Goal: Information Seeking & Learning: Check status

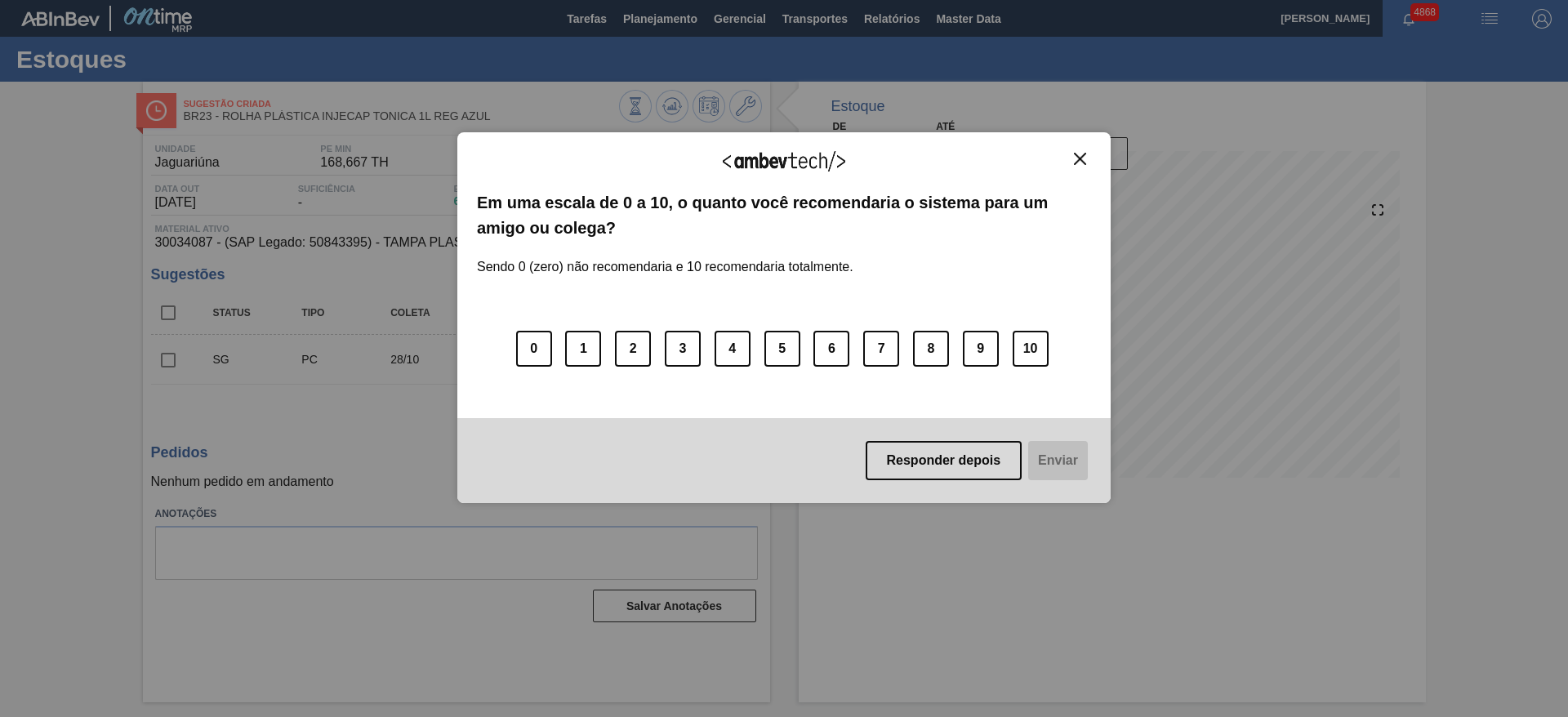
click at [1078, 165] on button "Close" at bounding box center [1080, 159] width 22 height 14
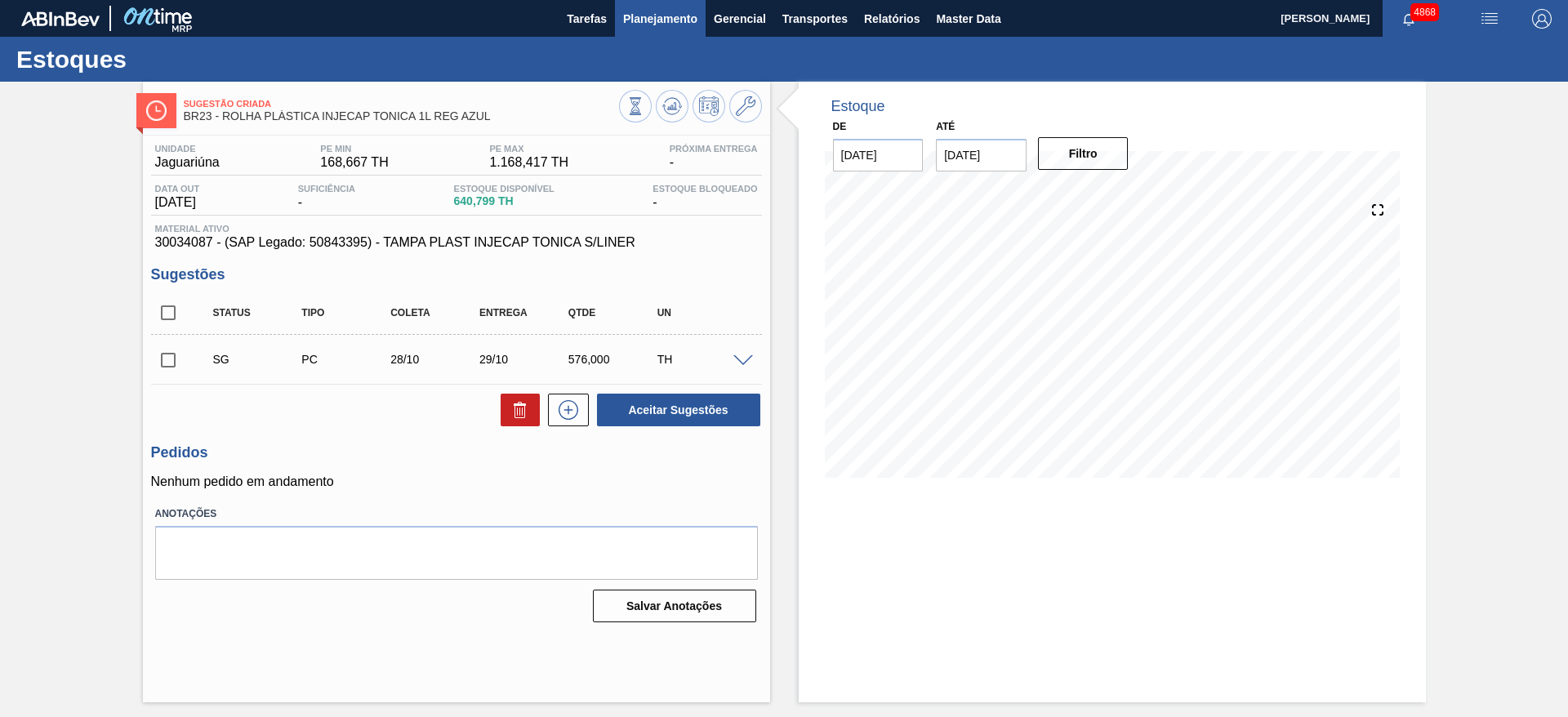
click at [691, 10] on span "Planejamento" at bounding box center [660, 19] width 74 height 19
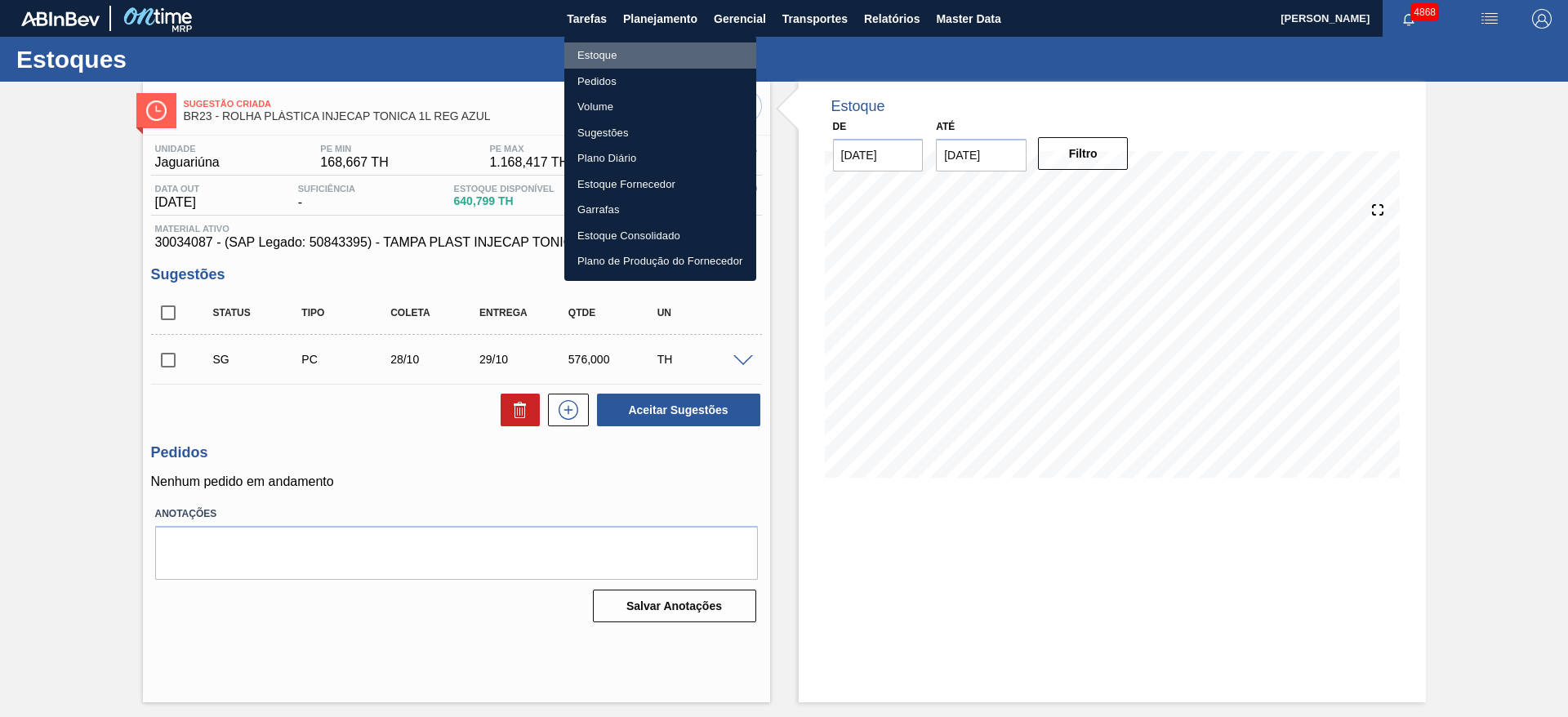
click at [696, 44] on li "Estoque" at bounding box center [659, 55] width 192 height 26
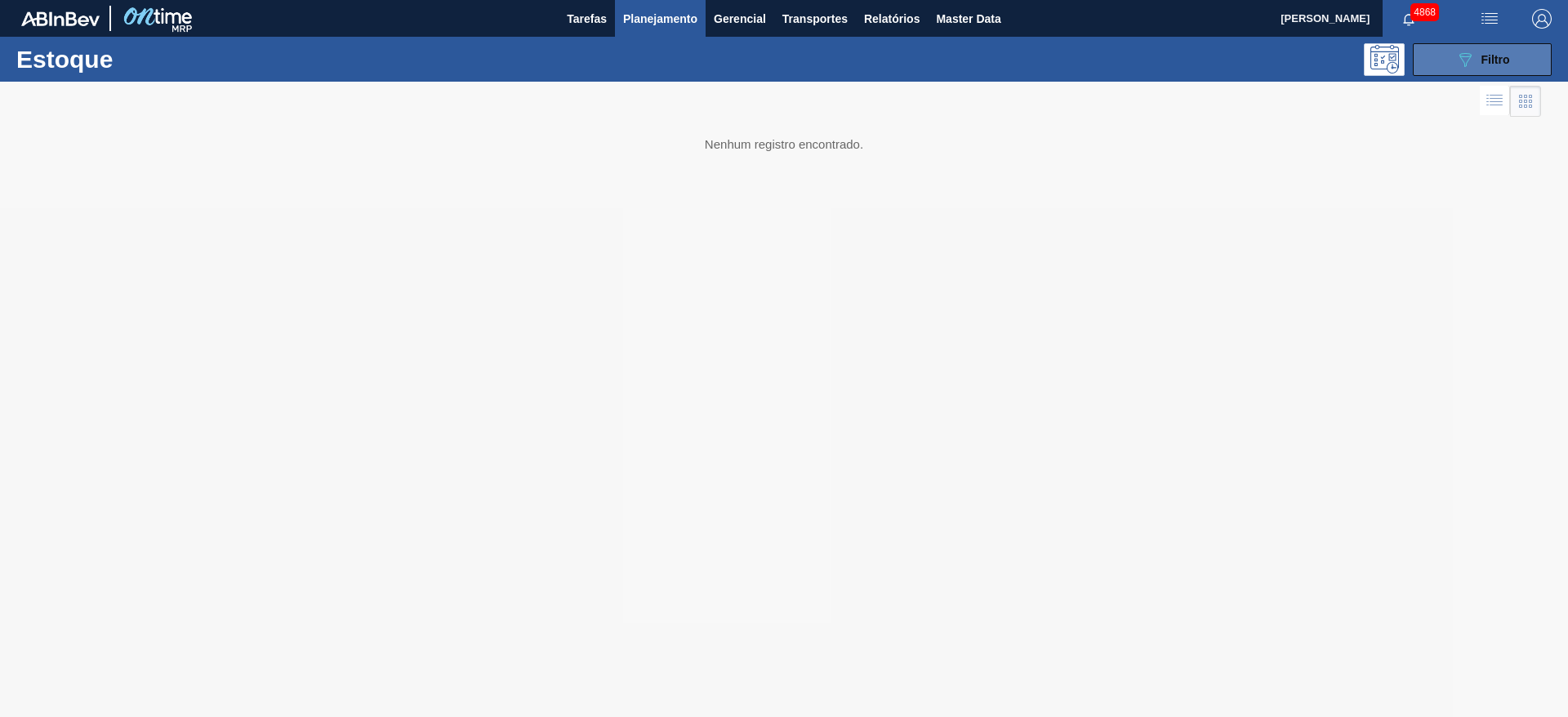
click at [1547, 62] on button "089F7B8B-B2A5-4AFE-B5C0-19BA573D28AC Filtro" at bounding box center [1482, 59] width 138 height 33
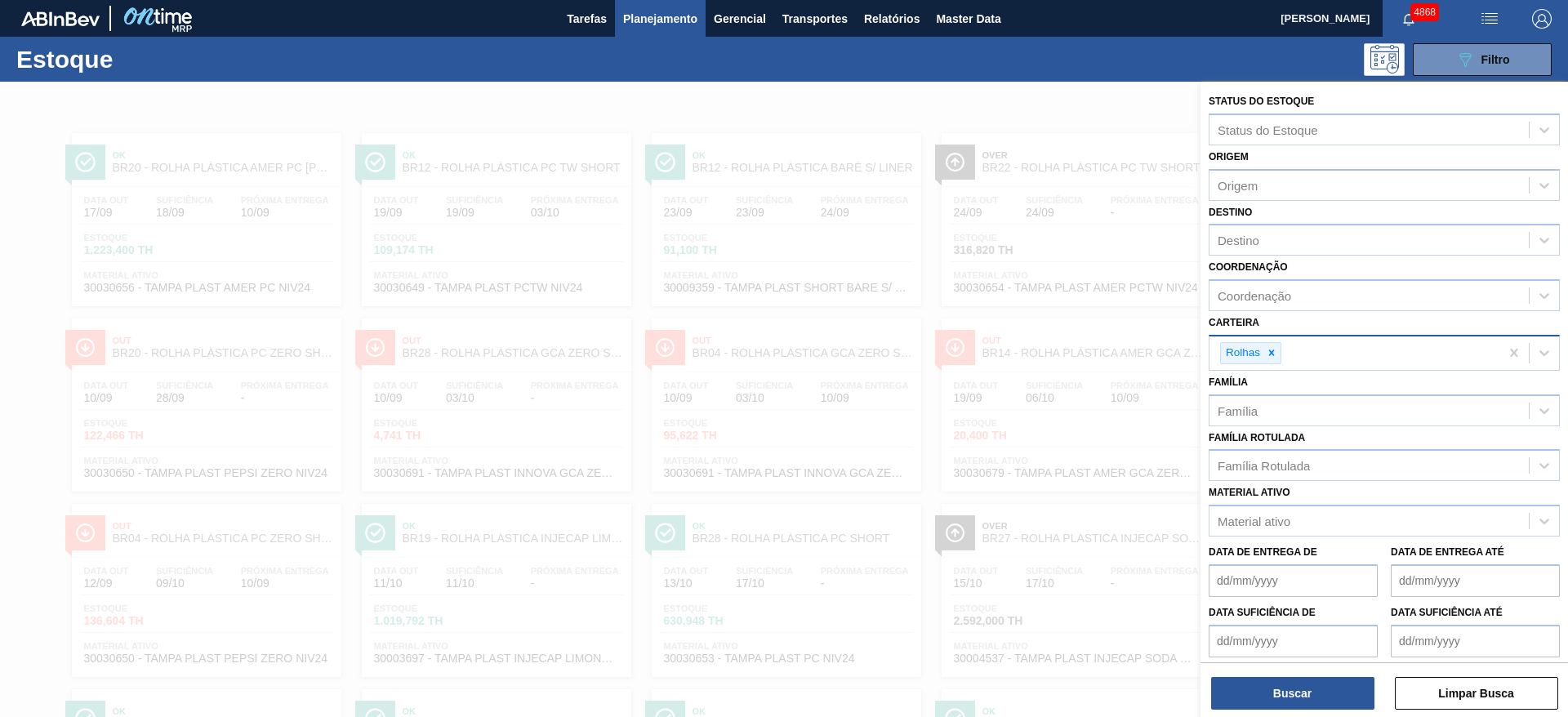
click at [1260, 371] on div "Rolhas" at bounding box center [1384, 353] width 351 height 36
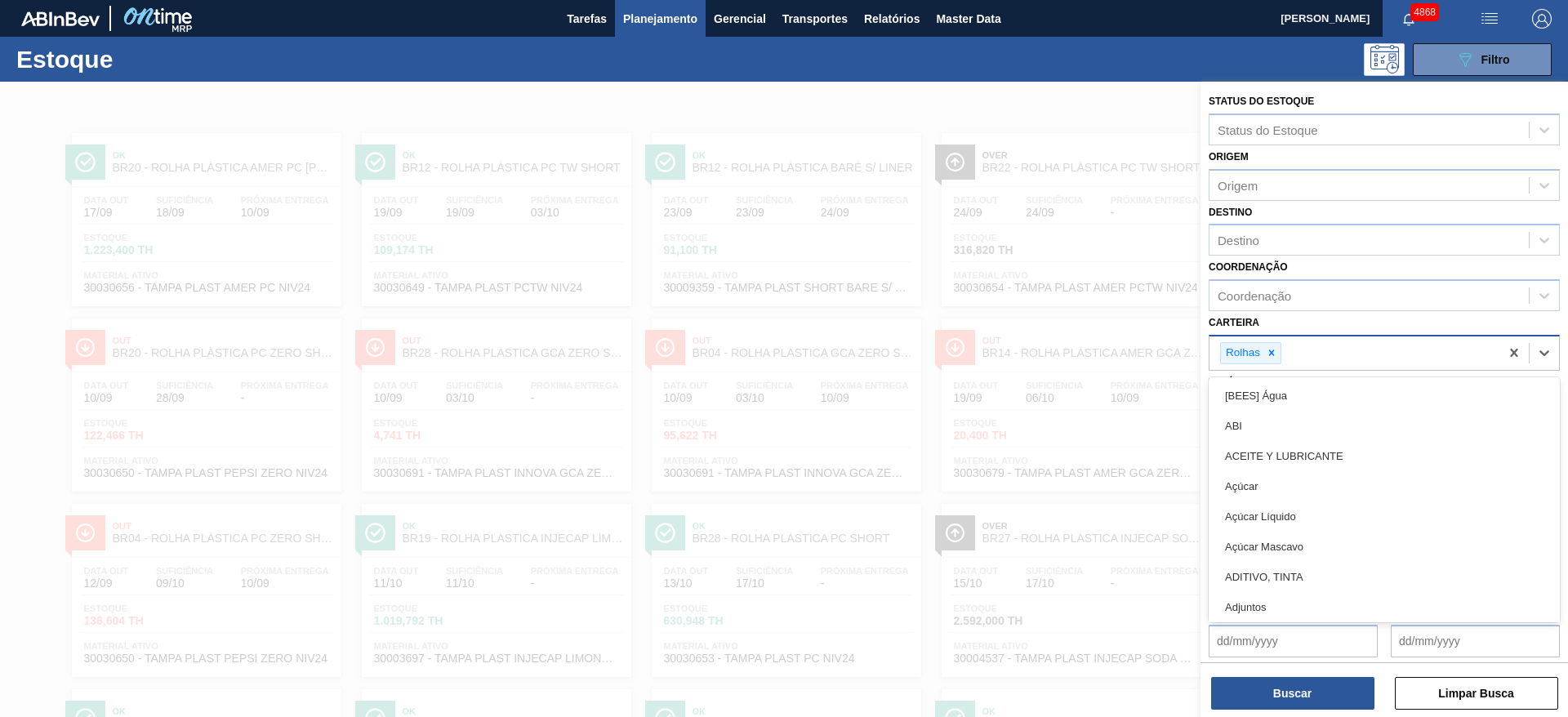
click at [1273, 360] on div at bounding box center [1271, 353] width 18 height 20
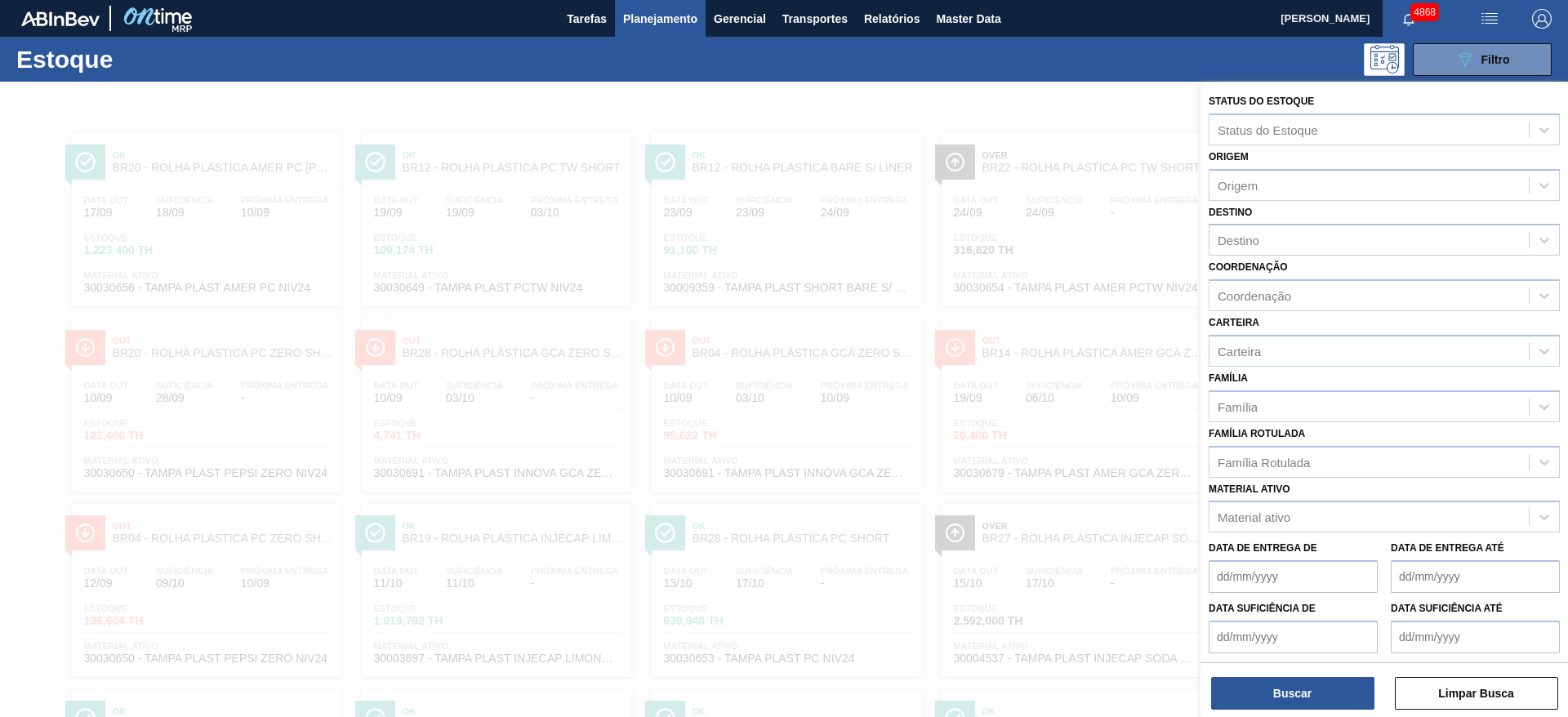
click at [1082, 446] on div at bounding box center [784, 440] width 1568 height 717
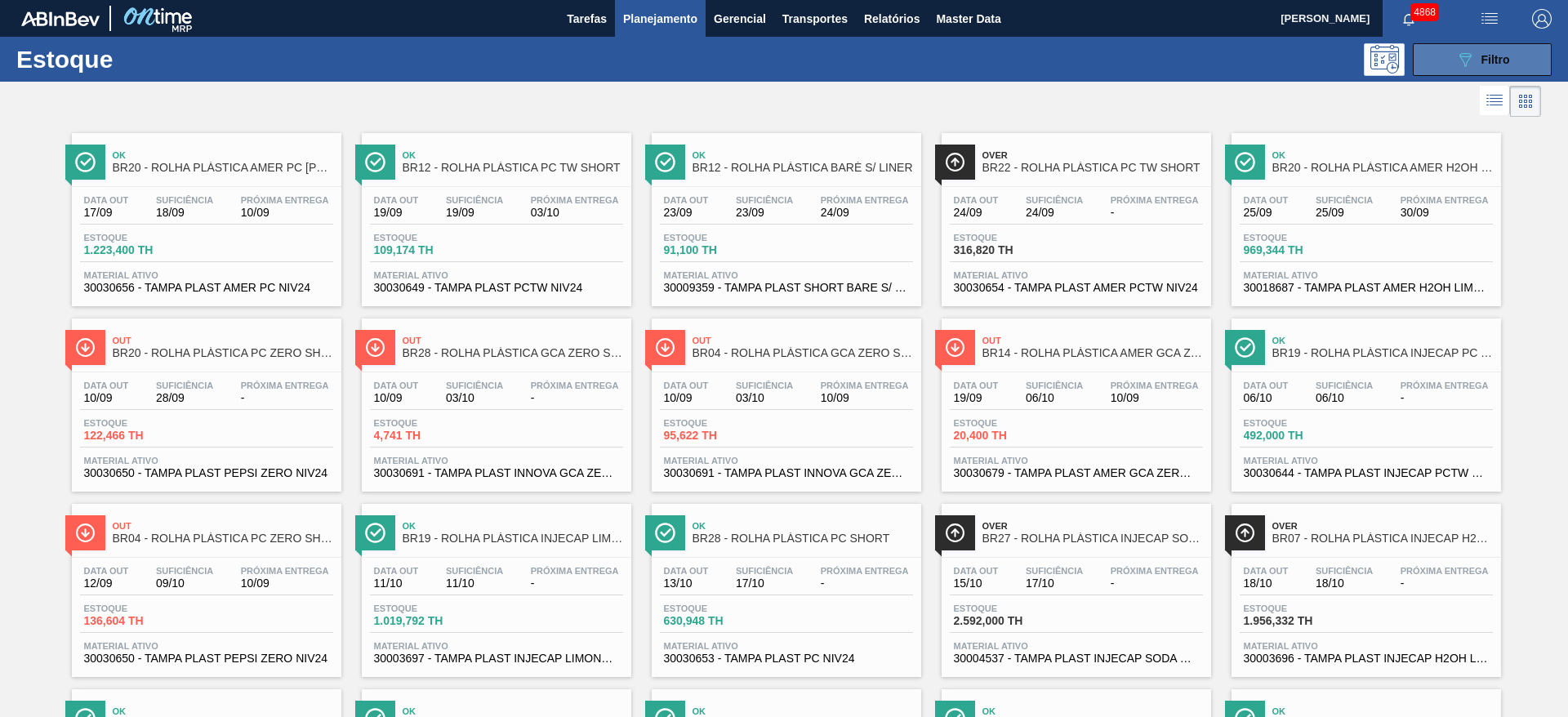
click at [1484, 55] on span "Filtro" at bounding box center [1495, 59] width 29 height 13
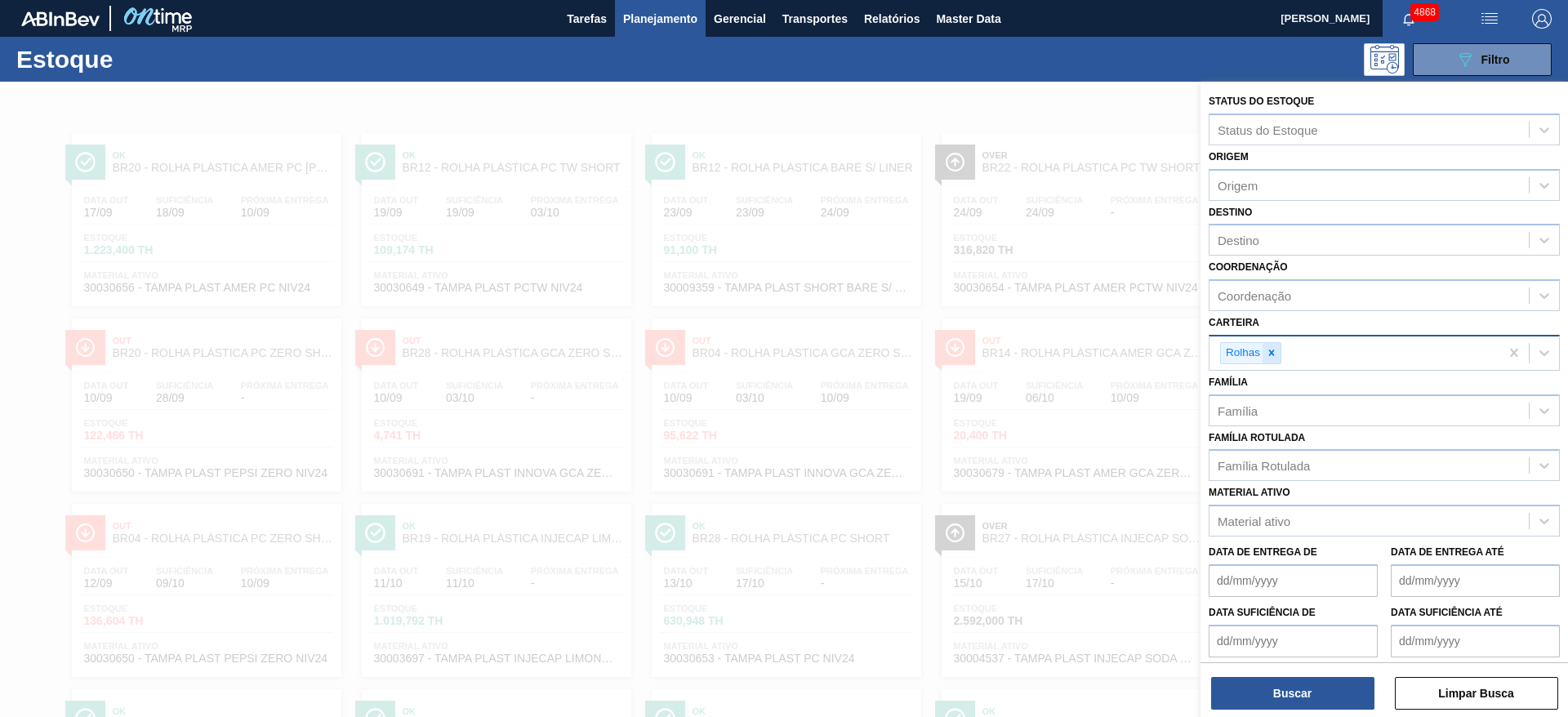
click at [1276, 350] on icon at bounding box center [1272, 353] width 12 height 12
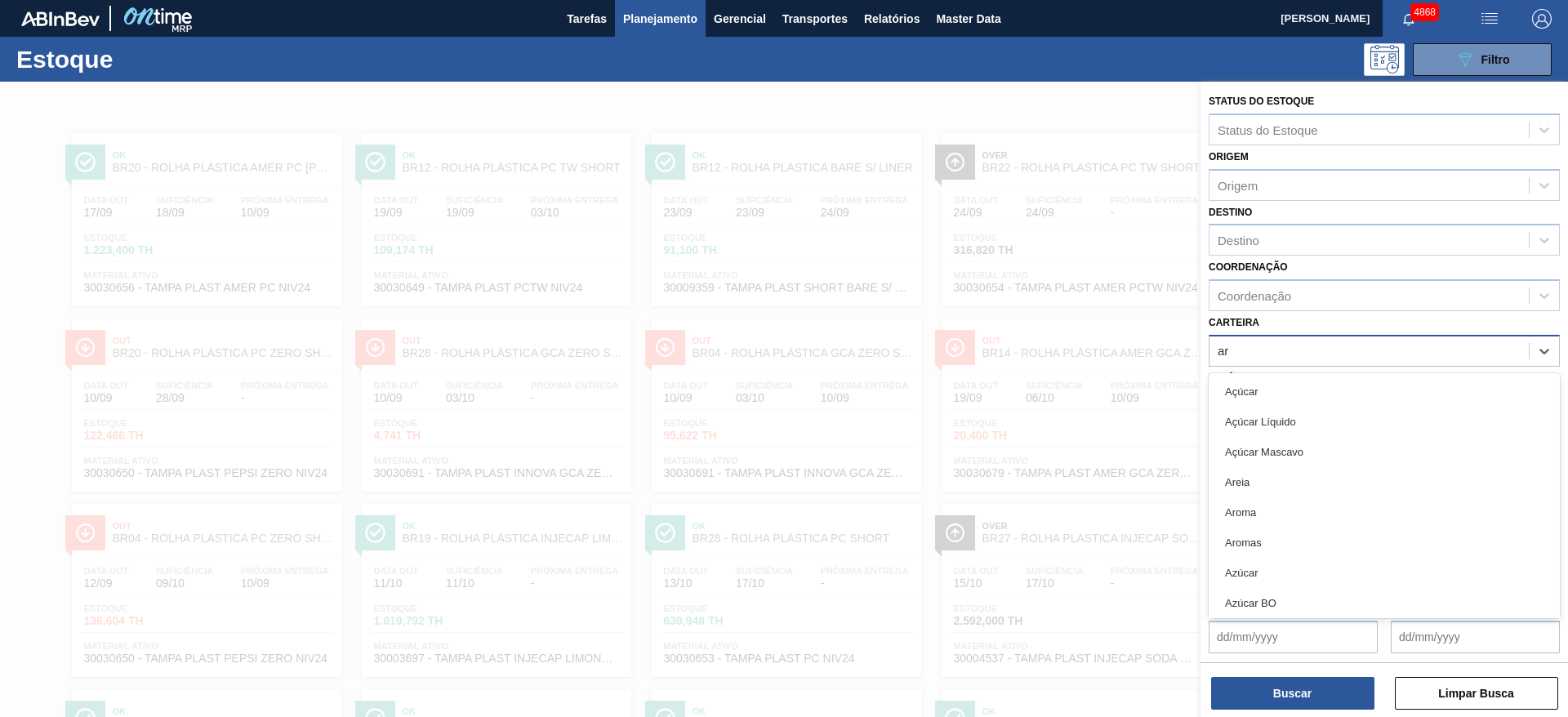
type input "a"
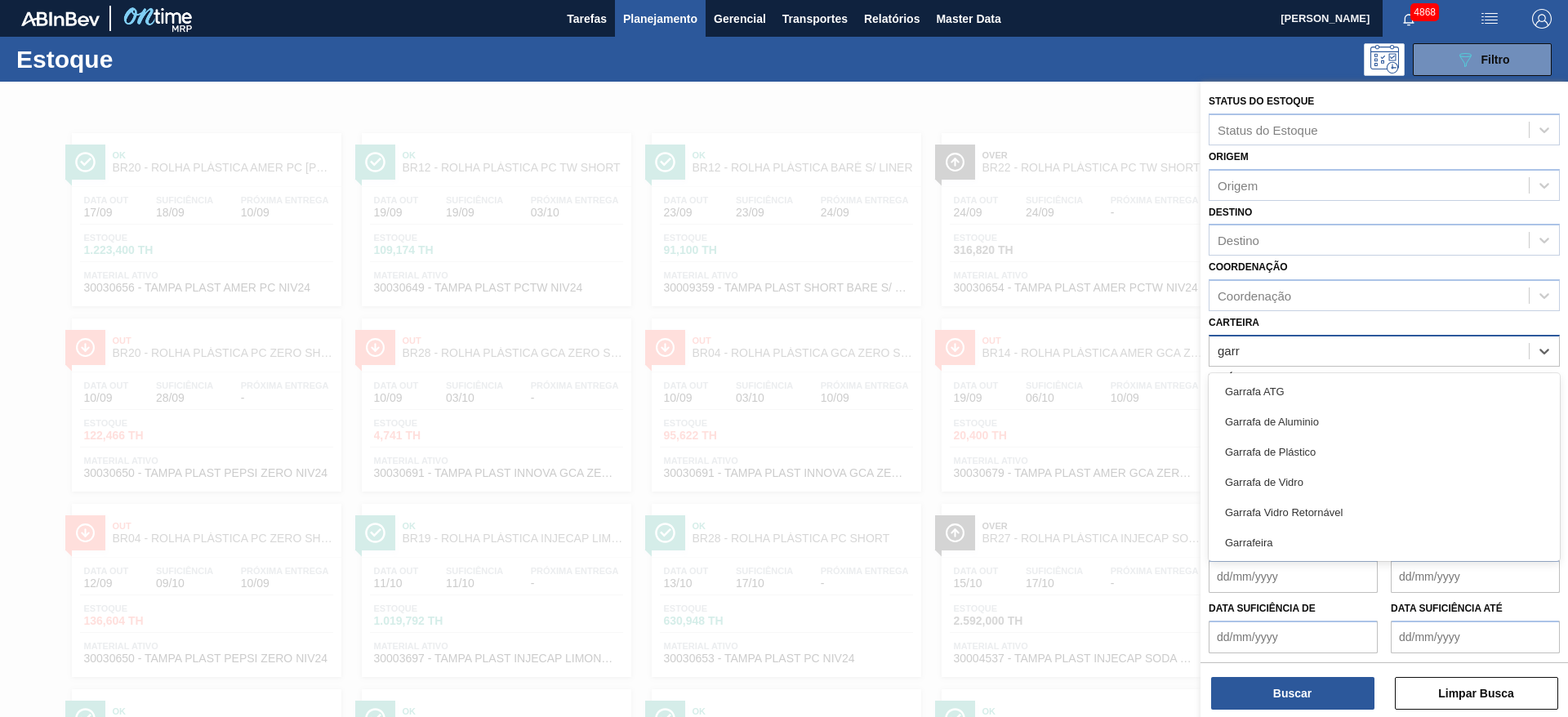
type input "garra"
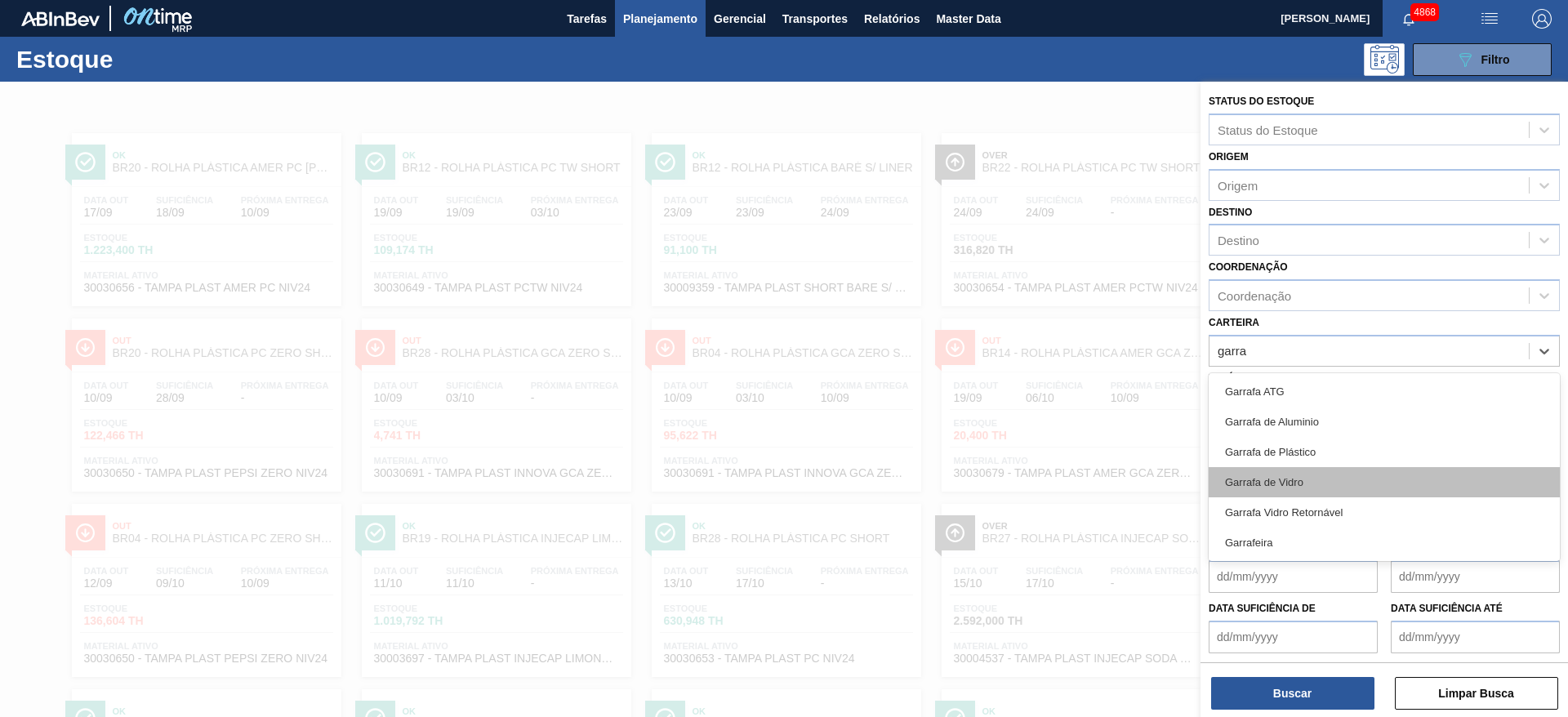
click at [1291, 476] on div "Garrafa de Vidro" at bounding box center [1384, 482] width 351 height 30
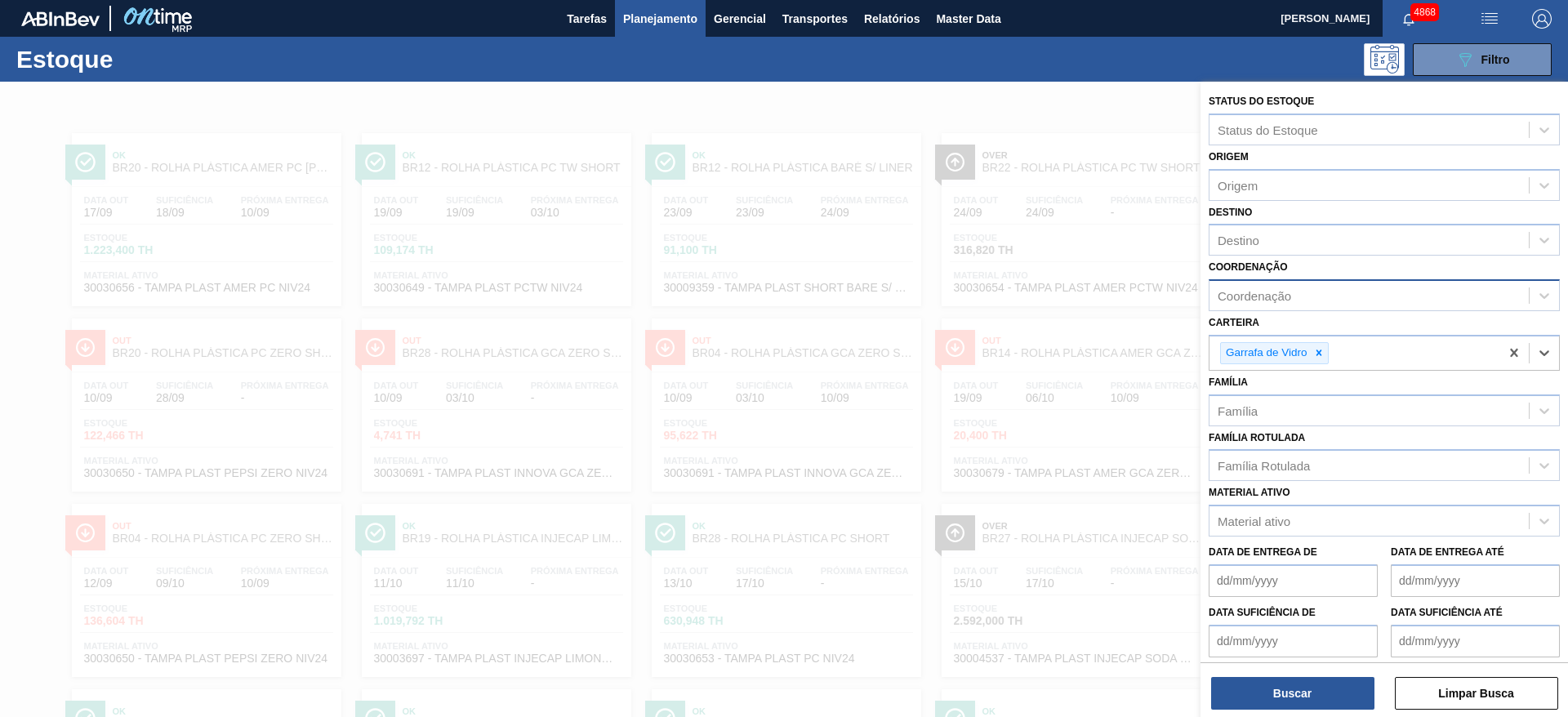
click at [1271, 297] on div "Coordenação" at bounding box center [1254, 296] width 73 height 14
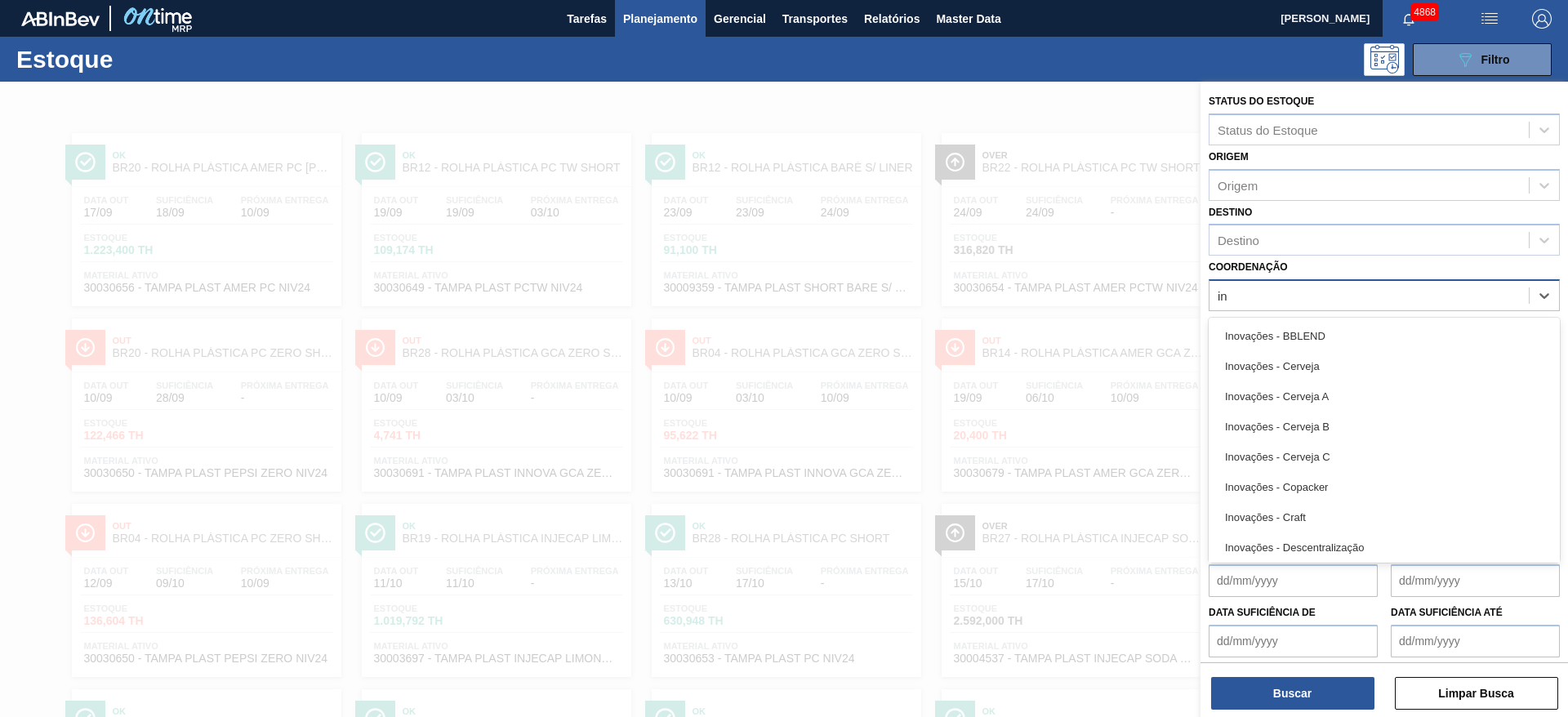
type input "ino"
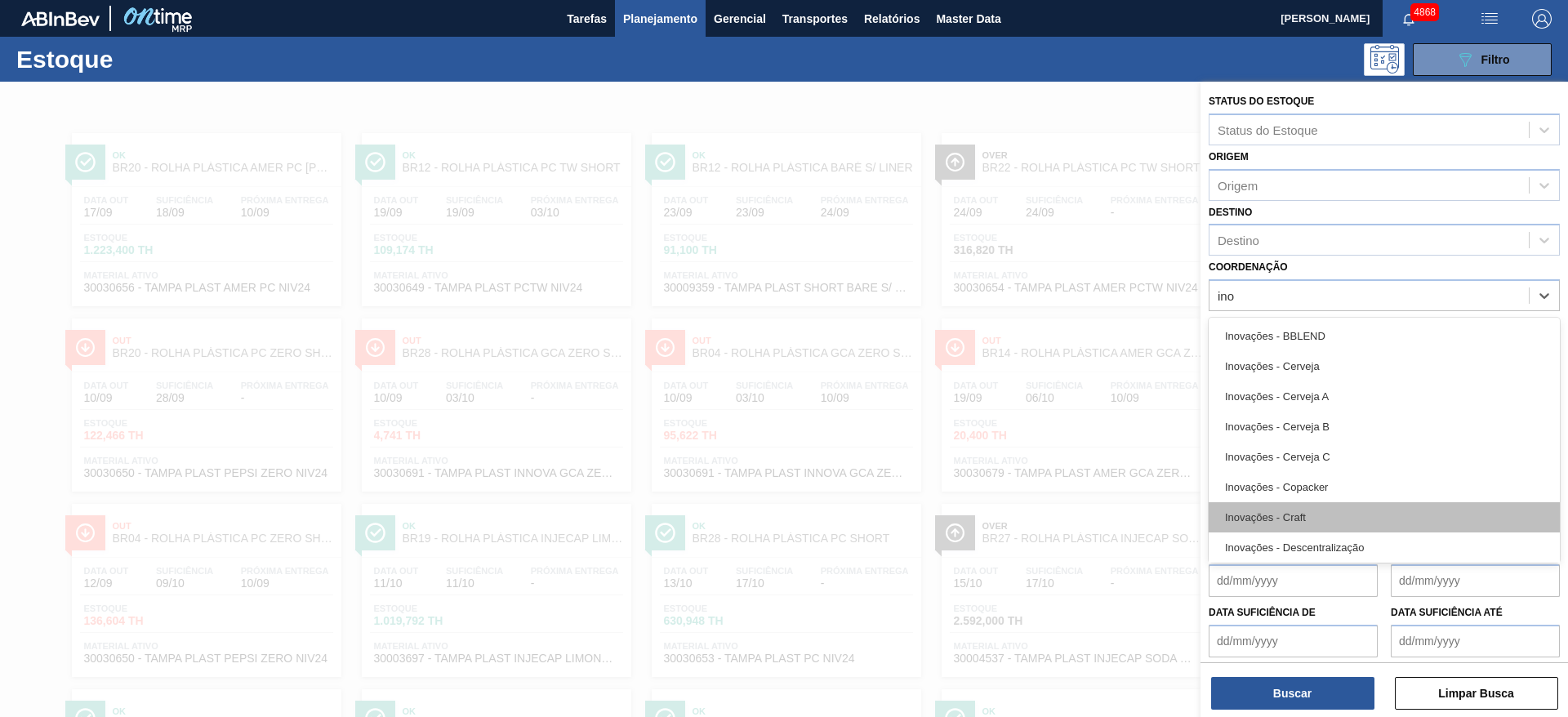
click at [1427, 520] on div "Inovações - Craft" at bounding box center [1384, 518] width 351 height 30
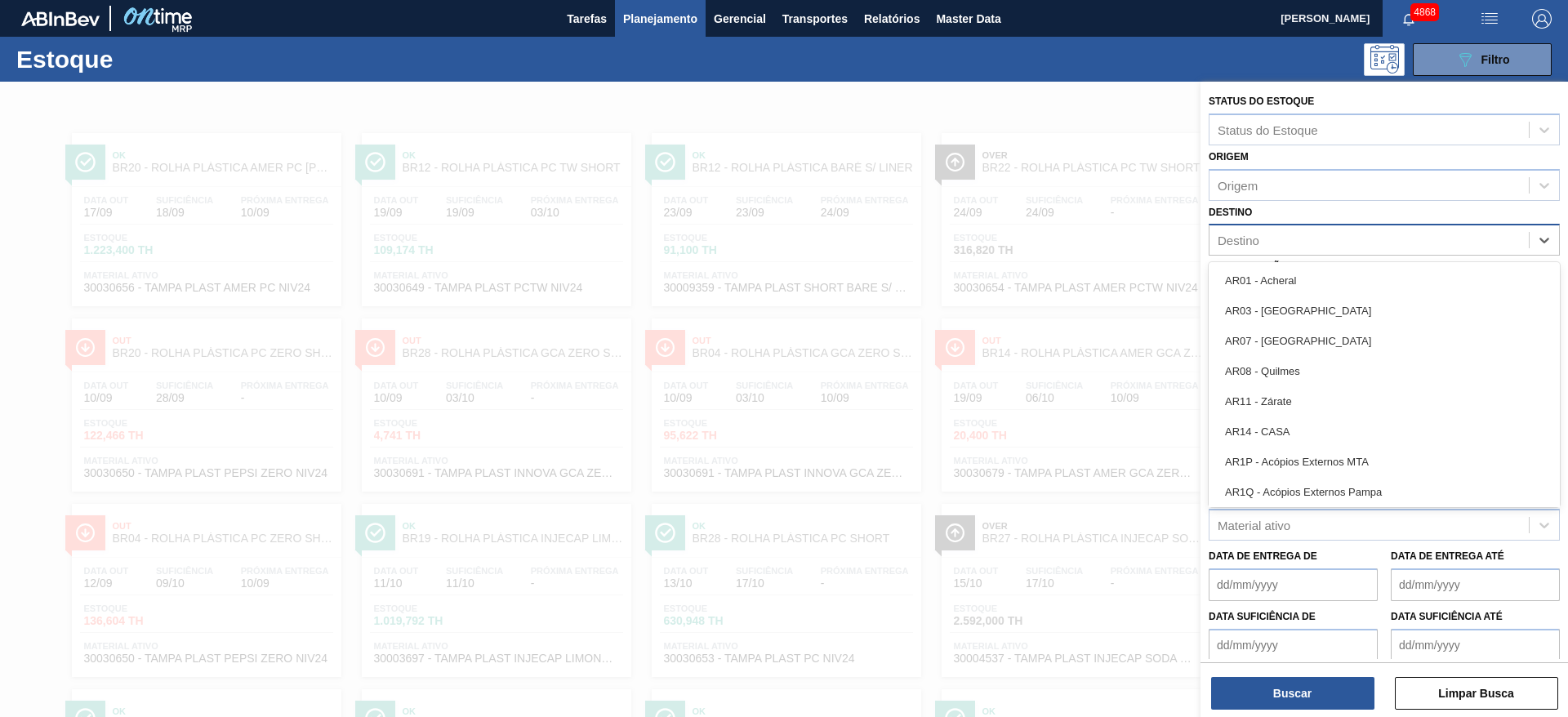
click at [1261, 242] on div "Destino" at bounding box center [1369, 241] width 319 height 24
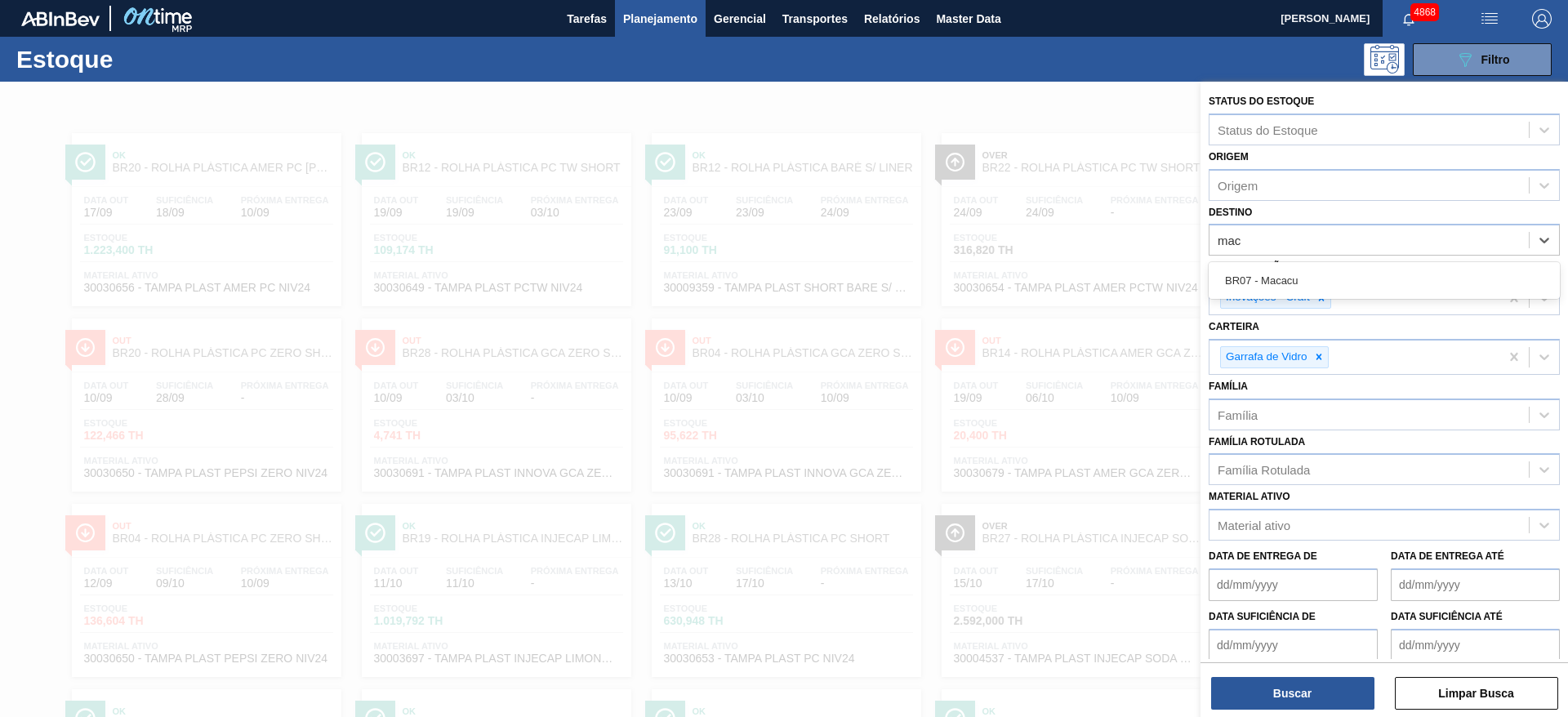
type input "maca"
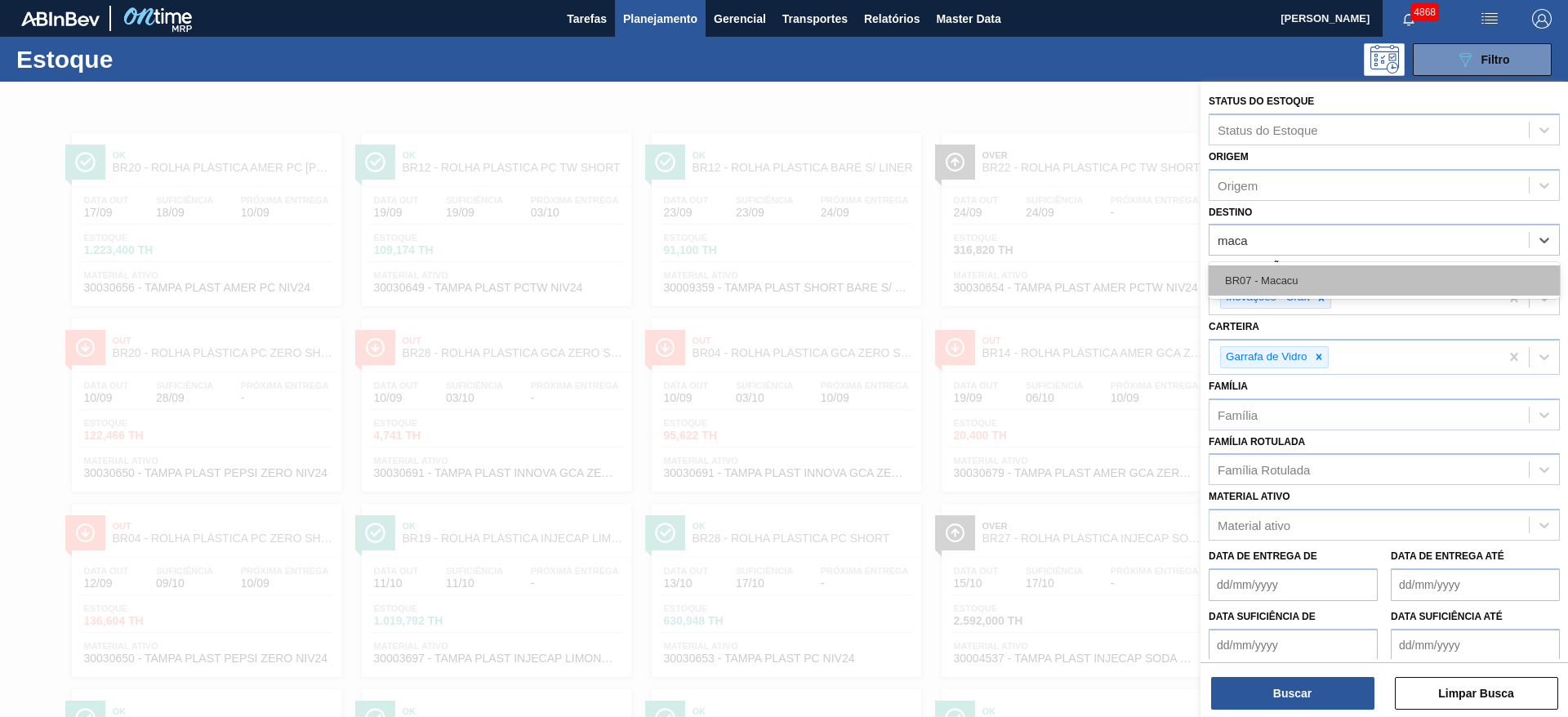
click at [1309, 279] on div "BR07 - Macacu" at bounding box center [1384, 280] width 351 height 30
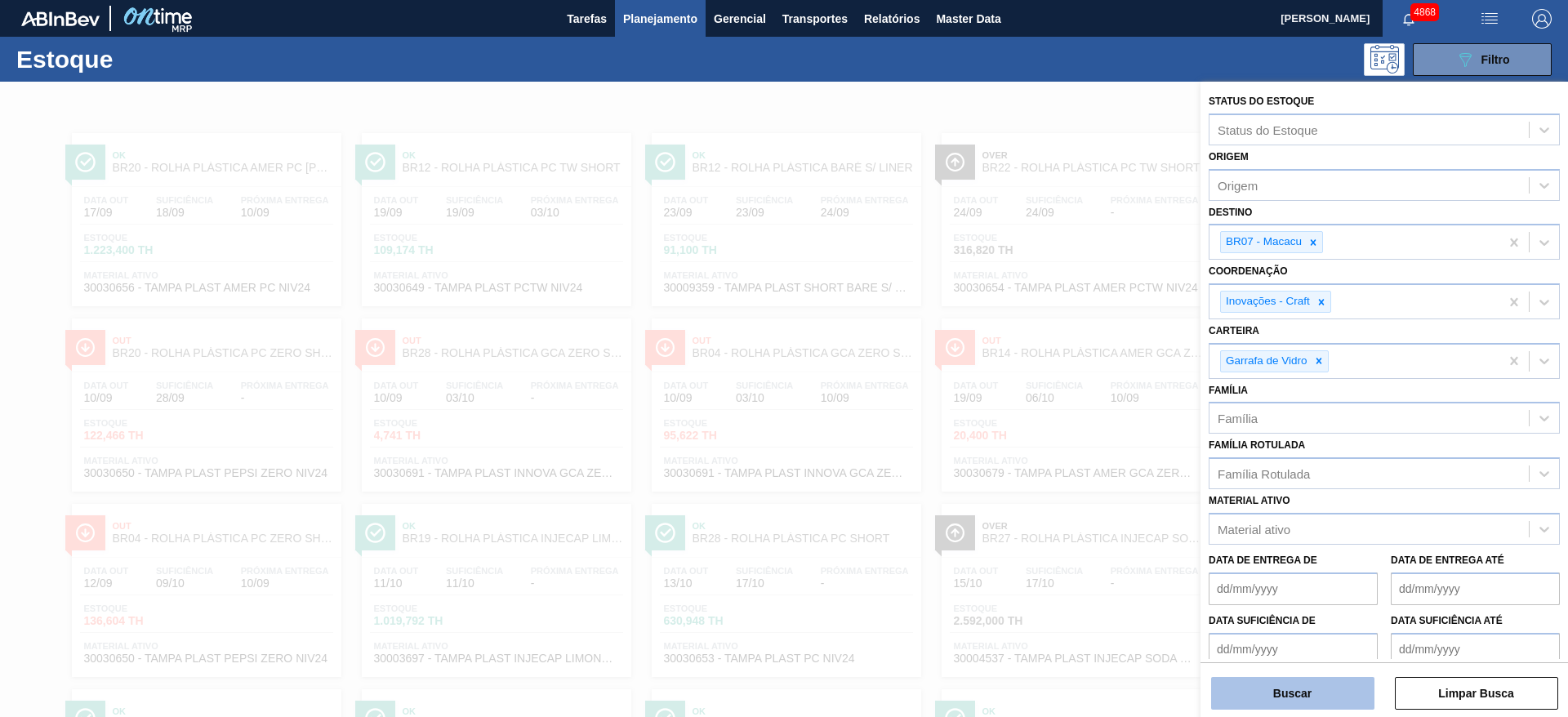
click at [1261, 703] on button "Buscar" at bounding box center [1292, 693] width 163 height 33
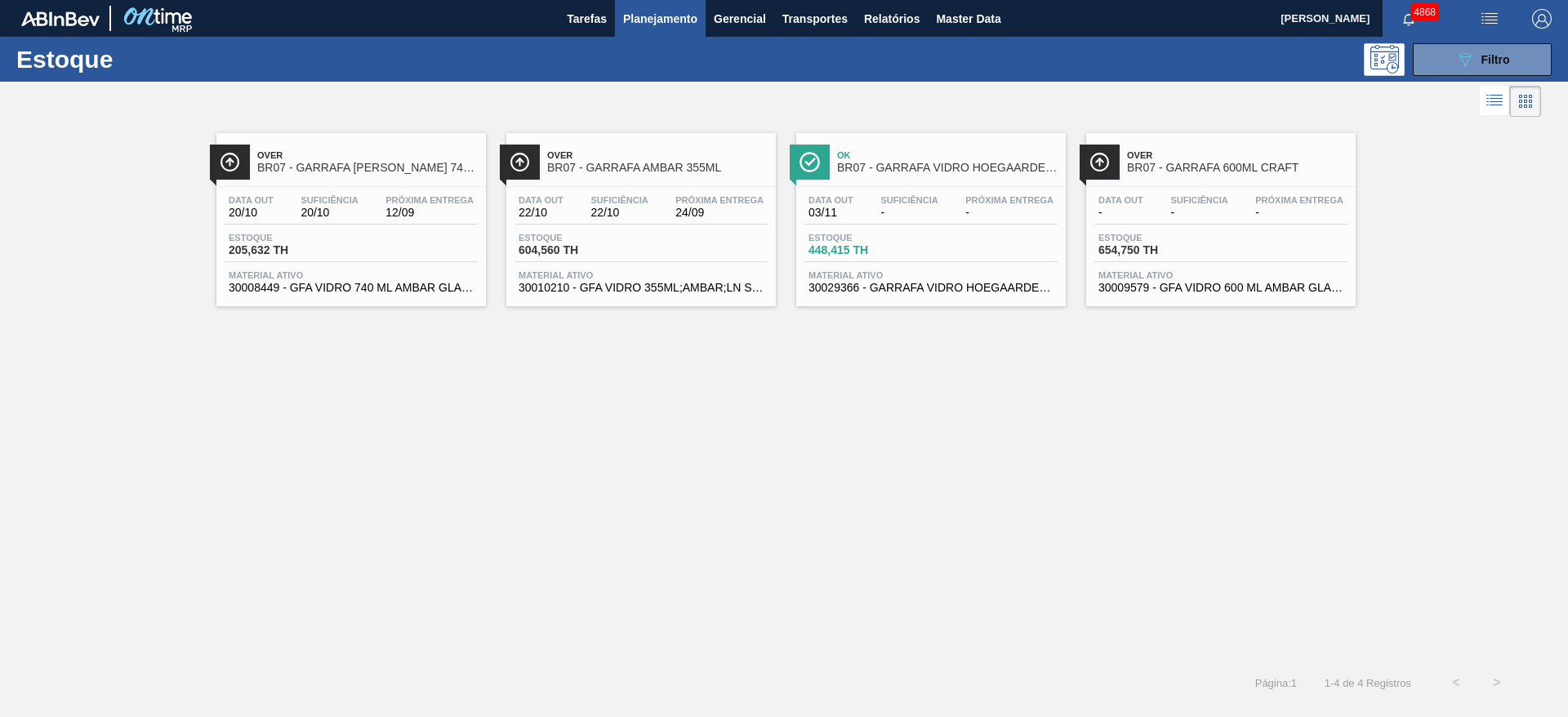
click at [431, 188] on div "Data out 20/10 Suficiência 20/10 Próxima Entrega 12/09 Estoque 205,632 TH Mater…" at bounding box center [350, 242] width 269 height 111
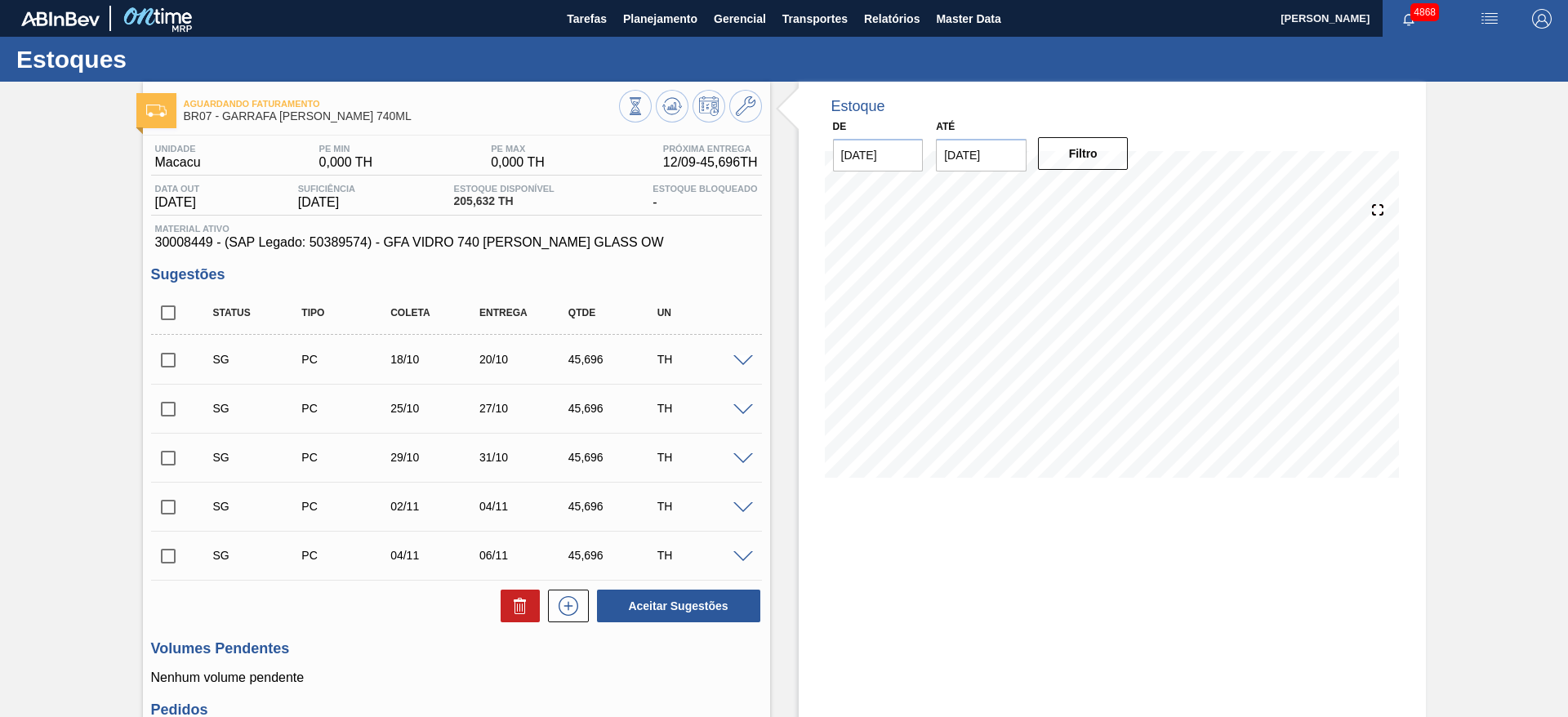
scroll to position [245, 0]
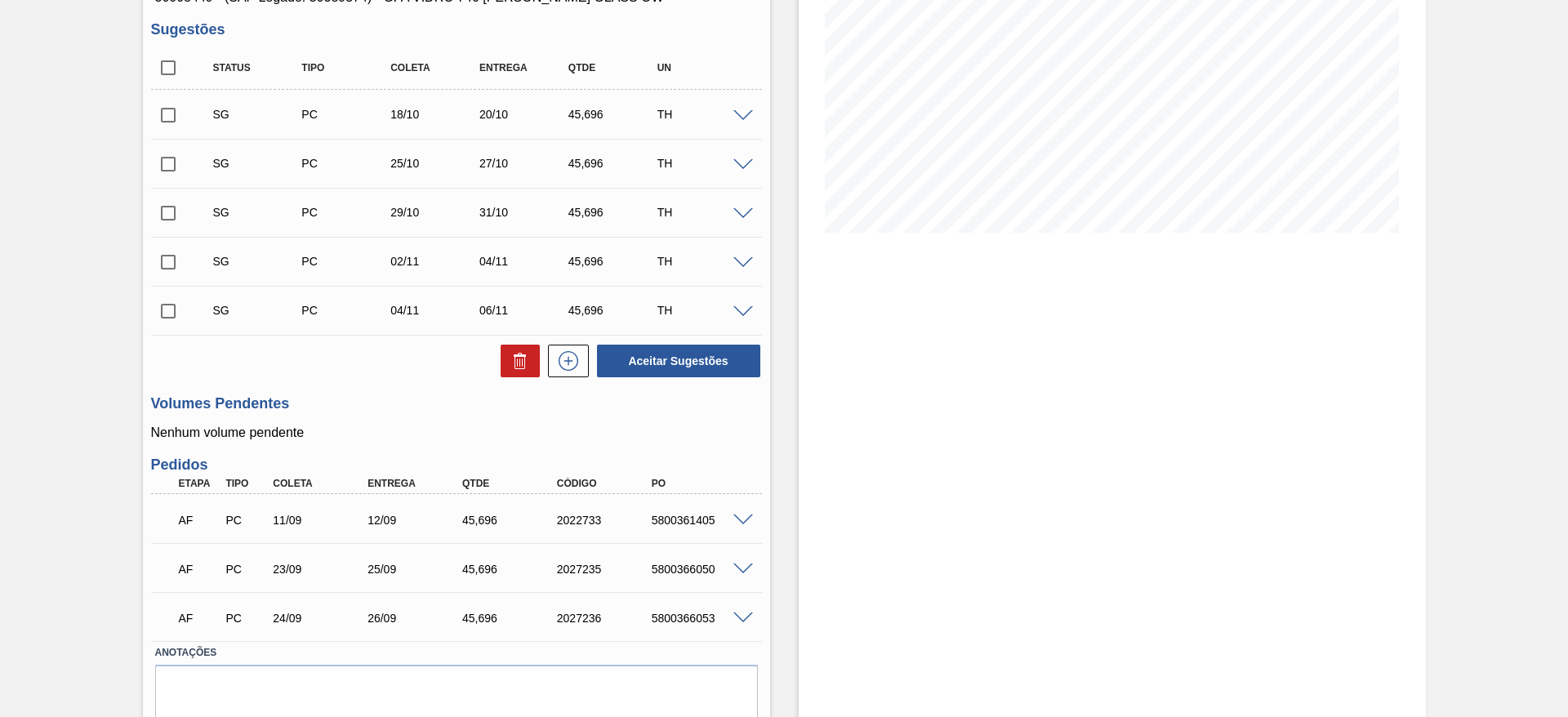
click at [162, 59] on input "checkbox" at bounding box center [168, 68] width 35 height 35
checkbox input "true"
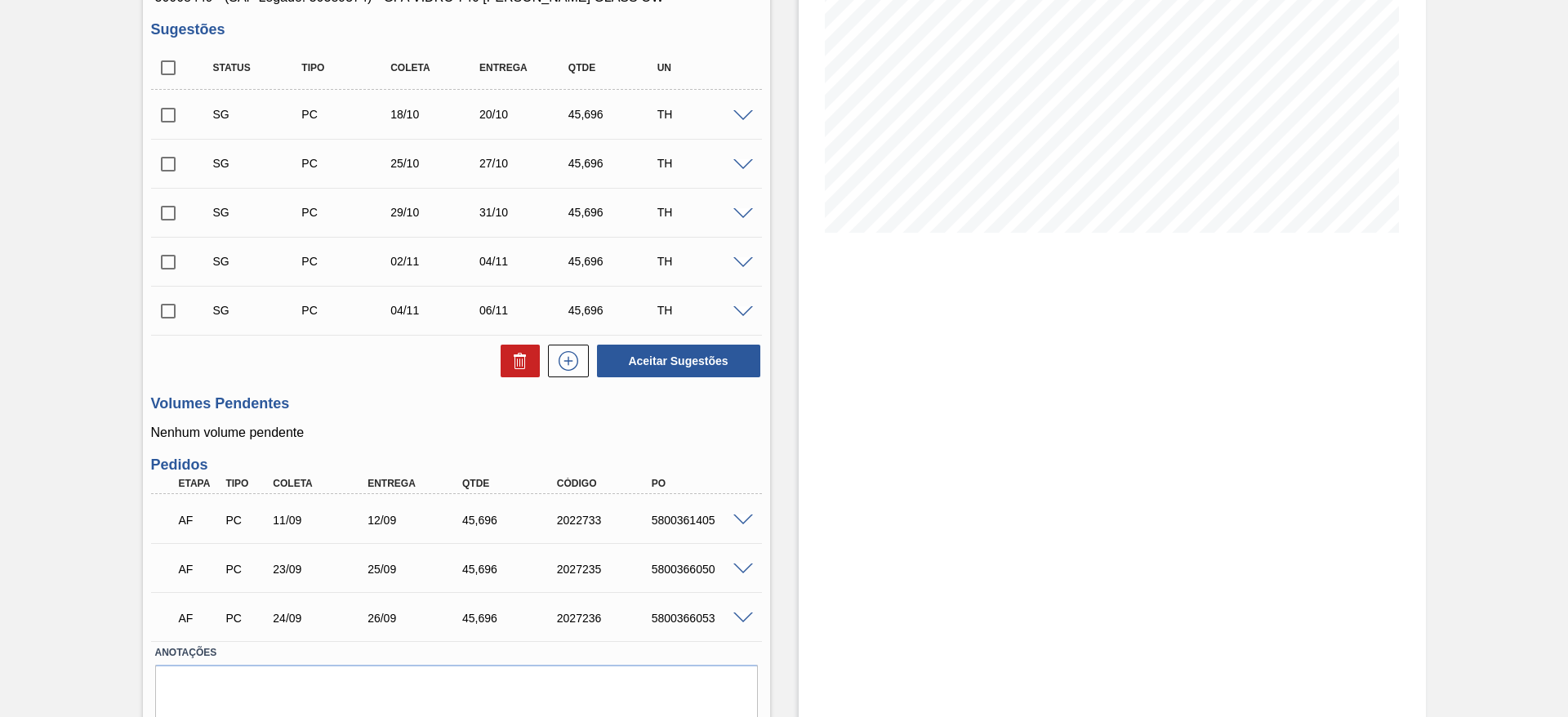
checkbox input "true"
click at [532, 361] on button at bounding box center [520, 361] width 39 height 33
checkbox input "false"
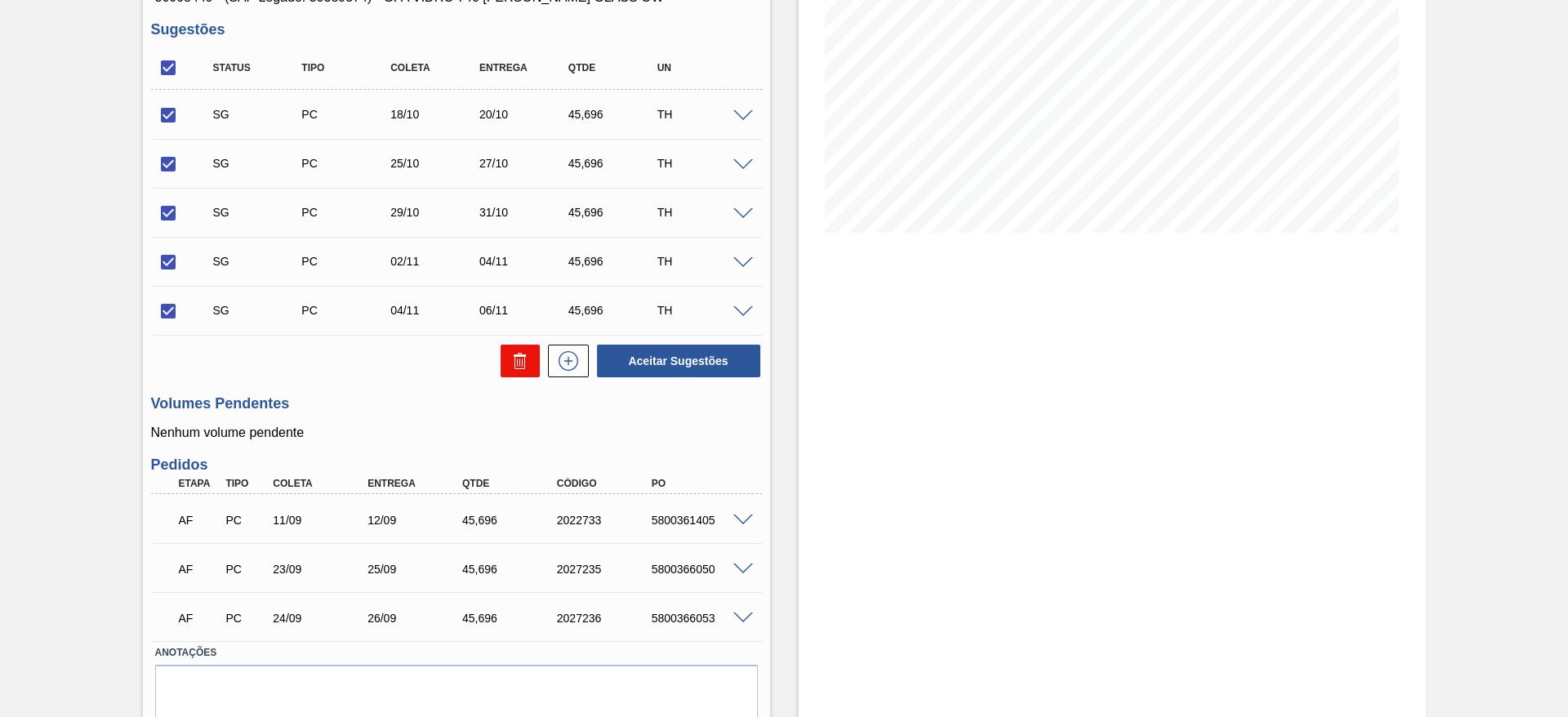
checkbox input "false"
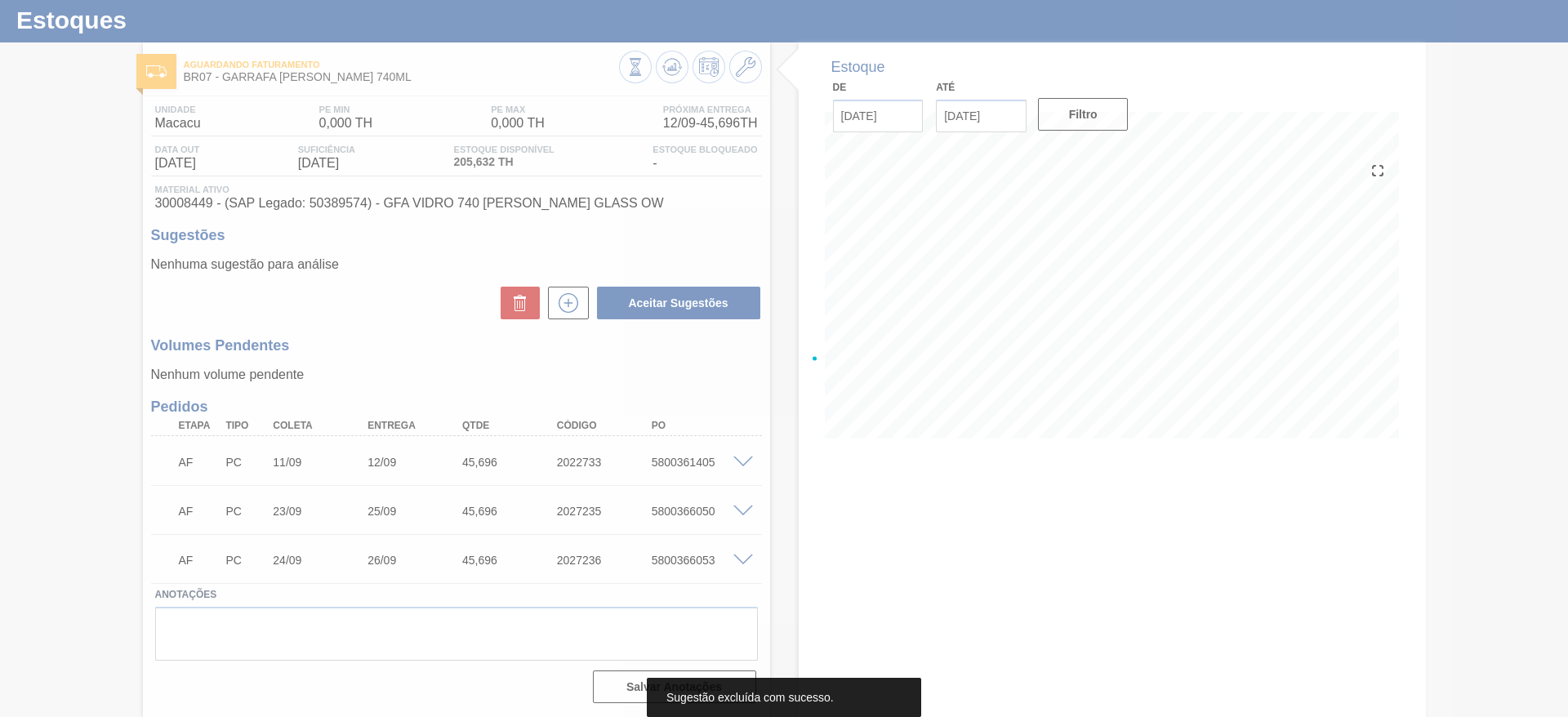
scroll to position [39, 0]
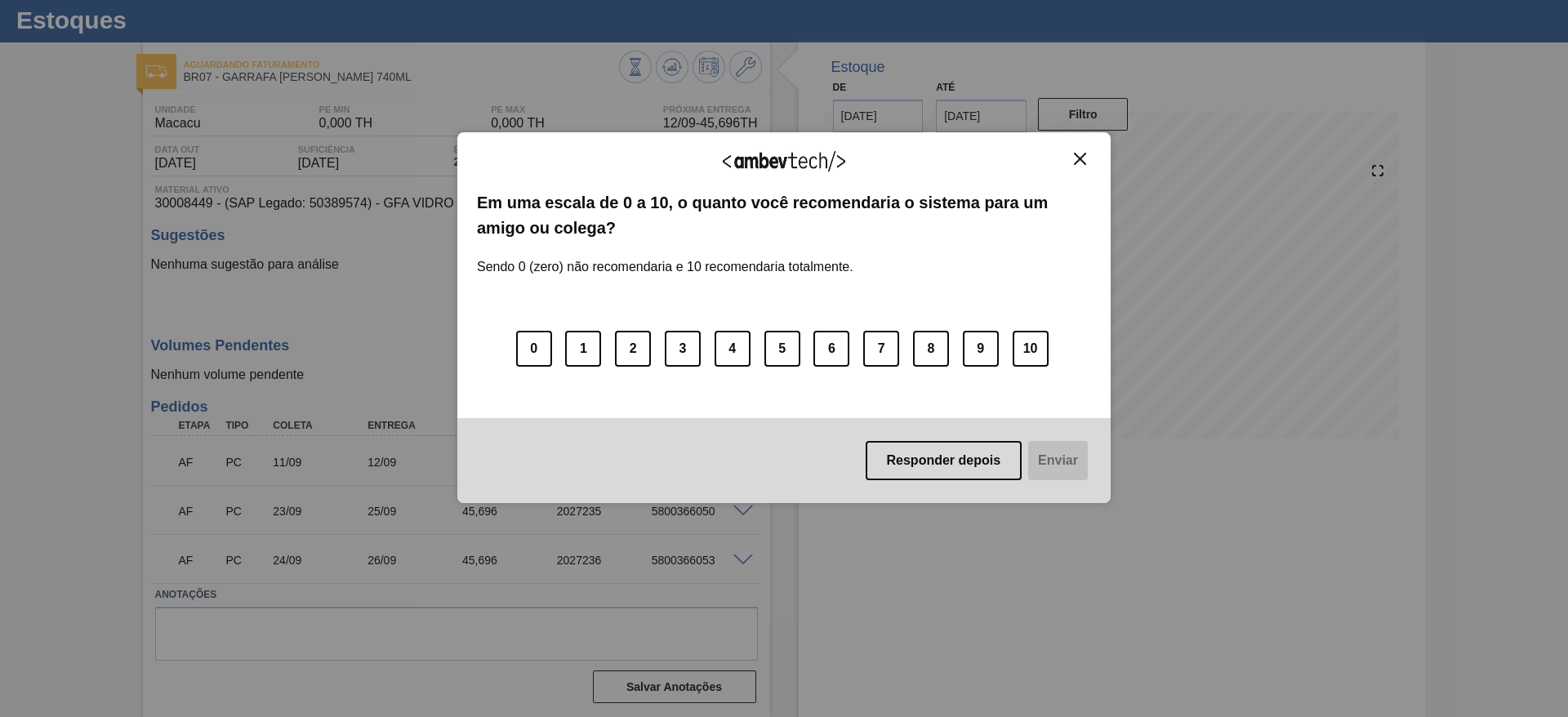
click at [1075, 160] on img "Close" at bounding box center [1080, 159] width 13 height 13
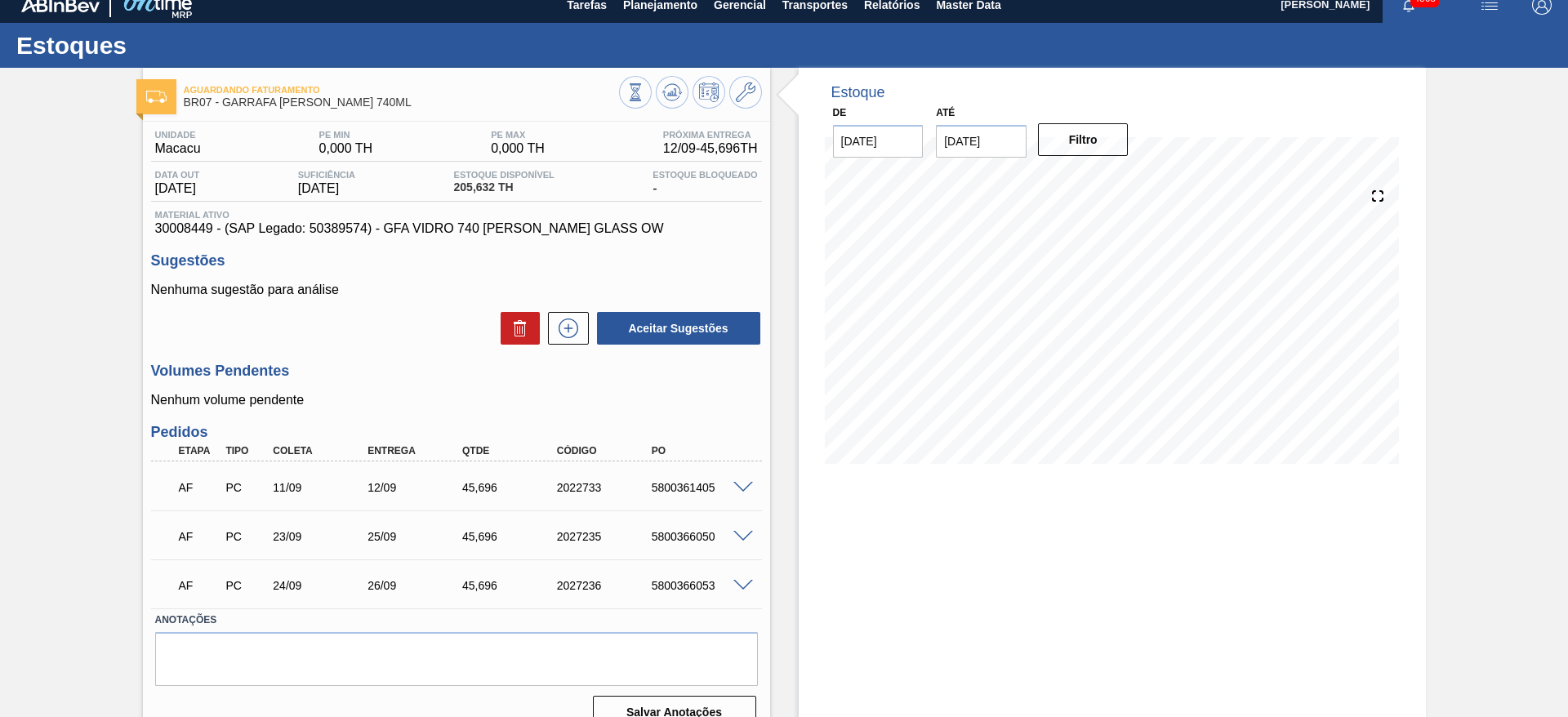
scroll to position [0, 0]
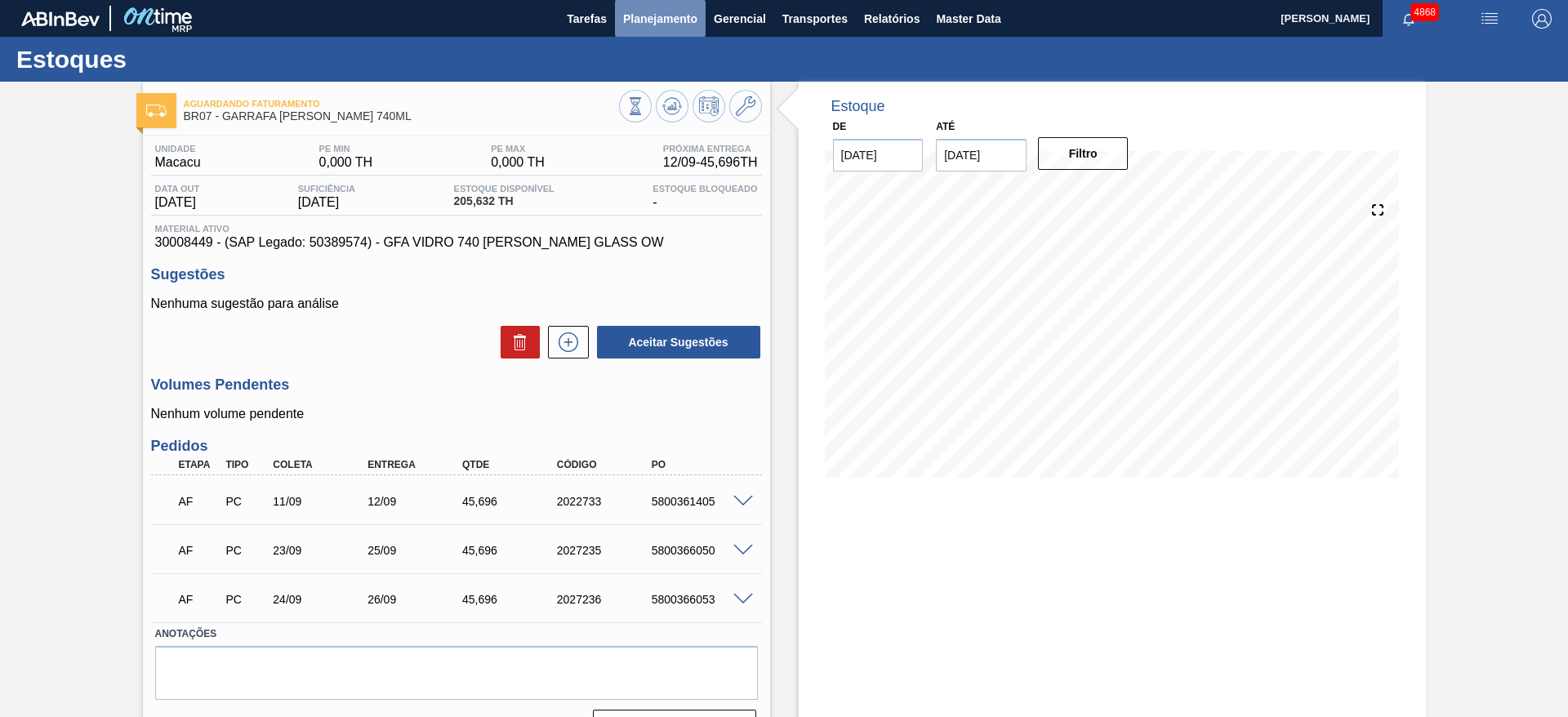
click at [649, 14] on span "Planejamento" at bounding box center [660, 19] width 74 height 19
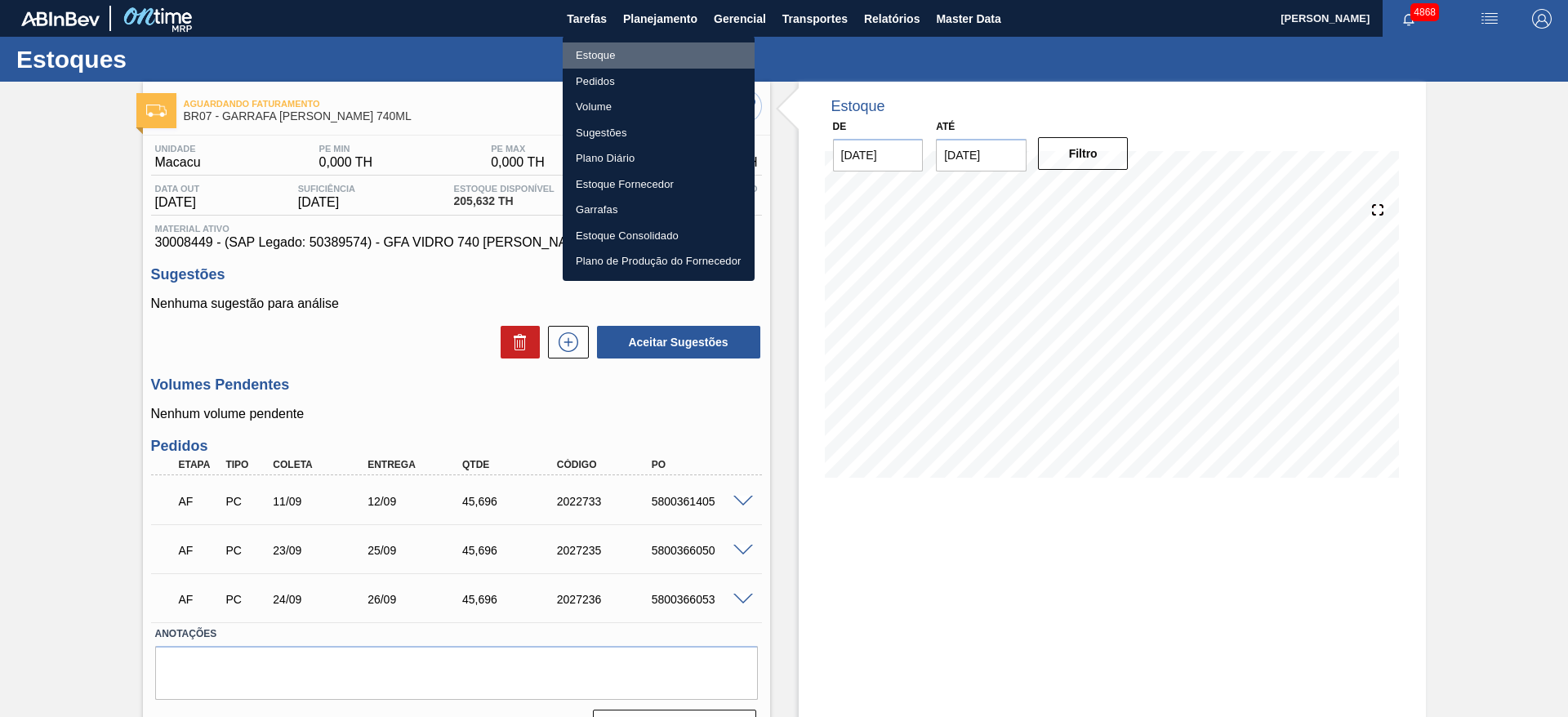
click at [627, 46] on li "Estoque" at bounding box center [658, 55] width 192 height 26
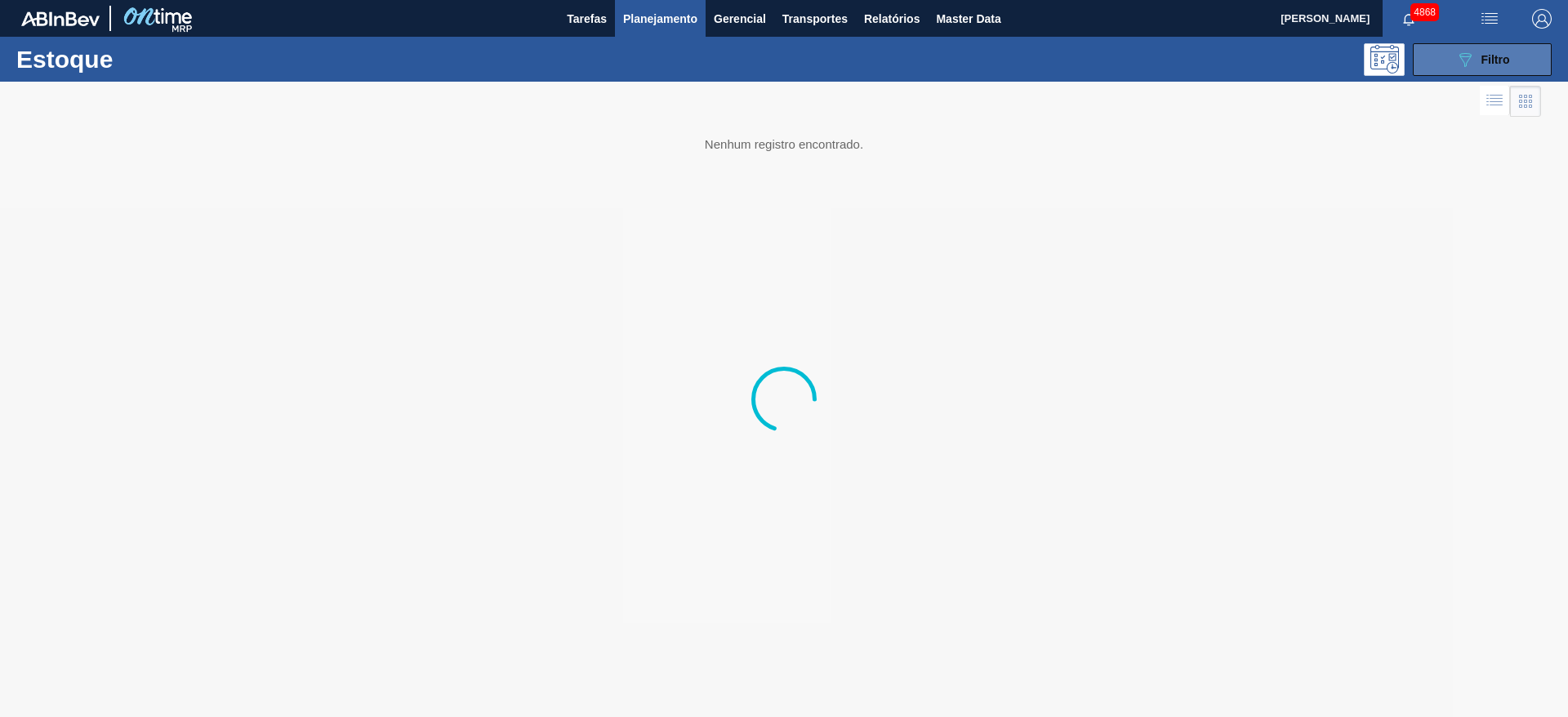
click at [1500, 51] on div "089F7B8B-B2A5-4AFE-B5C0-19BA573D28AC Filtro" at bounding box center [1482, 59] width 55 height 19
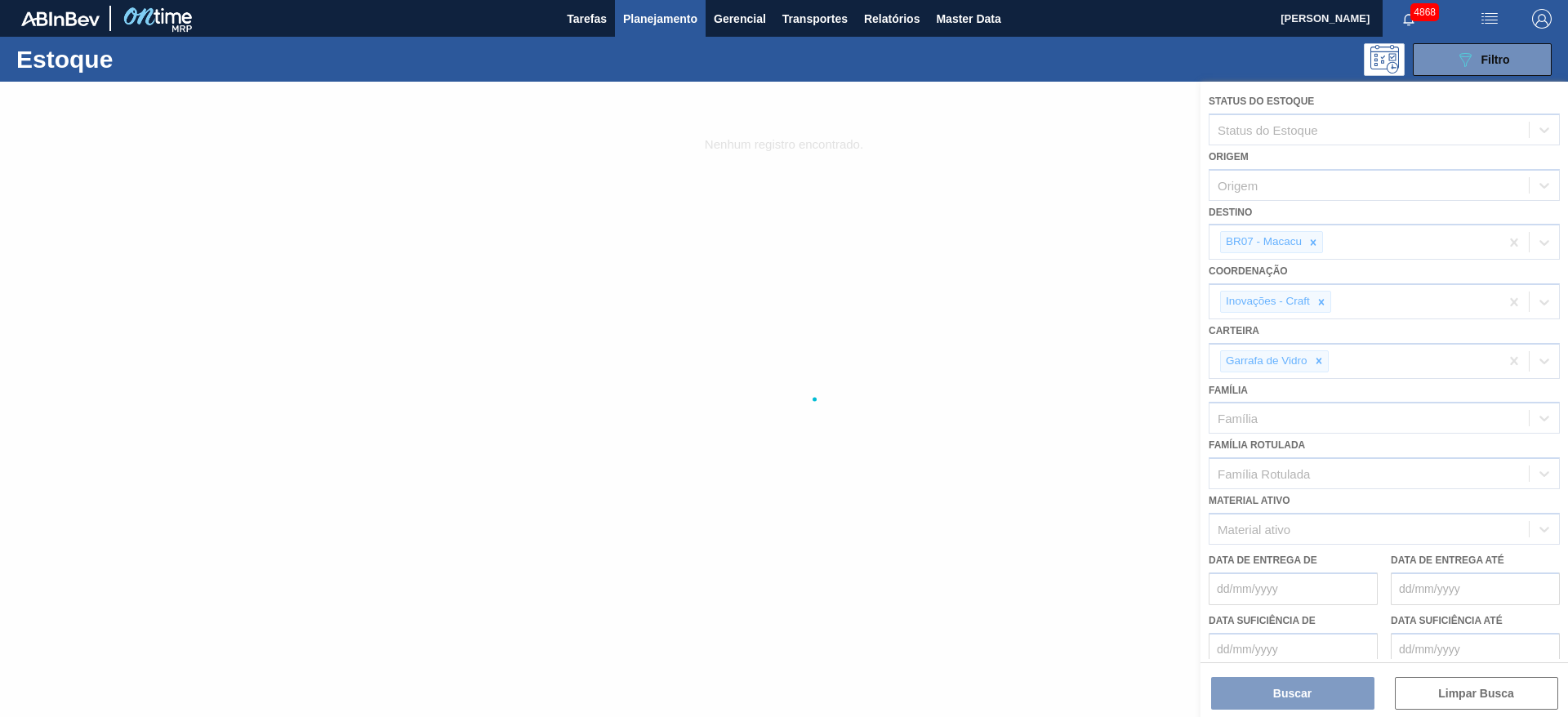
click at [1334, 372] on div at bounding box center [784, 399] width 1568 height 635
click at [1327, 361] on div at bounding box center [784, 399] width 1568 height 635
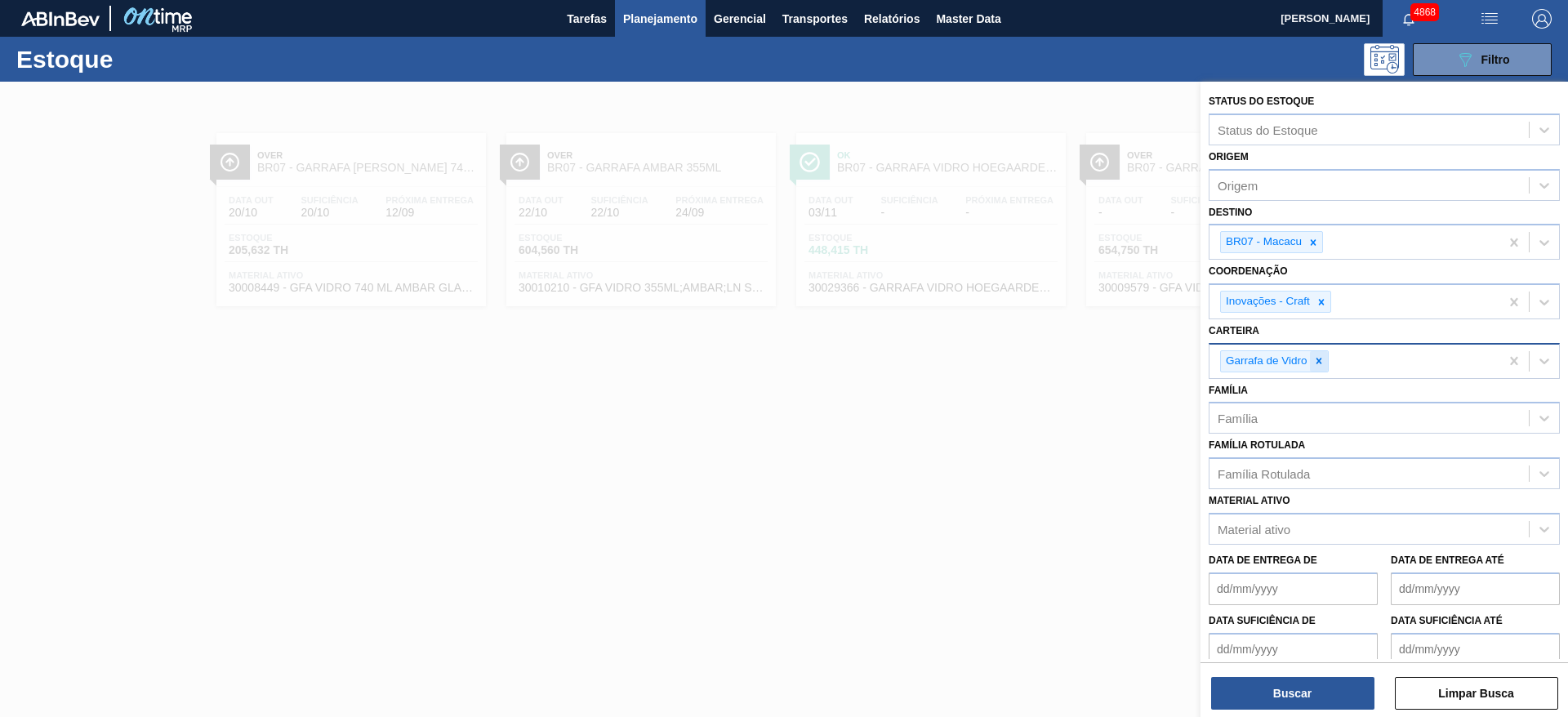
click at [1321, 354] on div at bounding box center [1318, 361] width 18 height 20
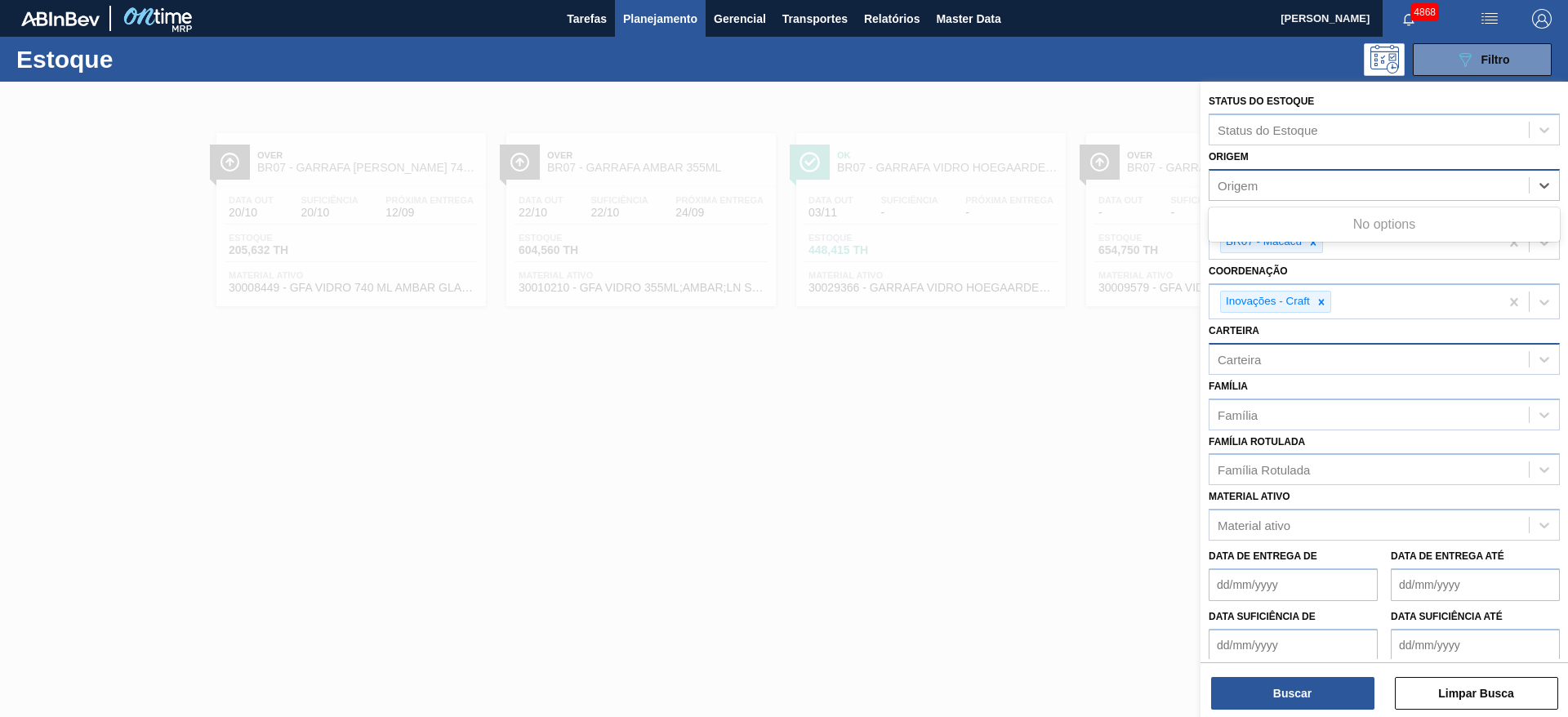
click at [1279, 174] on div "Origem" at bounding box center [1369, 185] width 319 height 24
type input "mead"
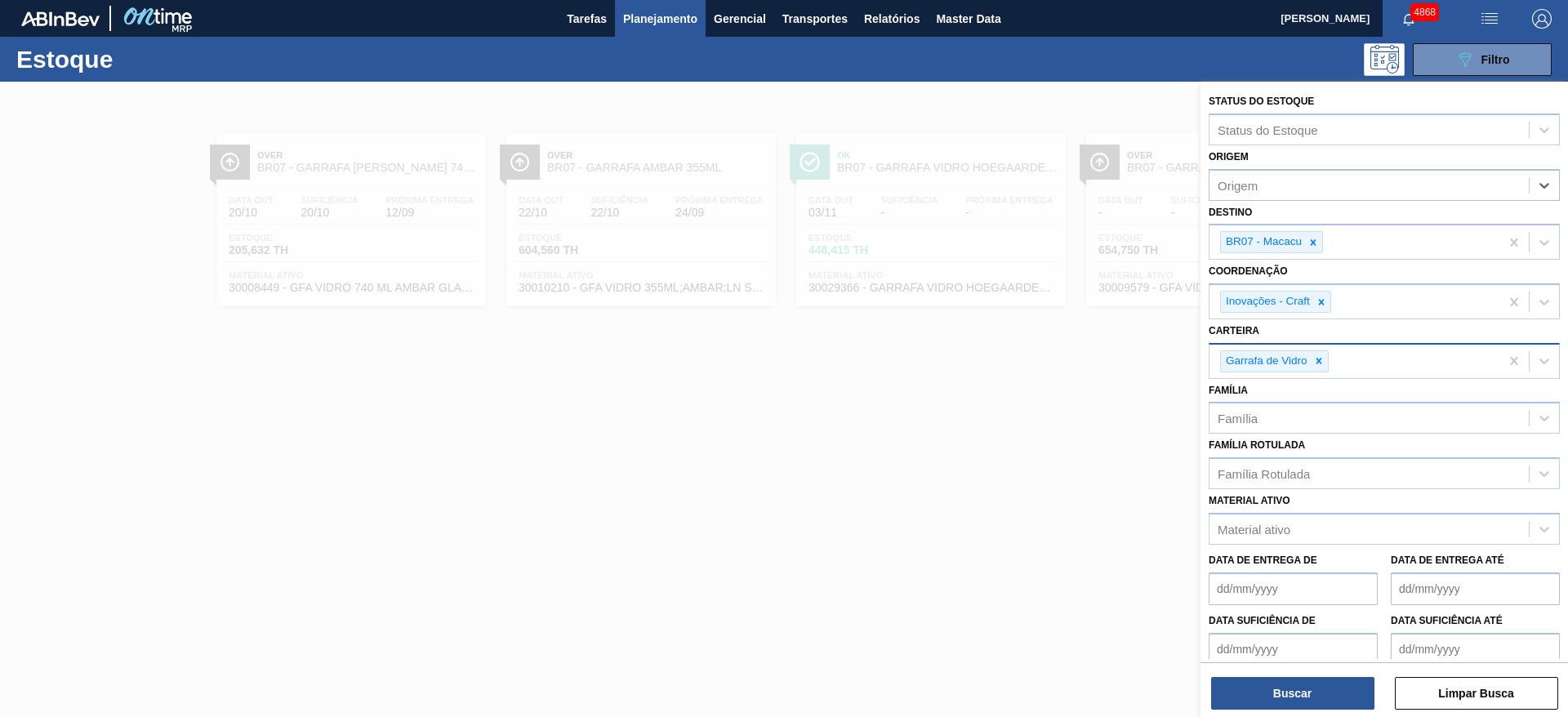
drag, startPoint x: 1260, startPoint y: 181, endPoint x: 1199, endPoint y: 172, distance: 61.7
click at [1201, 172] on div "Status do Estoque Status do Estoque Origem Select is focused ,type to refine li…" at bounding box center [1384, 440] width 367 height 717
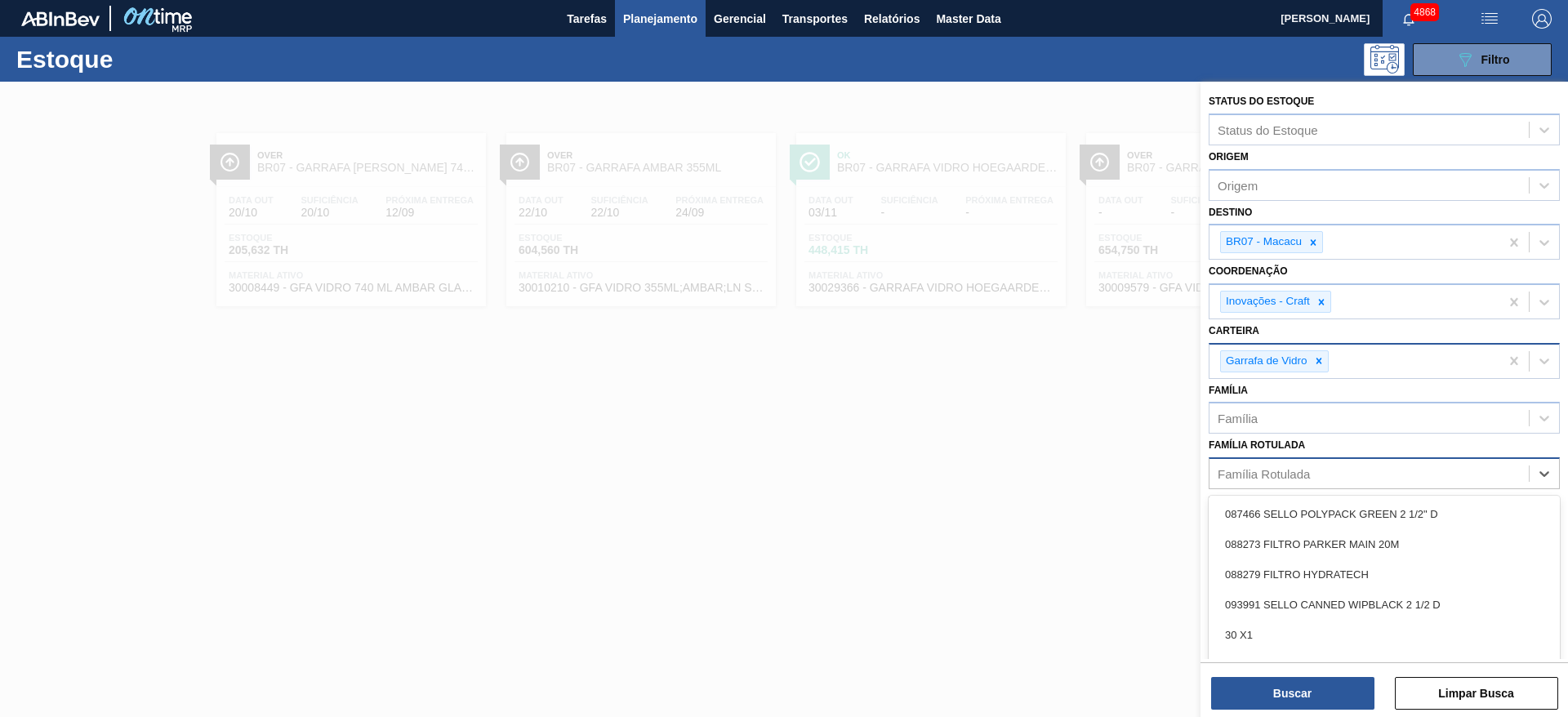
click at [1358, 463] on div "Família Rotulada" at bounding box center [1369, 474] width 319 height 24
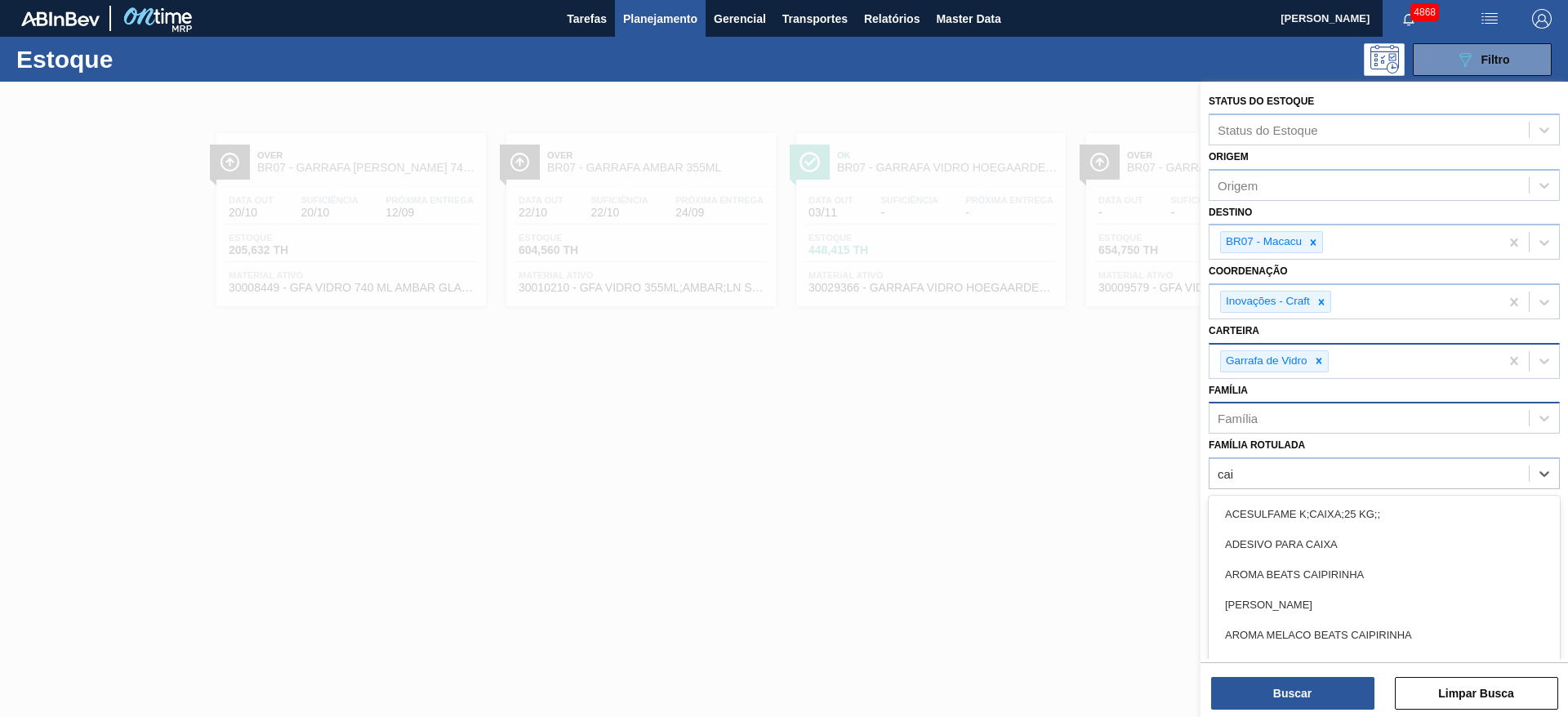
type Rotulada "cai"
click at [1372, 410] on div "Família" at bounding box center [1369, 419] width 319 height 24
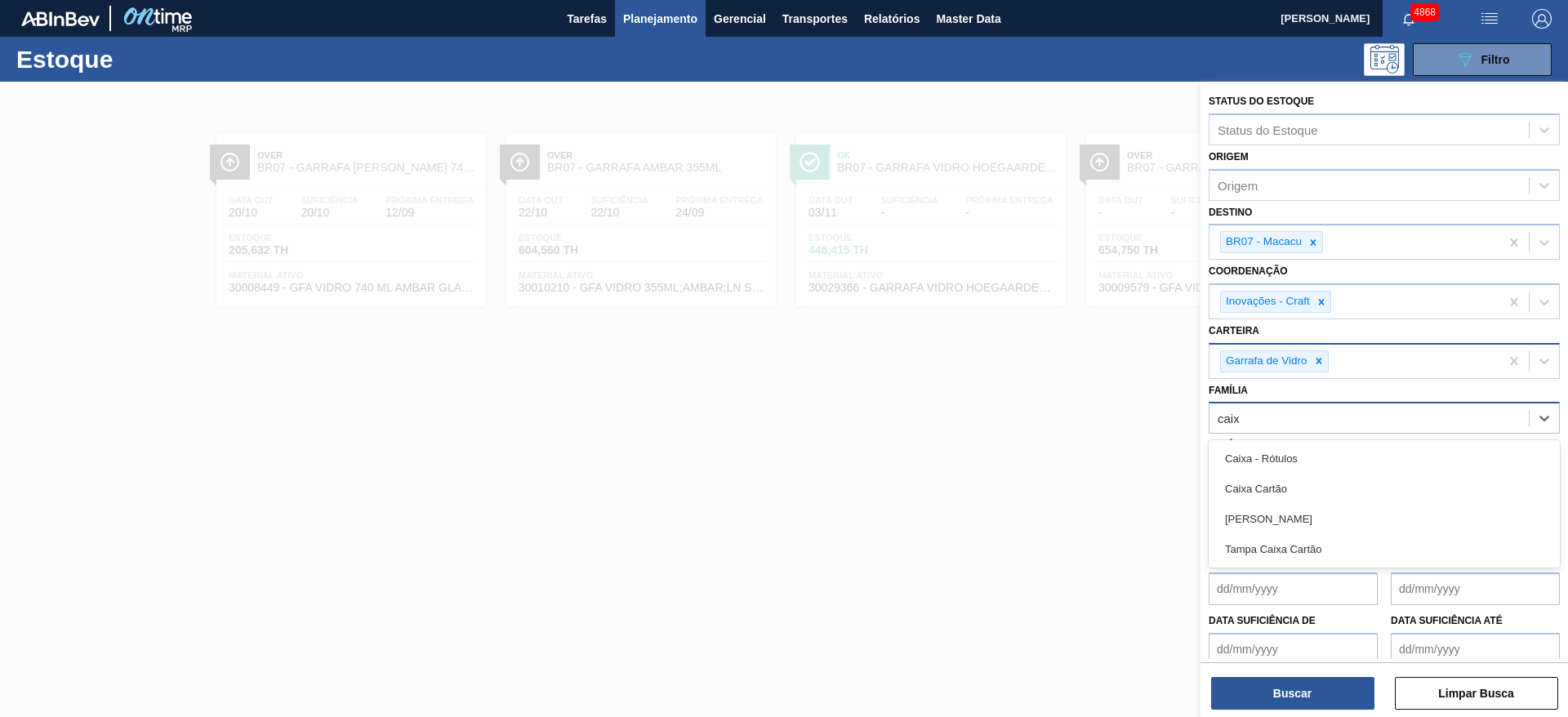
type input "caixa"
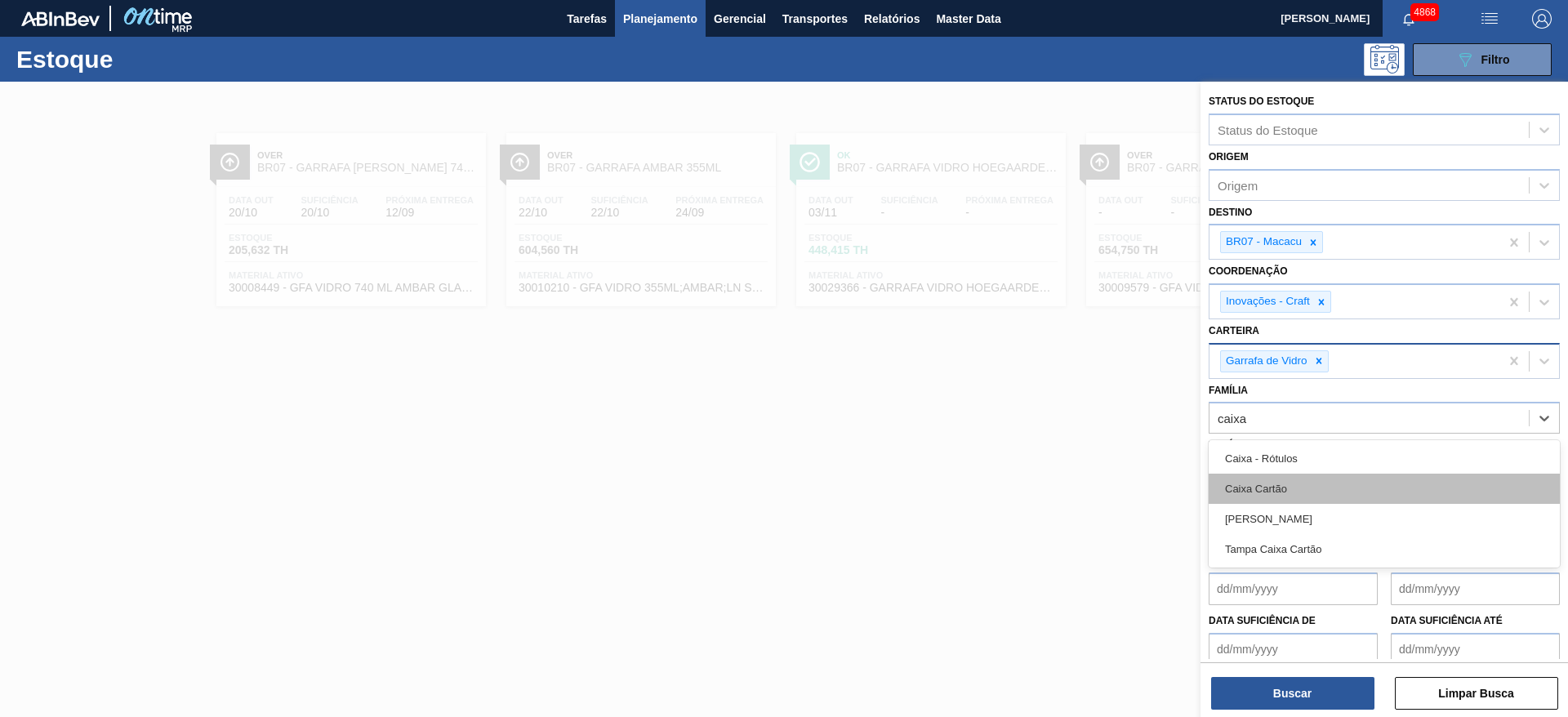
click at [1368, 475] on div "Caixa Cartão" at bounding box center [1384, 489] width 351 height 30
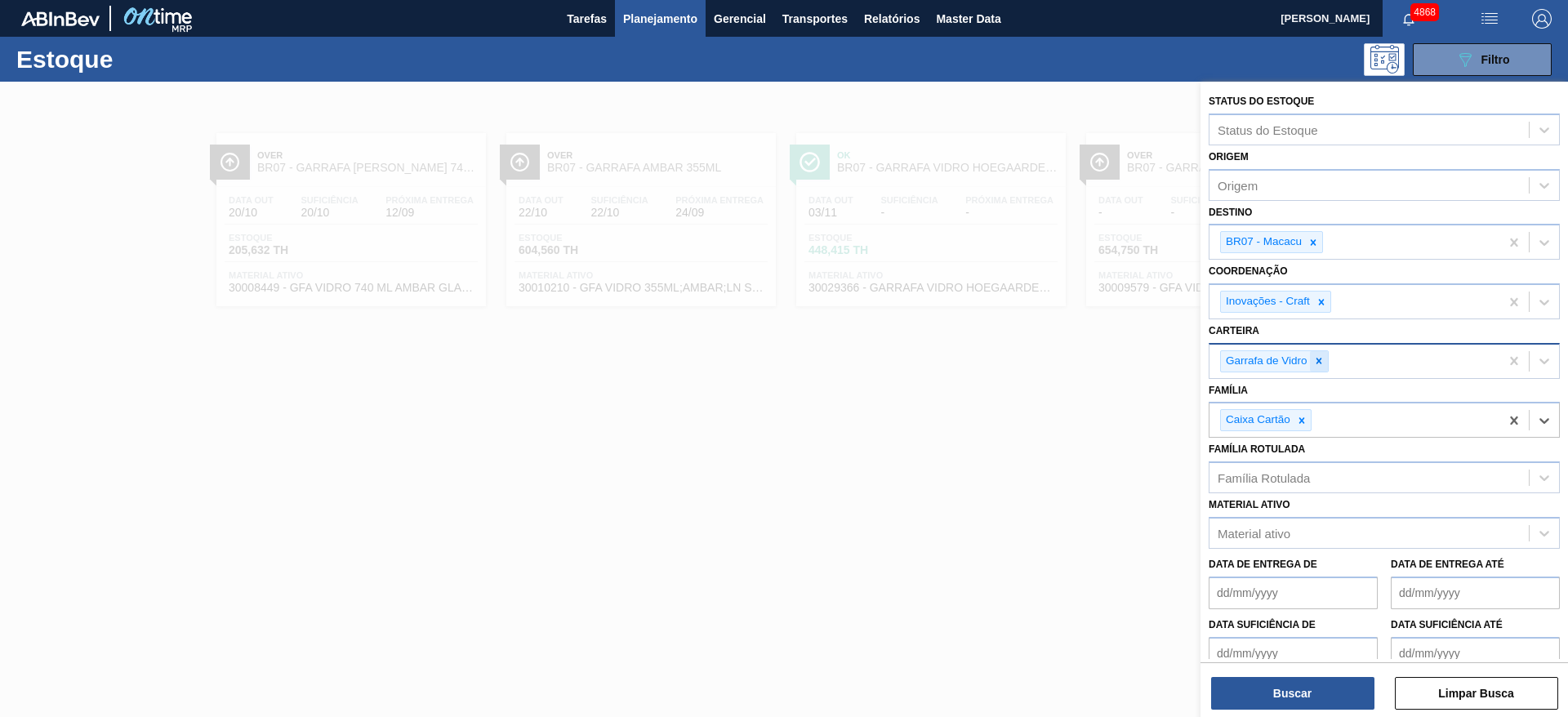
click at [1322, 356] on icon at bounding box center [1319, 361] width 12 height 12
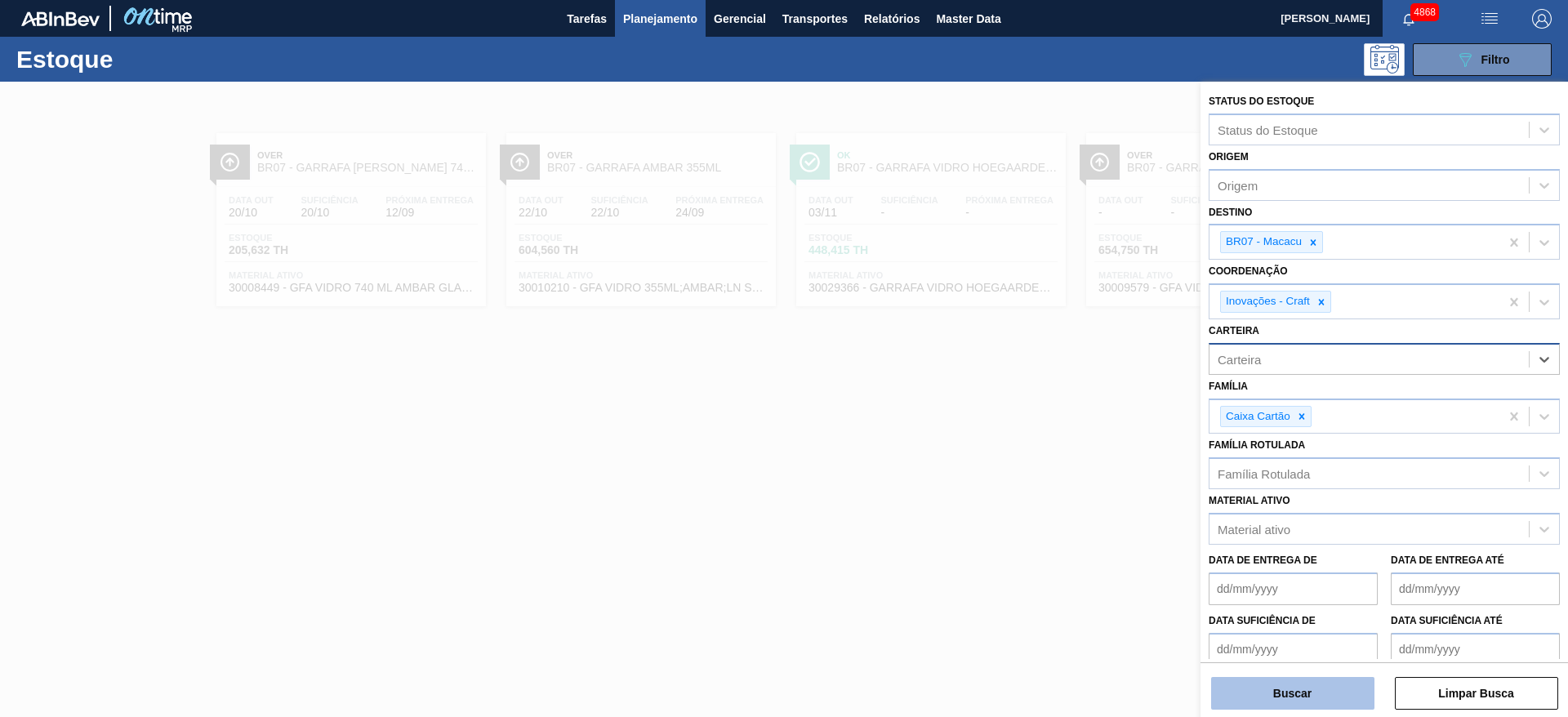
click at [1265, 680] on button "Buscar" at bounding box center [1292, 693] width 163 height 33
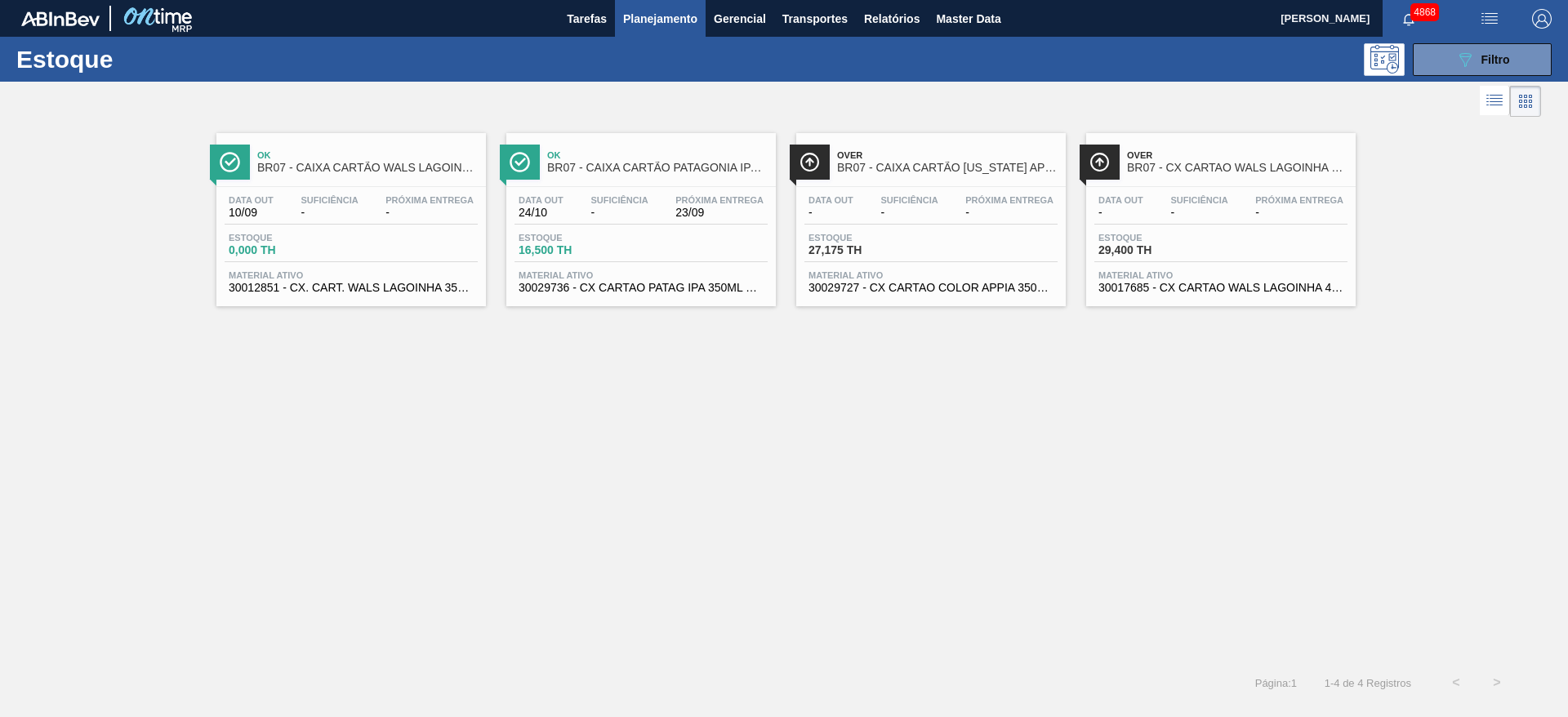
click at [640, 221] on div "Data out 24/10 Suficiência - Próxima Entrega 23/09" at bounding box center [641, 209] width 253 height 30
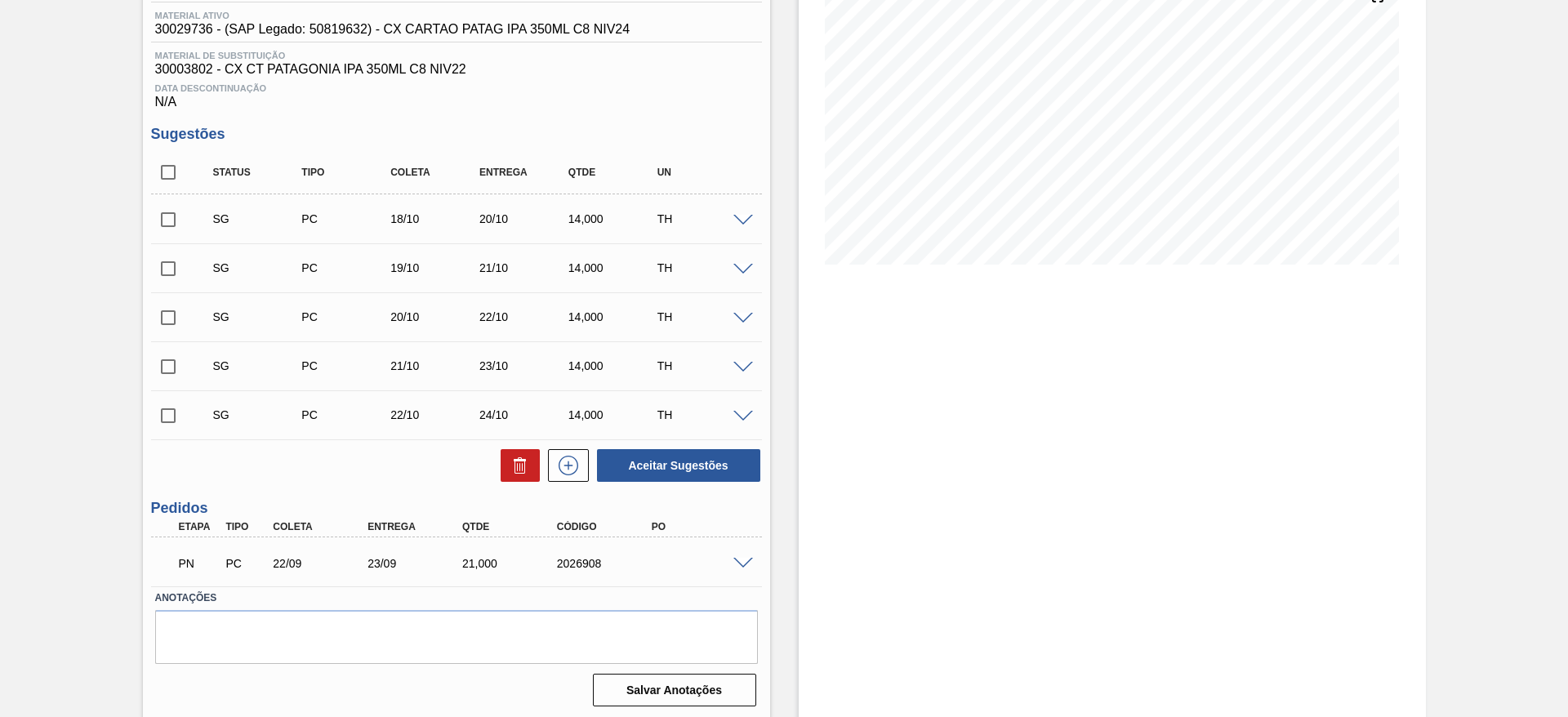
scroll to position [216, 0]
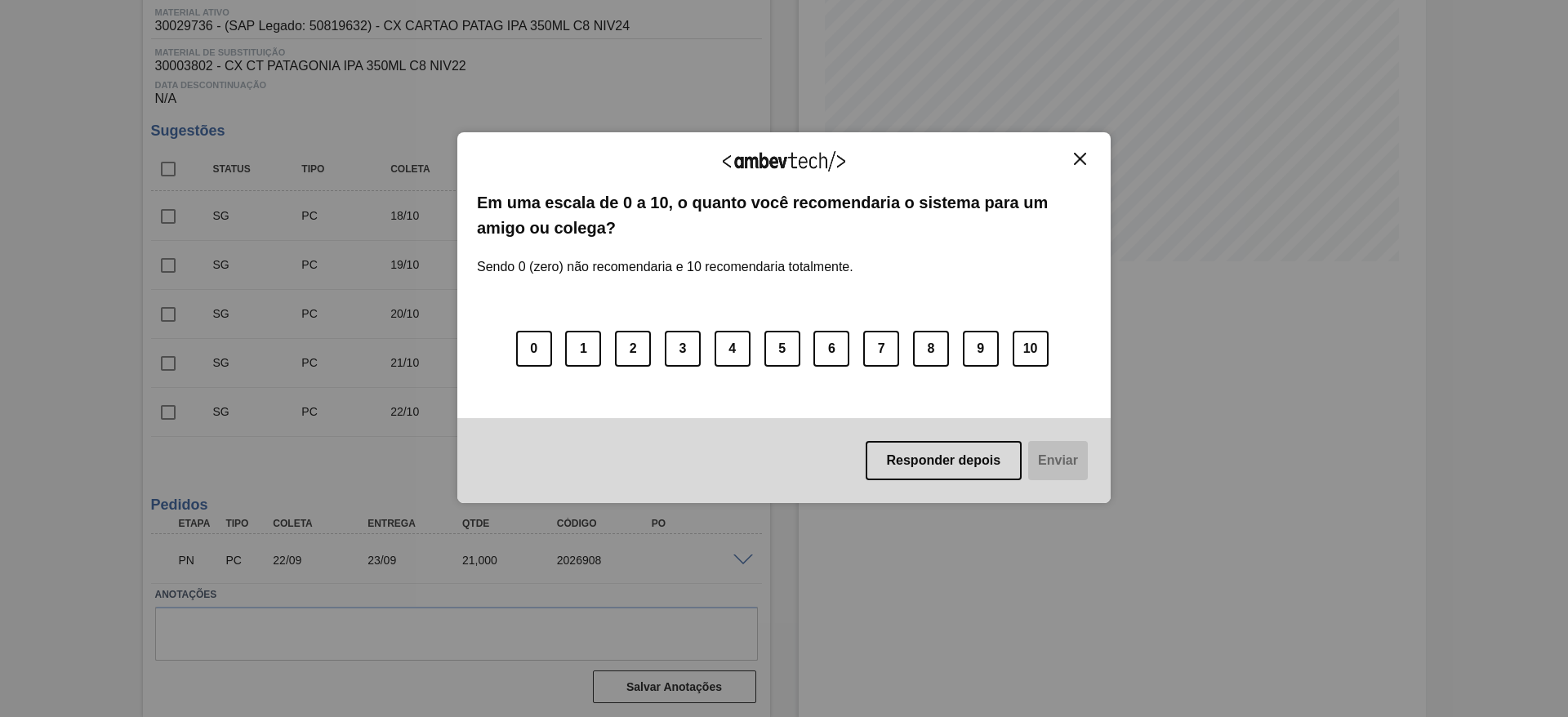
click at [1067, 147] on div "Agradecemos seu feedback! Em uma escala de 0 a 10, o quanto você recomendaria o…" at bounding box center [784, 318] width 654 height 371
click at [1085, 166] on div "Agradecemos seu feedback!" at bounding box center [784, 171] width 614 height 38
click at [1082, 162] on img "Close" at bounding box center [1080, 159] width 13 height 13
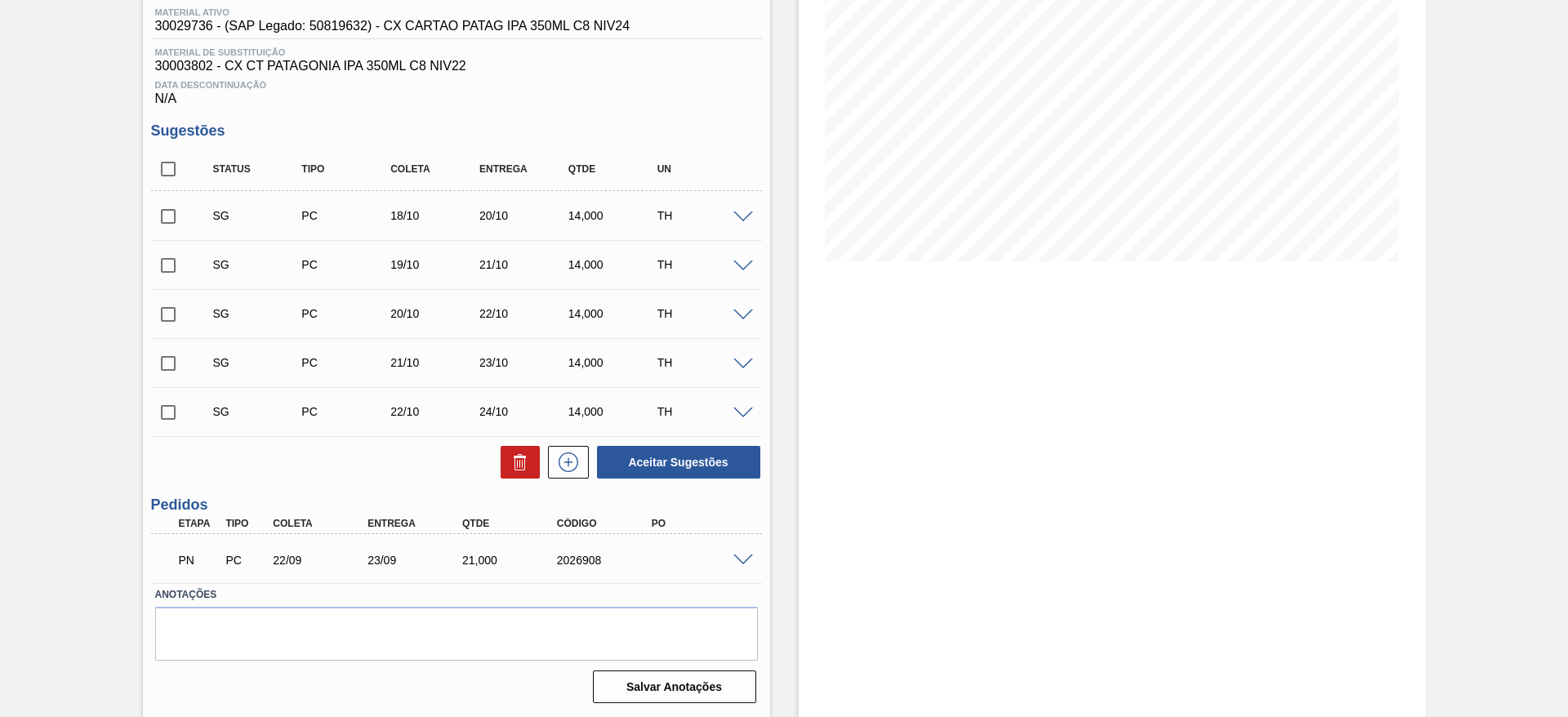
scroll to position [0, 0]
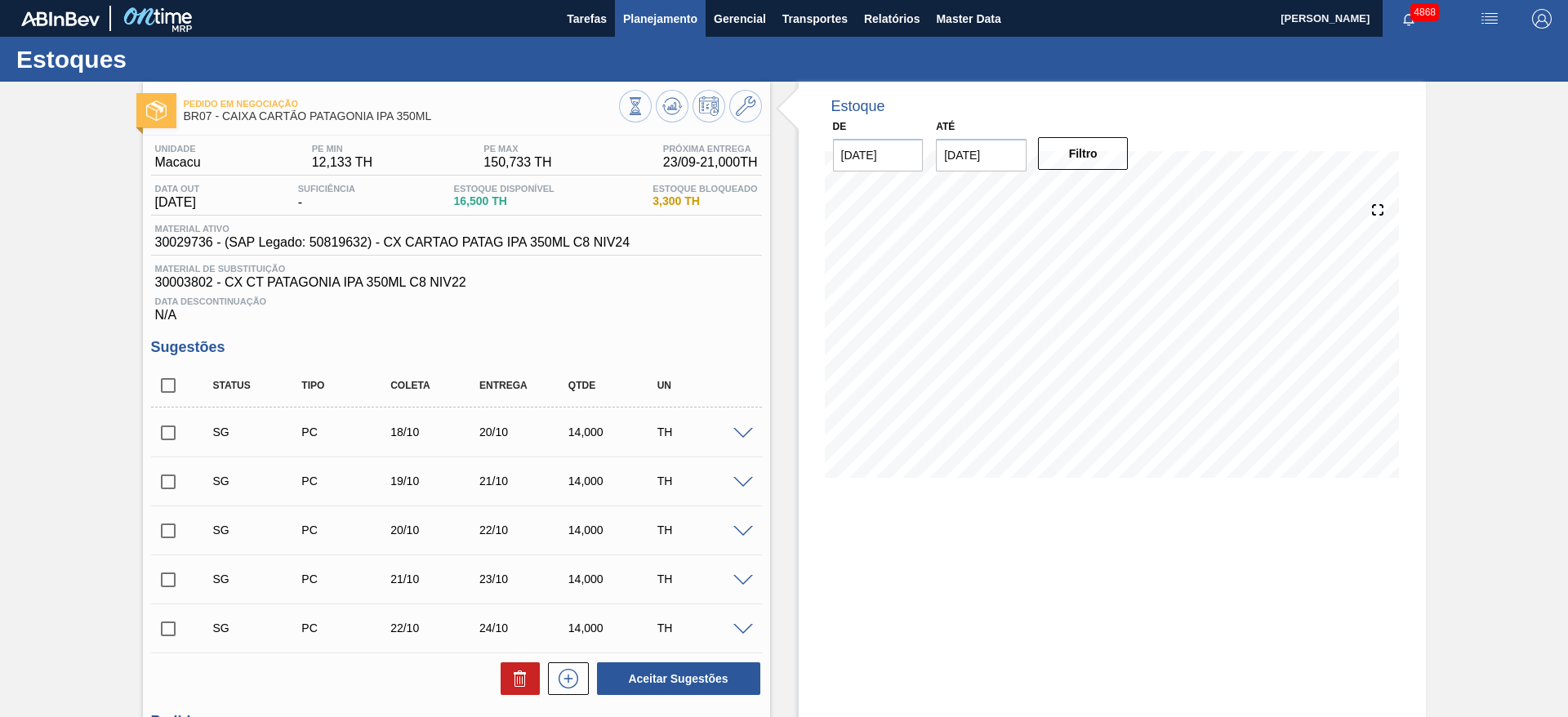
click at [655, 4] on button "Planejamento" at bounding box center [659, 19] width 90 height 37
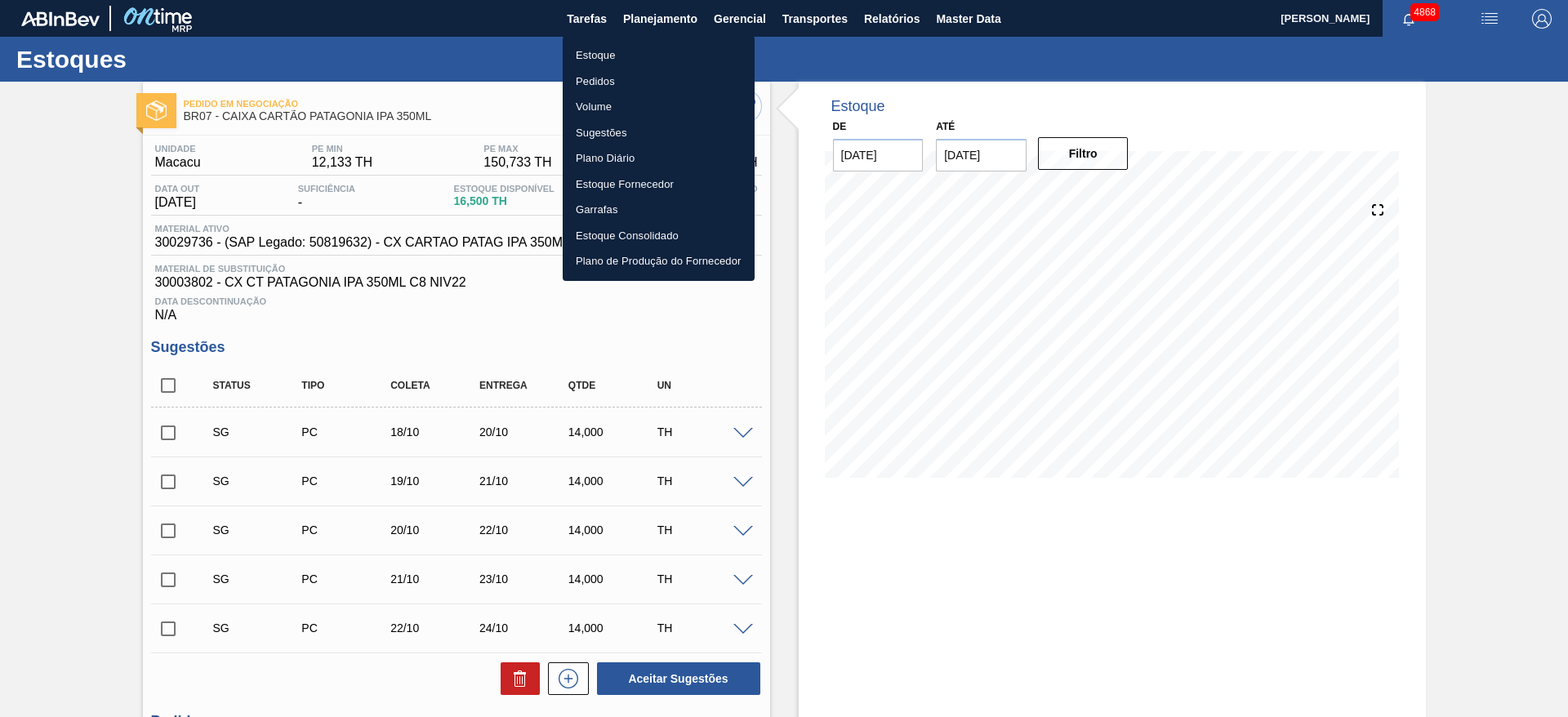
click at [649, 61] on li "Estoque" at bounding box center [658, 55] width 192 height 26
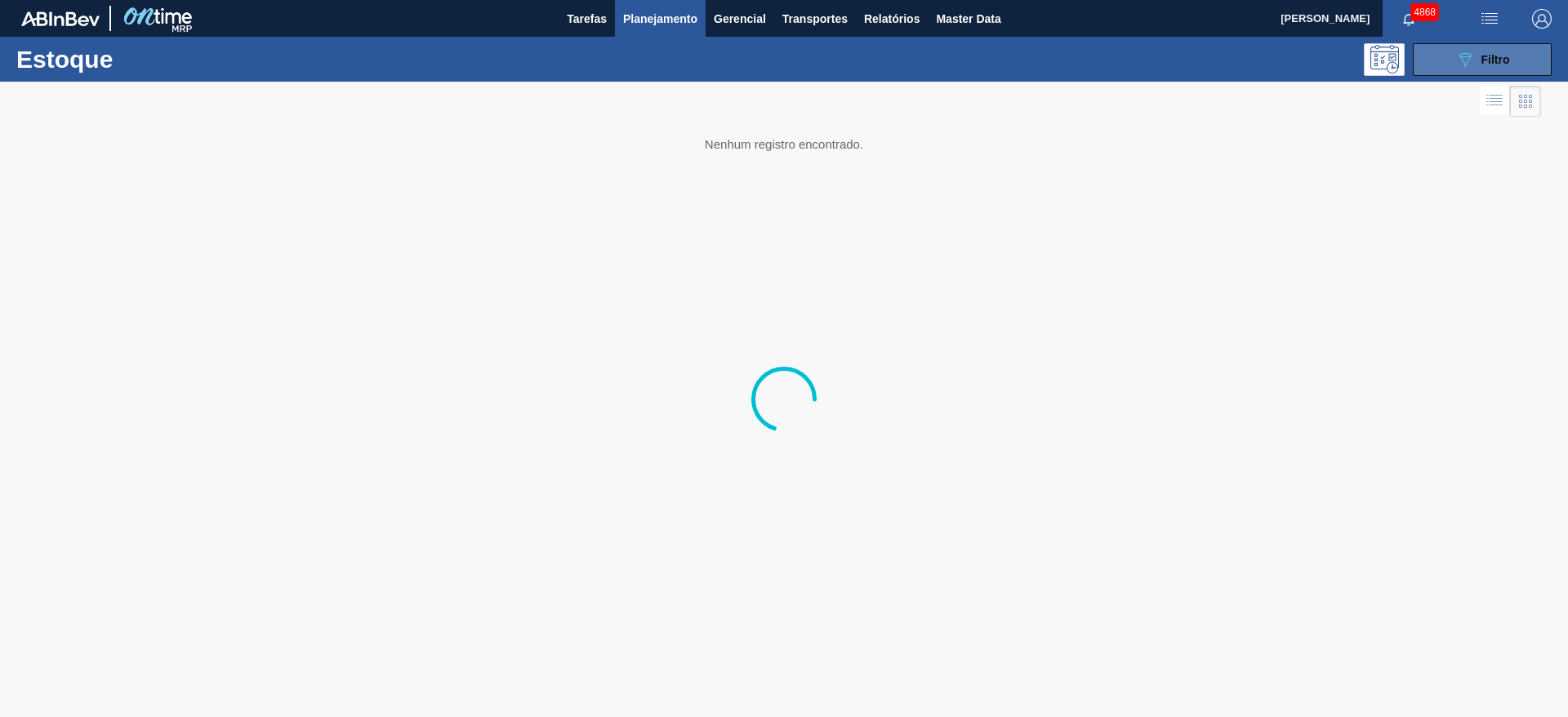
click at [1471, 67] on icon "089F7B8B-B2A5-4AFE-B5C0-19BA573D28AC" at bounding box center [1464, 59] width 19 height 19
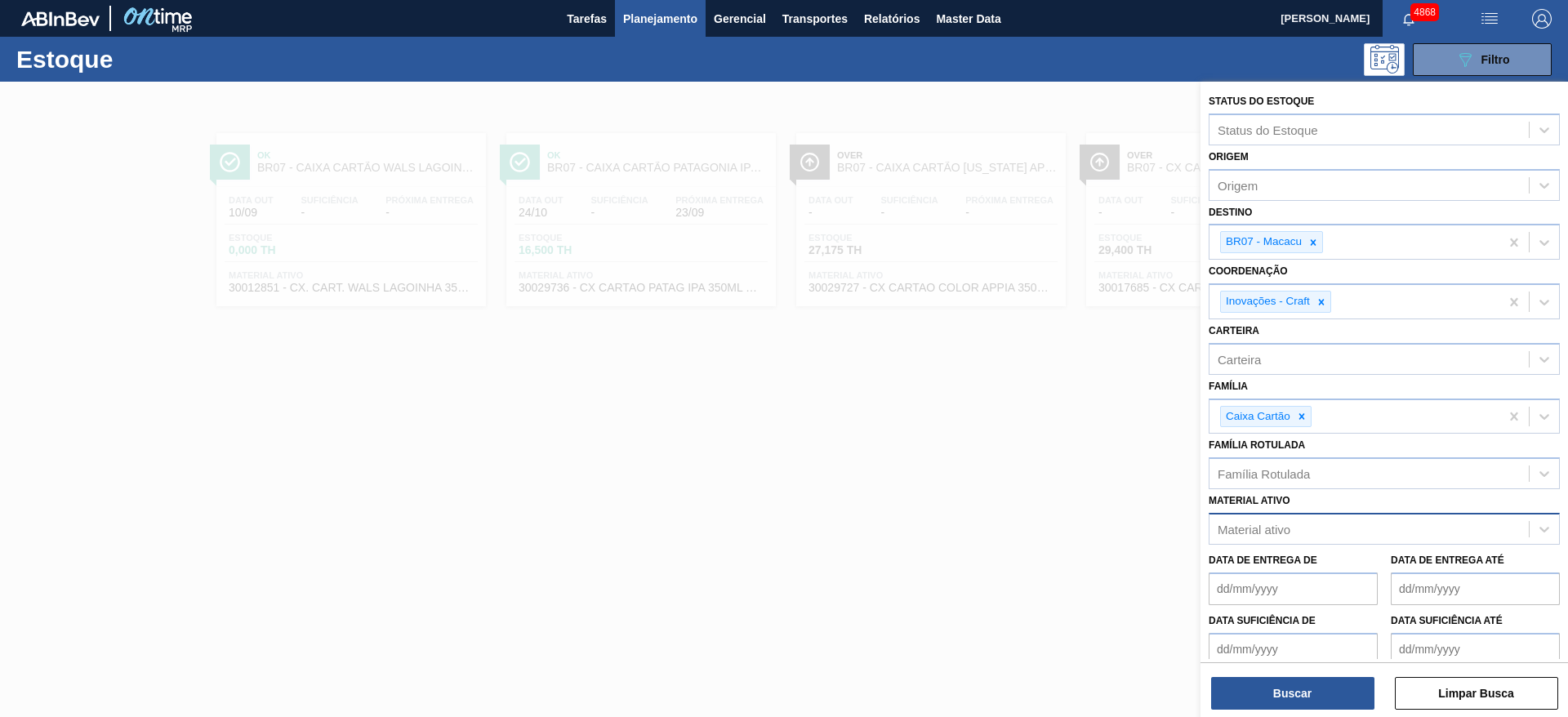
click at [1296, 525] on div "Material ativo" at bounding box center [1369, 530] width 319 height 24
type ativo "30029548"
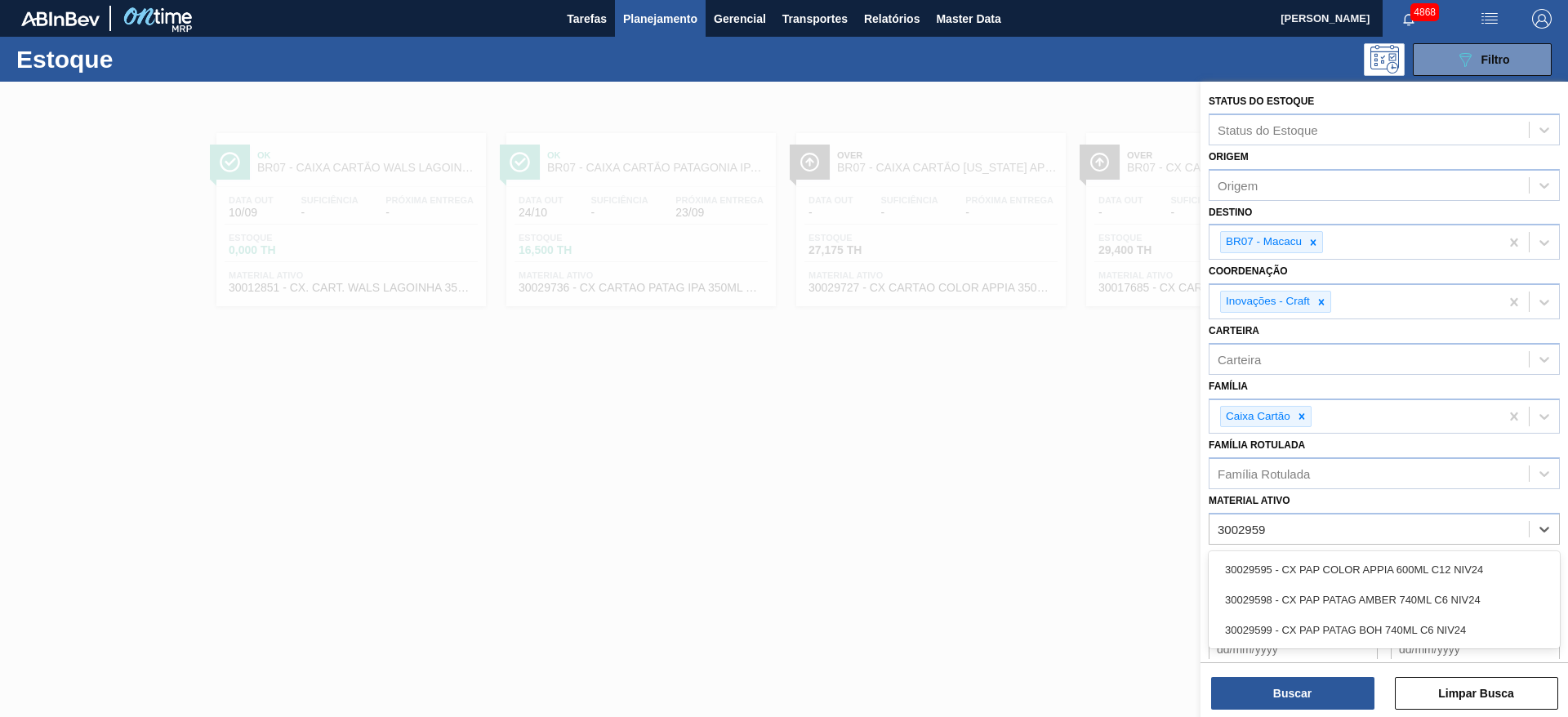
type ativo "30029598"
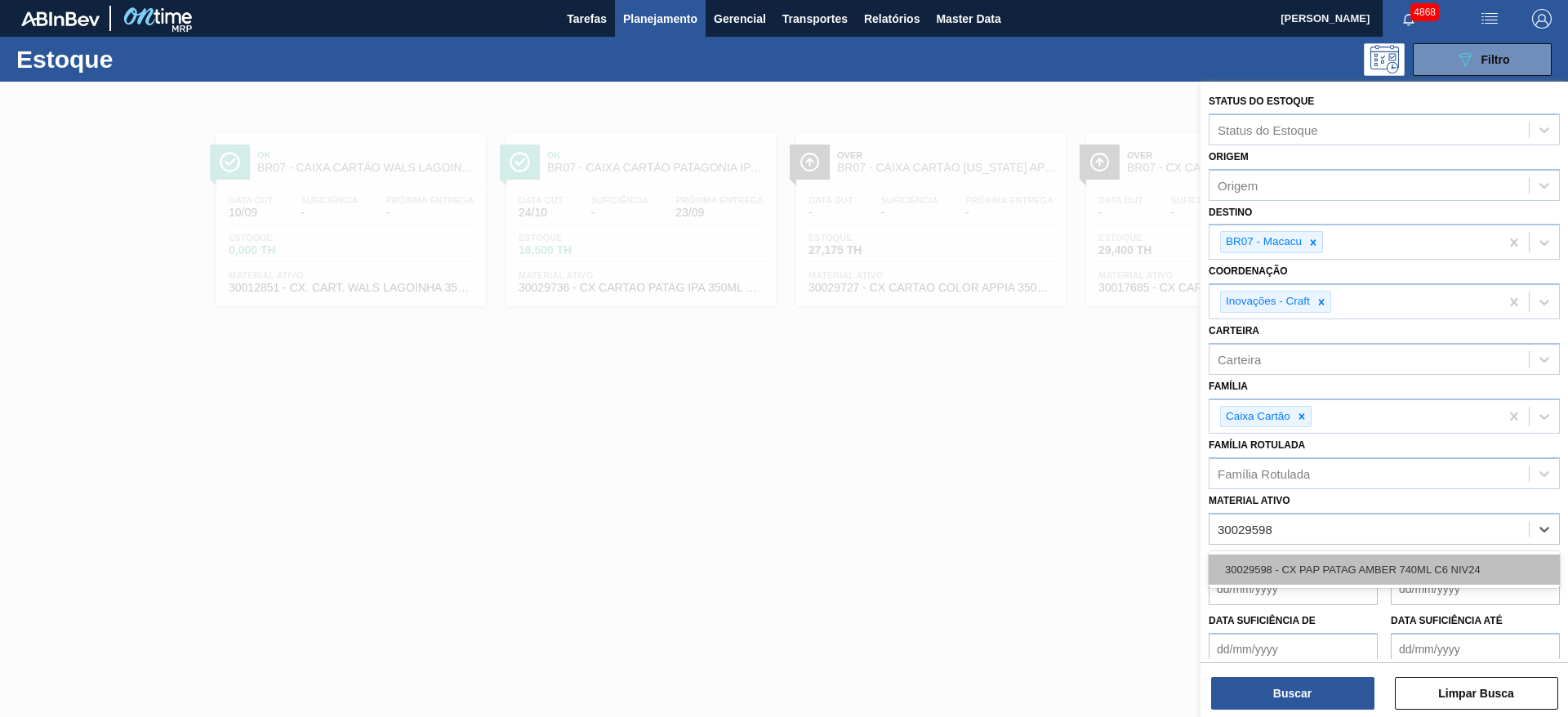
click at [1451, 575] on div "30029598 - CX PAP PATAG AMBER 740ML C6 NIV24" at bounding box center [1384, 570] width 351 height 30
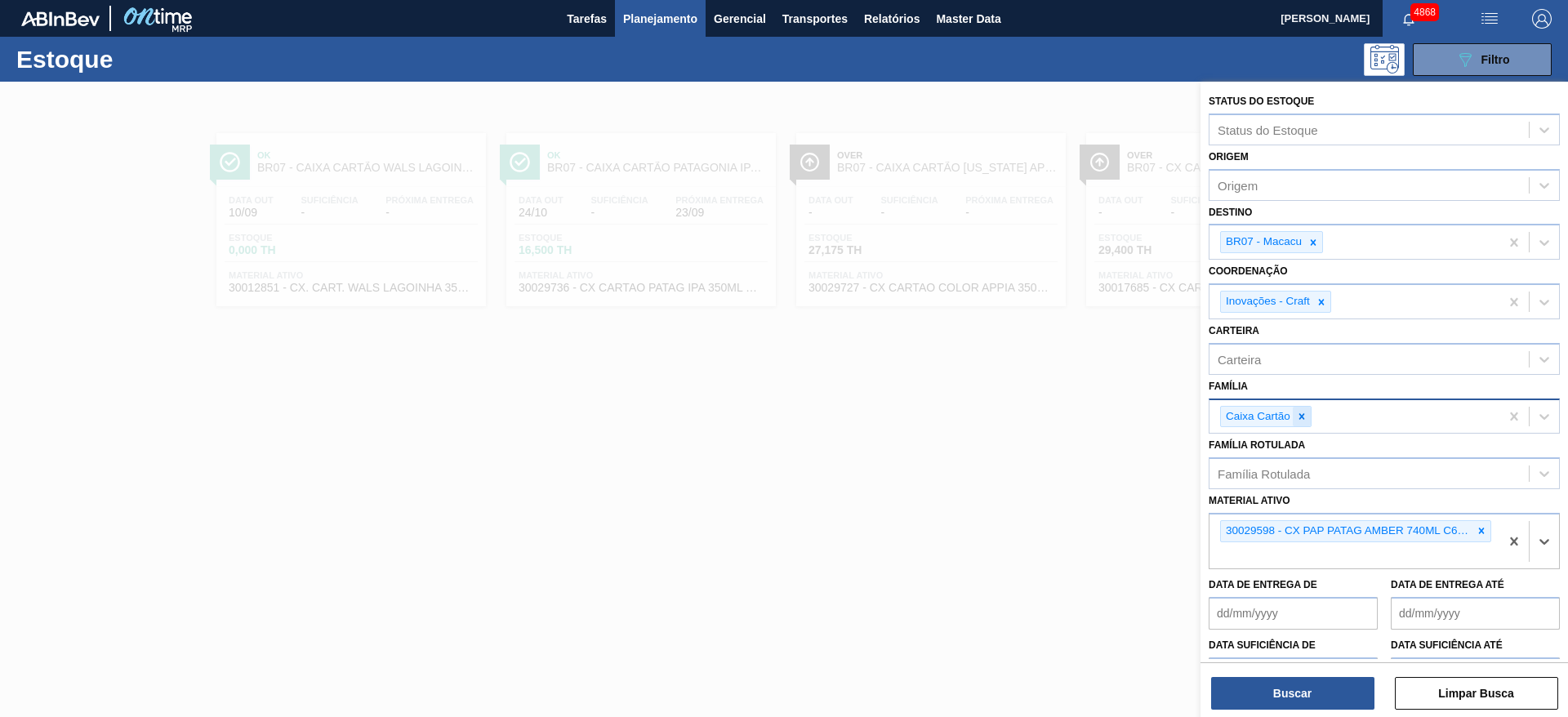
click at [1305, 411] on icon at bounding box center [1302, 416] width 12 height 12
click at [1307, 691] on button "Buscar" at bounding box center [1292, 693] width 163 height 33
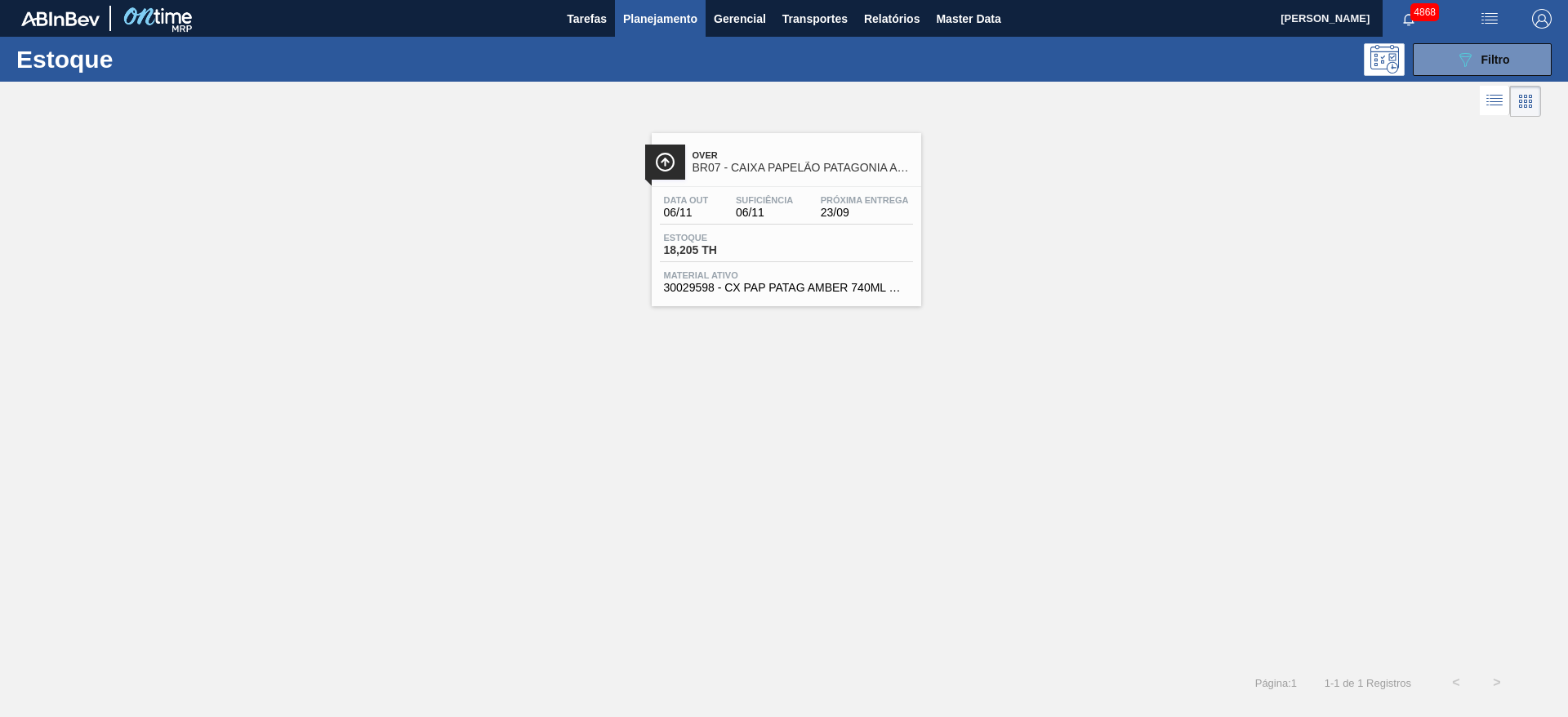
click at [780, 255] on div "Estoque 18,205 TH" at bounding box center [720, 245] width 122 height 24
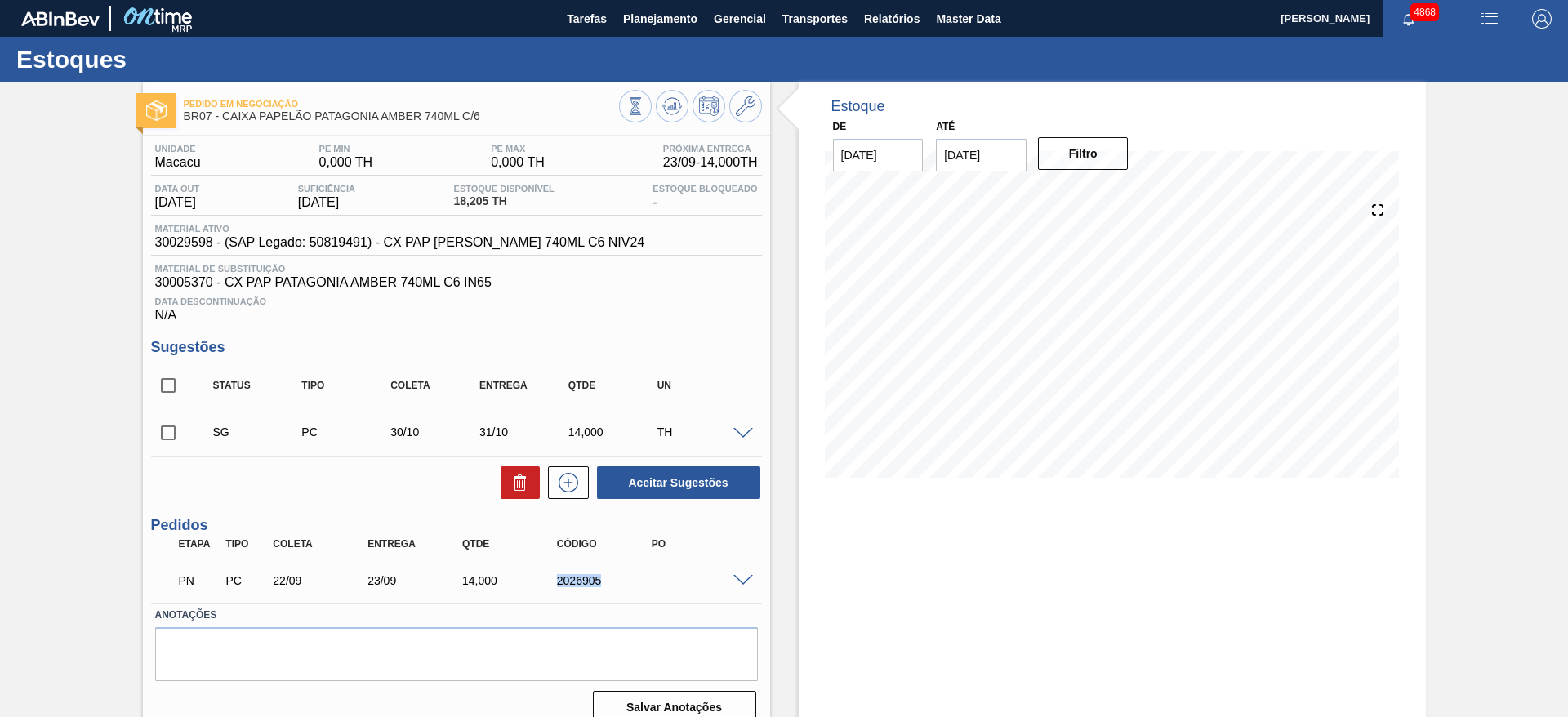
drag, startPoint x: 548, startPoint y: 590, endPoint x: 619, endPoint y: 586, distance: 71.1
click at [620, 586] on div "PN PC 22/09 23/09 14,000 2026905" at bounding box center [452, 578] width 567 height 33
copy div "2026905"
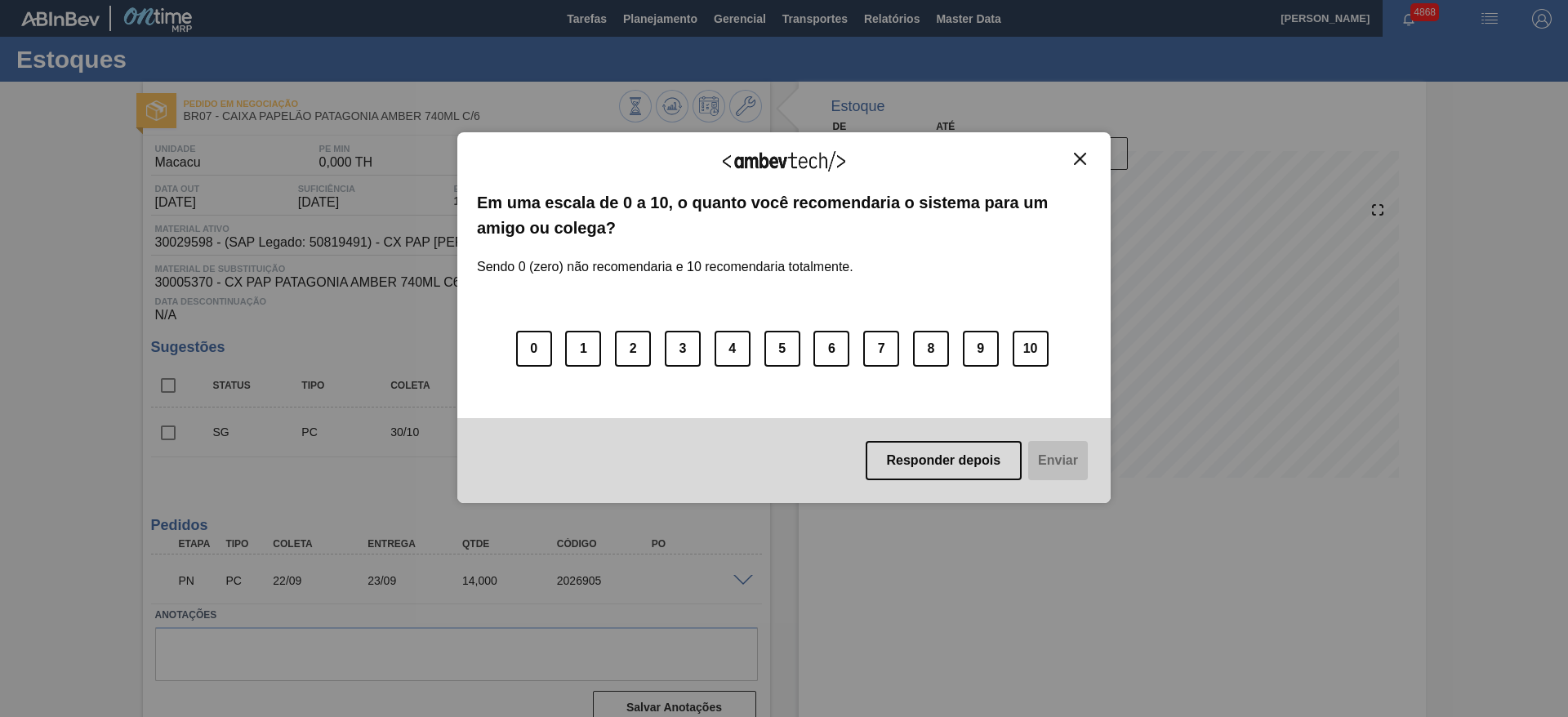
click at [1069, 166] on div "Agradecemos seu feedback!" at bounding box center [784, 171] width 614 height 38
click at [1078, 160] on img "Close" at bounding box center [1080, 159] width 13 height 13
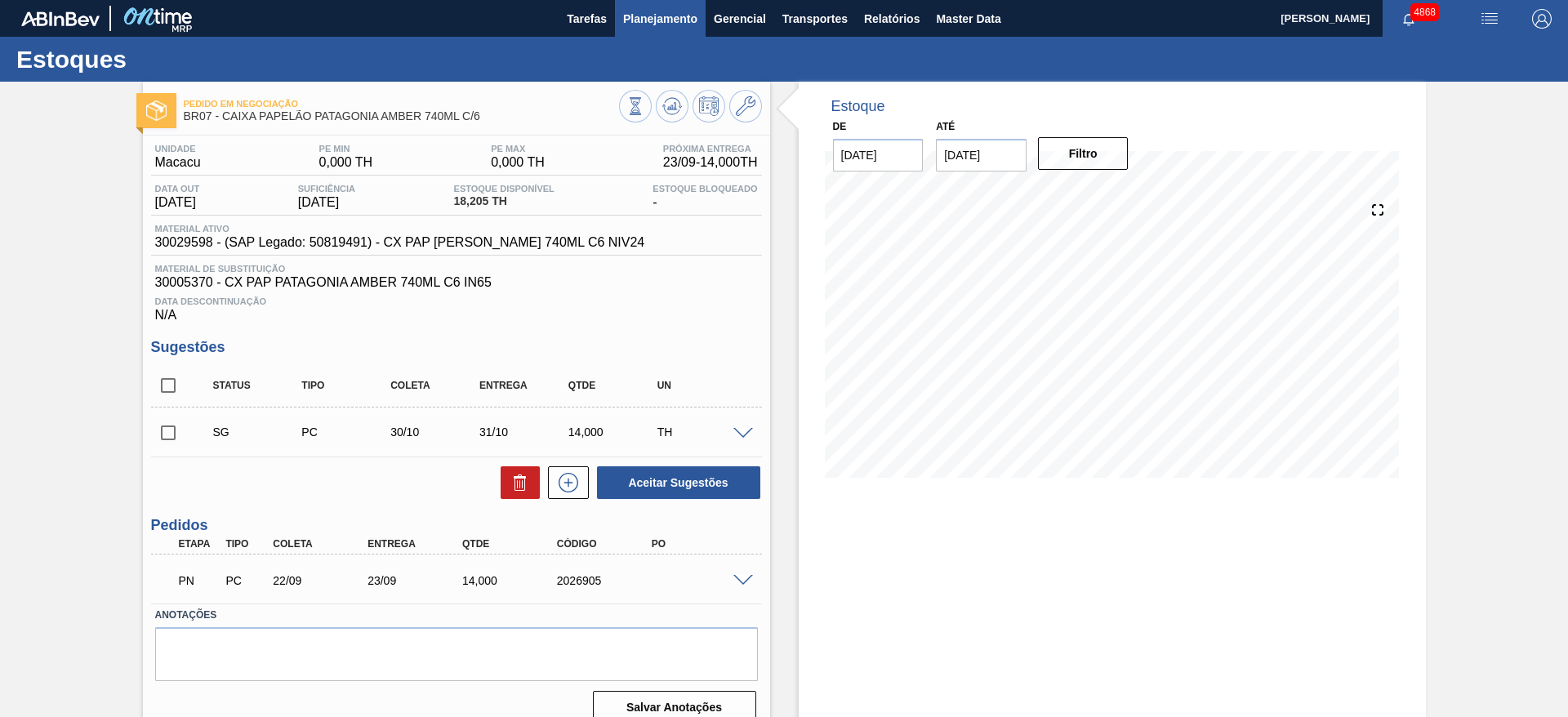
click at [645, 14] on span "Planejamento" at bounding box center [660, 19] width 74 height 19
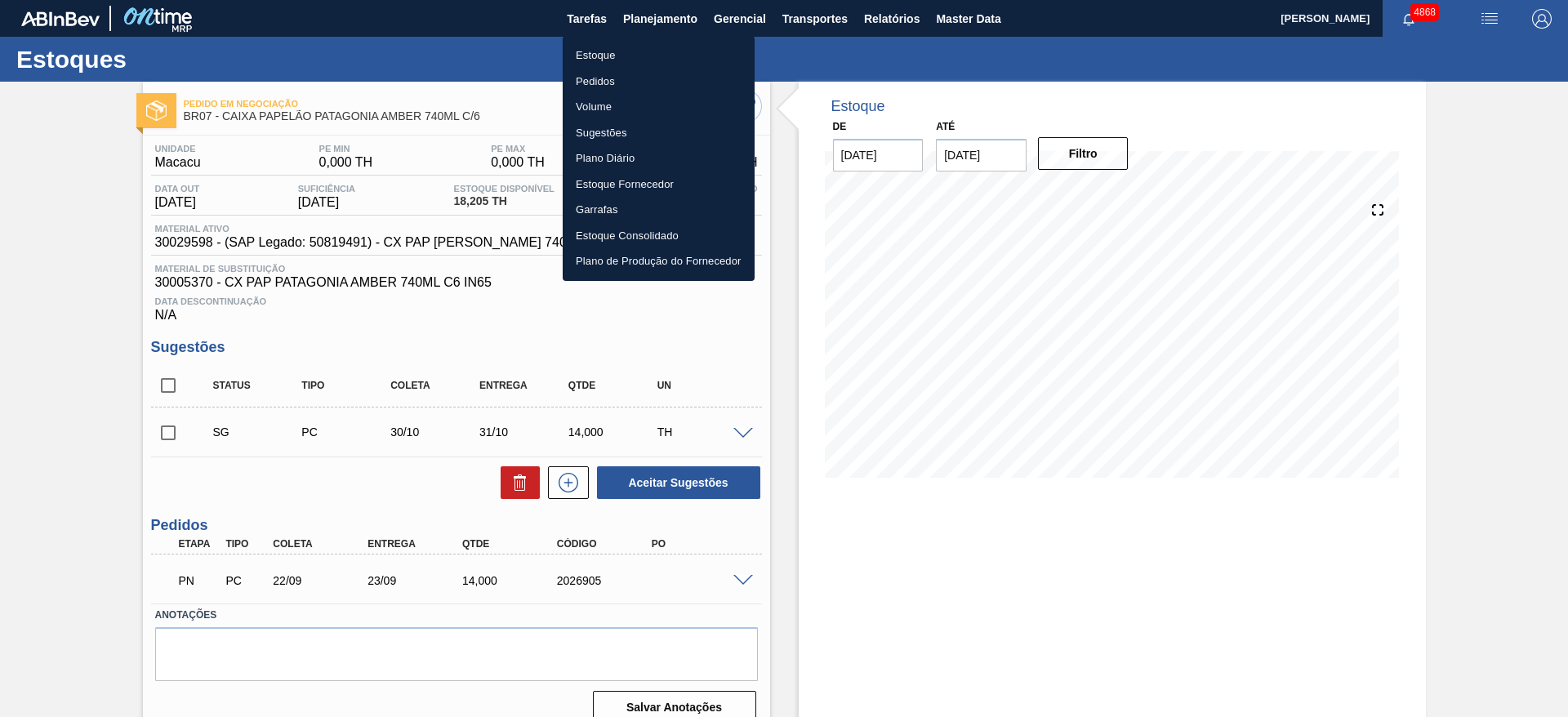
click at [608, 47] on li "Estoque" at bounding box center [658, 55] width 192 height 26
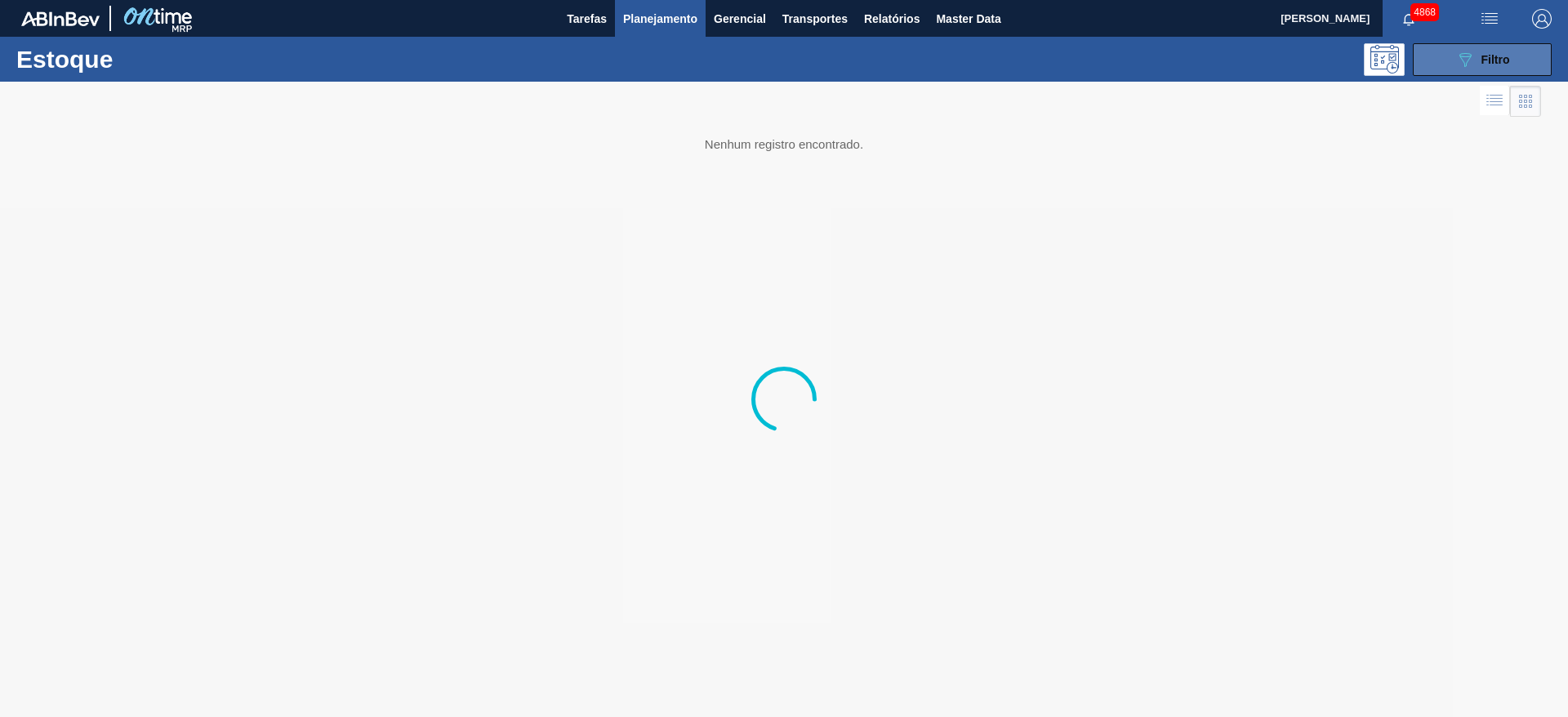
click at [1445, 62] on button "089F7B8B-B2A5-4AFE-B5C0-19BA573D28AC Filtro" at bounding box center [1482, 59] width 138 height 33
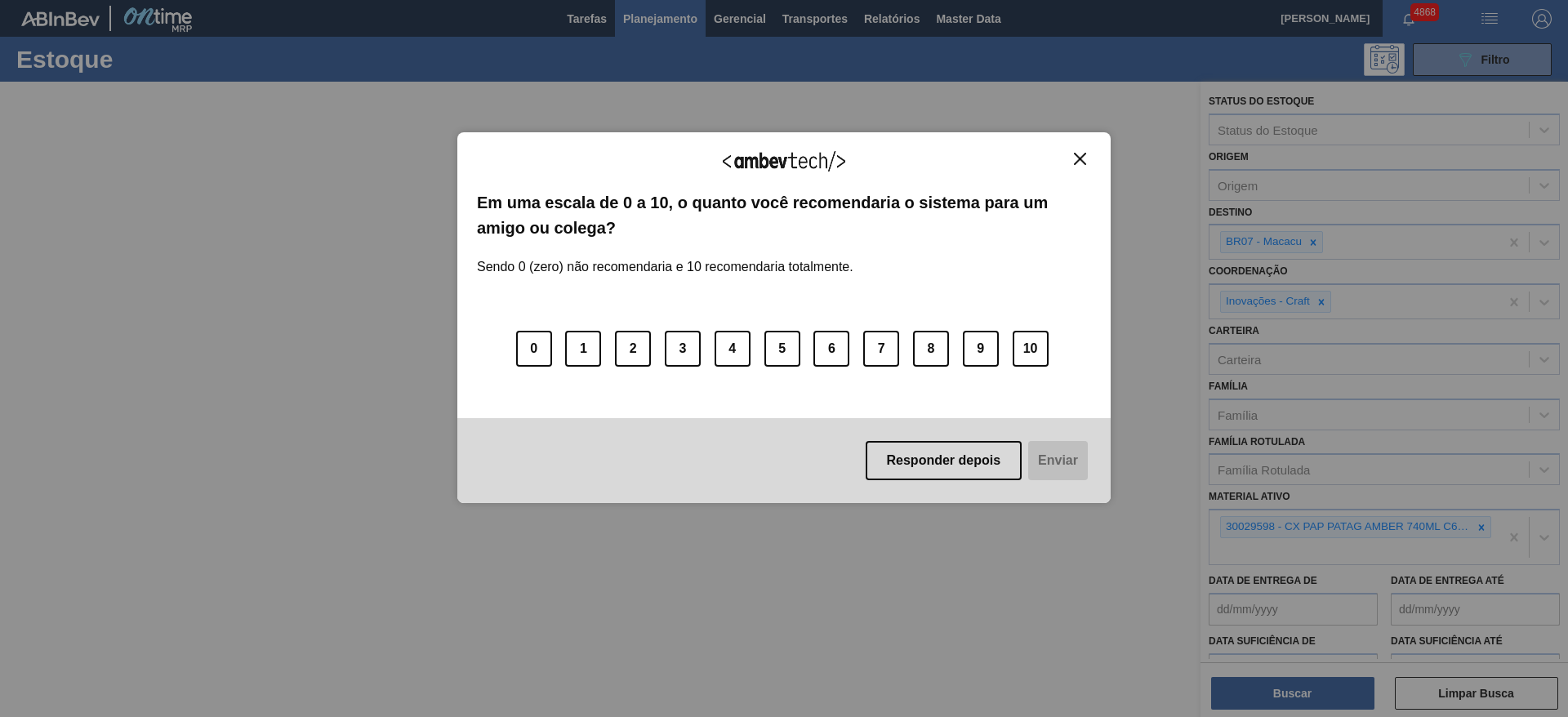
click at [1080, 159] on img "Close" at bounding box center [1080, 159] width 13 height 13
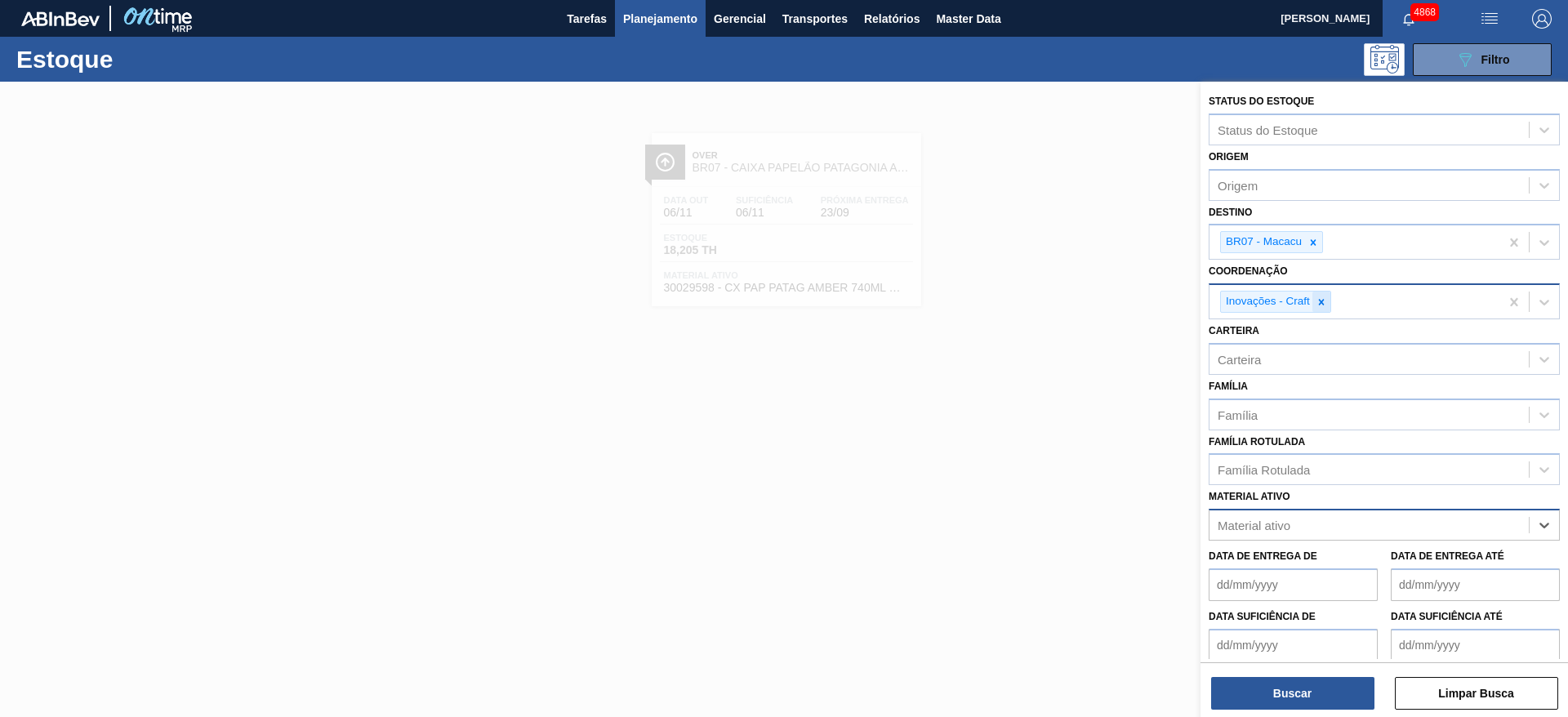
click at [1320, 306] on icon at bounding box center [1321, 302] width 12 height 12
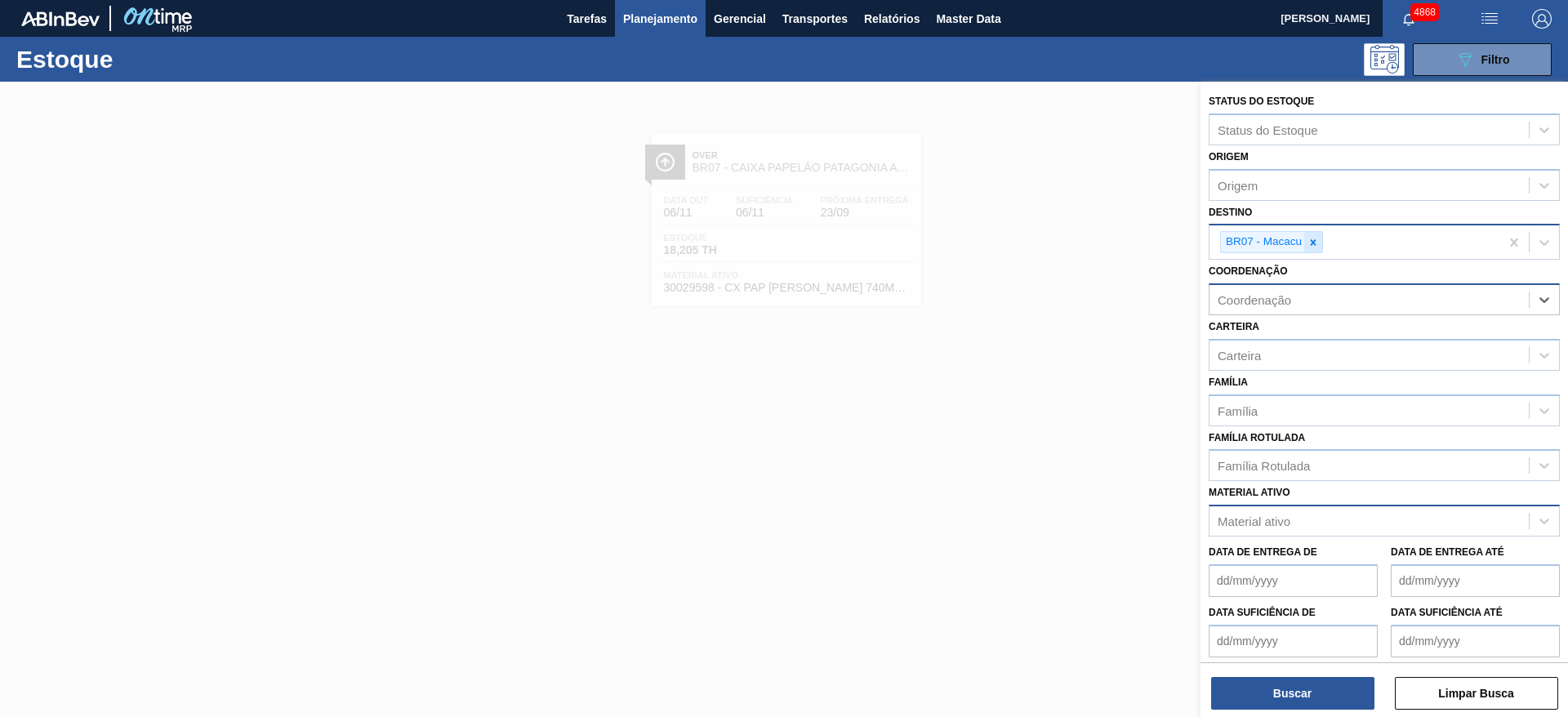
click at [1312, 247] on icon at bounding box center [1313, 242] width 12 height 12
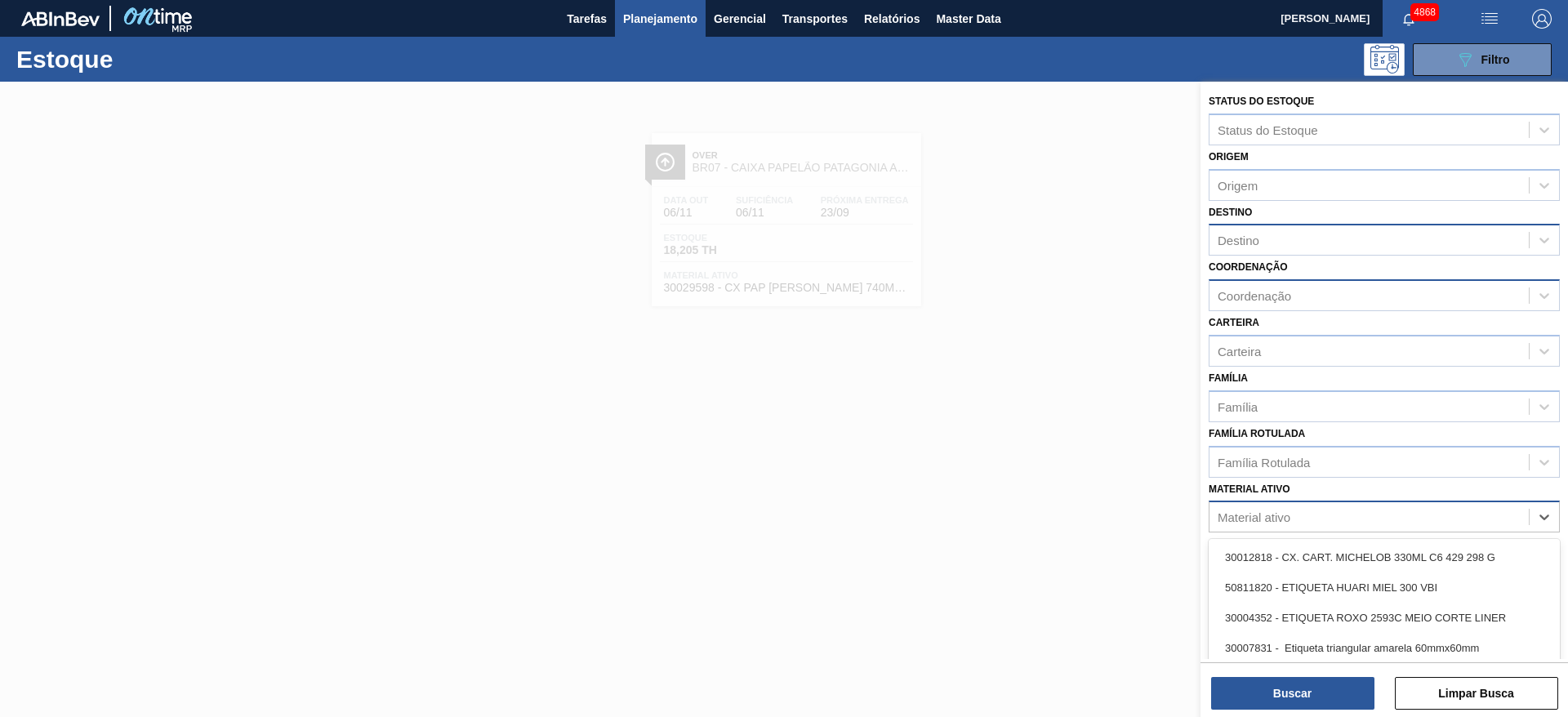
click at [1310, 525] on div "Material ativo" at bounding box center [1369, 518] width 319 height 24
click at [1304, 460] on div "Família Rotulada" at bounding box center [1263, 462] width 92 height 14
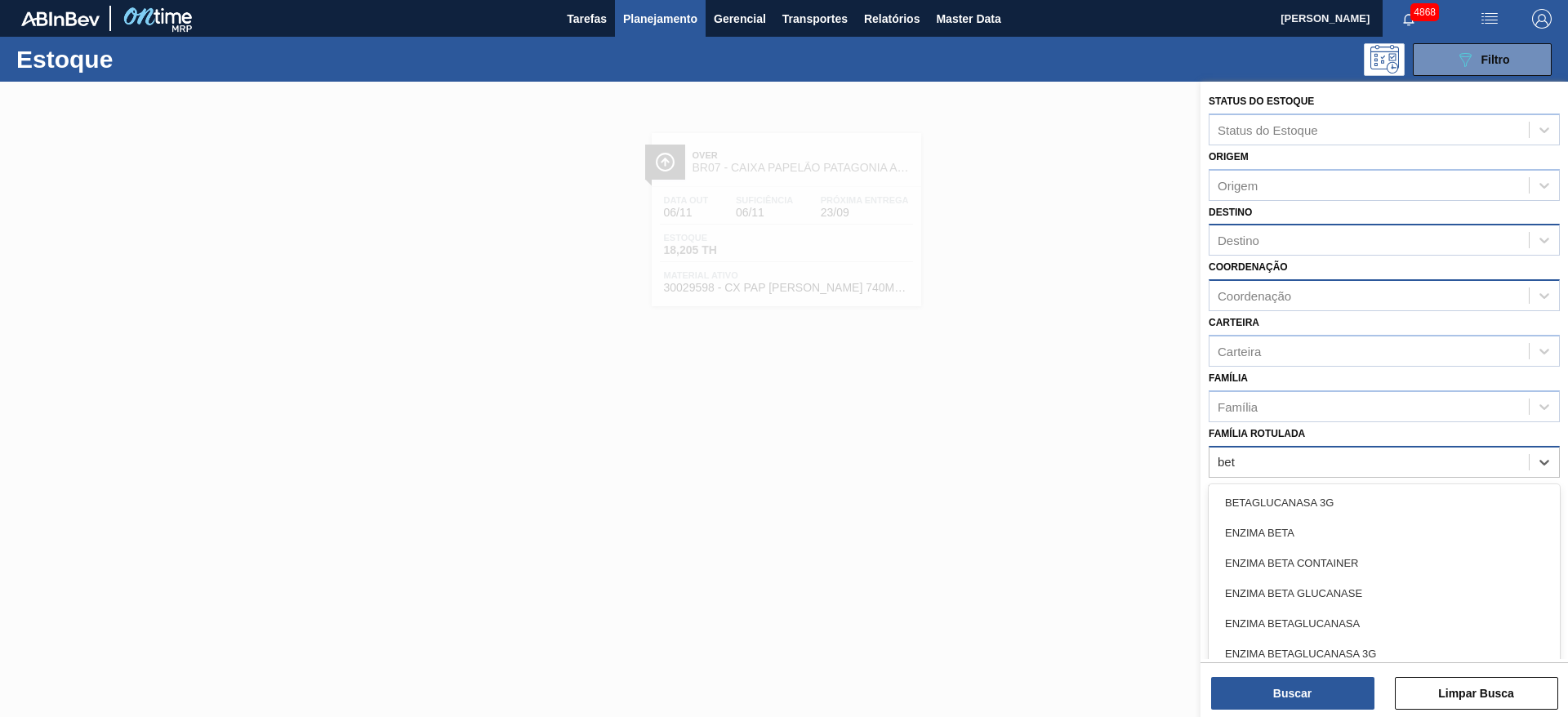
type Rotulada "beta"
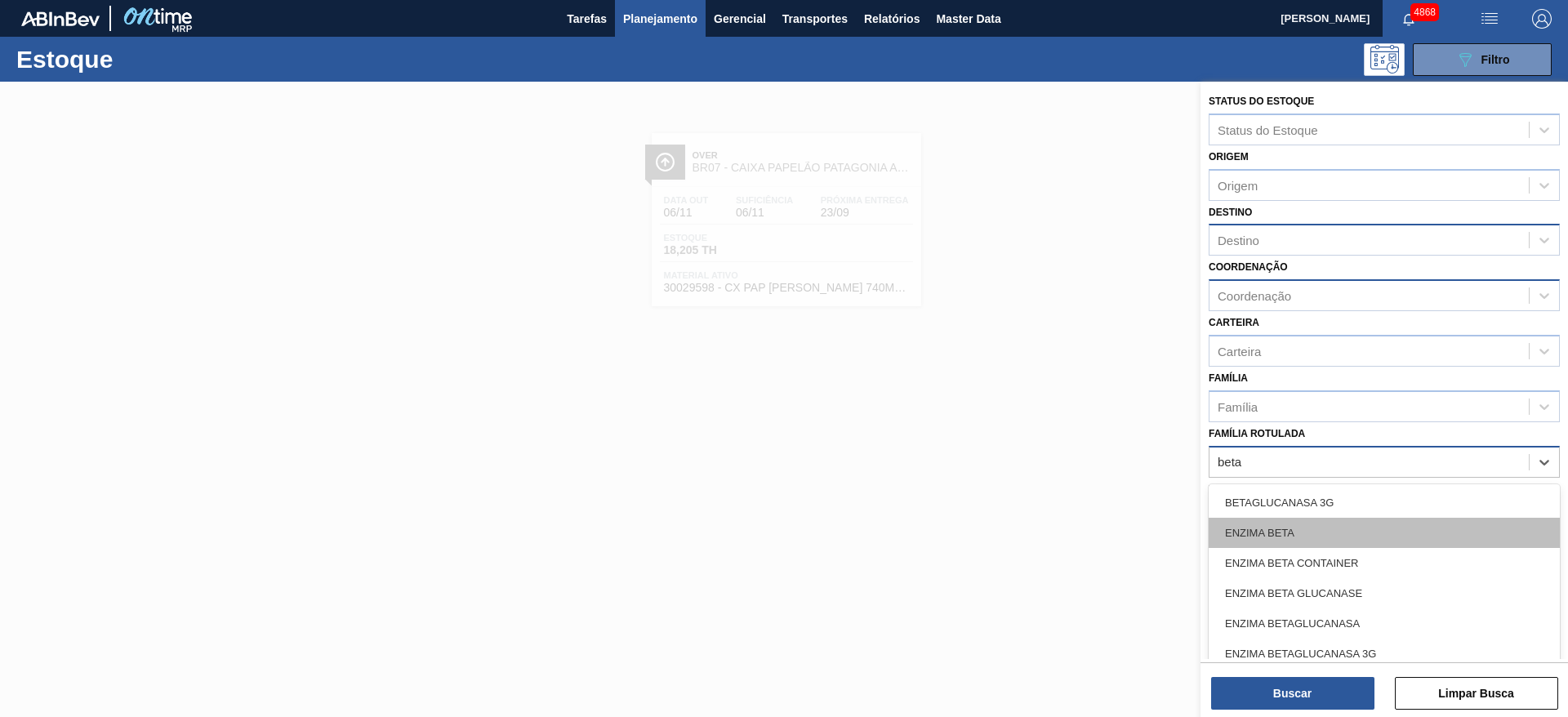
click at [1315, 534] on div "ENZIMA BETA" at bounding box center [1384, 533] width 351 height 30
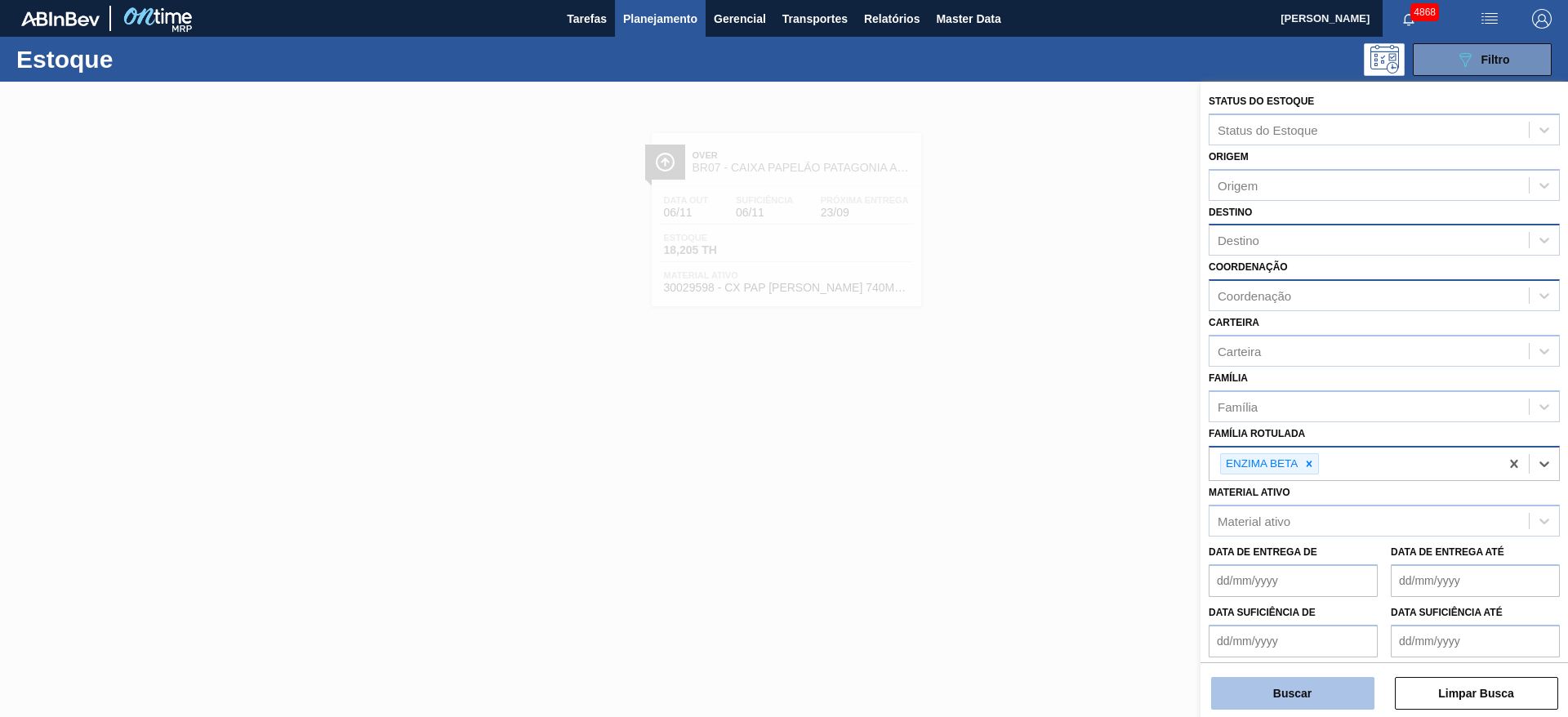
click at [1308, 693] on button "Buscar" at bounding box center [1292, 693] width 163 height 33
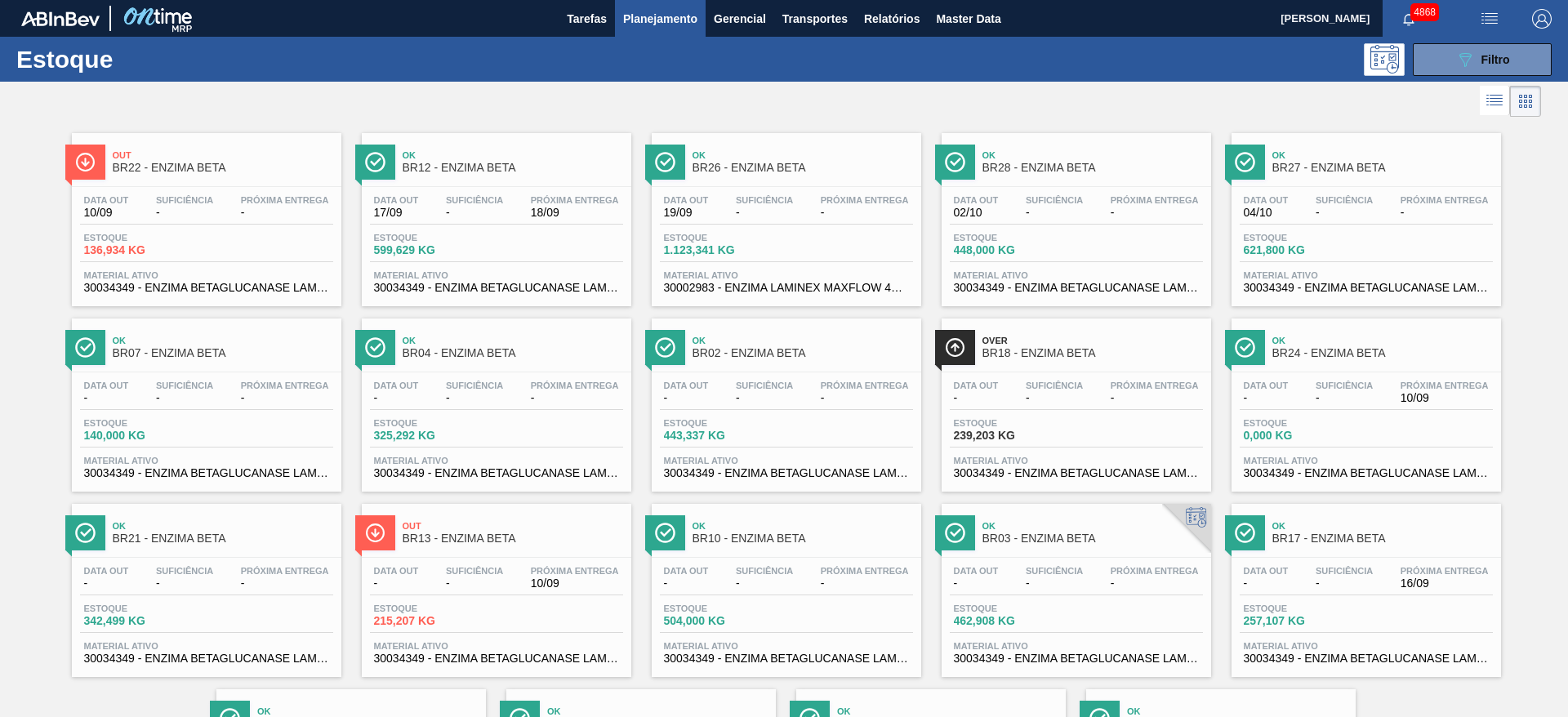
click at [565, 617] on div "Estoque 215,207 KG" at bounding box center [496, 618] width 253 height 30
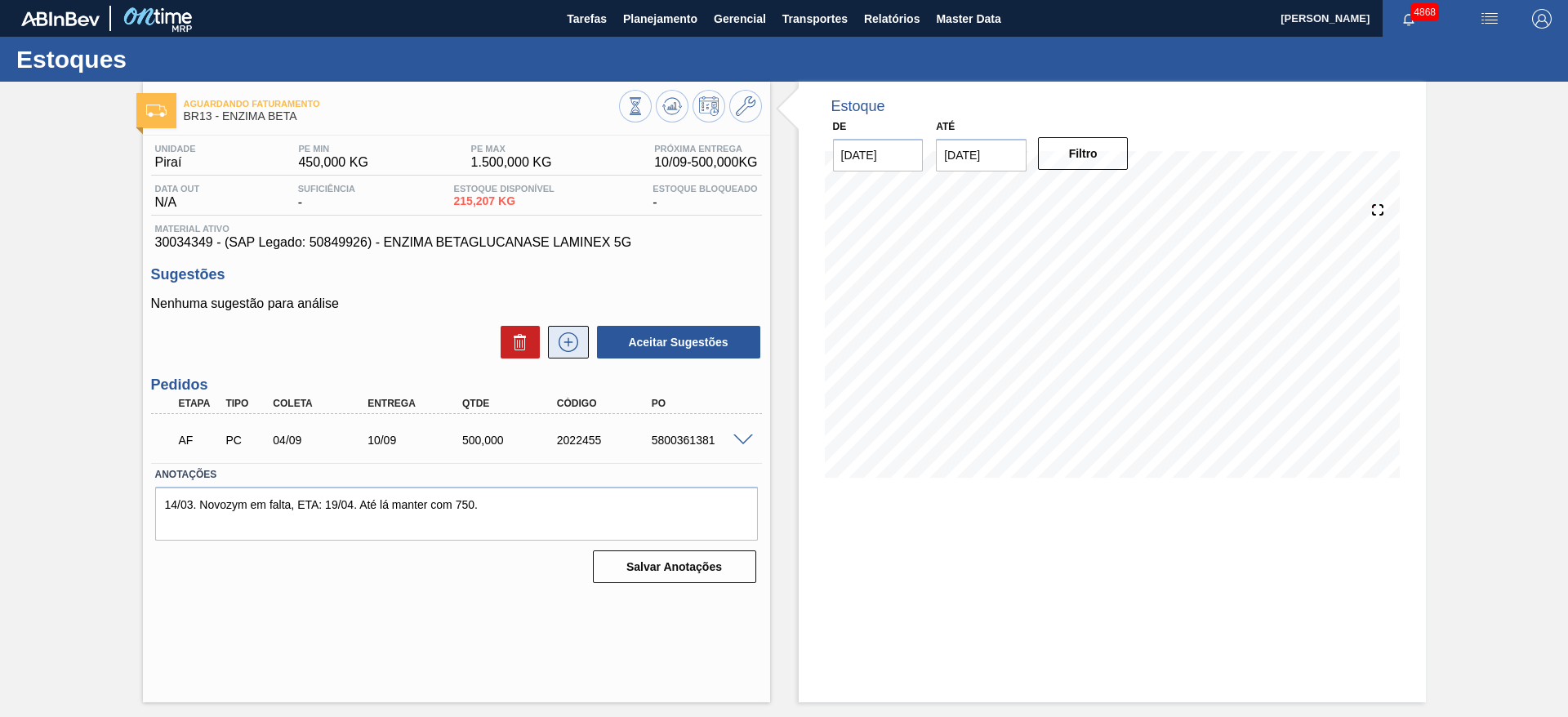
click at [560, 339] on icon at bounding box center [568, 342] width 26 height 19
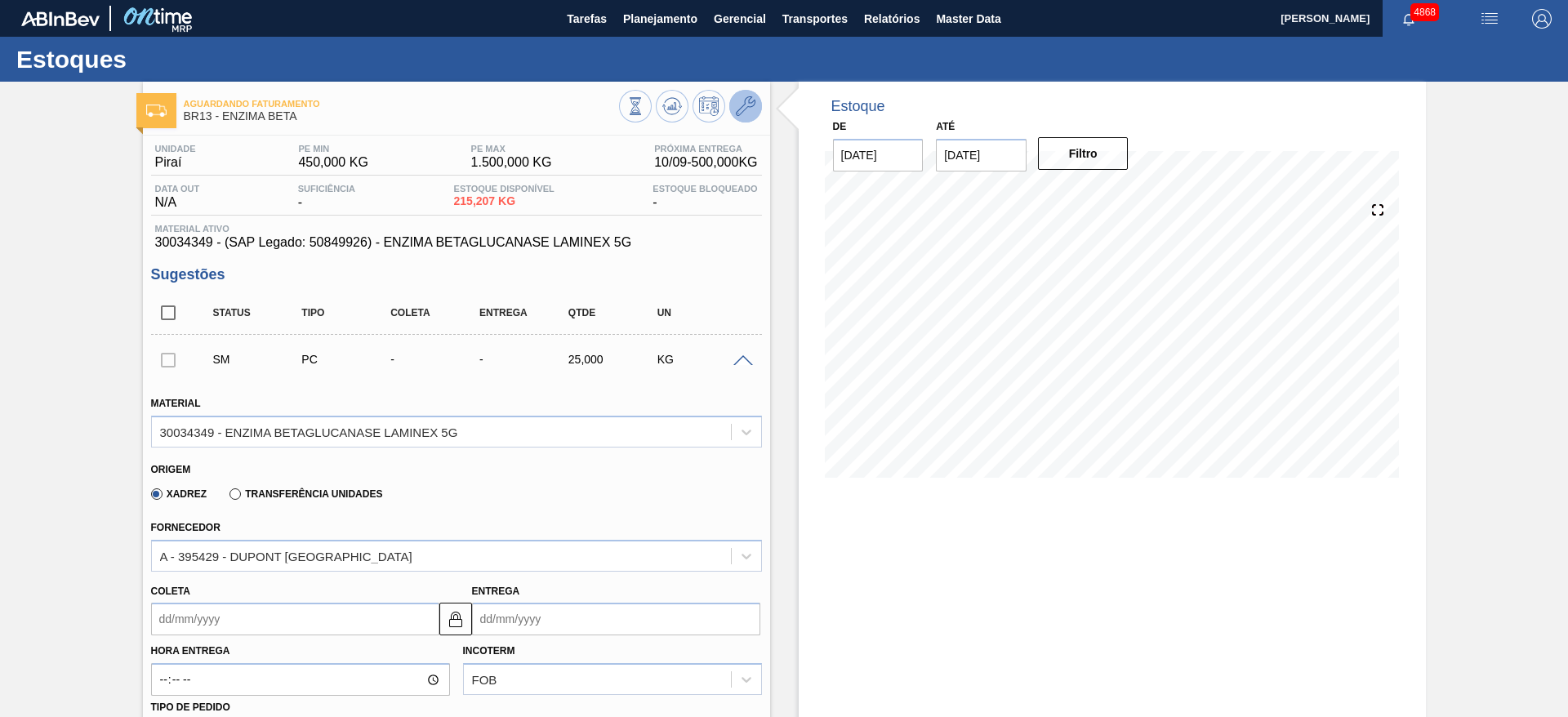
click at [737, 100] on icon at bounding box center [745, 106] width 19 height 19
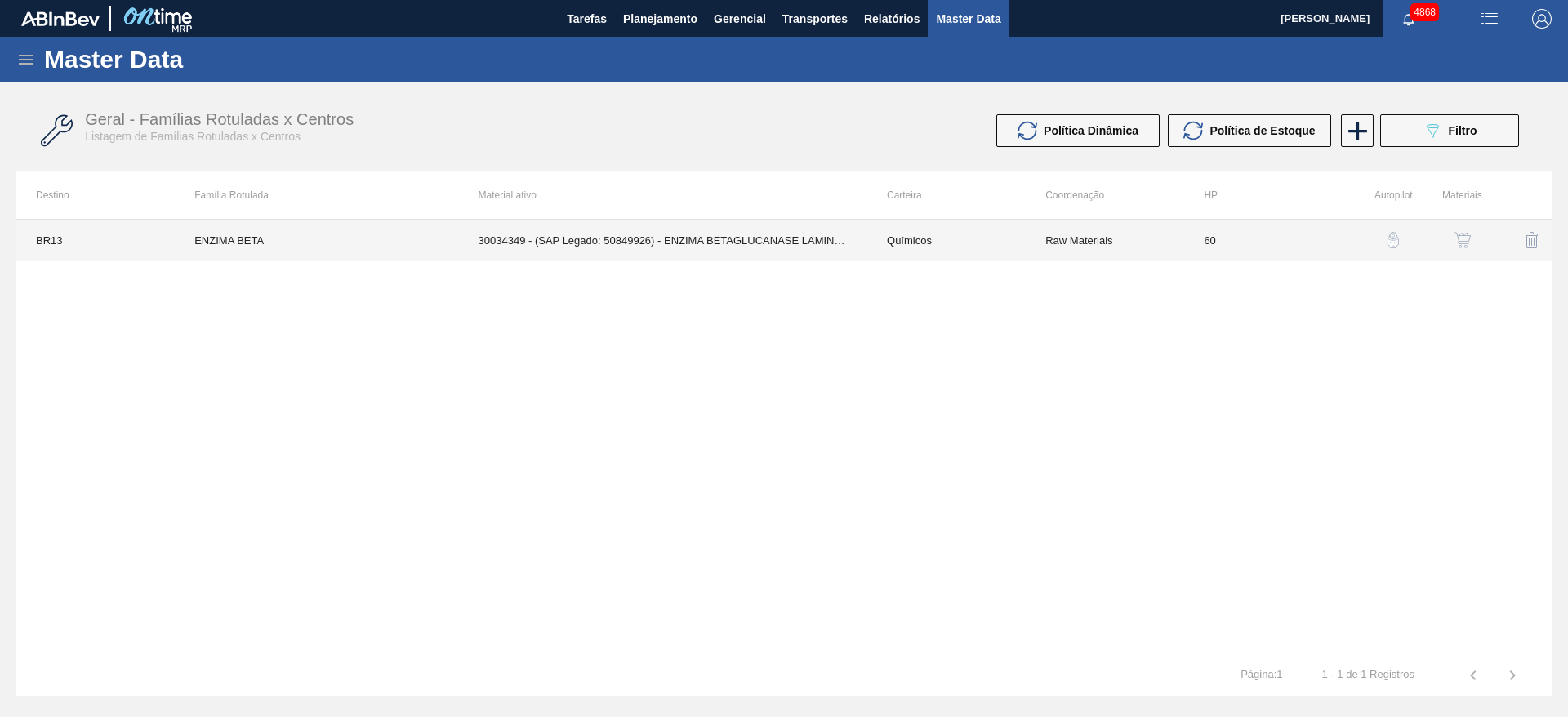
click at [314, 232] on td "ENZIMA BETA" at bounding box center [317, 240] width 284 height 41
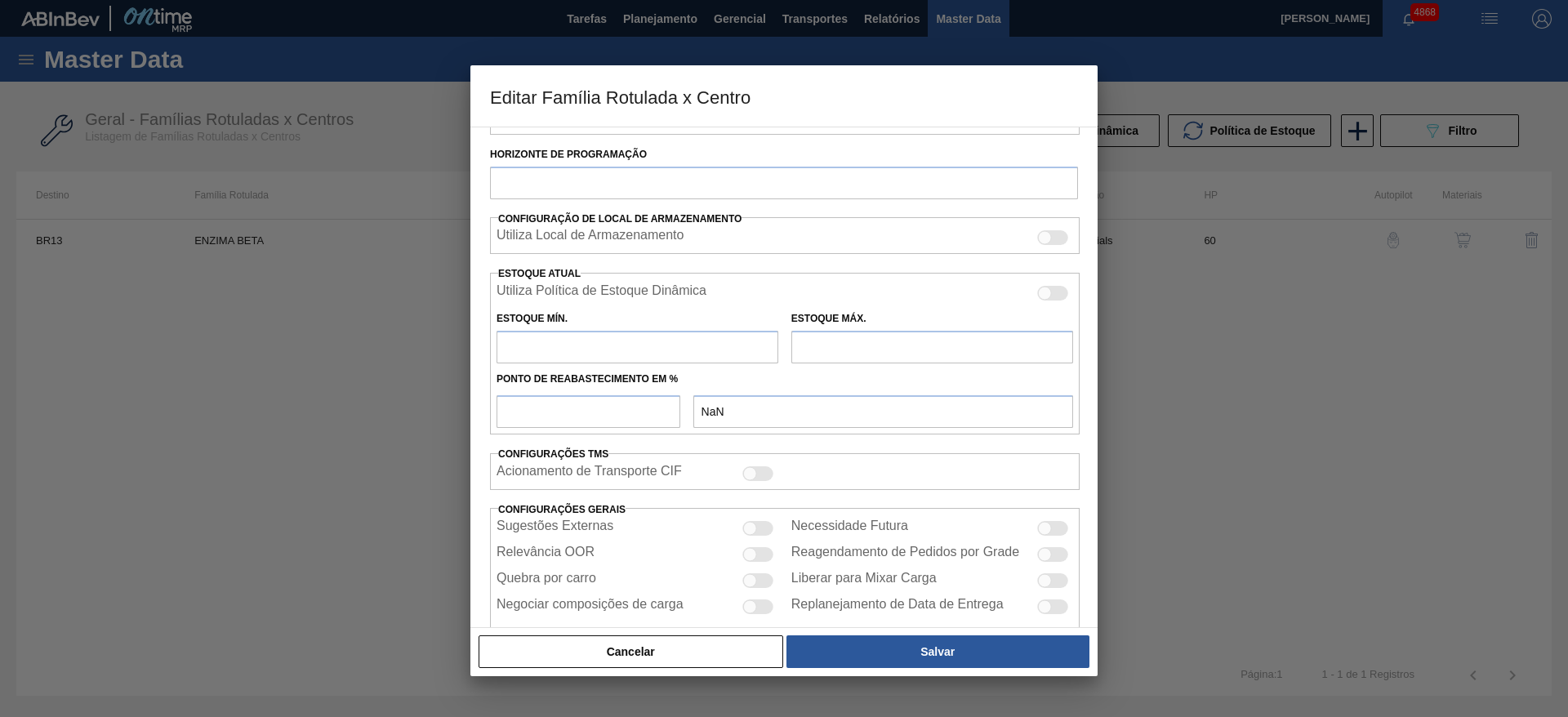
type input "Químicos"
type input "Enzima"
type input "ENZIMA BETA"
type input "BR13 - Piraí"
type input "60"
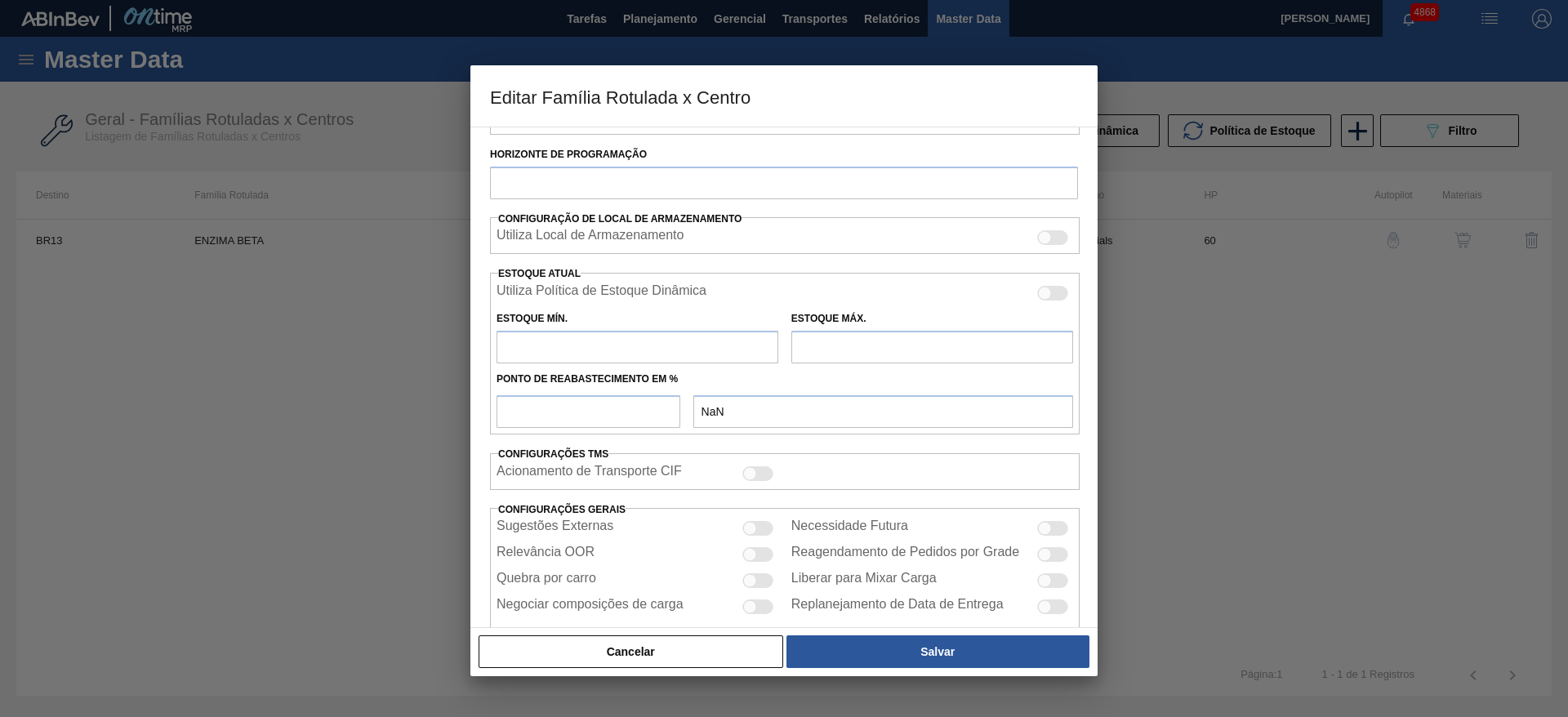
type input "450"
type input "1.500"
type input "30"
type input "765,000"
checkbox input "true"
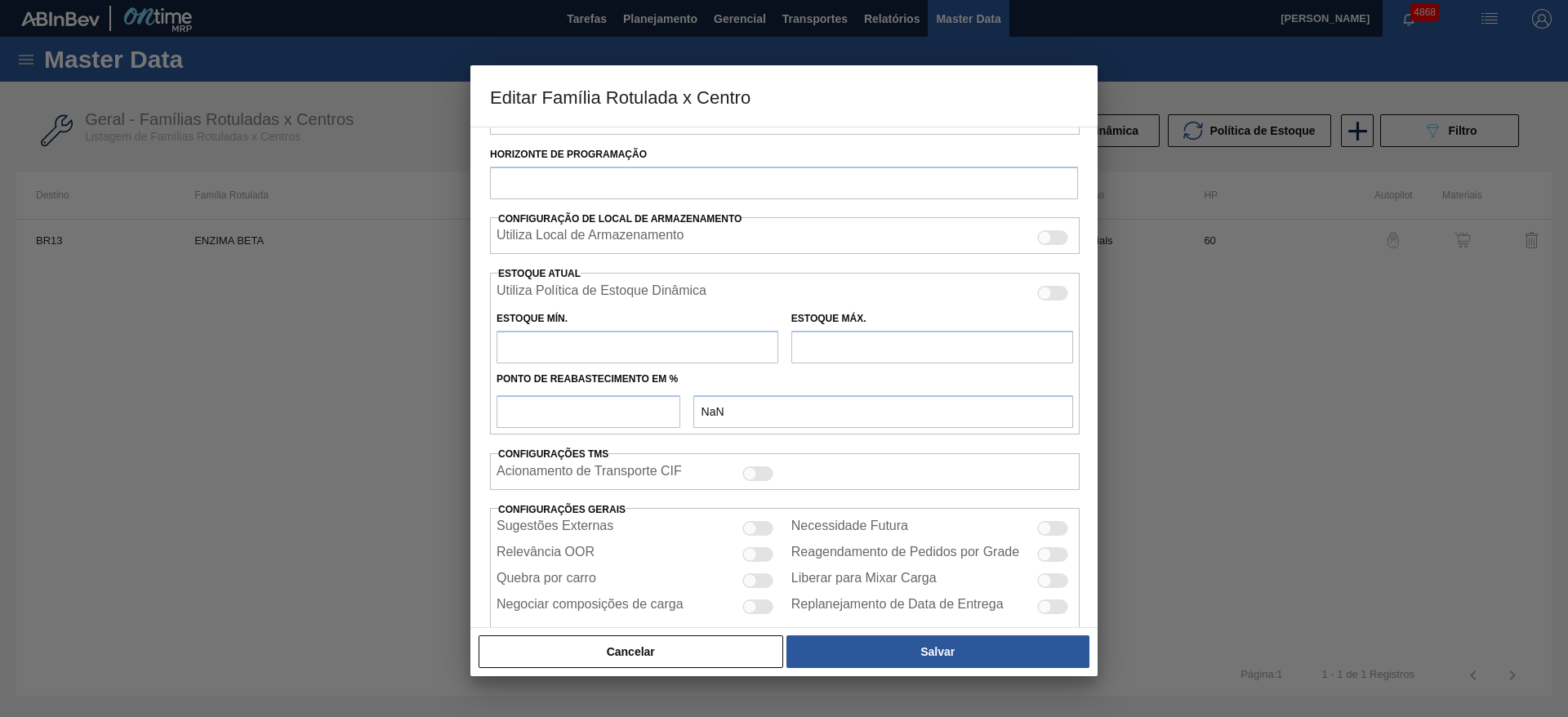
checkbox input "true"
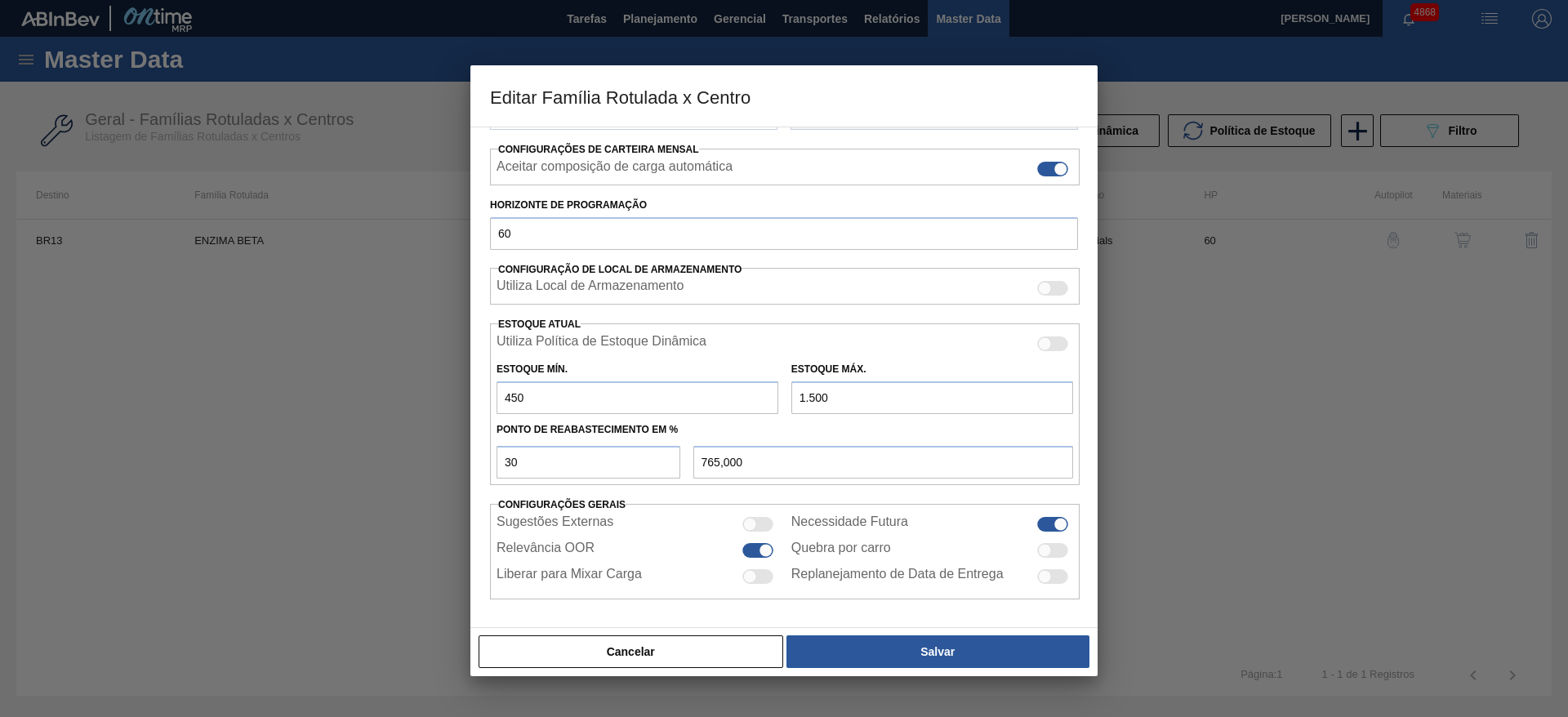
drag, startPoint x: 528, startPoint y: 405, endPoint x: 482, endPoint y: 361, distance: 63.7
click at [484, 405] on div "Carteira Químicos Família Enzima Família Rotulada ENZIMA BETA Destino BR13 - Pi…" at bounding box center [784, 378] width 627 height 502
type input "3"
type input "452,100"
type input "30"
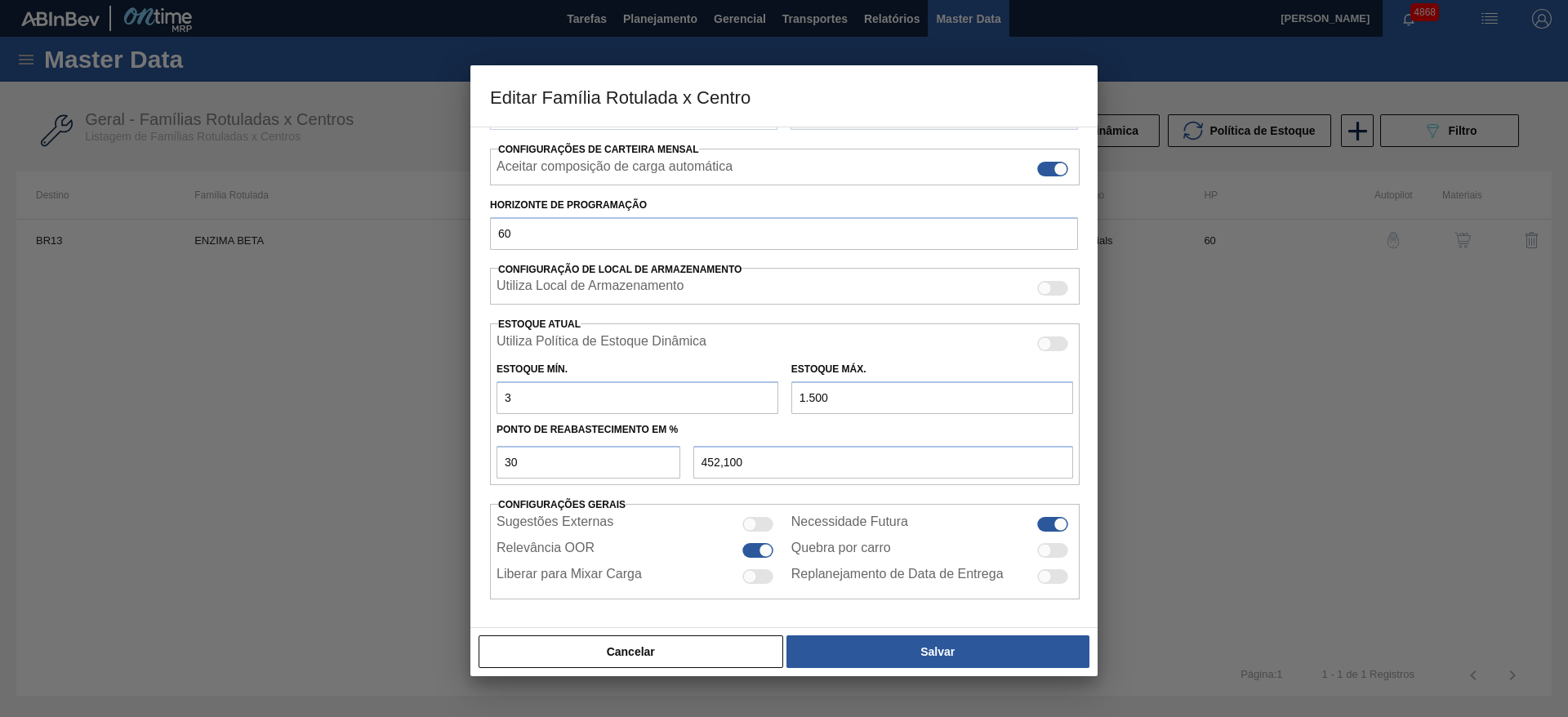
type input "471,000"
type input "300"
type input "660,000"
type input "300"
drag, startPoint x: 893, startPoint y: 409, endPoint x: 672, endPoint y: 475, distance: 230.6
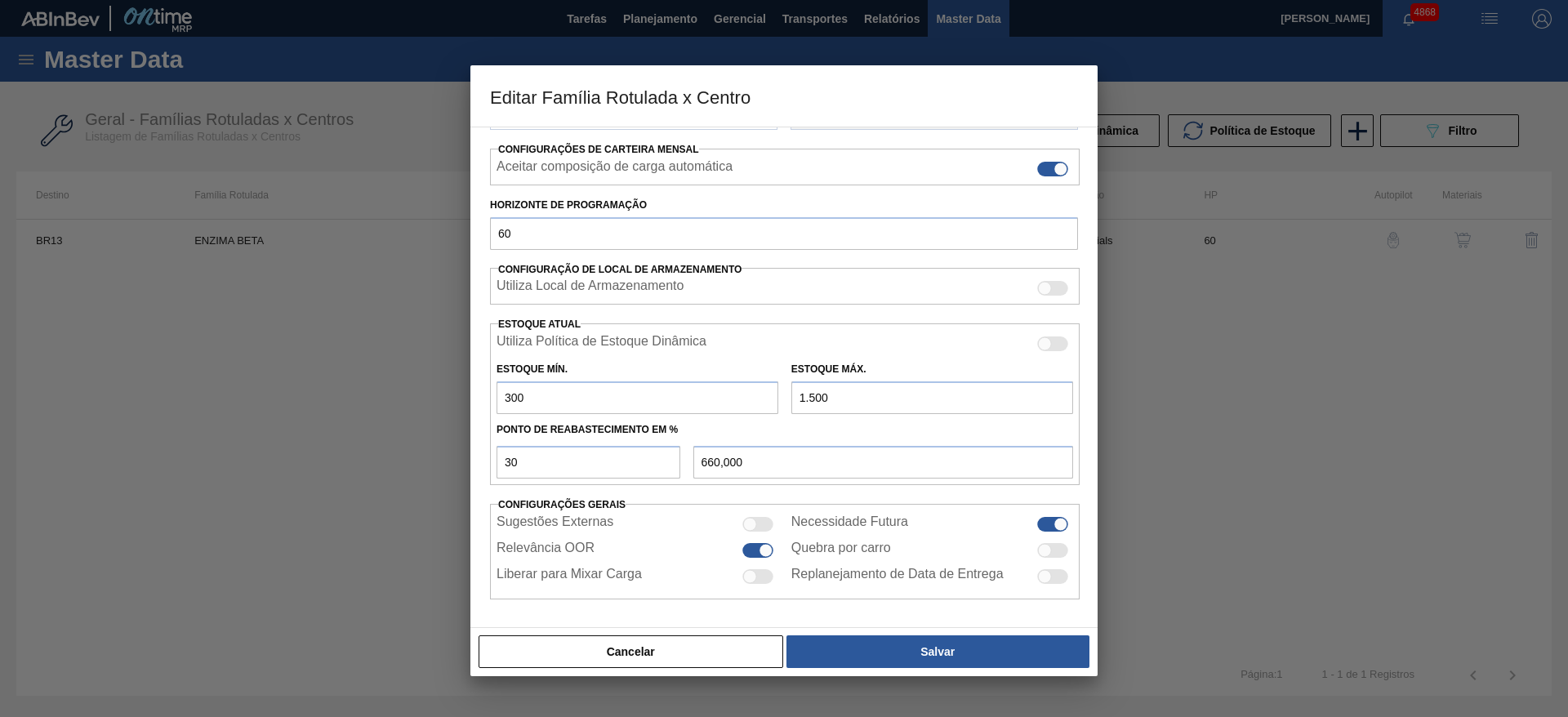
click at [674, 474] on div "Utiliza Política de Estoque Dinâmica Estoque Mín. 300 Estoque Máx. 1.500 Ponto …" at bounding box center [784, 404] width 589 height 161
type input "9"
type input "212,700"
type input "90"
type input "237,000"
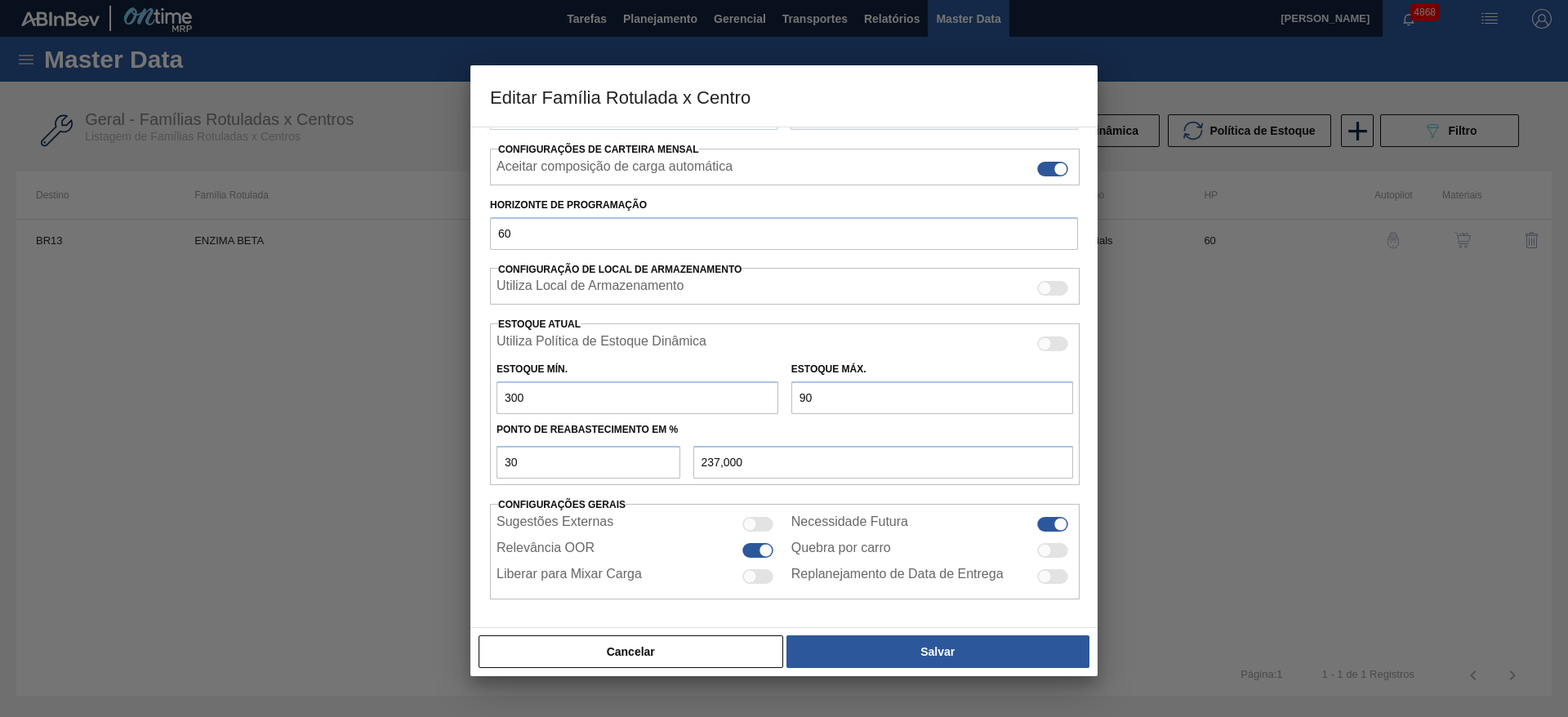
type input "900"
type input "480,000"
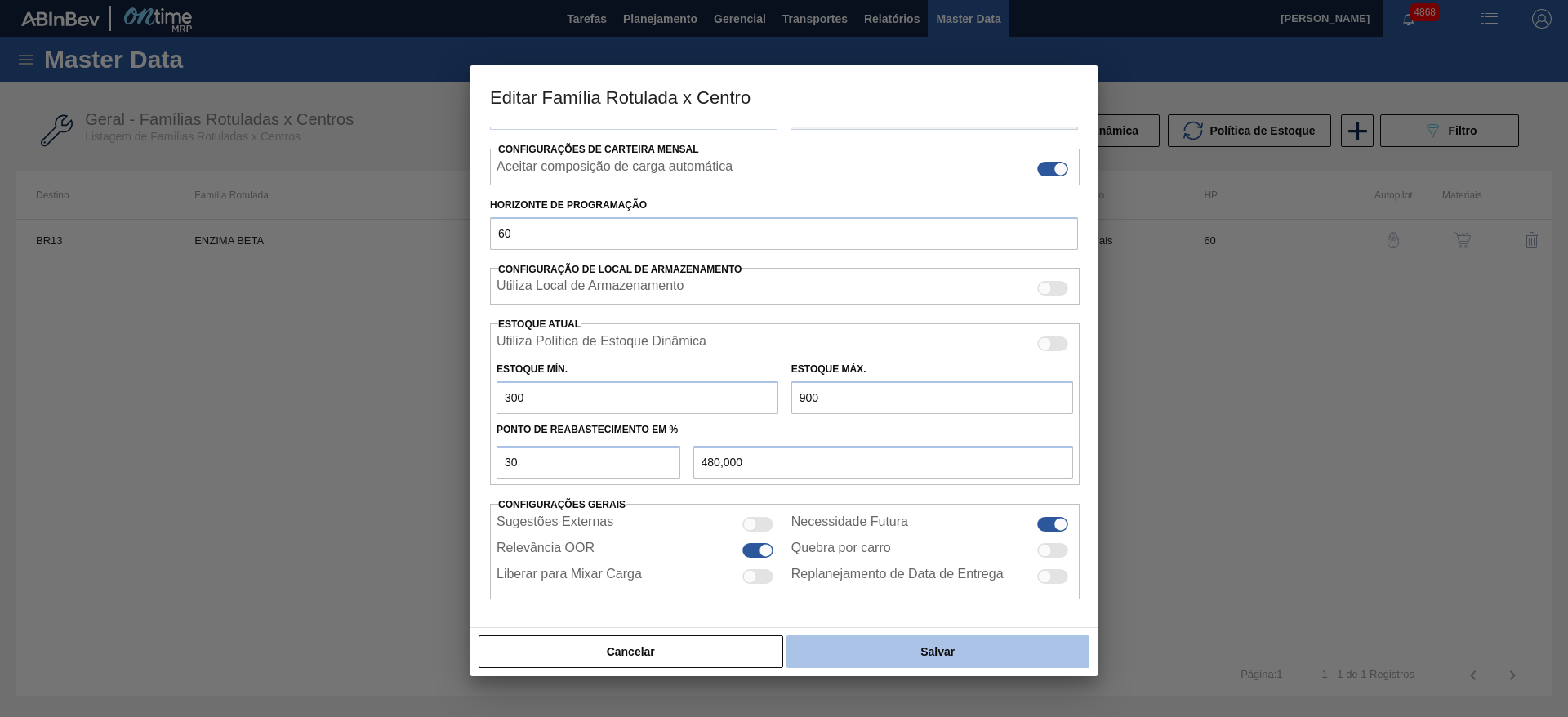
type input "900"
click at [931, 660] on button "Salvar" at bounding box center [937, 651] width 303 height 33
click at [913, 655] on button "Salvar" at bounding box center [937, 651] width 303 height 33
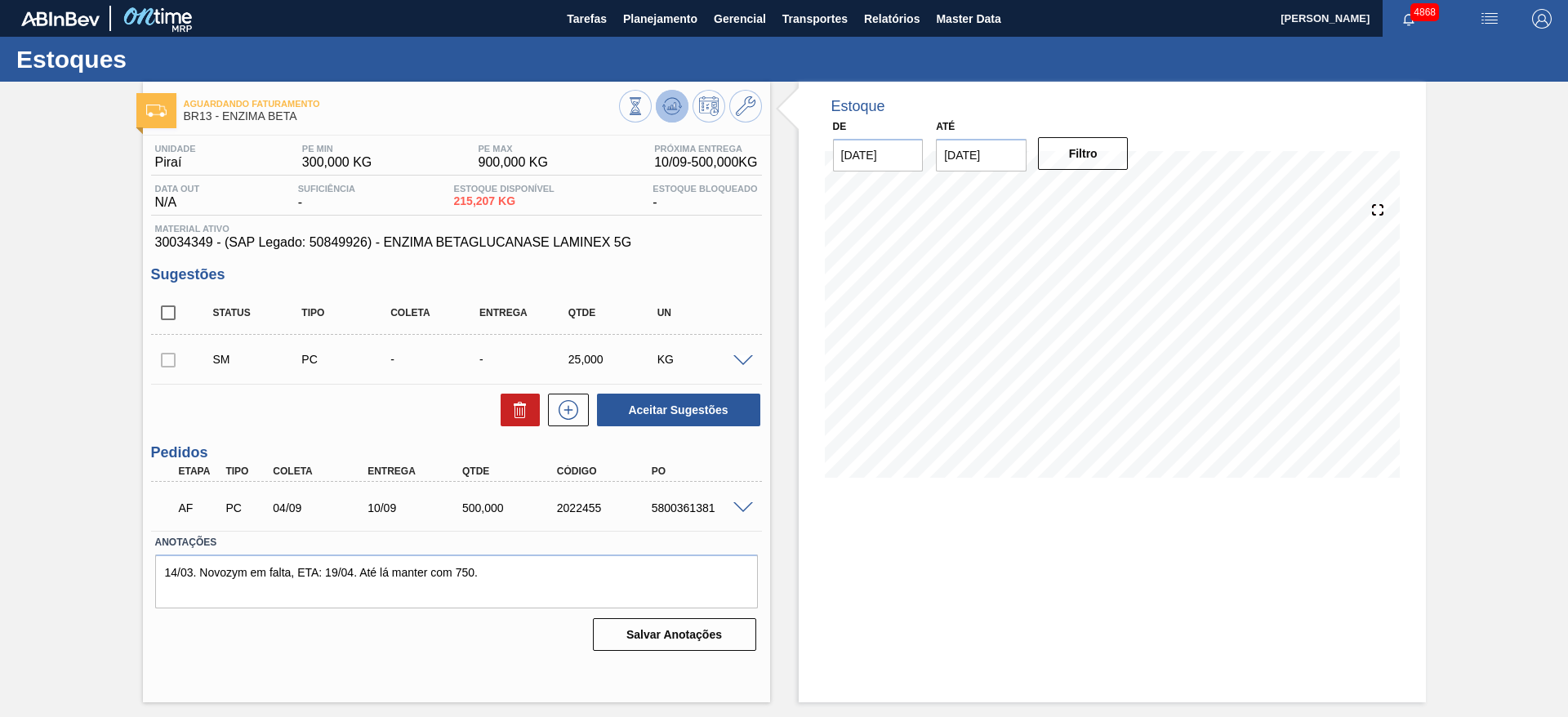
click at [670, 112] on icon at bounding box center [671, 106] width 19 height 19
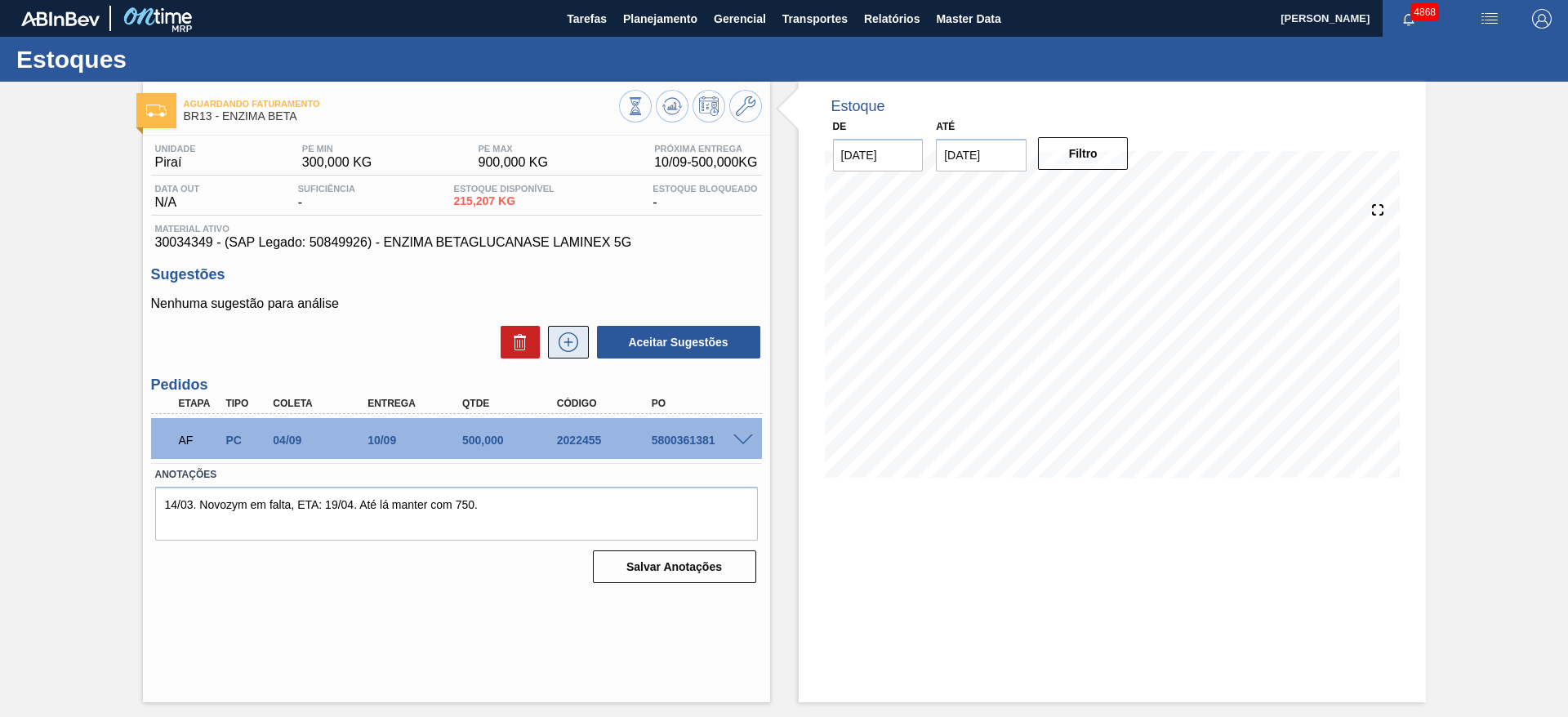
click at [583, 331] on button at bounding box center [568, 342] width 41 height 33
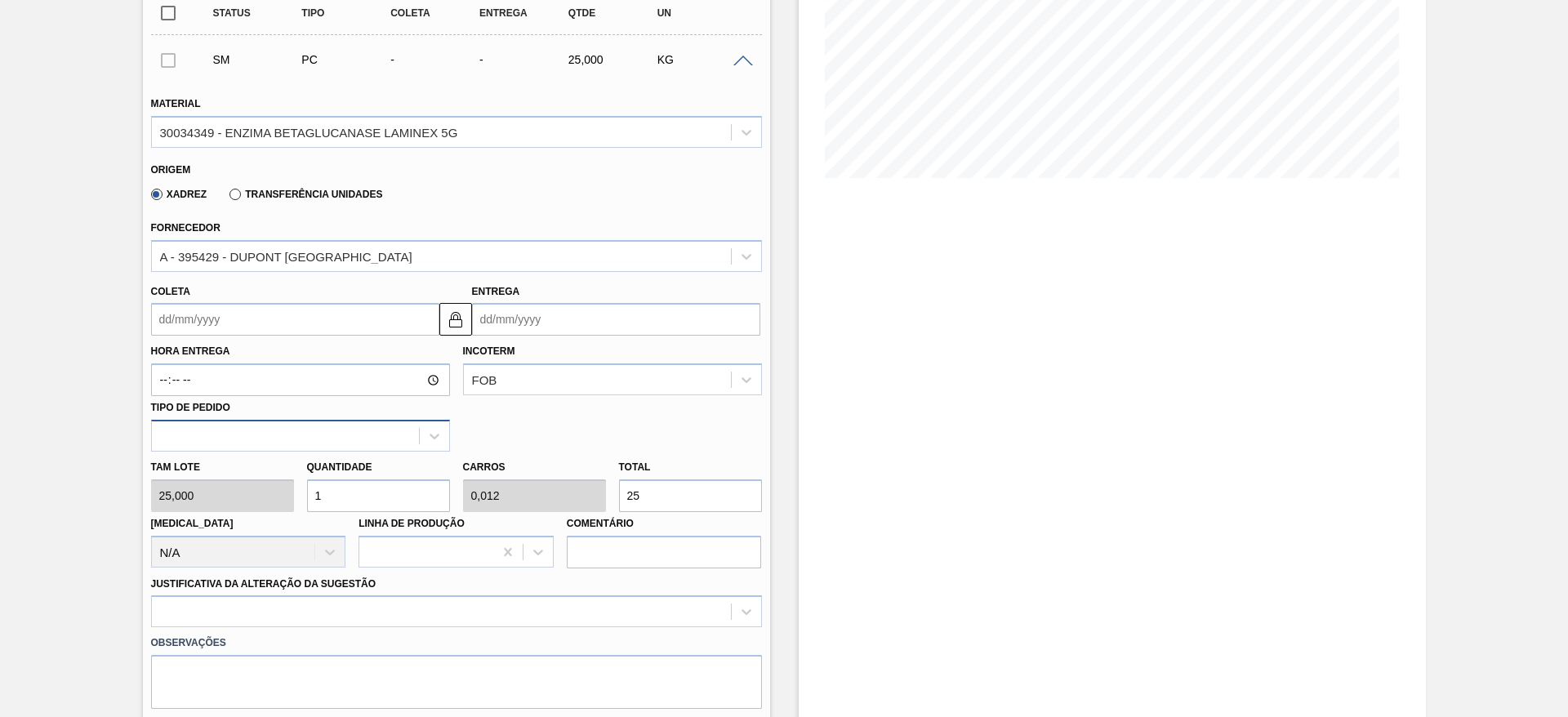
scroll to position [367, 0]
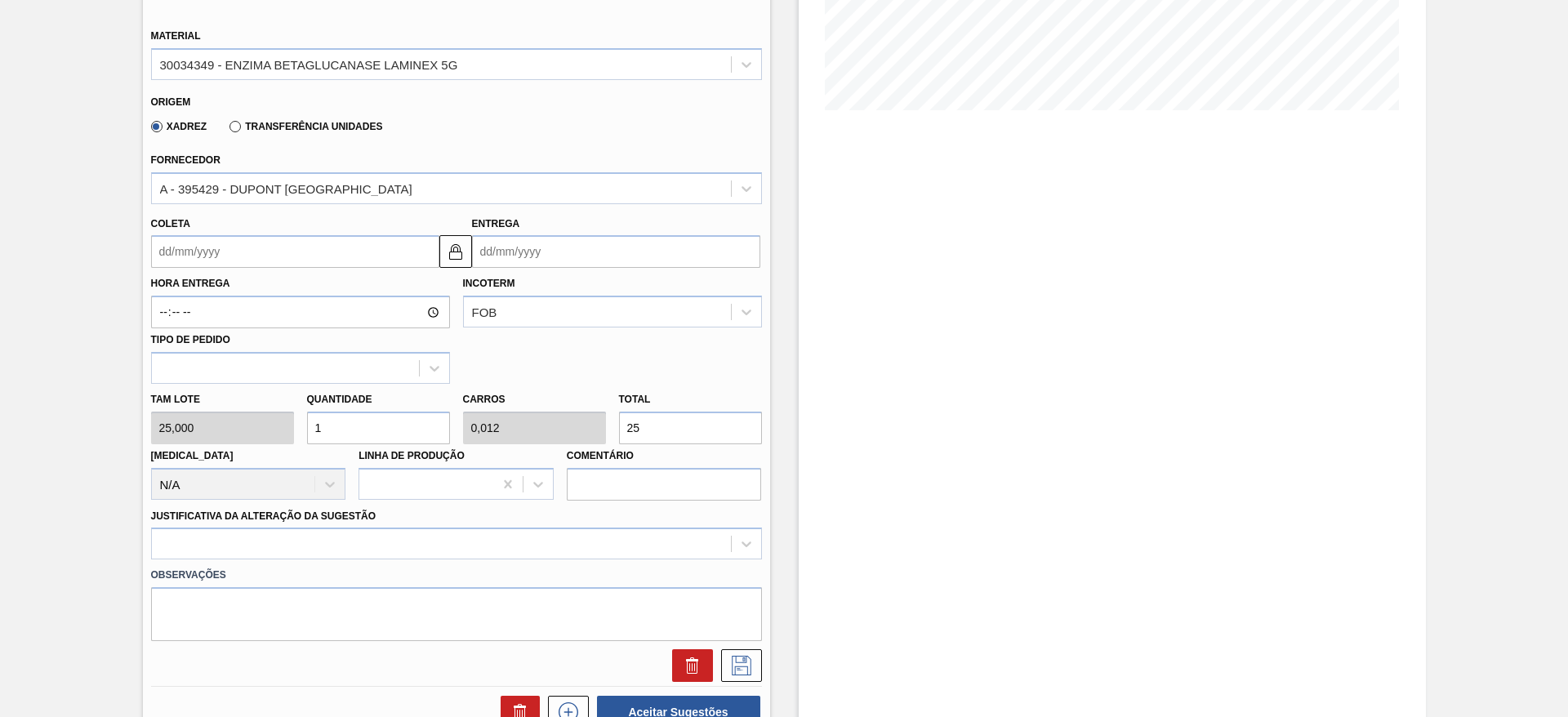
click at [246, 124] on label "Transferência Unidades" at bounding box center [306, 127] width 153 height 12
click at [227, 130] on input "Transferência Unidades" at bounding box center [227, 130] width 0 height 0
type input "0,013"
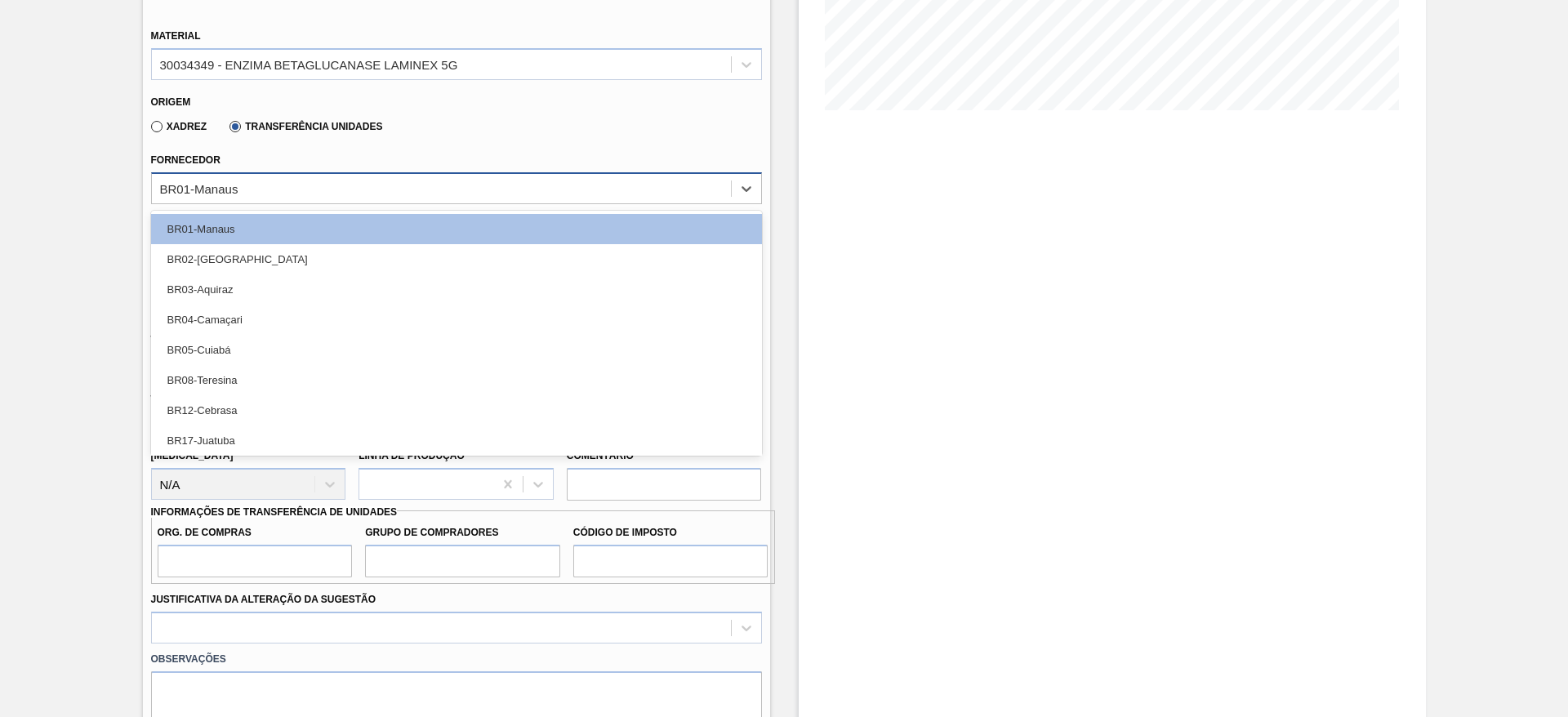
click at [279, 187] on div "BR01-Manaus" at bounding box center [442, 188] width 579 height 24
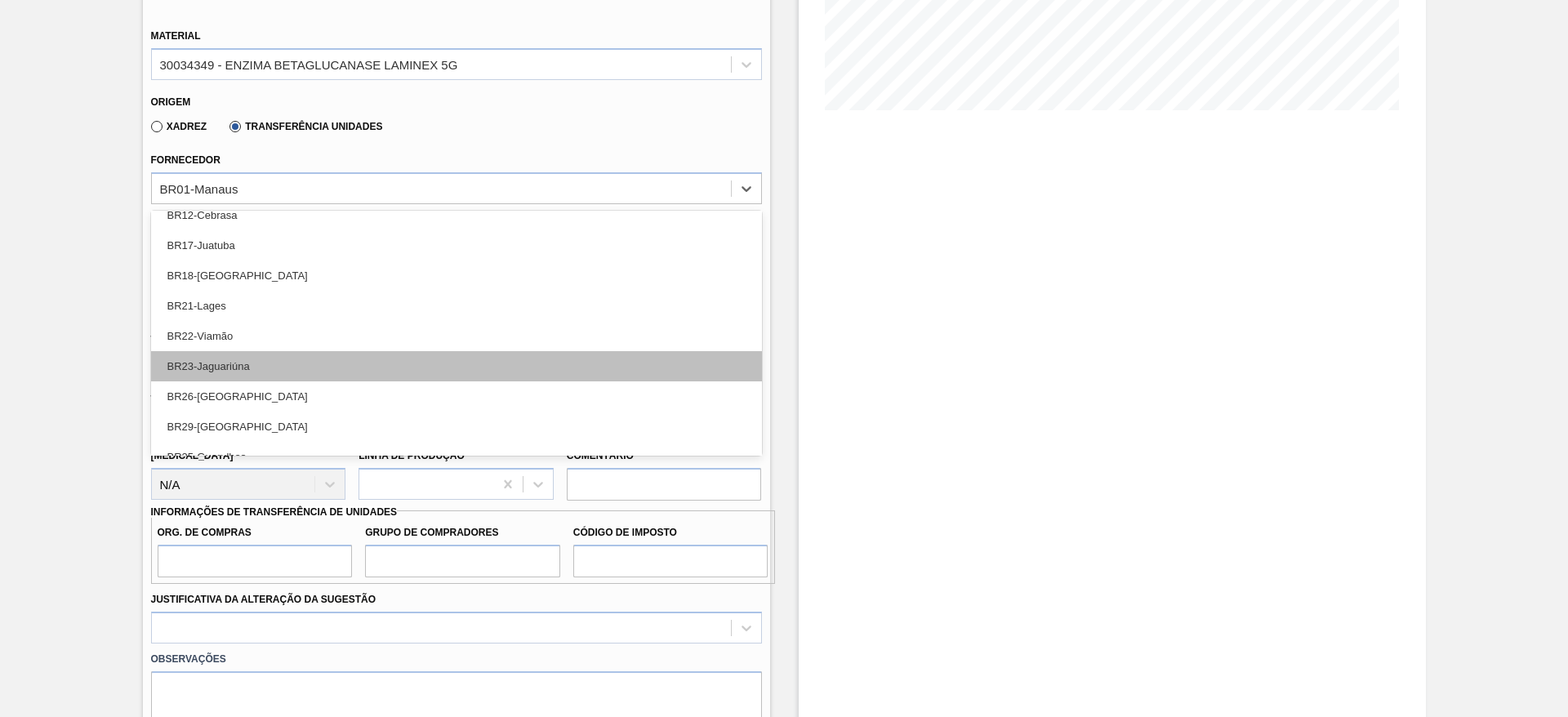
scroll to position [306, 0]
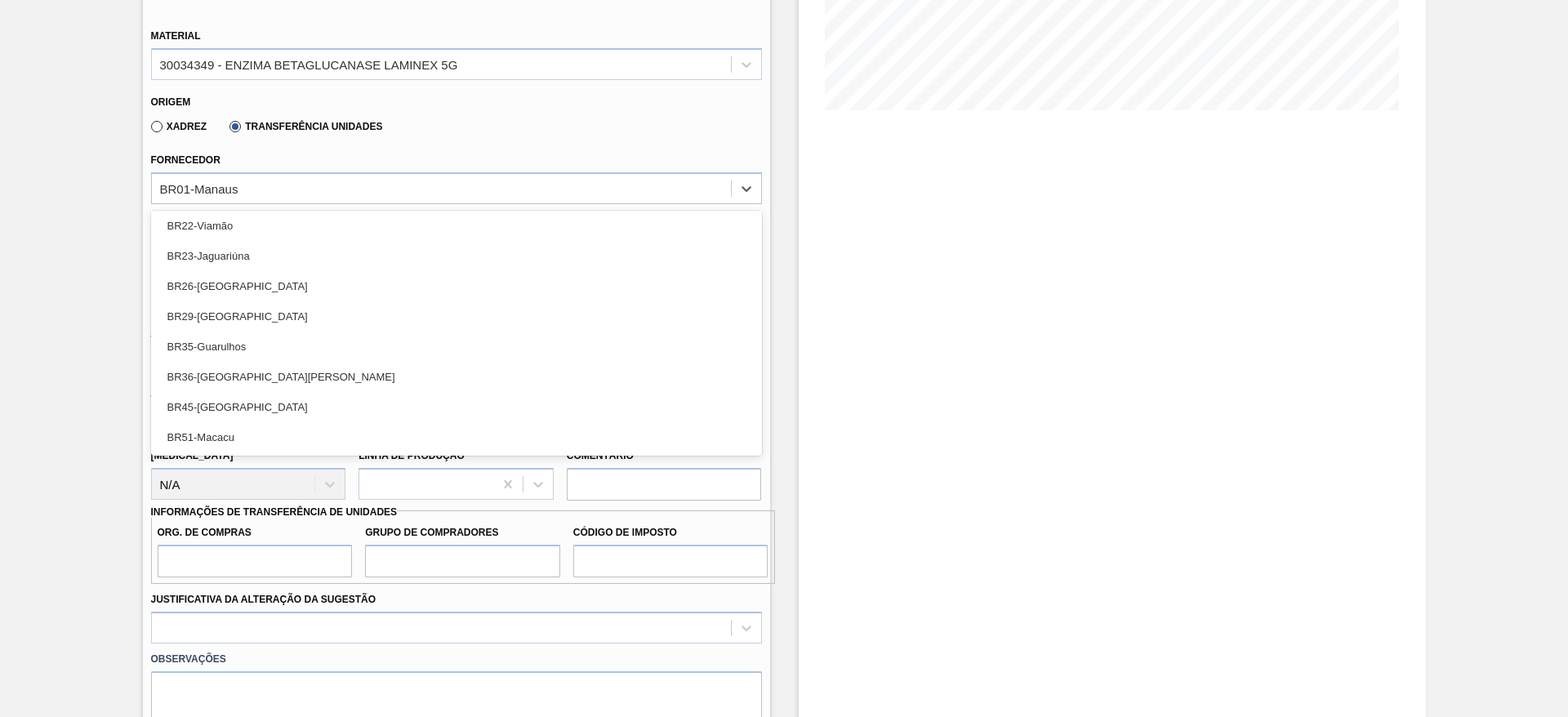
click at [337, 432] on div "BR51-Macacu" at bounding box center [456, 437] width 610 height 30
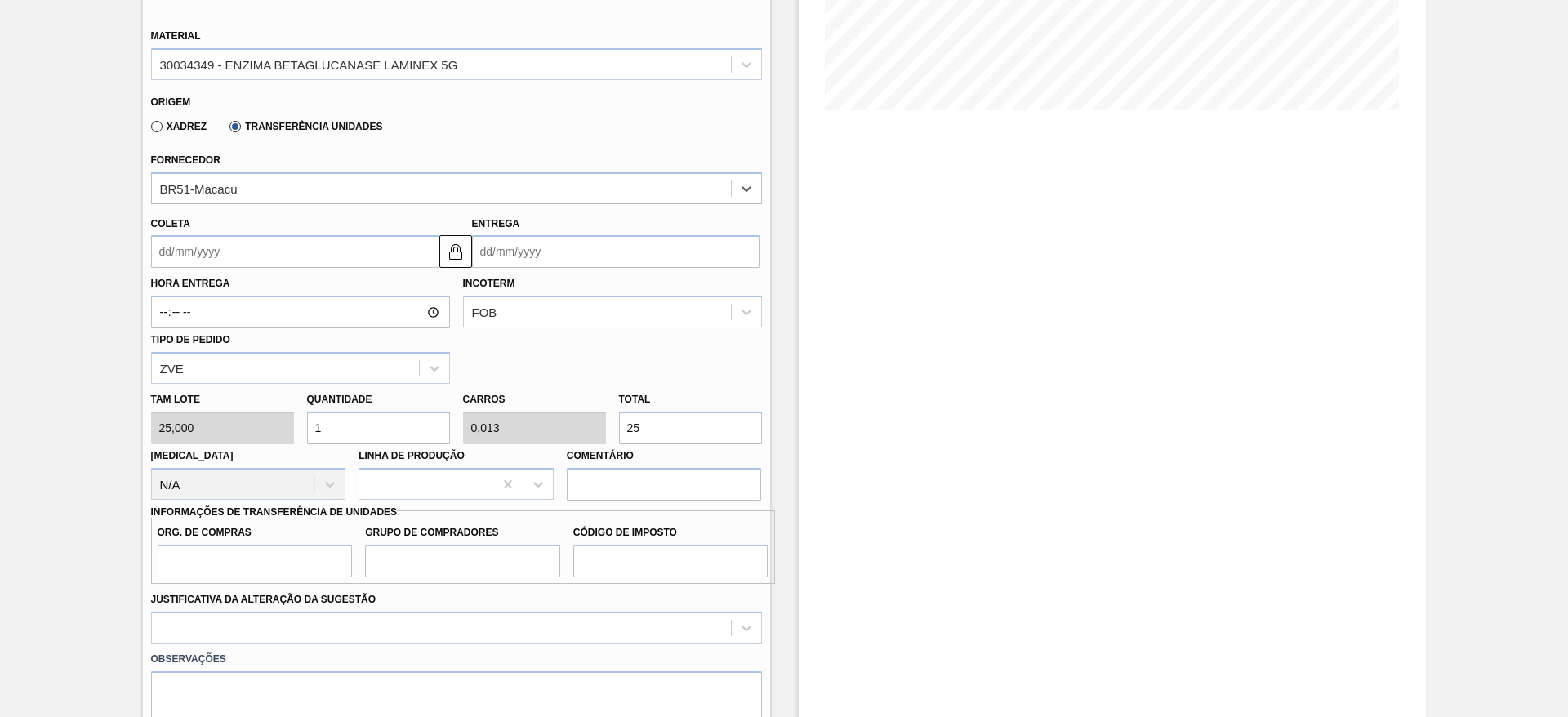
click at [225, 251] on input "Coleta" at bounding box center [295, 252] width 288 height 33
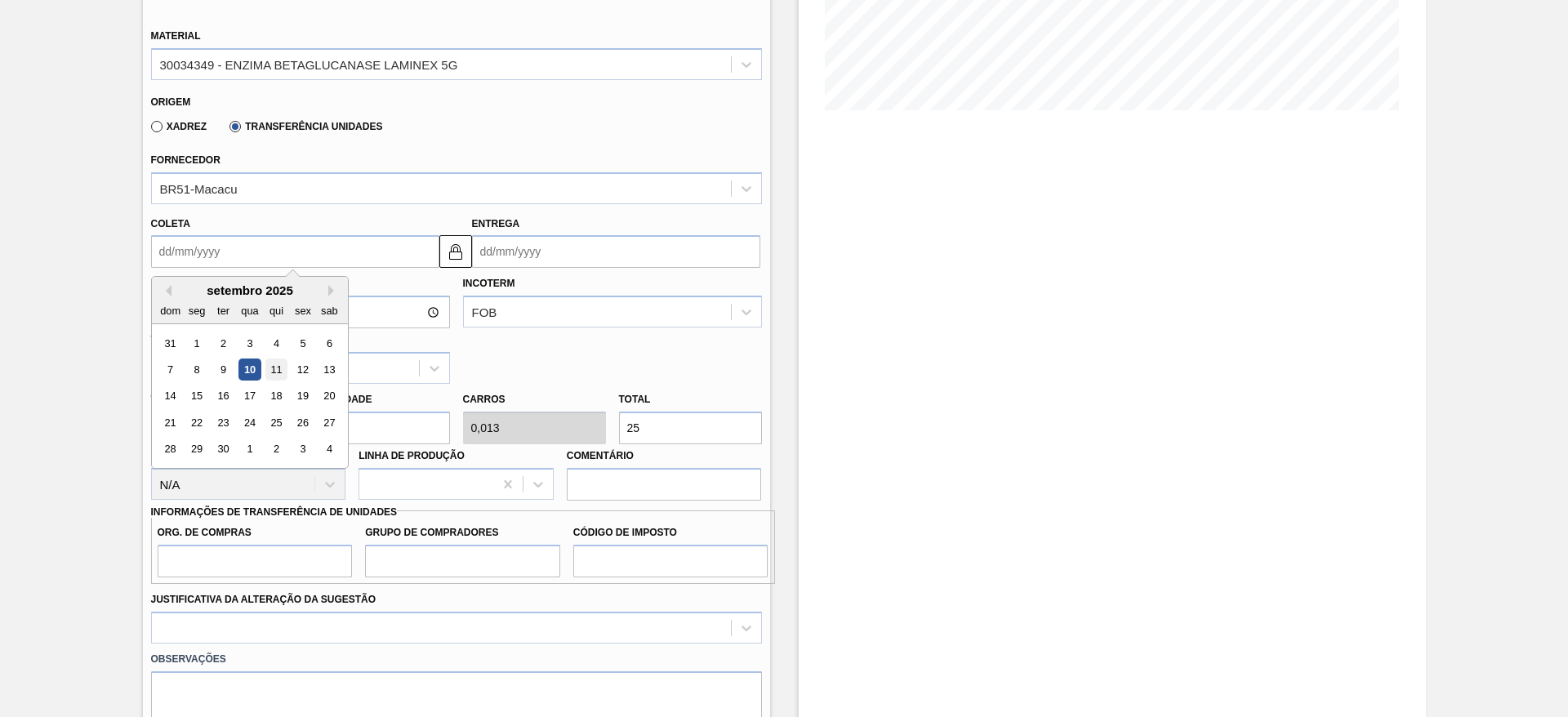
click at [280, 364] on div "11" at bounding box center [275, 370] width 22 height 22
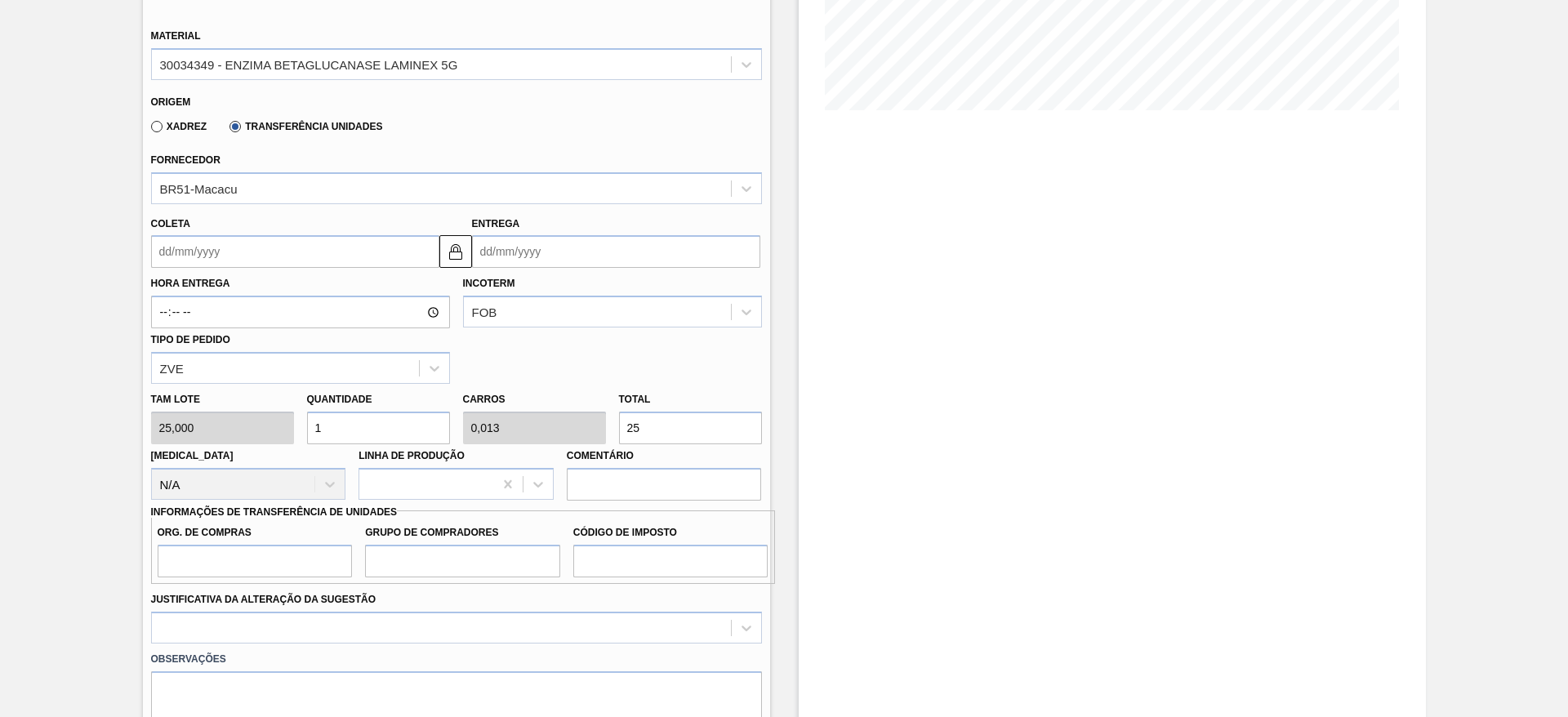
type input "11/09/2025"
click at [451, 242] on img at bounding box center [455, 251] width 19 height 19
click at [488, 237] on input "19/09/2025" at bounding box center [616, 252] width 288 height 33
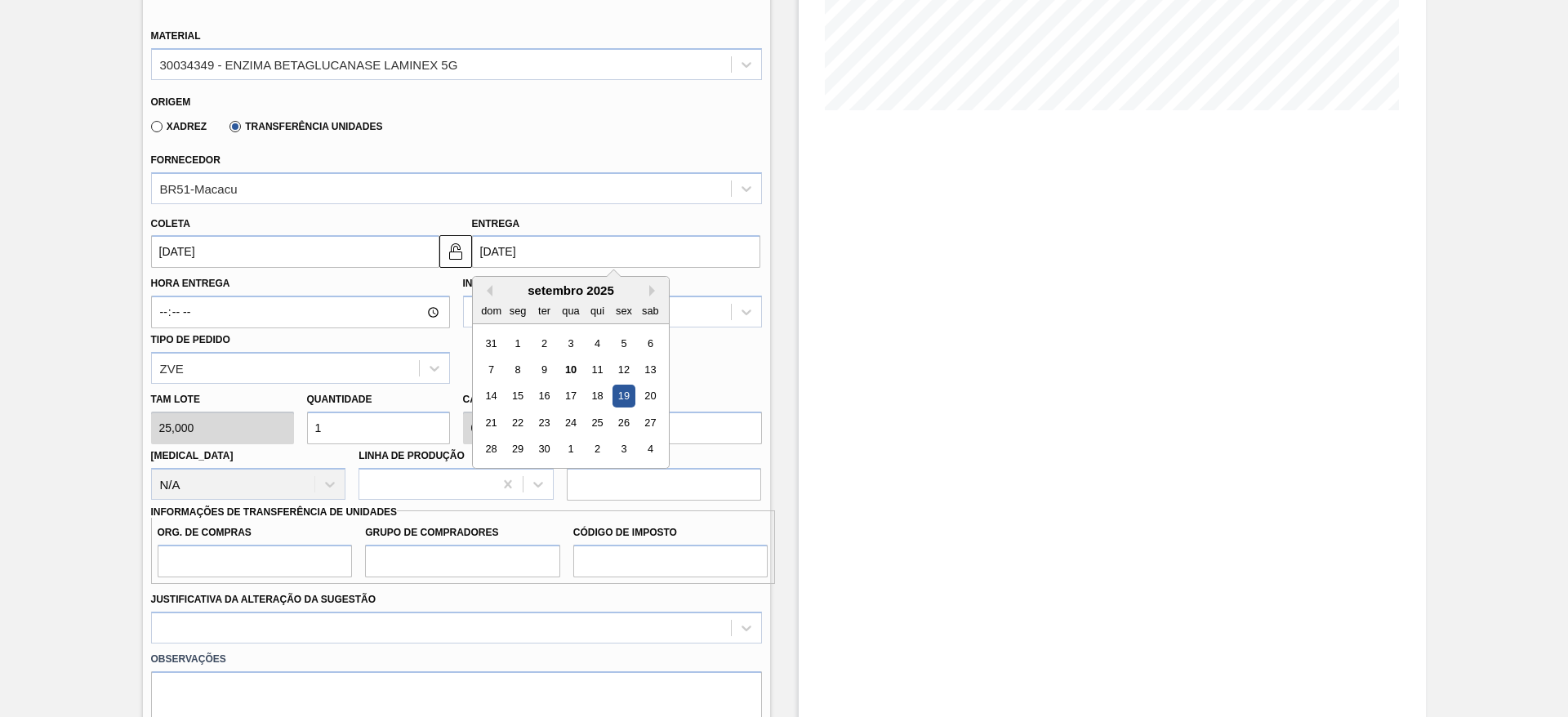
drag, startPoint x: 599, startPoint y: 362, endPoint x: 582, endPoint y: 360, distance: 17.1
click at [598, 361] on div "11" at bounding box center [596, 370] width 22 height 22
type input "11/09/2025"
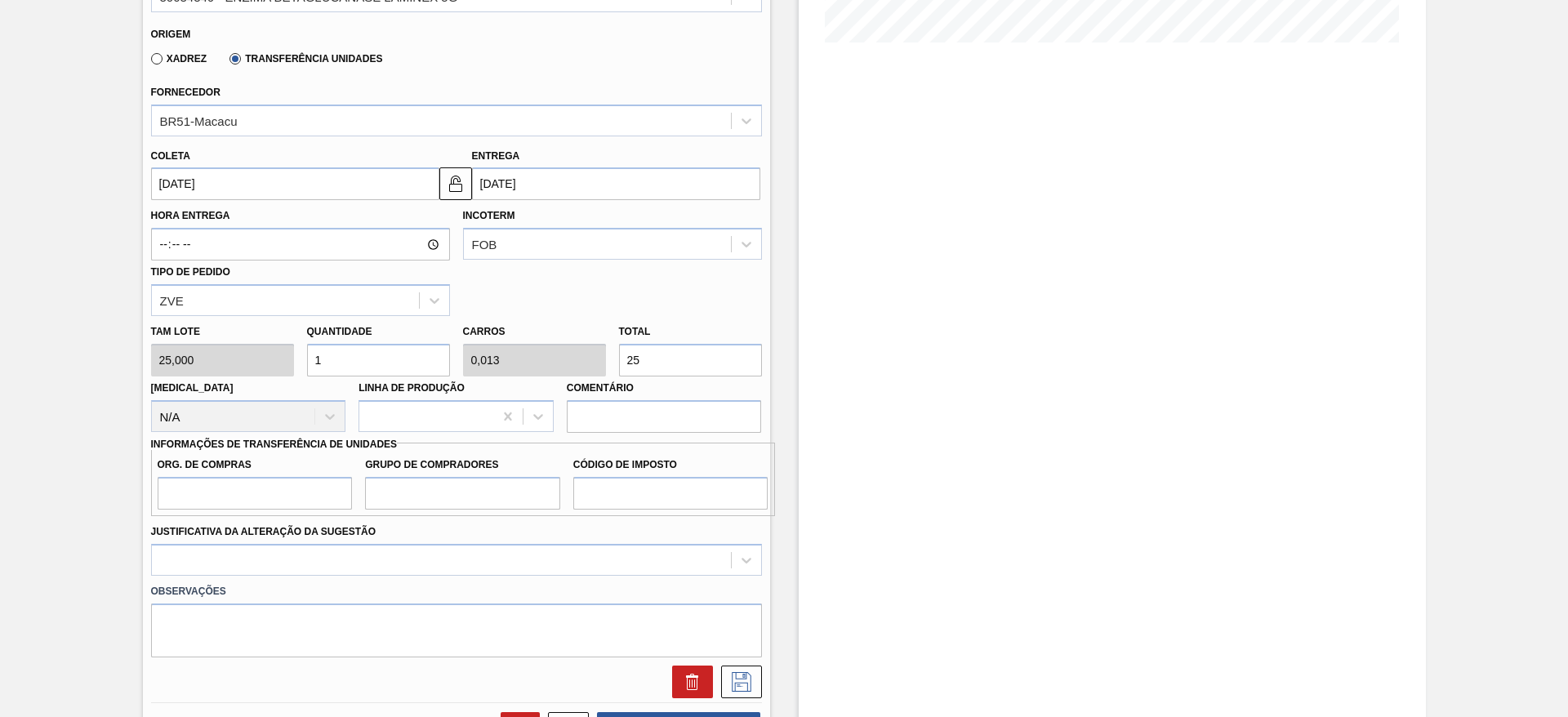
scroll to position [490, 0]
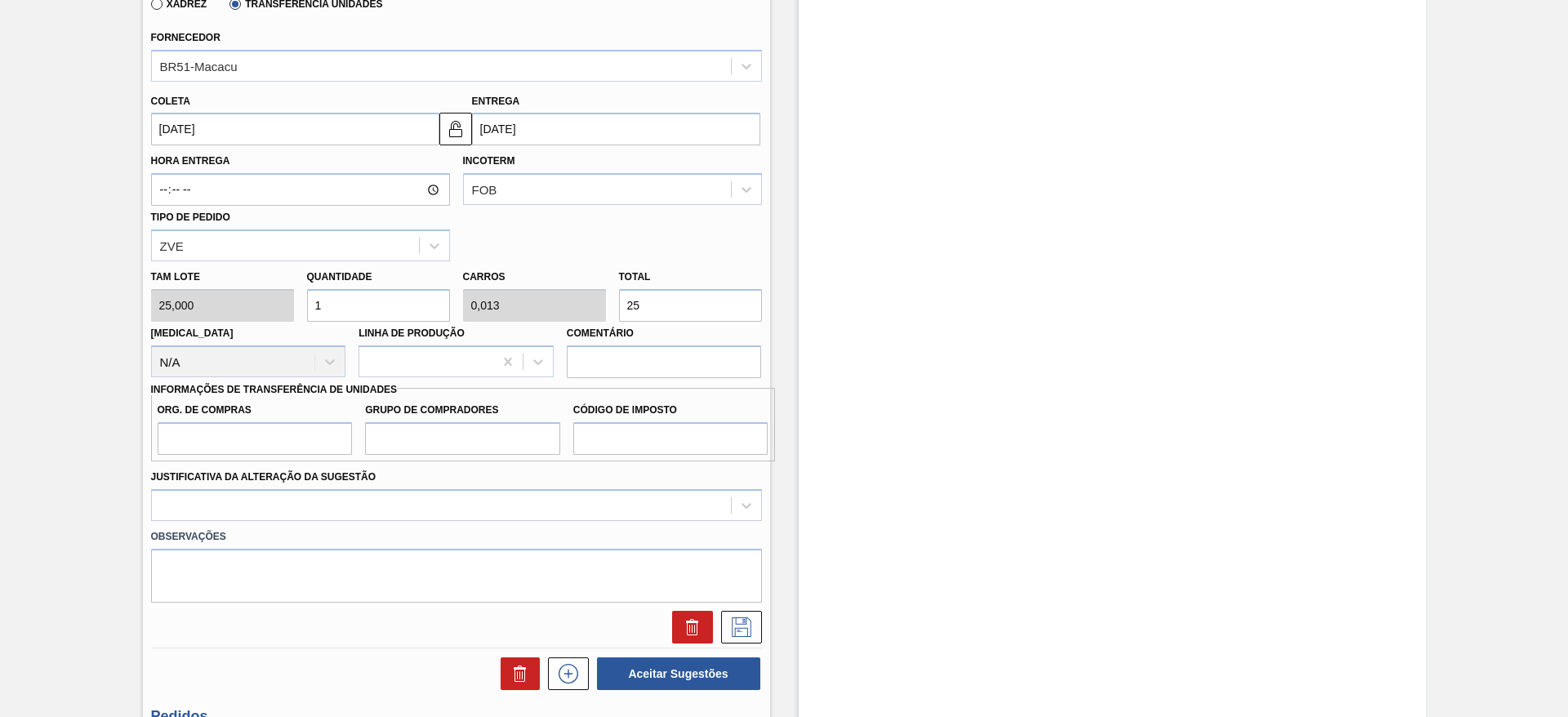
drag, startPoint x: 328, startPoint y: 312, endPoint x: 304, endPoint y: 318, distance: 24.7
click at [304, 318] on div "Quantidade 1" at bounding box center [378, 293] width 156 height 57
type input "4"
type input "0,05"
type input "100"
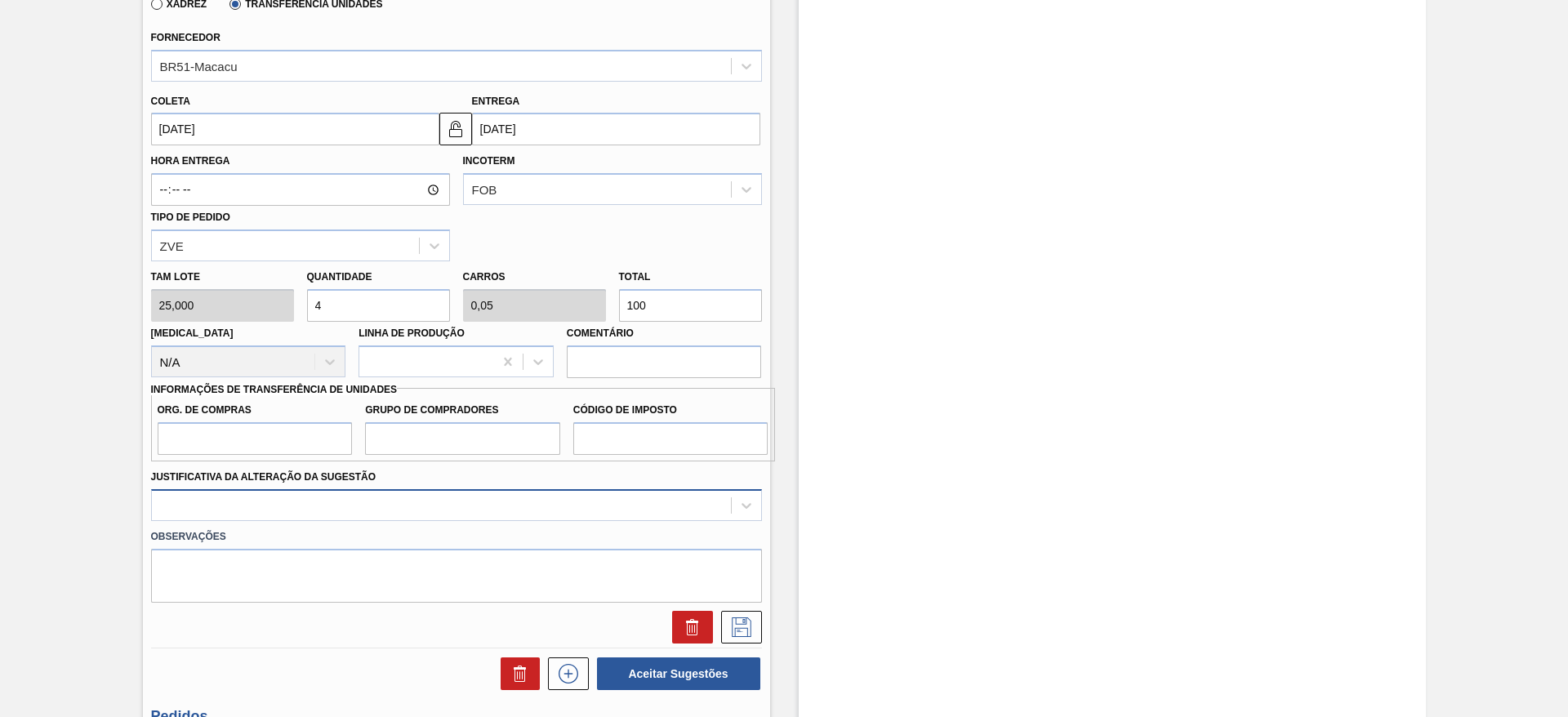
type input "4"
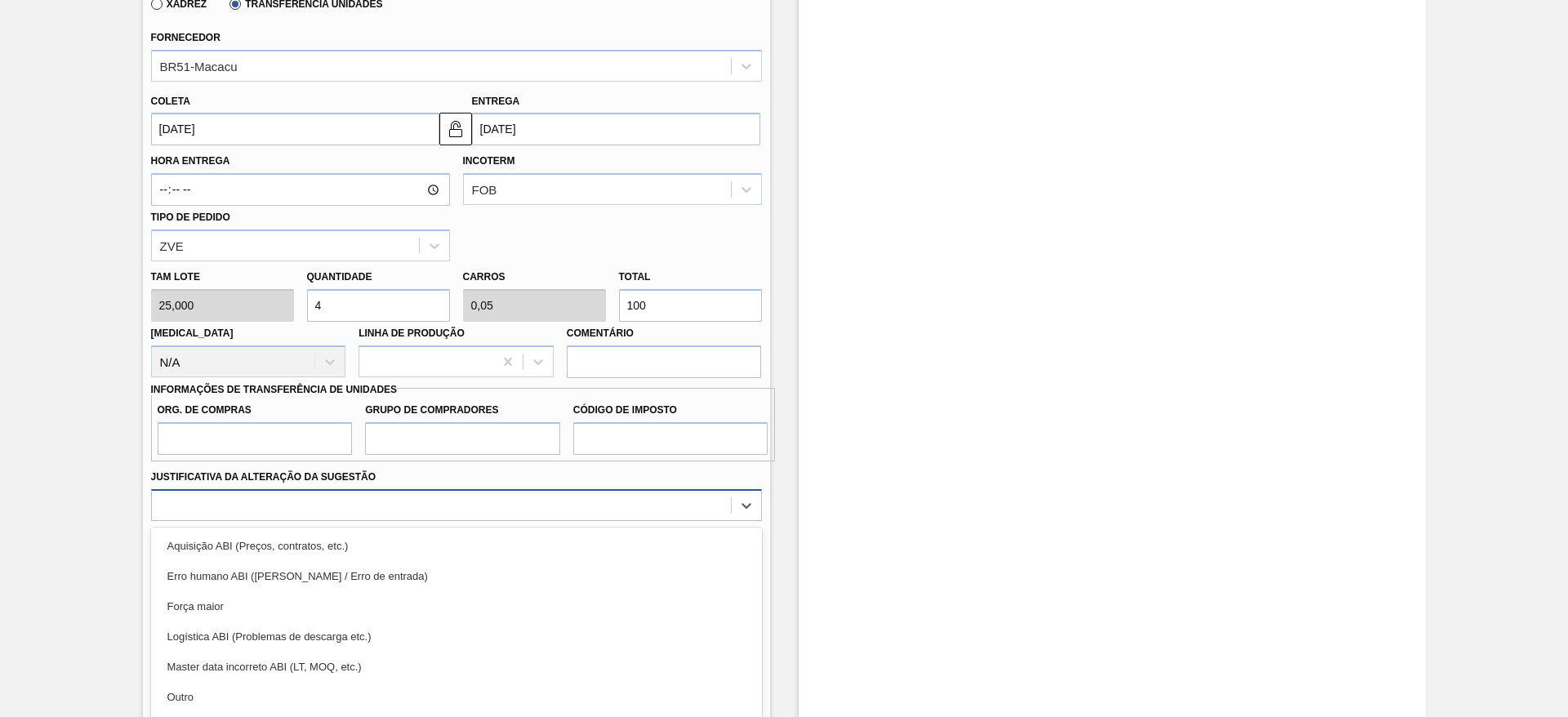
scroll to position [552, 0]
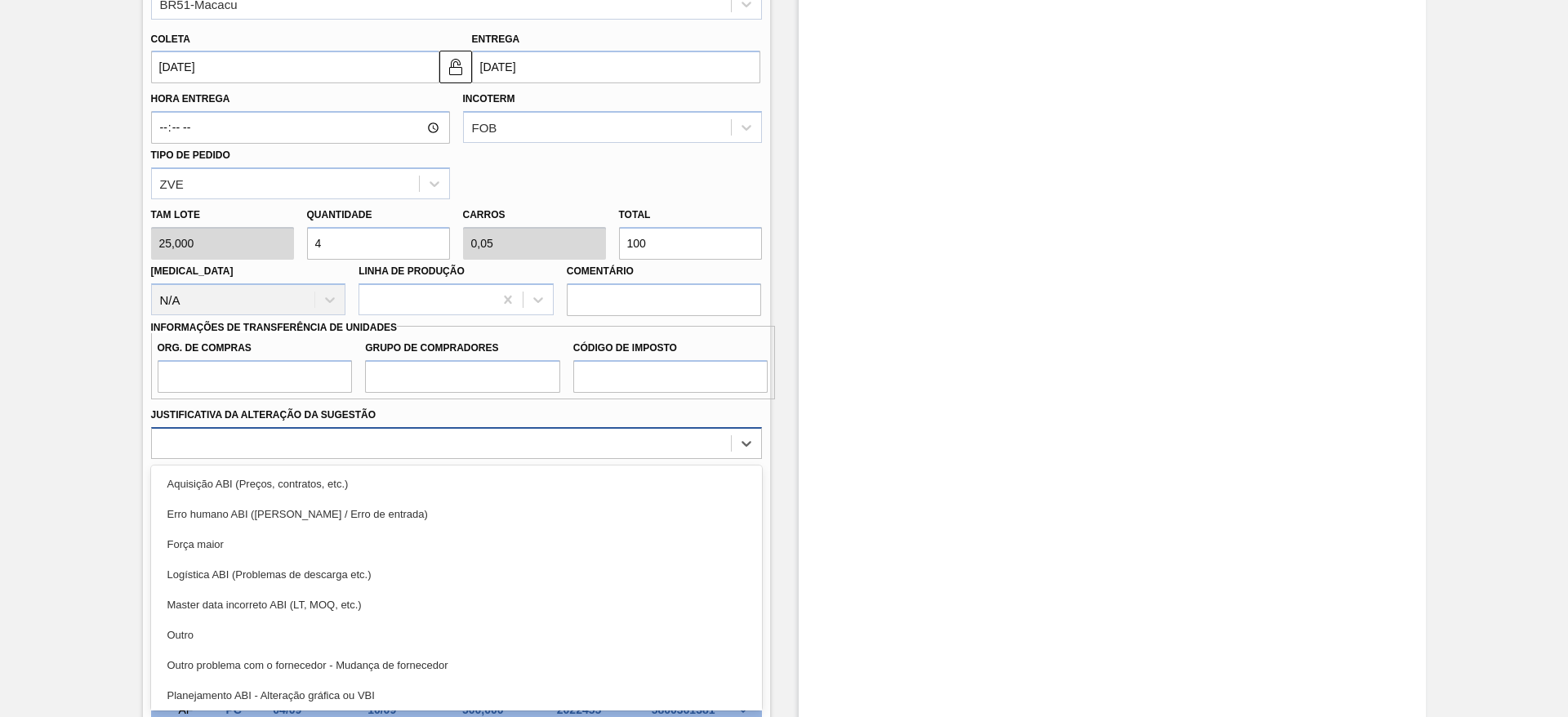
click at [298, 459] on div "option Erro humano ABI (Cálculo / Erro de entrada) focused, 2 of 18. 18 results…" at bounding box center [456, 443] width 610 height 32
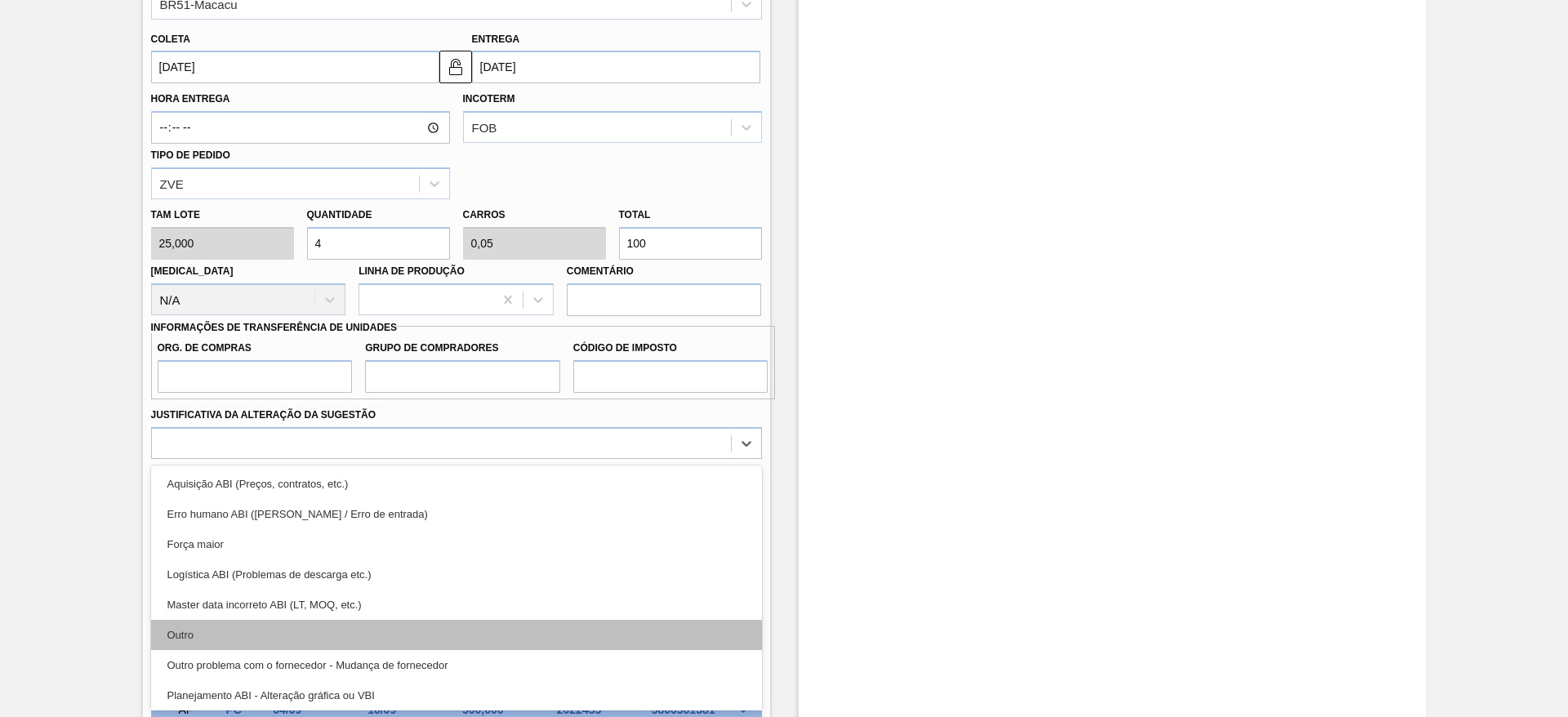
click at [299, 645] on div "Outro" at bounding box center [456, 635] width 610 height 30
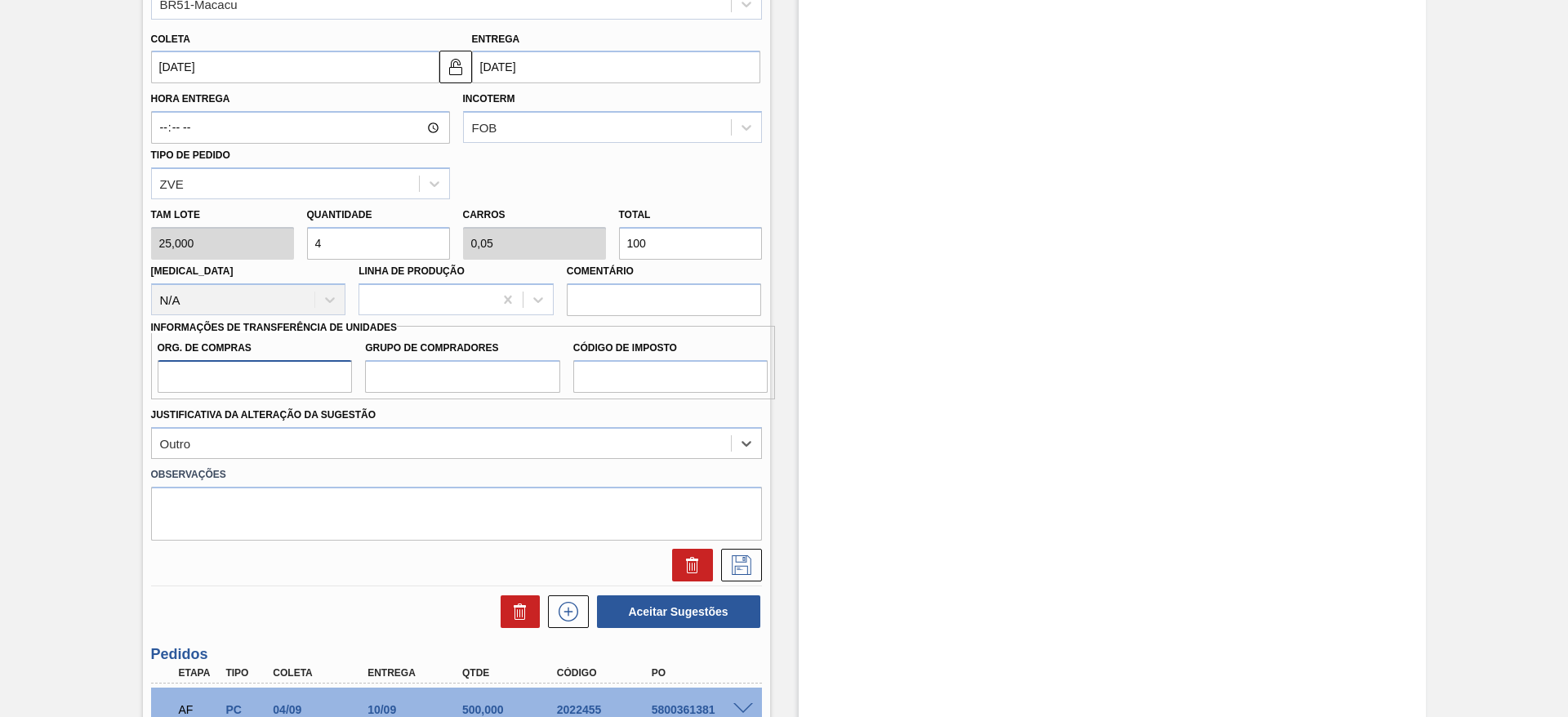
click at [176, 373] on input "Org. de Compras" at bounding box center [255, 377] width 195 height 33
type input "BR00"
click at [450, 386] on input "Grupo de Compradores" at bounding box center [462, 377] width 195 height 33
type input "A01"
click at [562, 379] on div "Grupo de Compradores A01" at bounding box center [463, 364] width 209 height 57
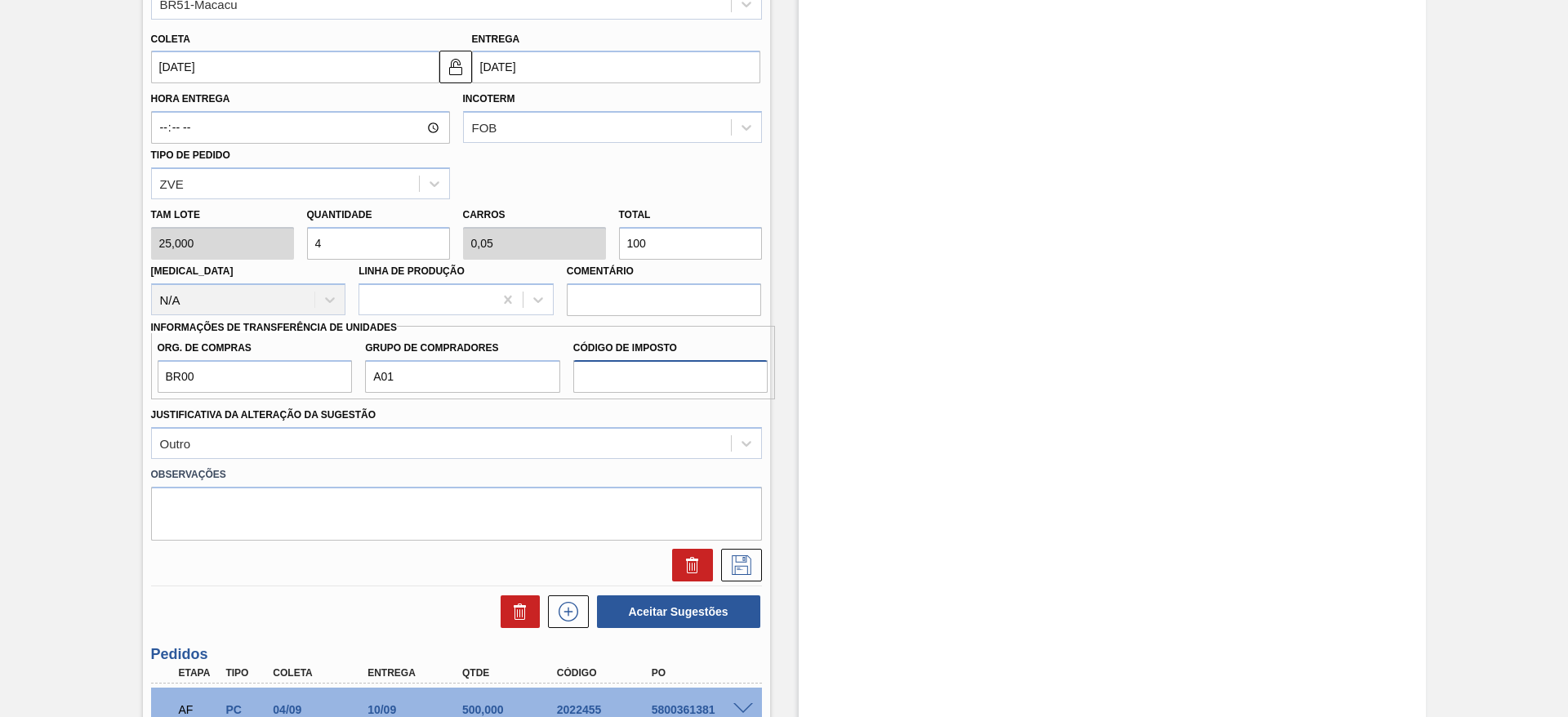
click at [603, 376] on input "Código de Imposto" at bounding box center [670, 377] width 195 height 33
type input "I1"
click at [744, 550] on button at bounding box center [741, 565] width 41 height 33
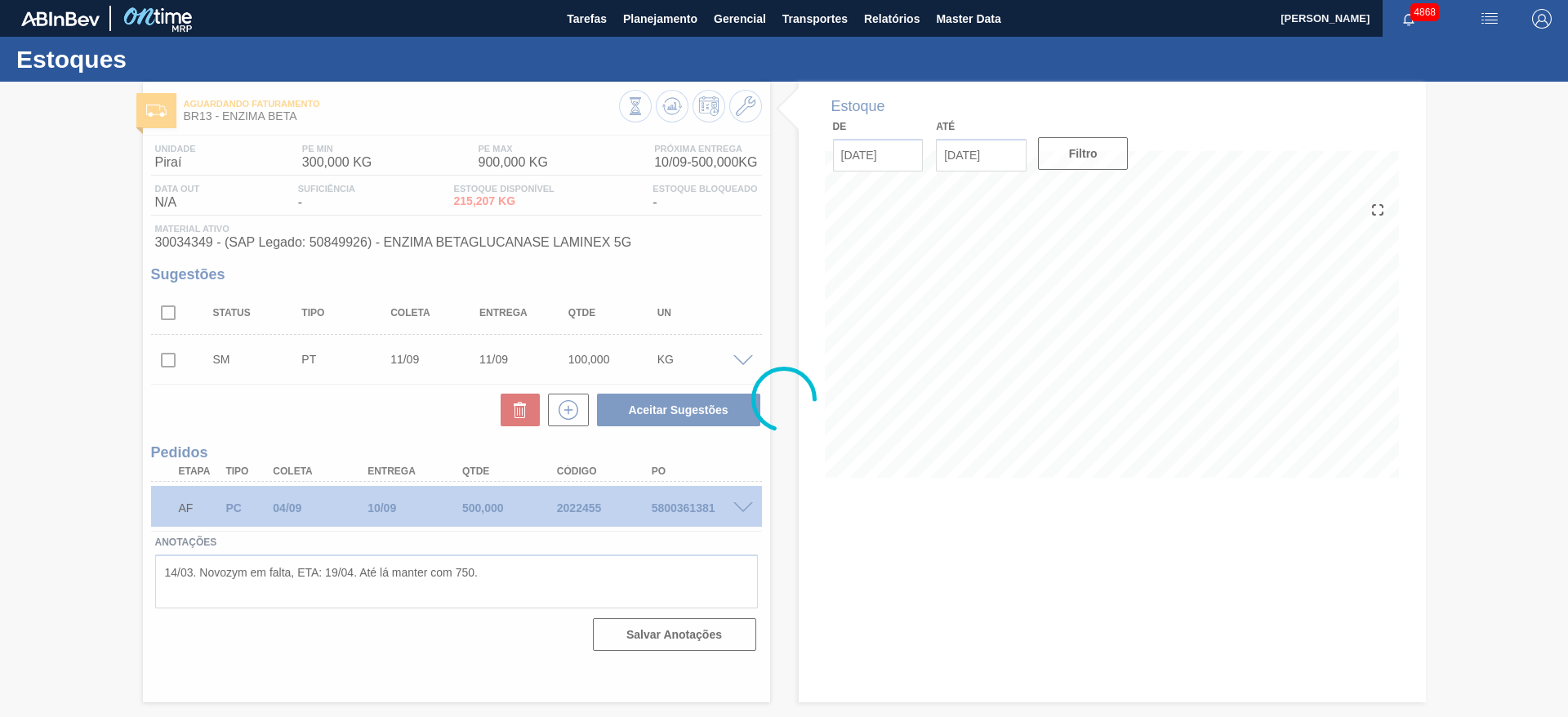
scroll to position [0, 0]
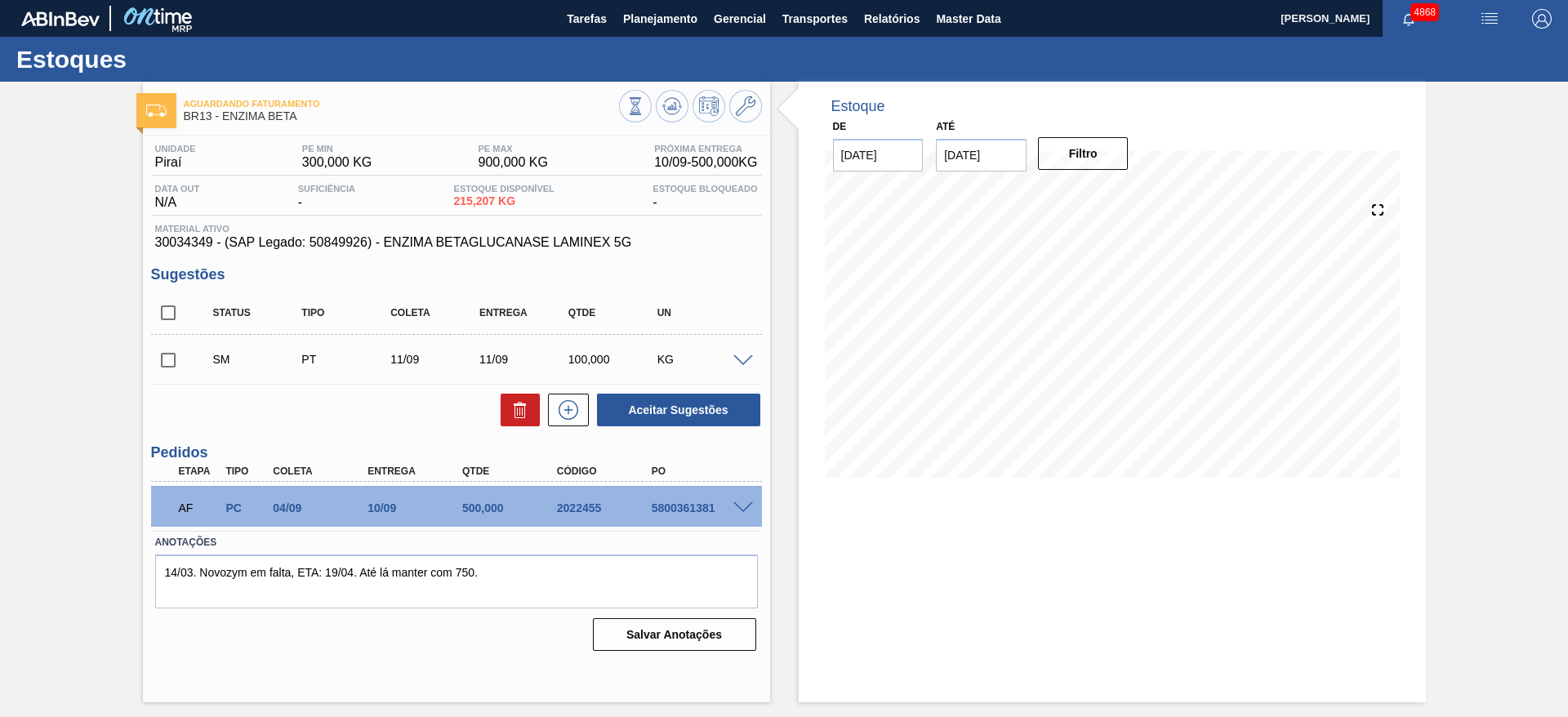
click at [171, 358] on input "checkbox" at bounding box center [168, 360] width 35 height 35
click at [641, 401] on button "Aceitar Sugestões" at bounding box center [678, 410] width 163 height 33
checkbox input "false"
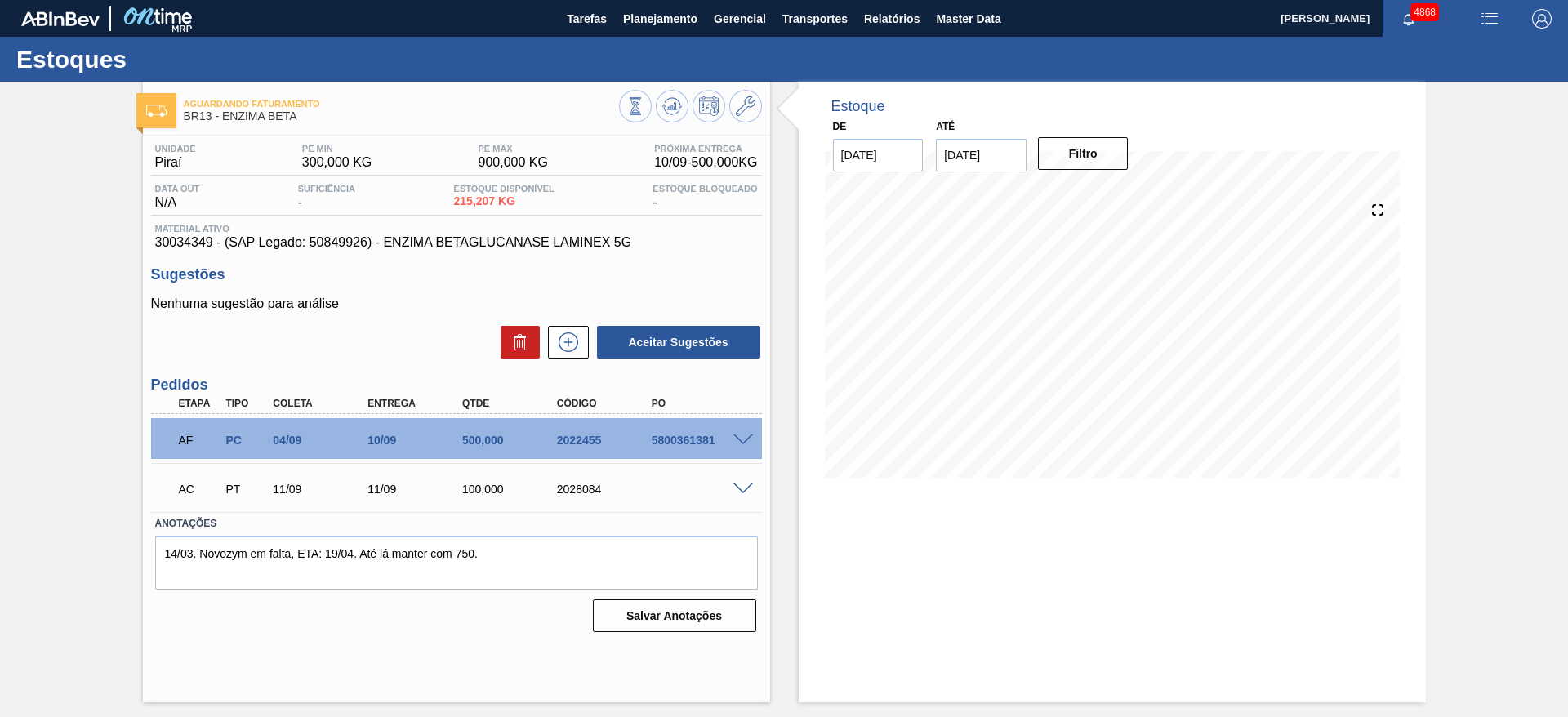
click at [734, 492] on span at bounding box center [742, 490] width 19 height 13
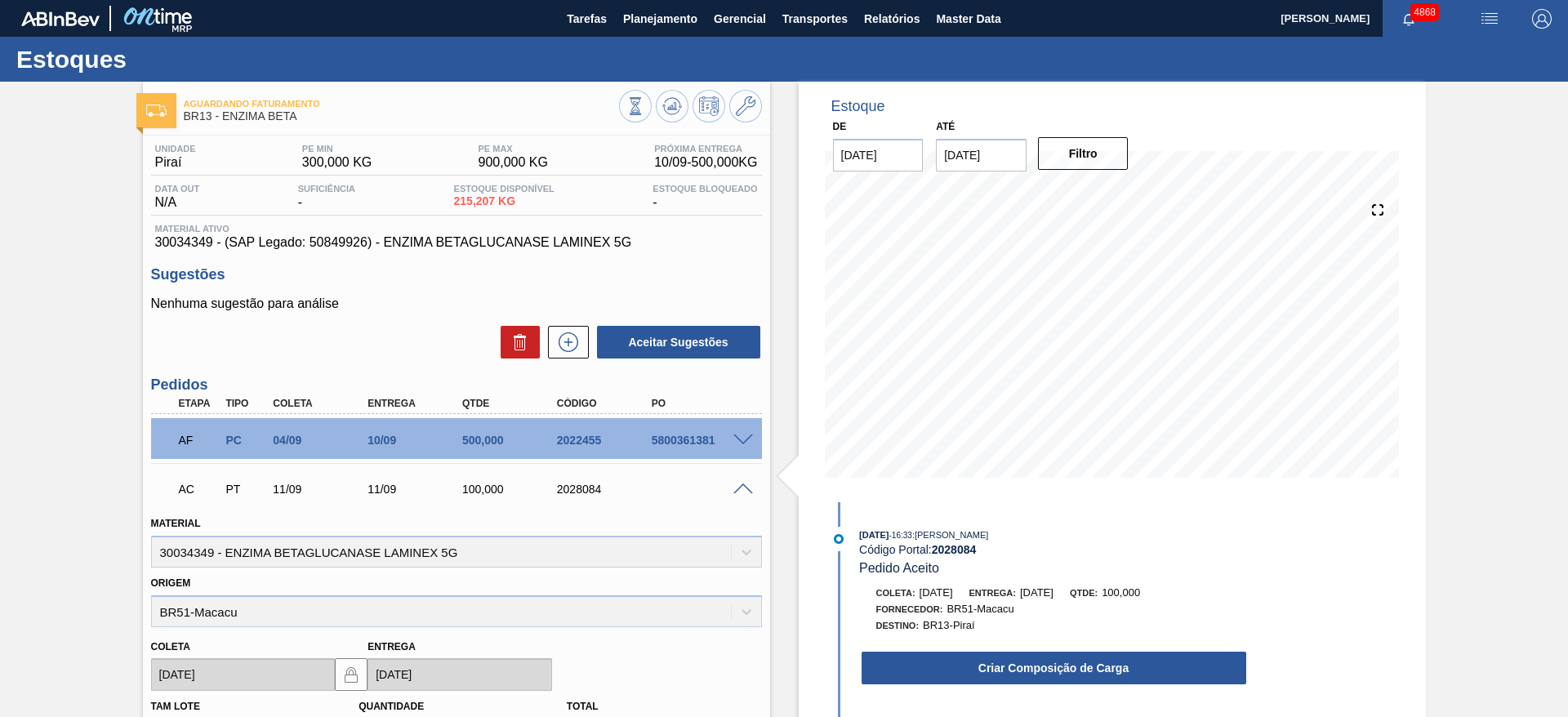
click at [1110, 671] on button "Criar Composição de Carga" at bounding box center [1054, 668] width 385 height 33
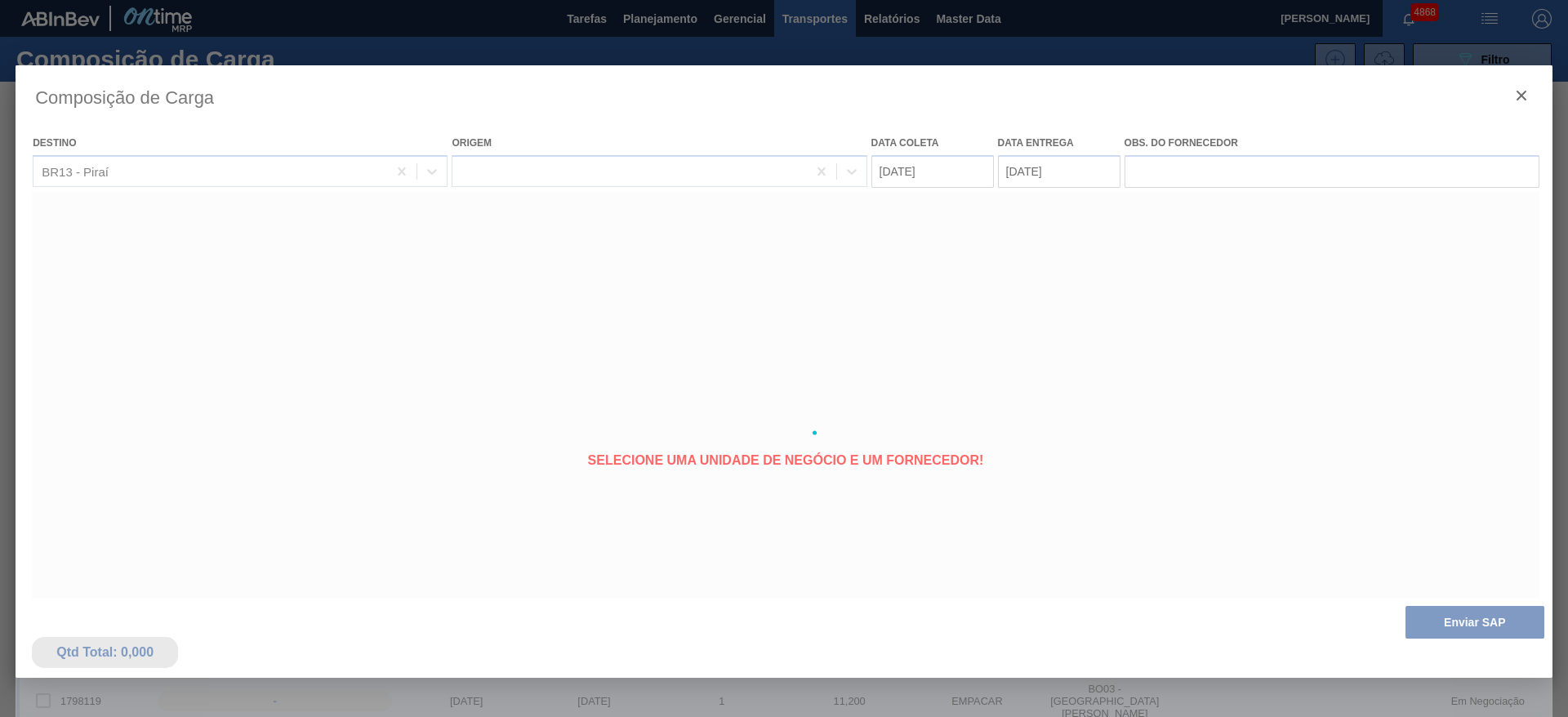
type coleta "11/09/2025"
type entrega "11/09/2025"
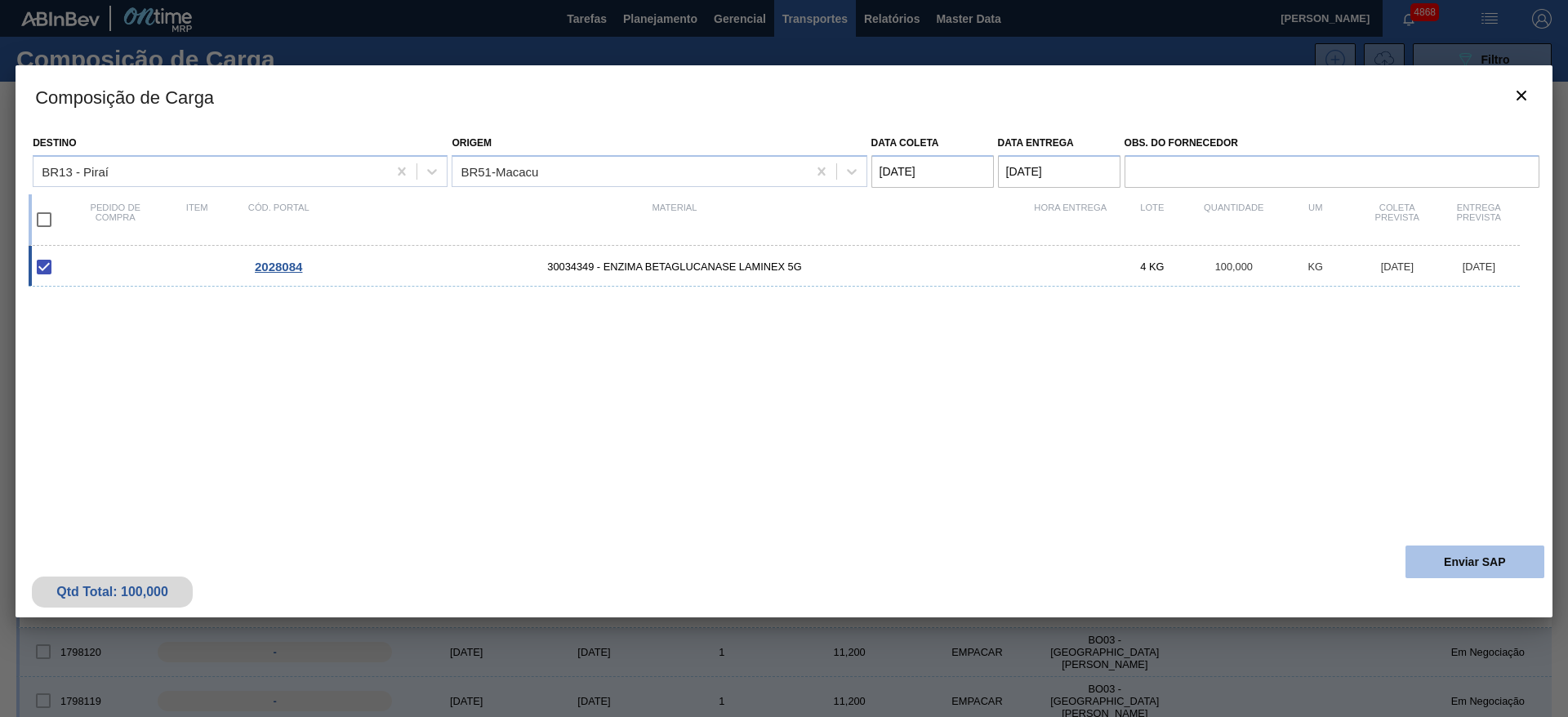
click at [1523, 568] on button "Enviar SAP" at bounding box center [1474, 562] width 138 height 33
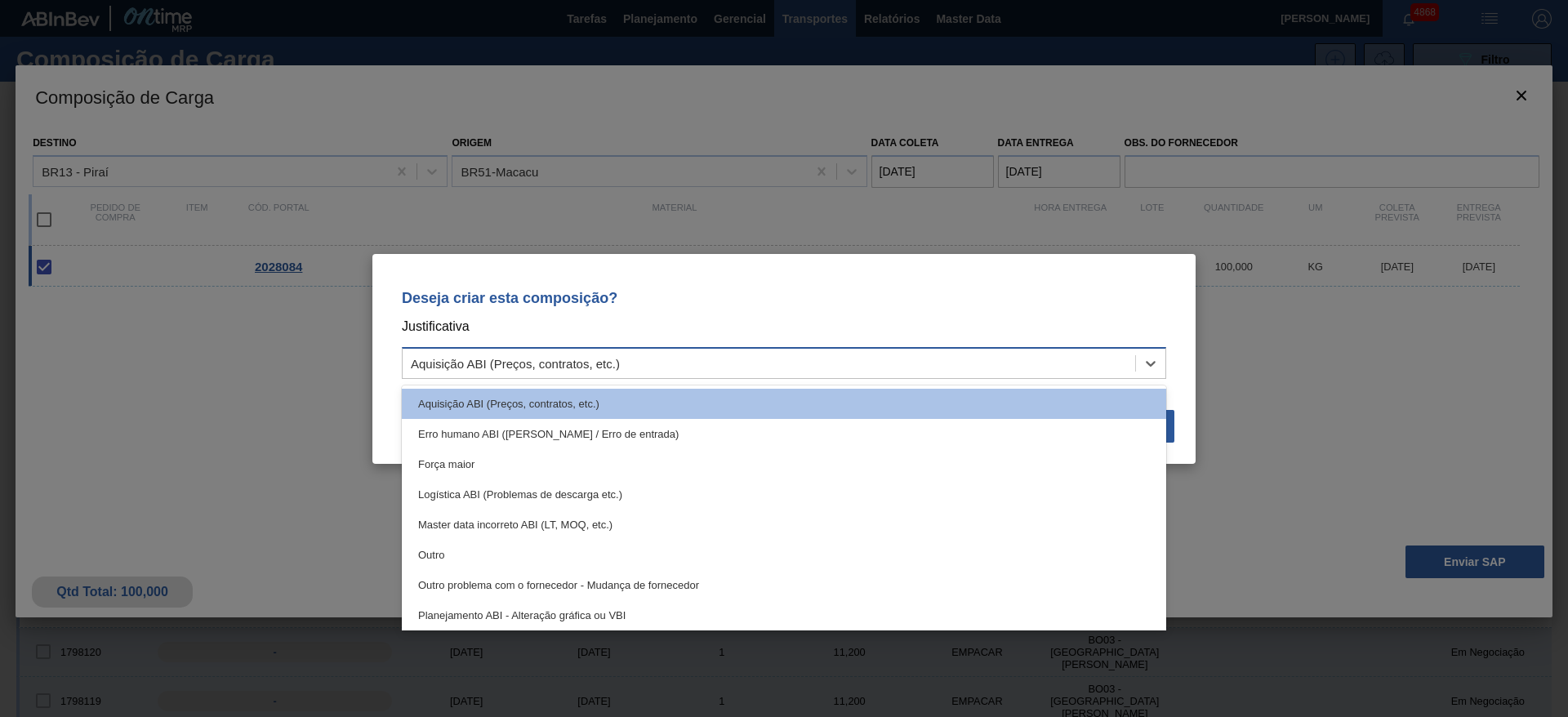
click at [888, 369] on div "Aquisição ABI (Preços, contratos, etc.)" at bounding box center [769, 363] width 733 height 24
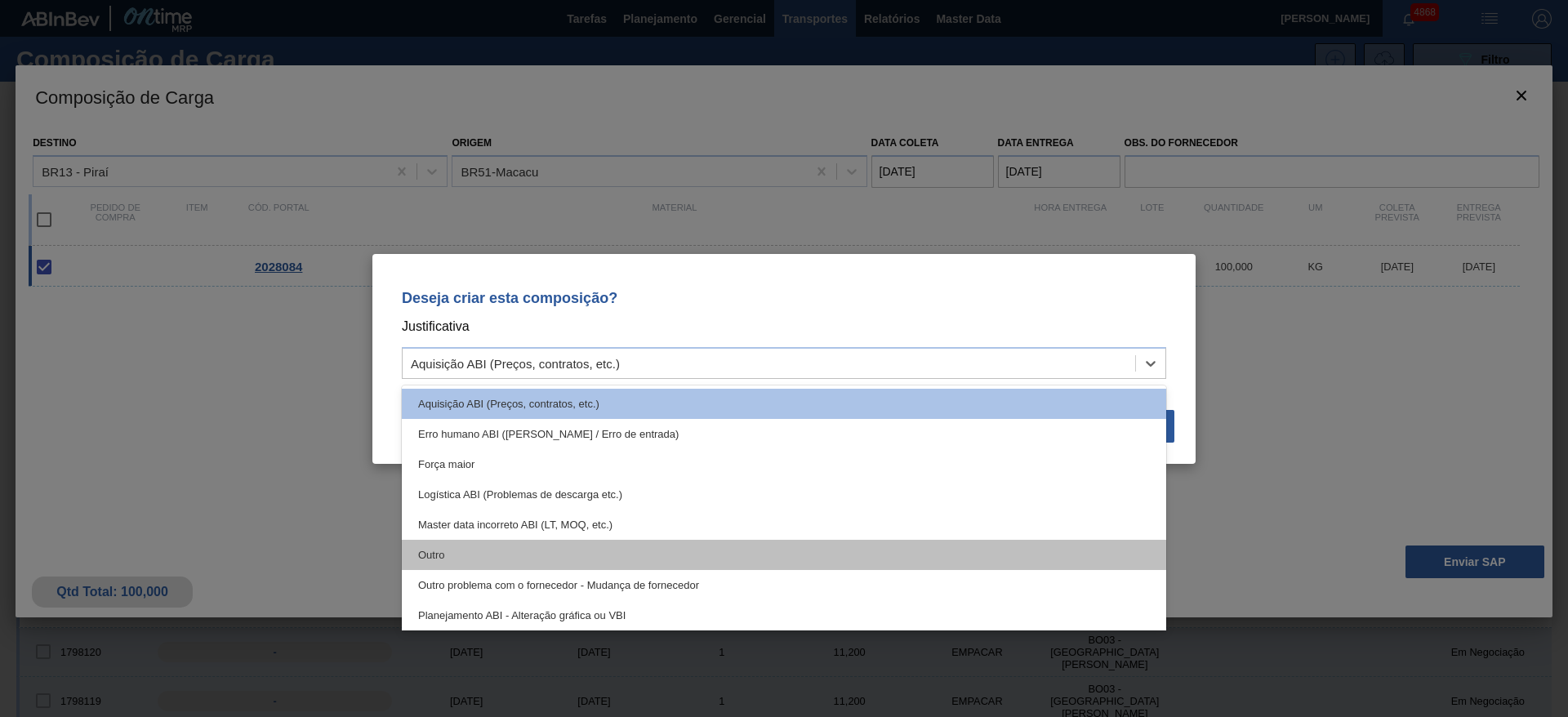
click at [639, 546] on div "Outro" at bounding box center [784, 555] width 764 height 30
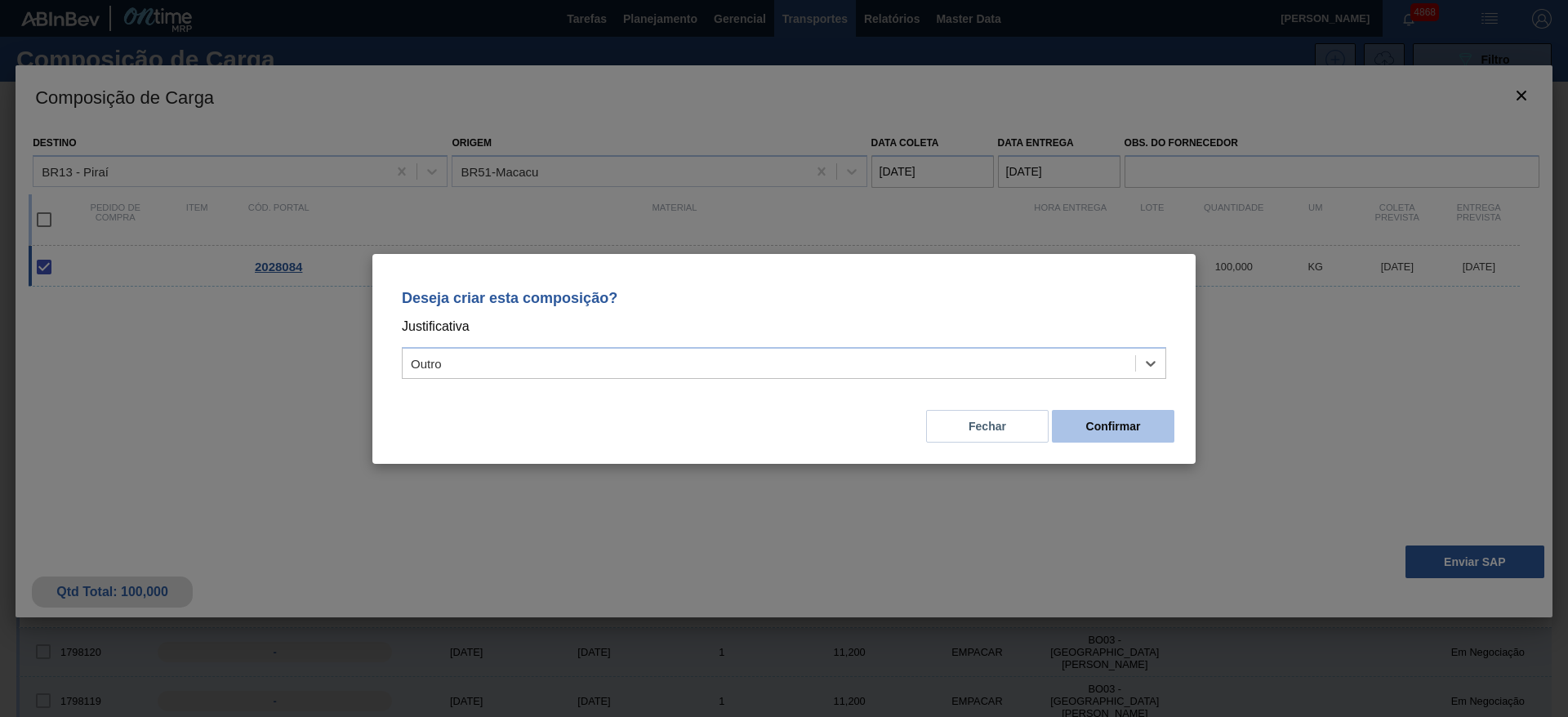
click at [1079, 430] on button "Confirmar" at bounding box center [1113, 426] width 122 height 33
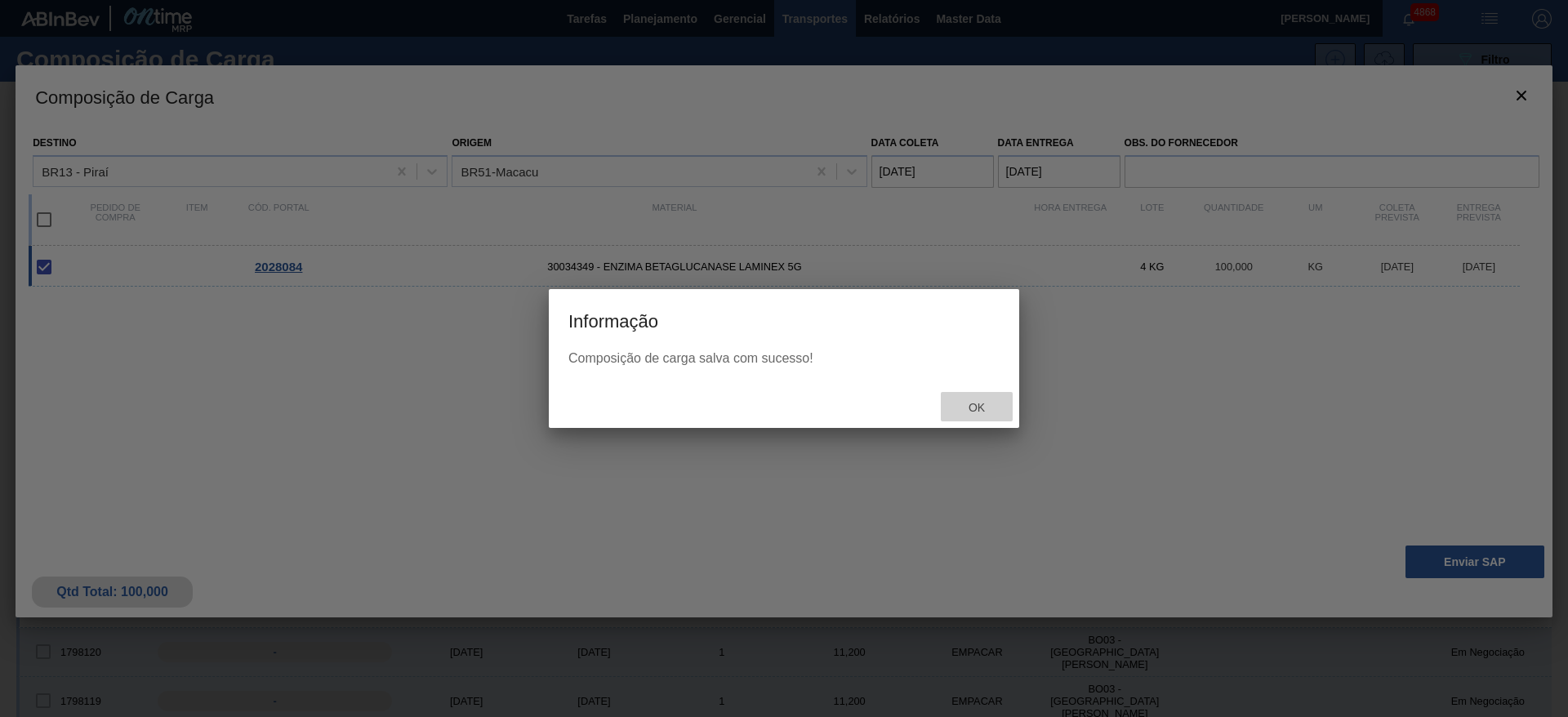
click at [982, 401] on span "Ok" at bounding box center [977, 407] width 42 height 13
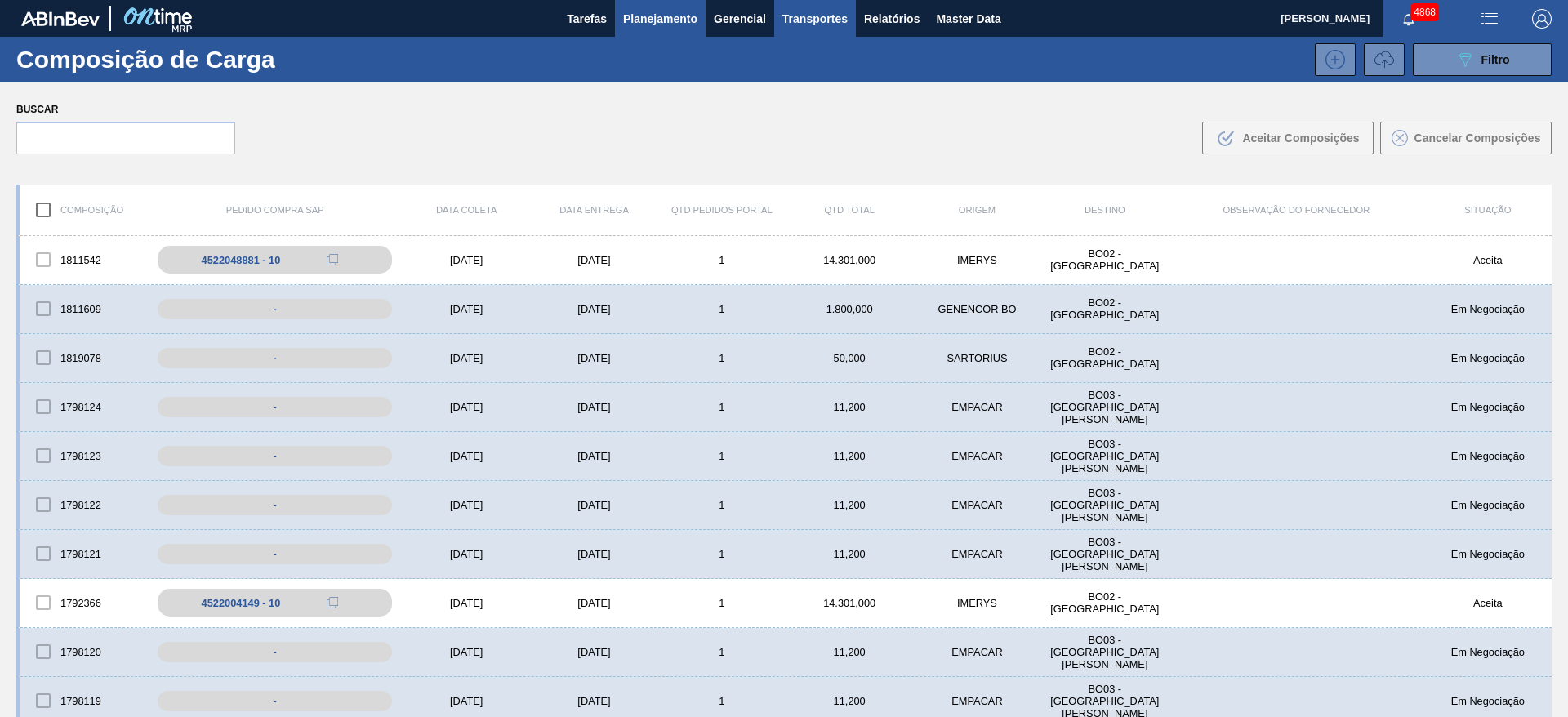
click at [682, 23] on span "Planejamento" at bounding box center [660, 19] width 74 height 19
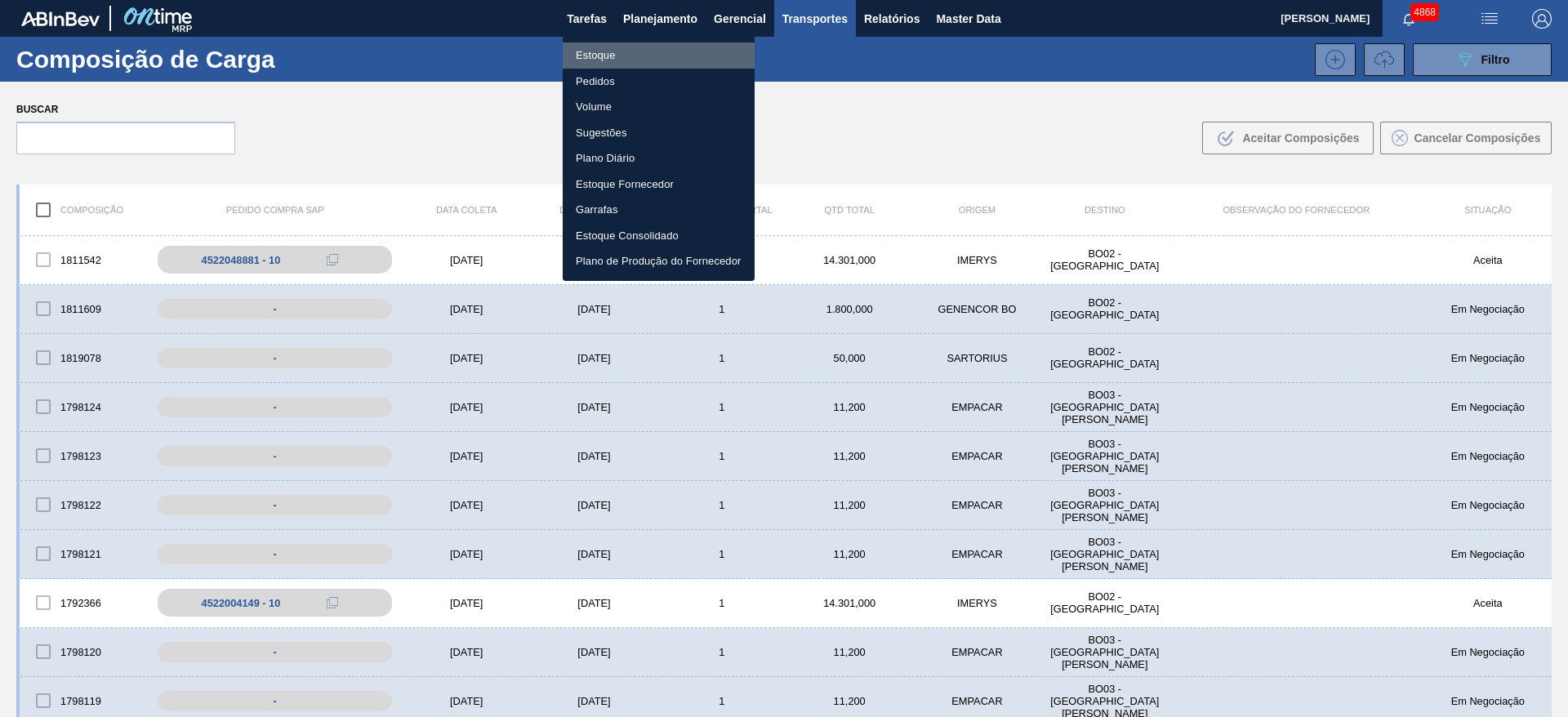
click at [626, 52] on li "Estoque" at bounding box center [658, 55] width 192 height 26
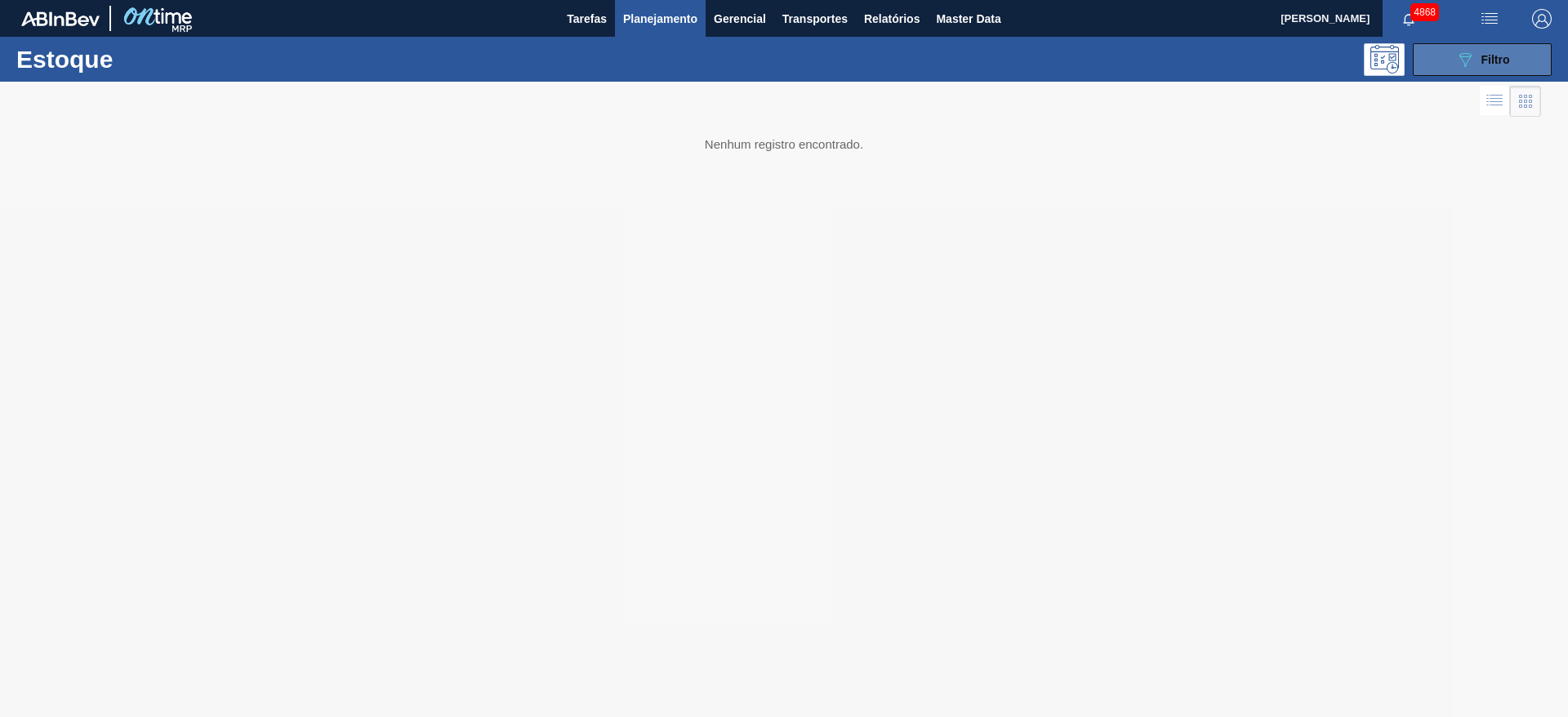
click at [1457, 56] on icon "089F7B8B-B2A5-4AFE-B5C0-19BA573D28AC" at bounding box center [1464, 59] width 19 height 19
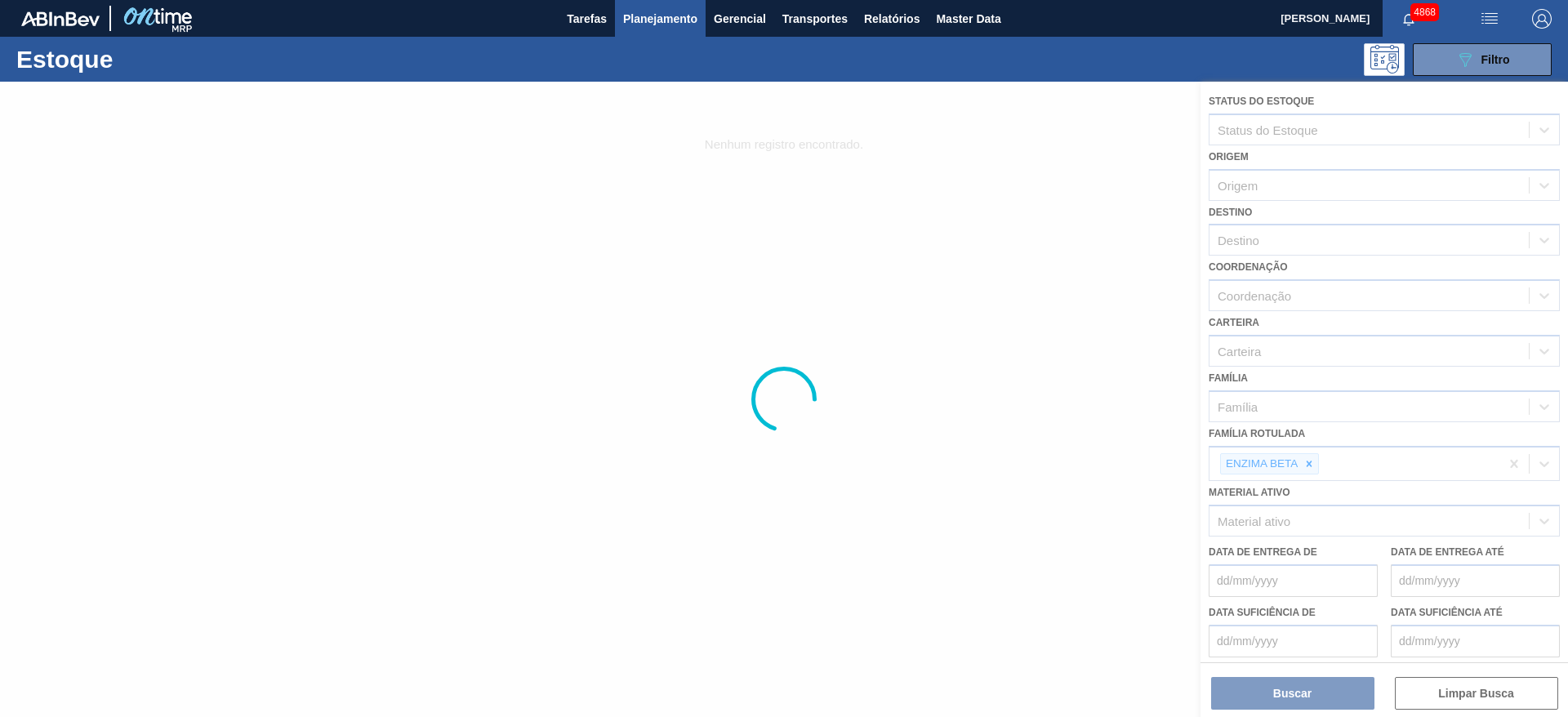
click at [1311, 458] on div at bounding box center [784, 399] width 1568 height 635
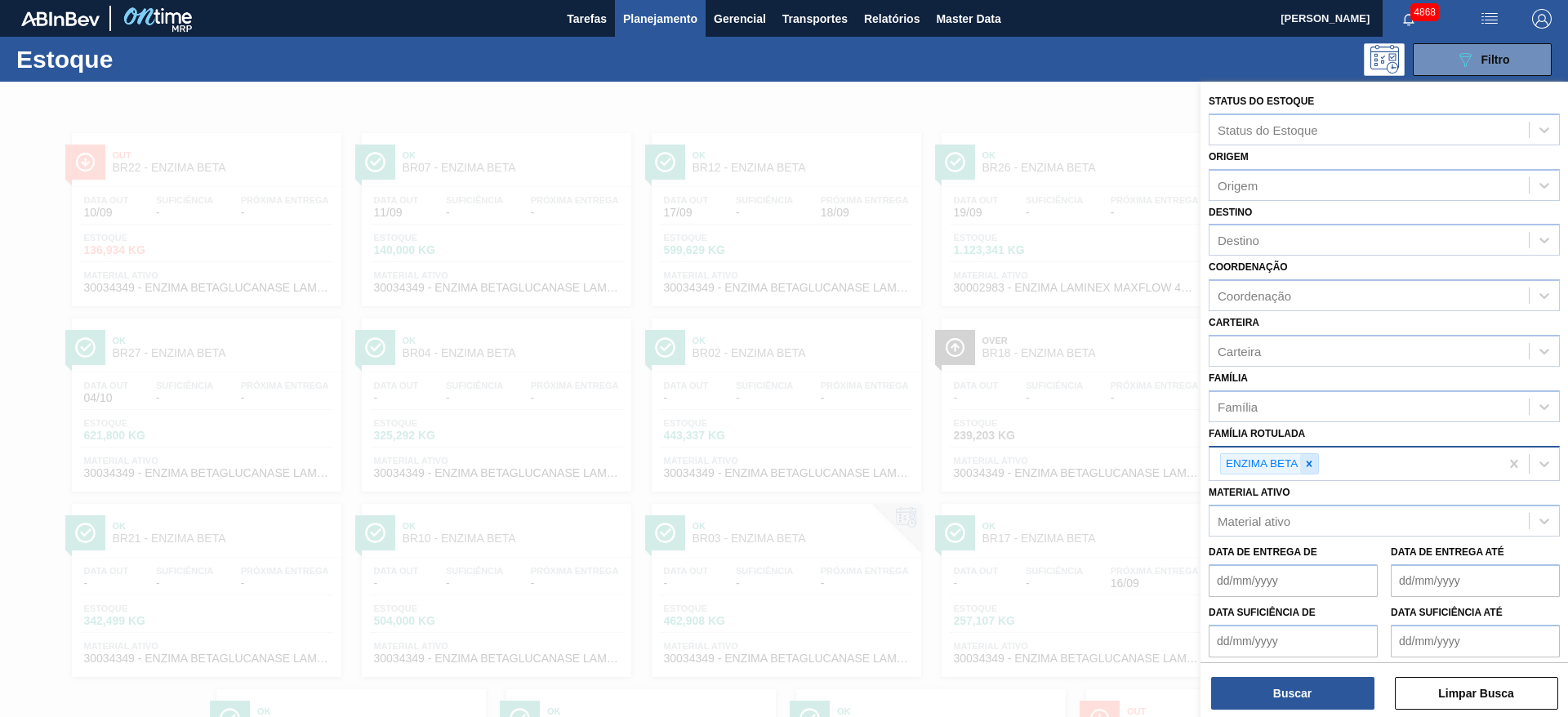
click at [1306, 469] on icon at bounding box center [1310, 464] width 12 height 12
click at [1304, 470] on div at bounding box center [1309, 464] width 18 height 20
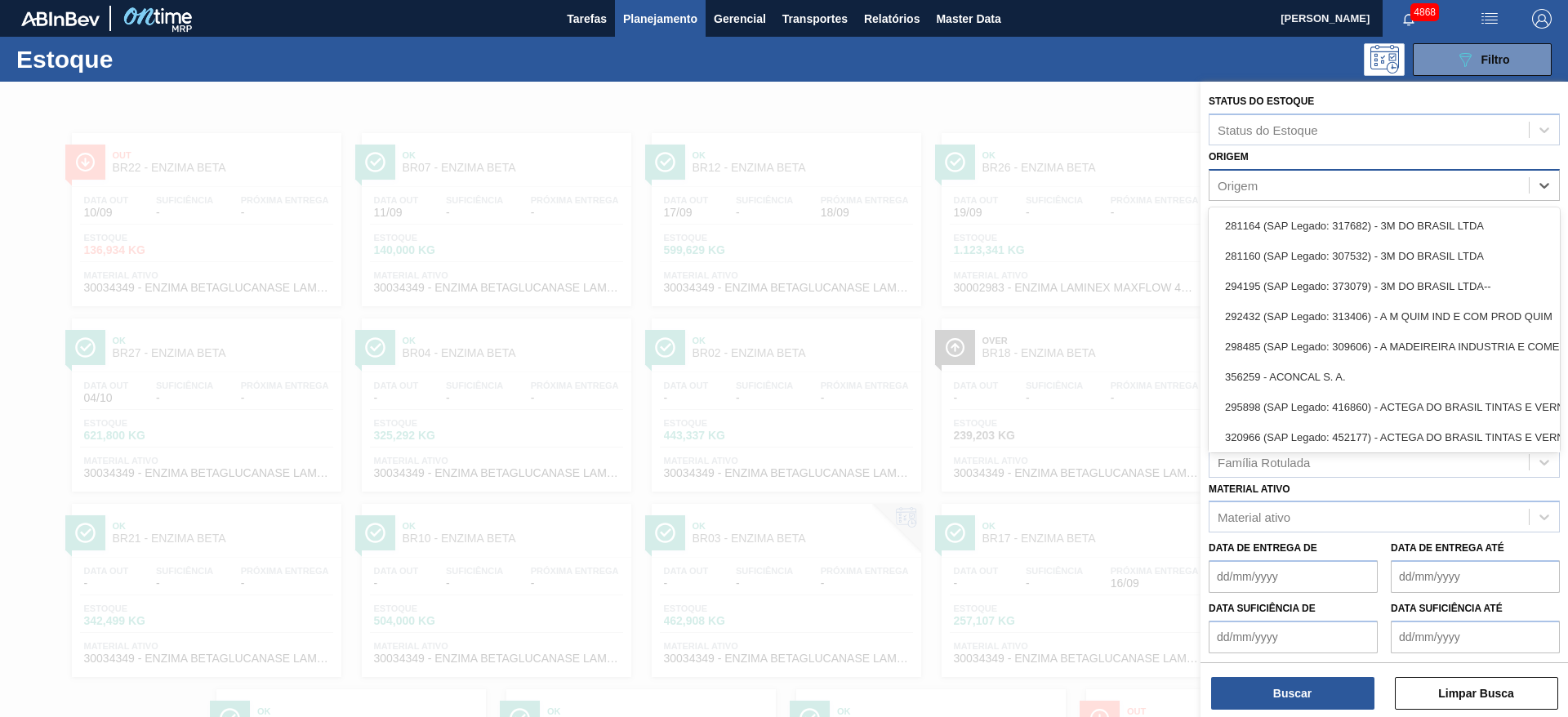
click at [1262, 194] on div "Origem" at bounding box center [1369, 185] width 319 height 24
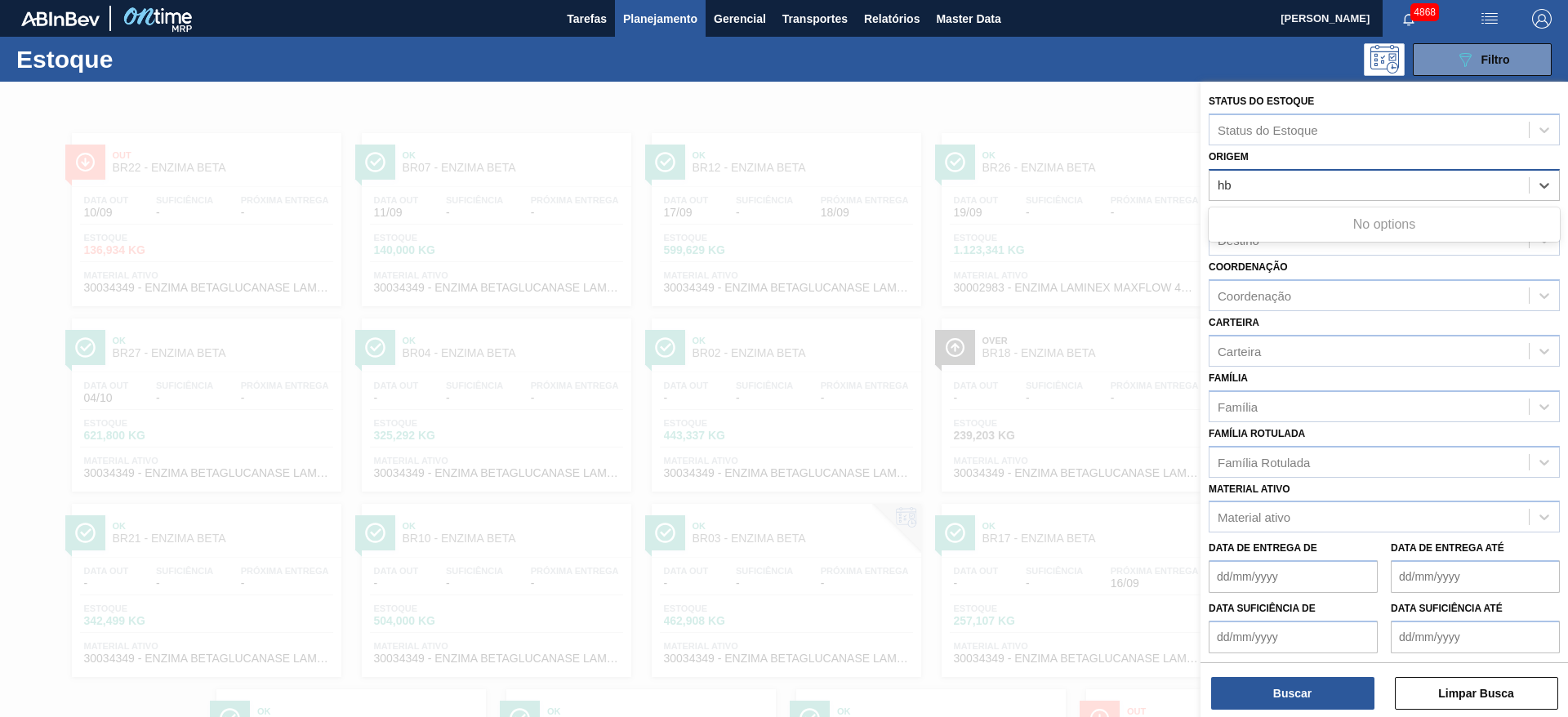
type input "h"
type input "full"
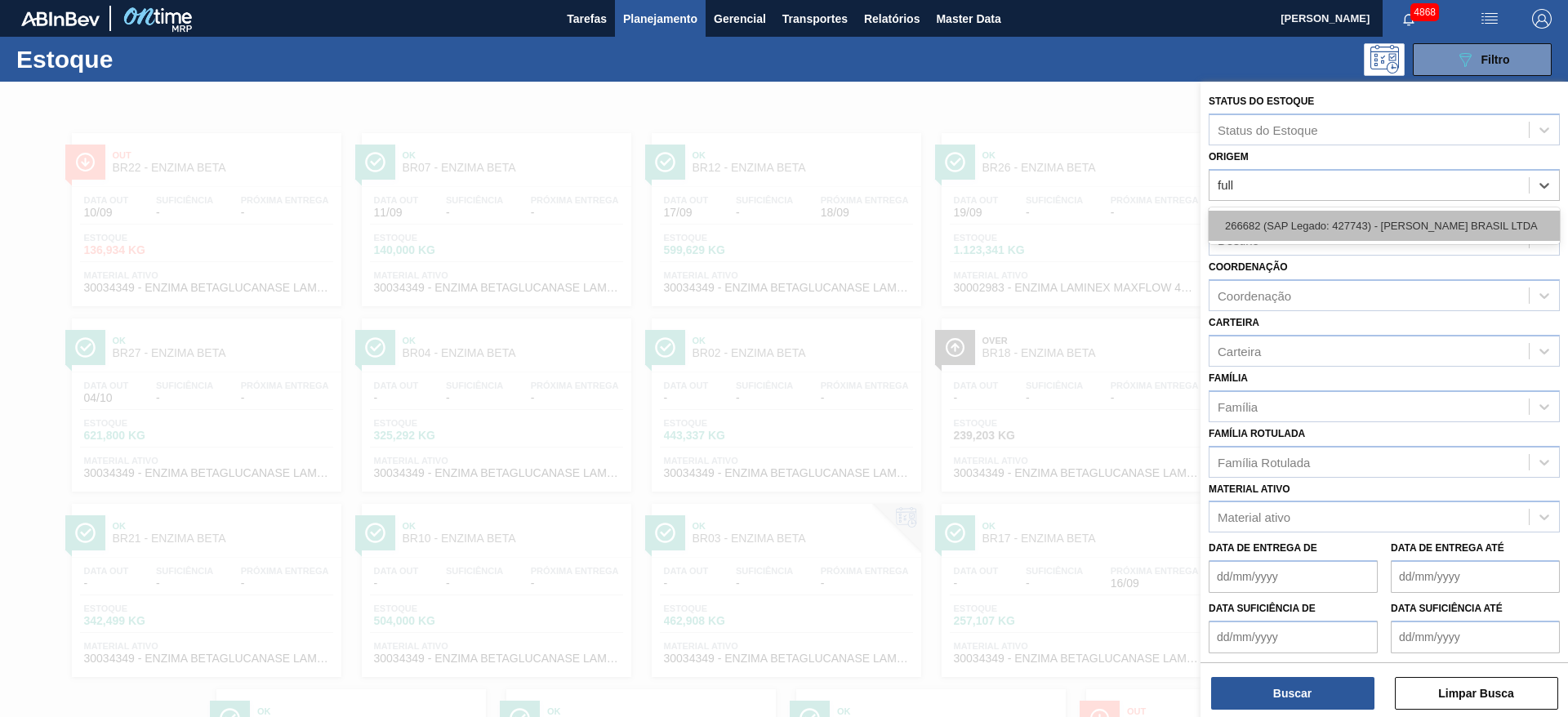
click at [1270, 222] on div "266682 (SAP Legado: 427743) - H.B.FULLER BRASIL LTDA" at bounding box center [1384, 226] width 351 height 30
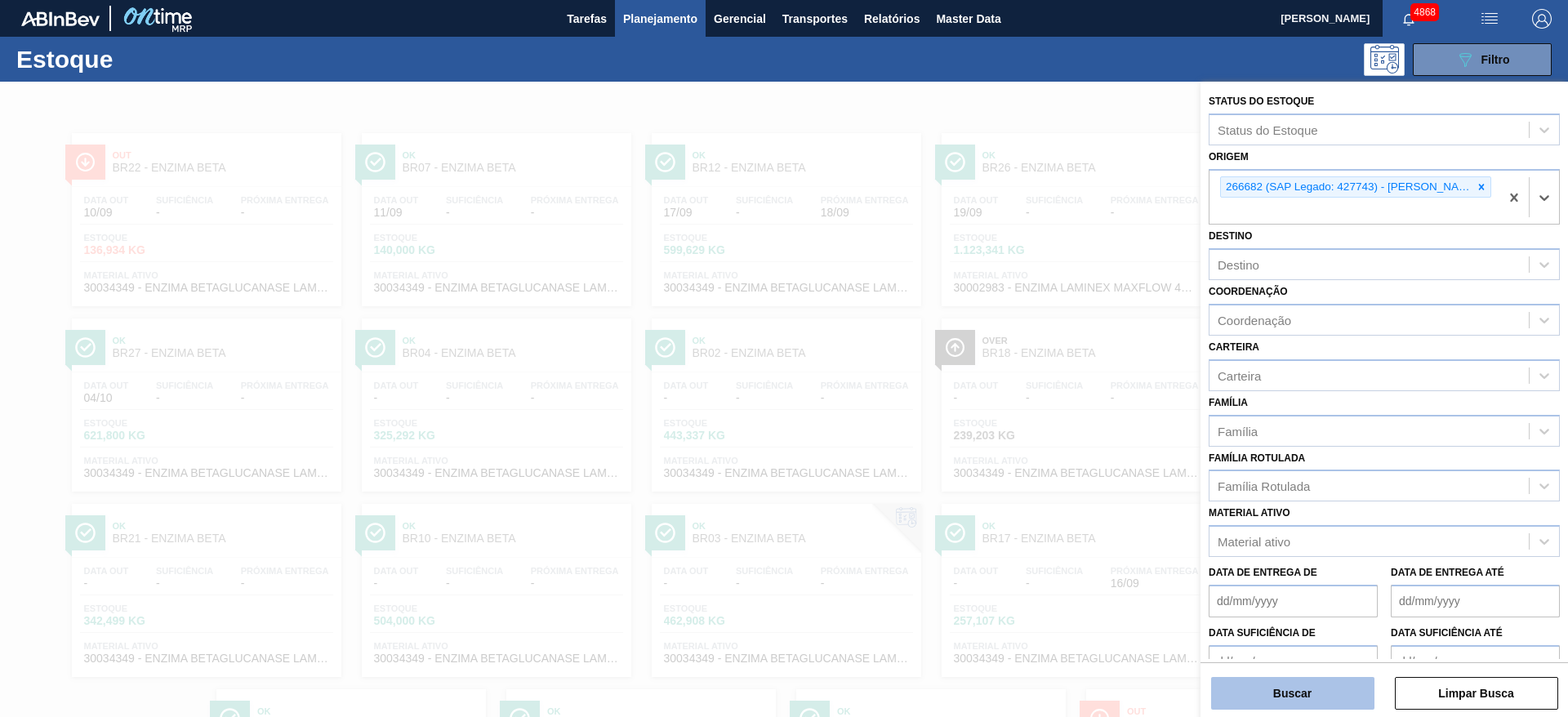
click at [1310, 695] on button "Buscar" at bounding box center [1292, 693] width 163 height 33
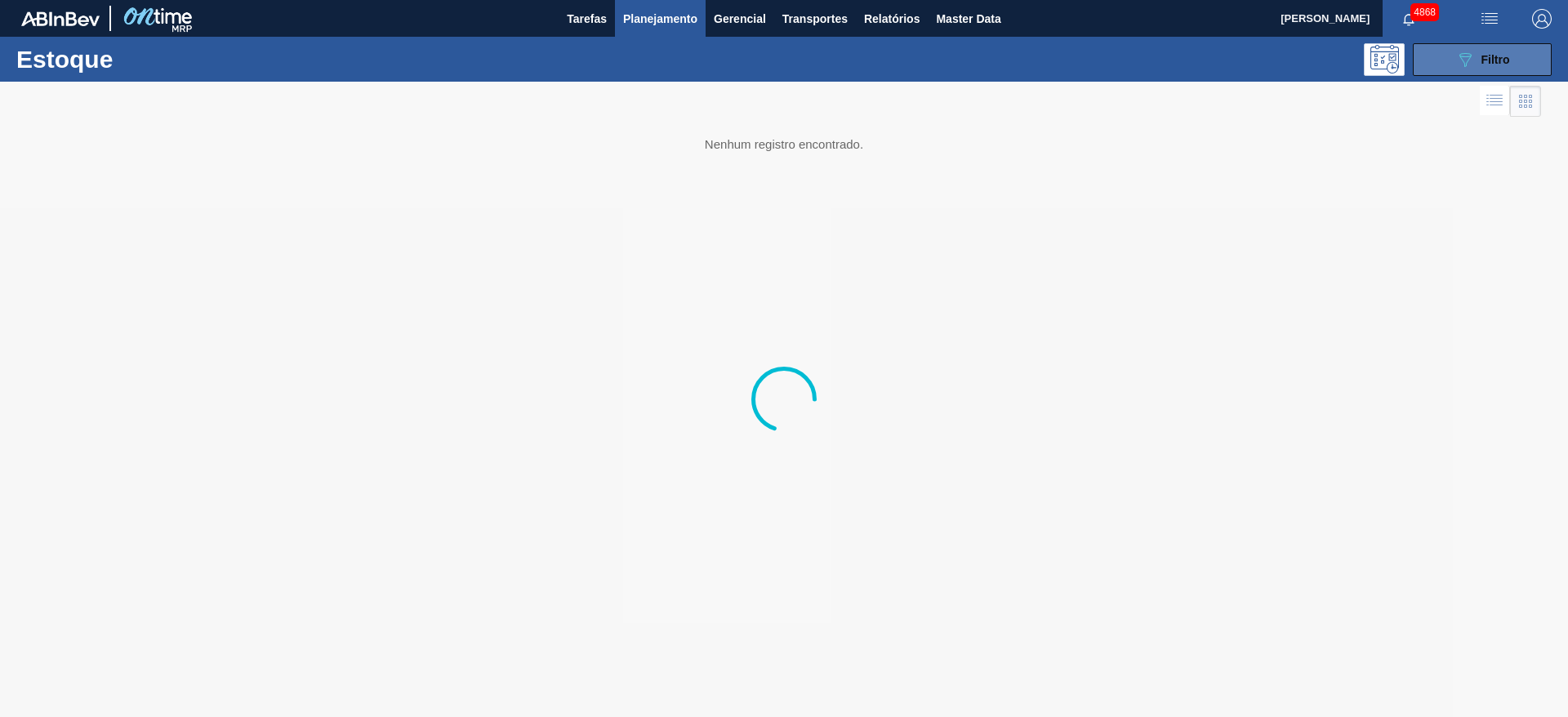
click at [1447, 59] on button "089F7B8B-B2A5-4AFE-B5C0-19BA573D28AC Filtro" at bounding box center [1482, 59] width 138 height 33
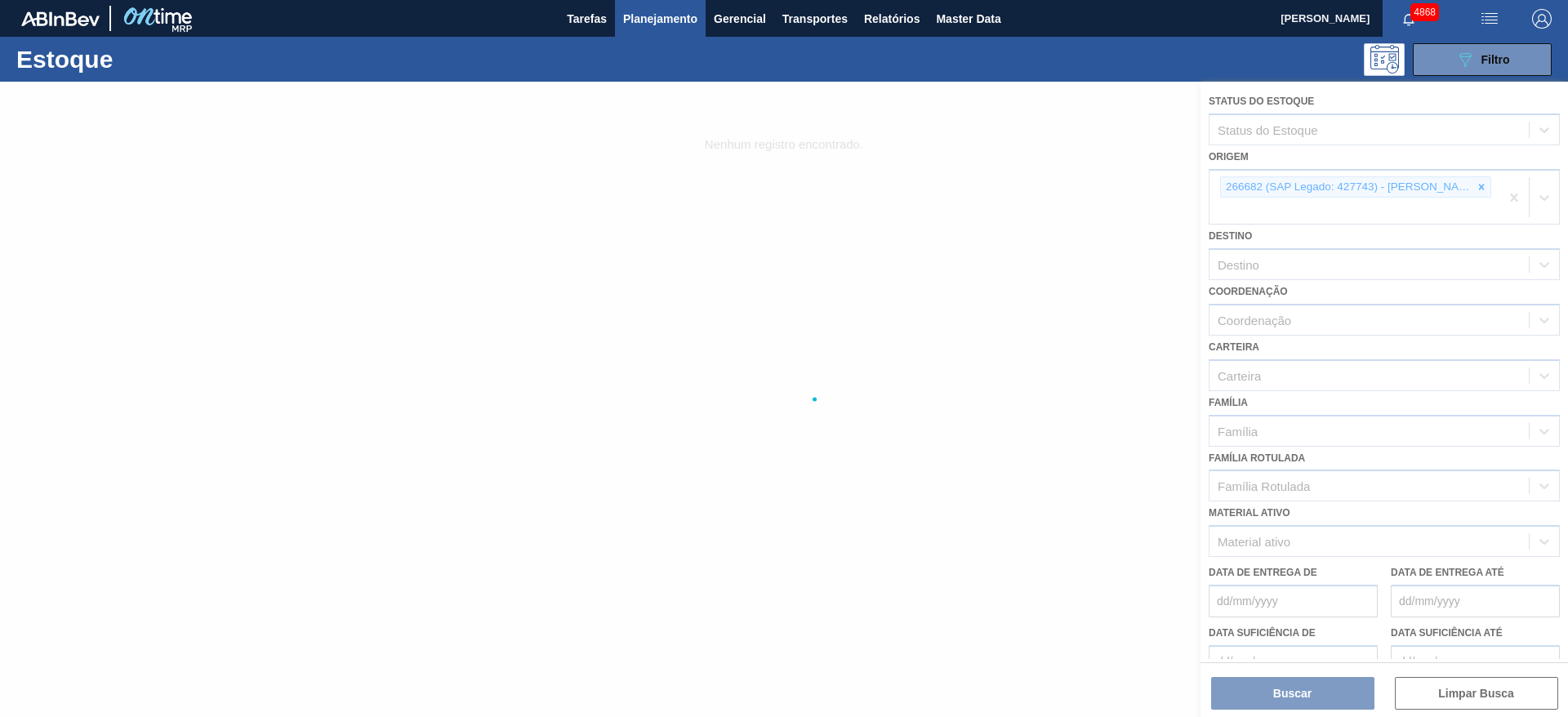
click at [861, 267] on div at bounding box center [784, 399] width 1568 height 635
click at [679, 155] on div at bounding box center [784, 399] width 1568 height 635
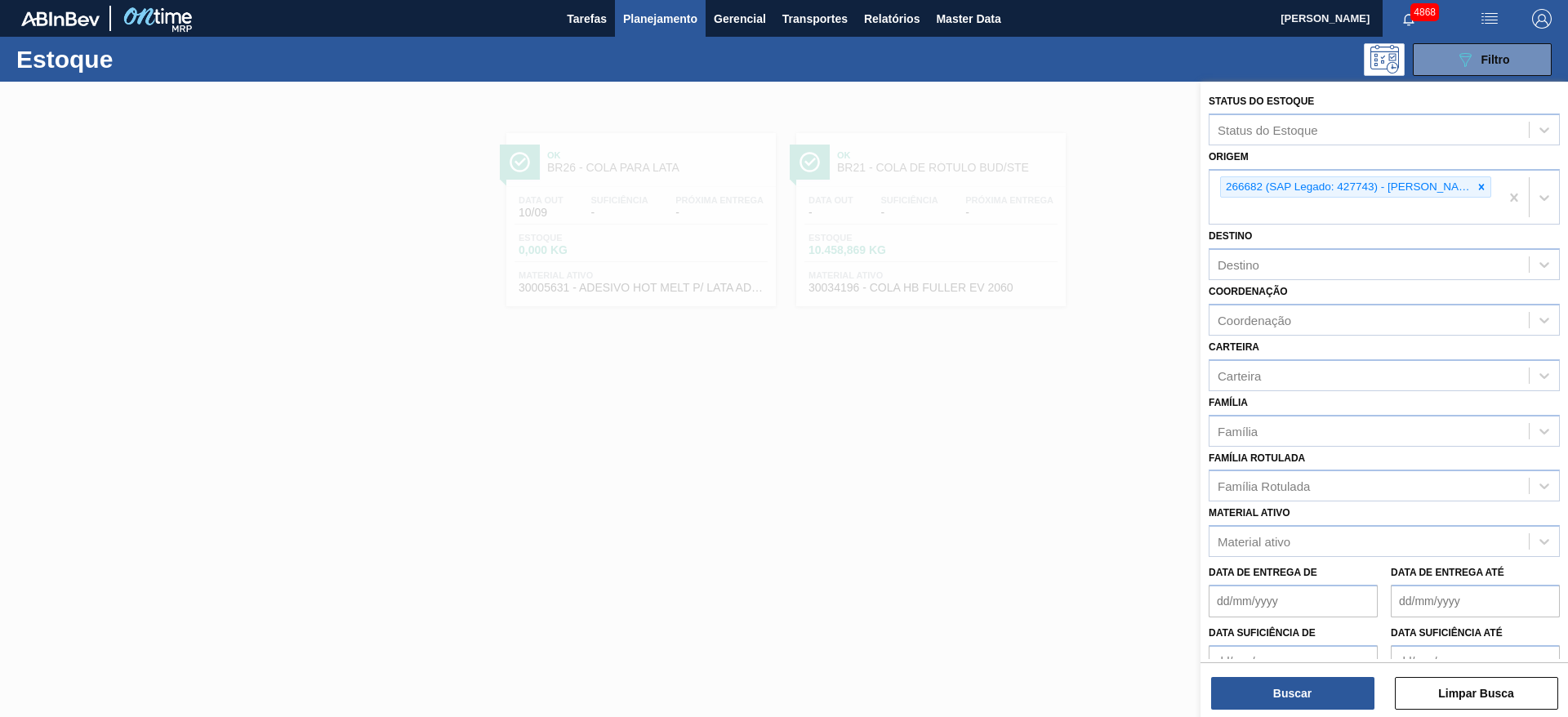
click at [671, 383] on div at bounding box center [784, 440] width 1568 height 717
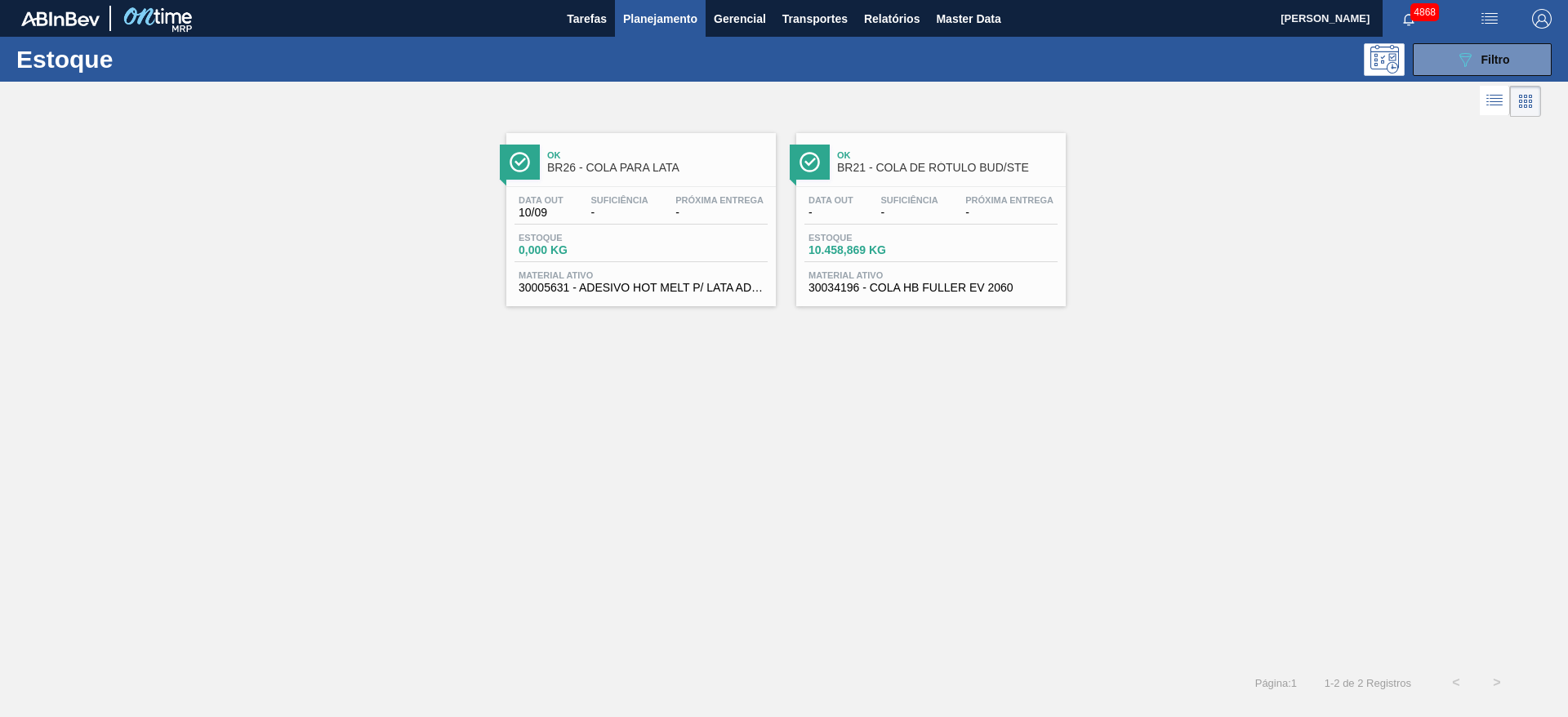
click at [882, 271] on span "Material ativo" at bounding box center [930, 275] width 245 height 10
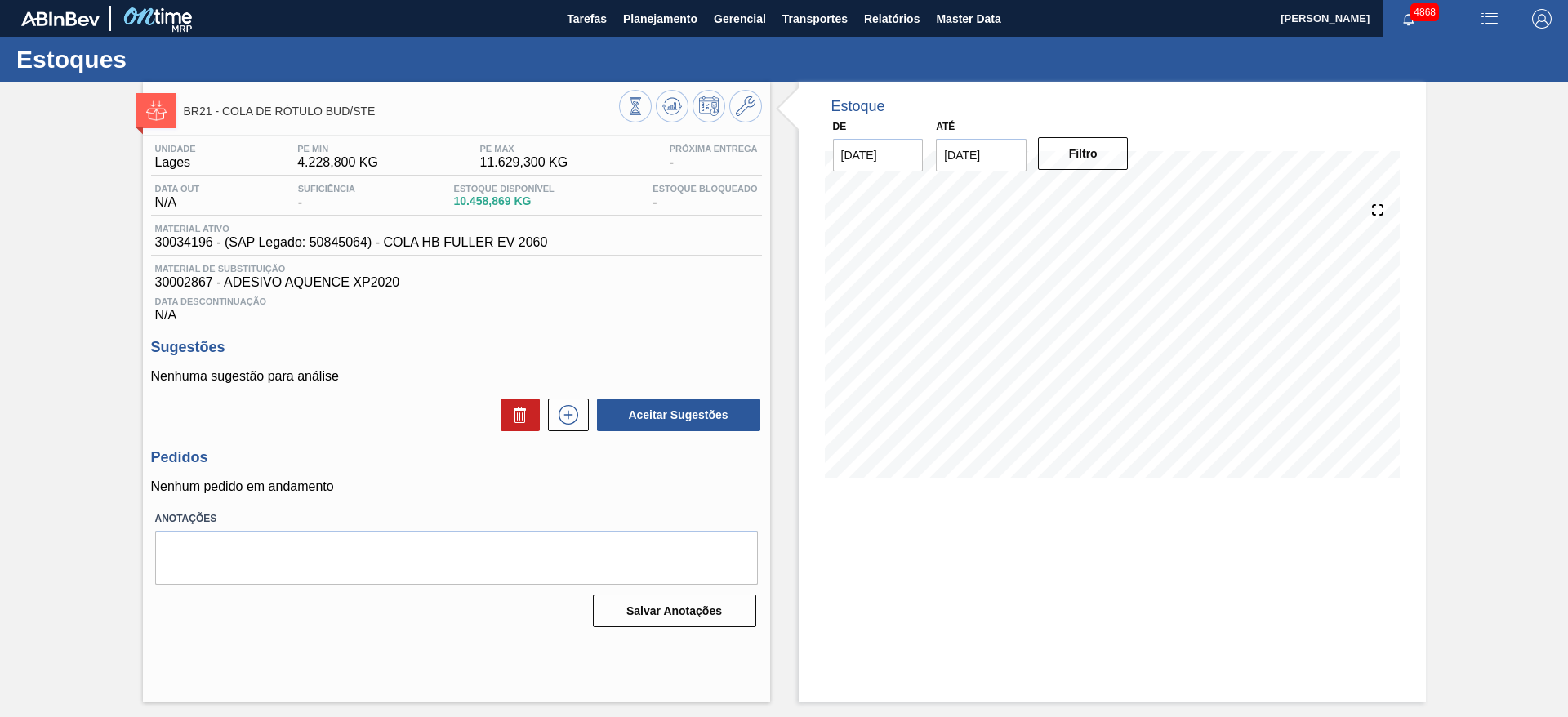
click at [1456, 555] on div "BR21 - COLA DE RÓTULO BUD/STE Unidade Lages PE MIN 4.228,800 KG PE MAX 11.629,3…" at bounding box center [784, 392] width 1568 height 621
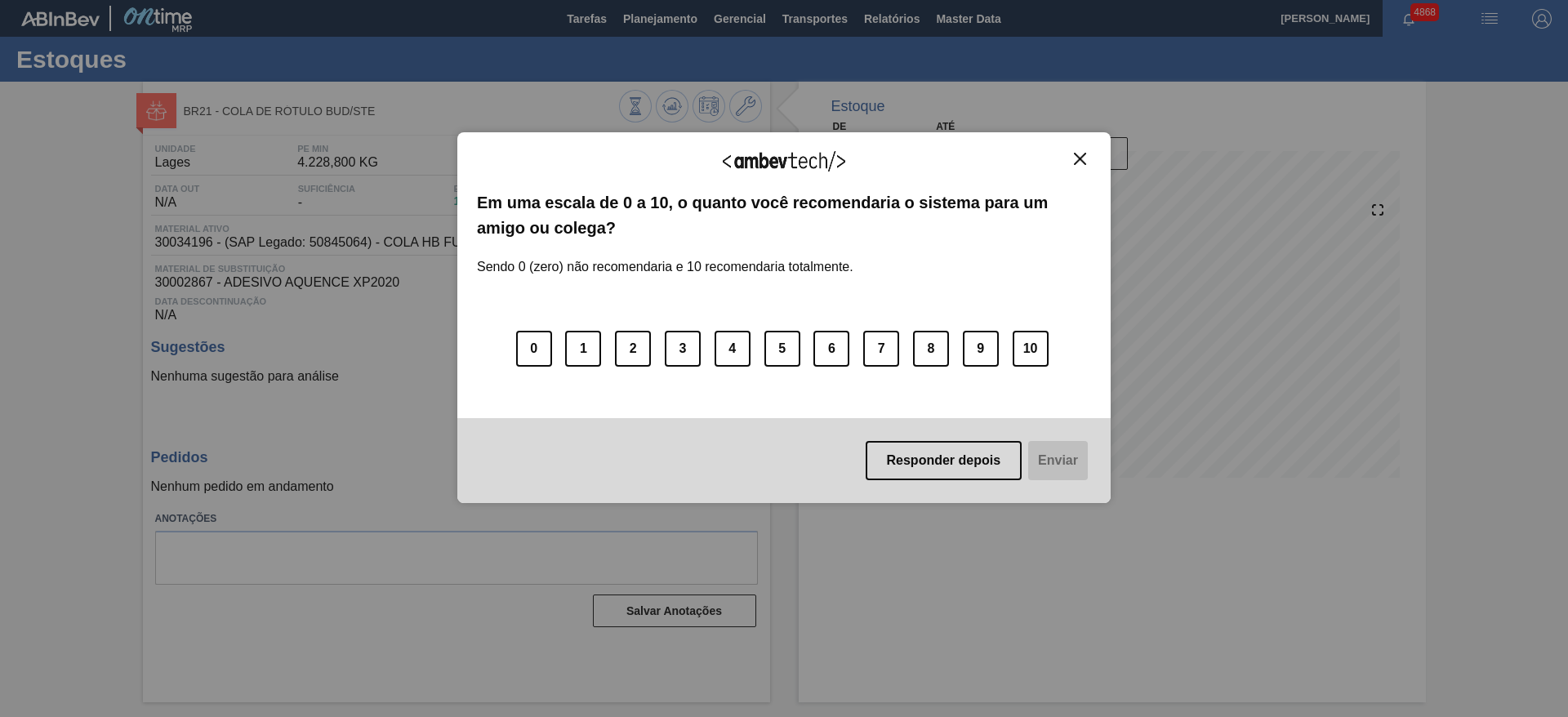
click at [1081, 155] on img "Close" at bounding box center [1080, 159] width 13 height 13
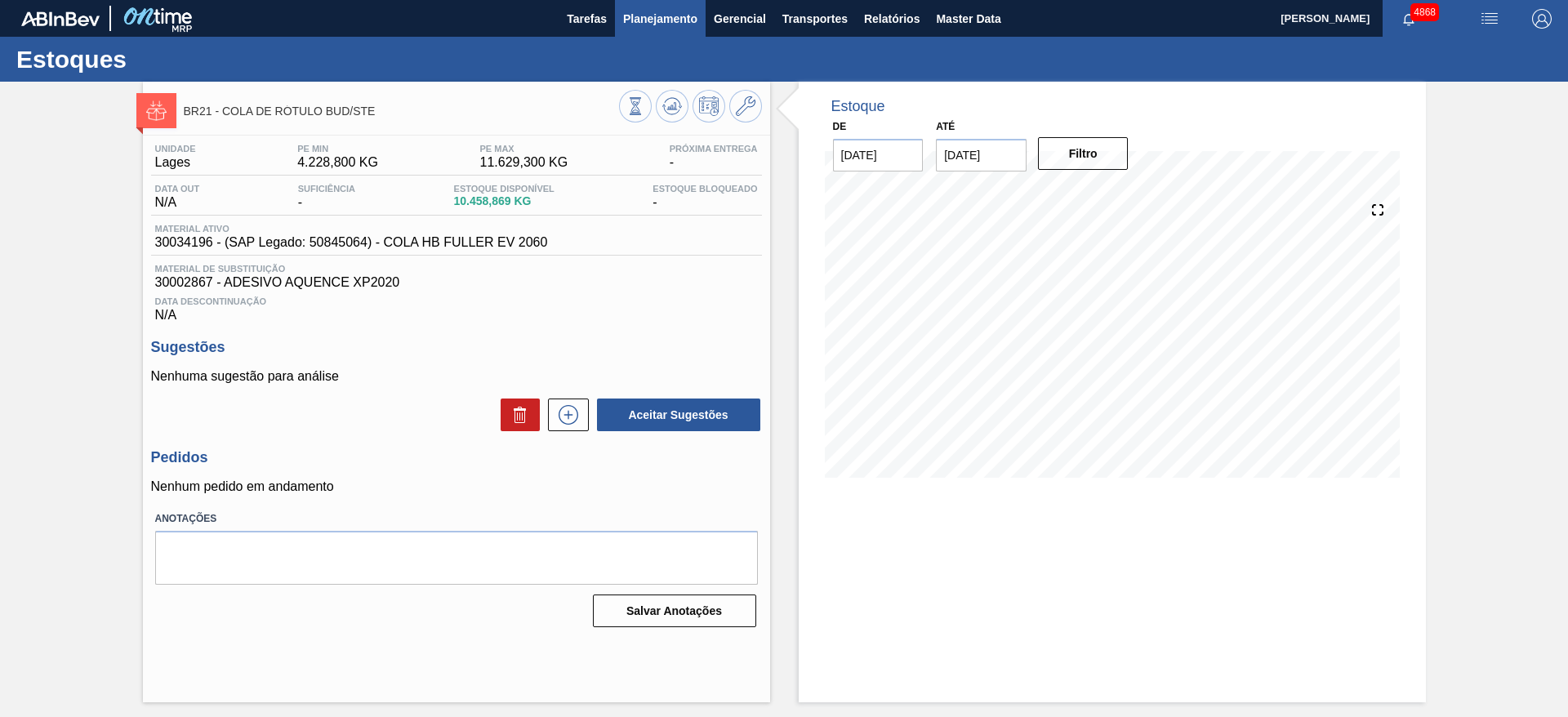
click at [682, 15] on span "Planejamento" at bounding box center [660, 19] width 74 height 19
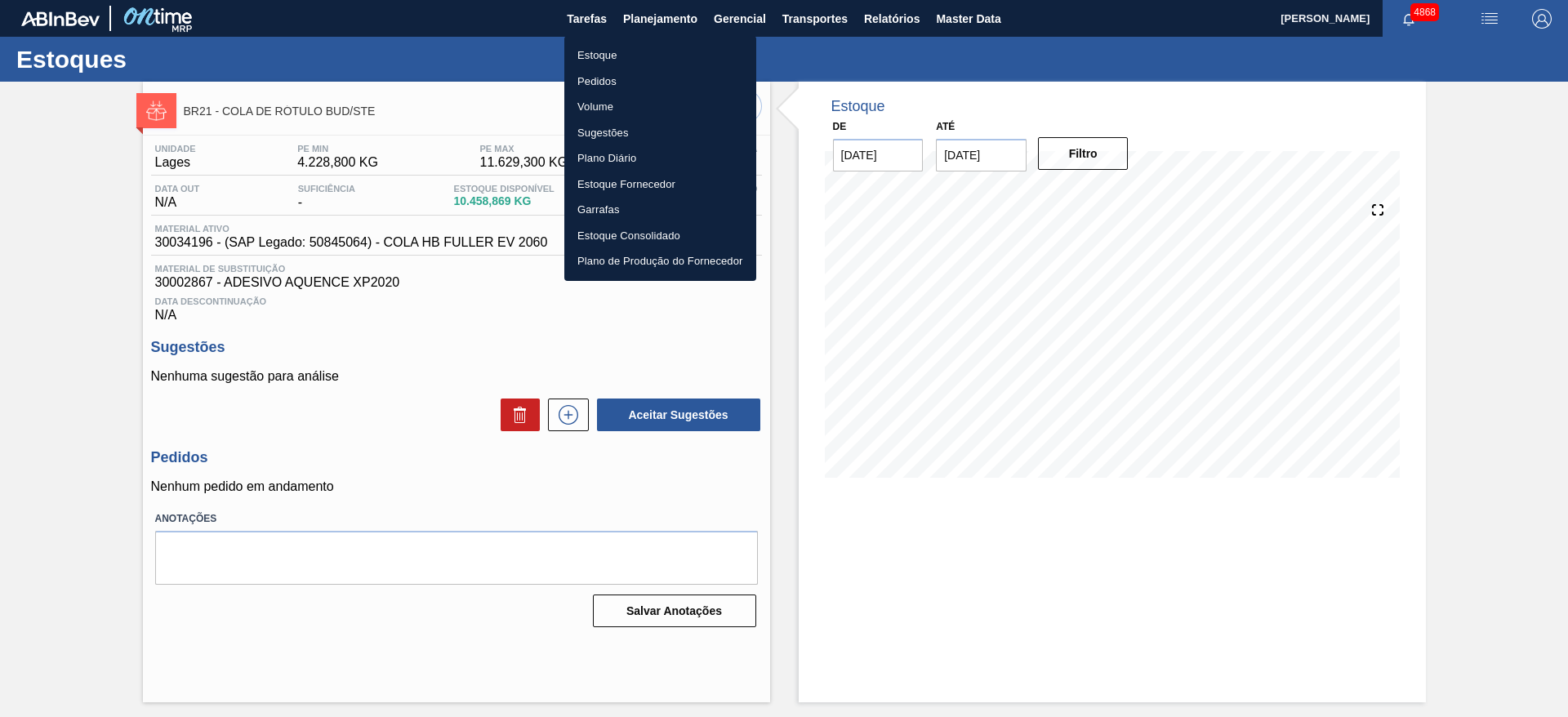
click at [665, 52] on li "Estoque" at bounding box center [659, 55] width 192 height 26
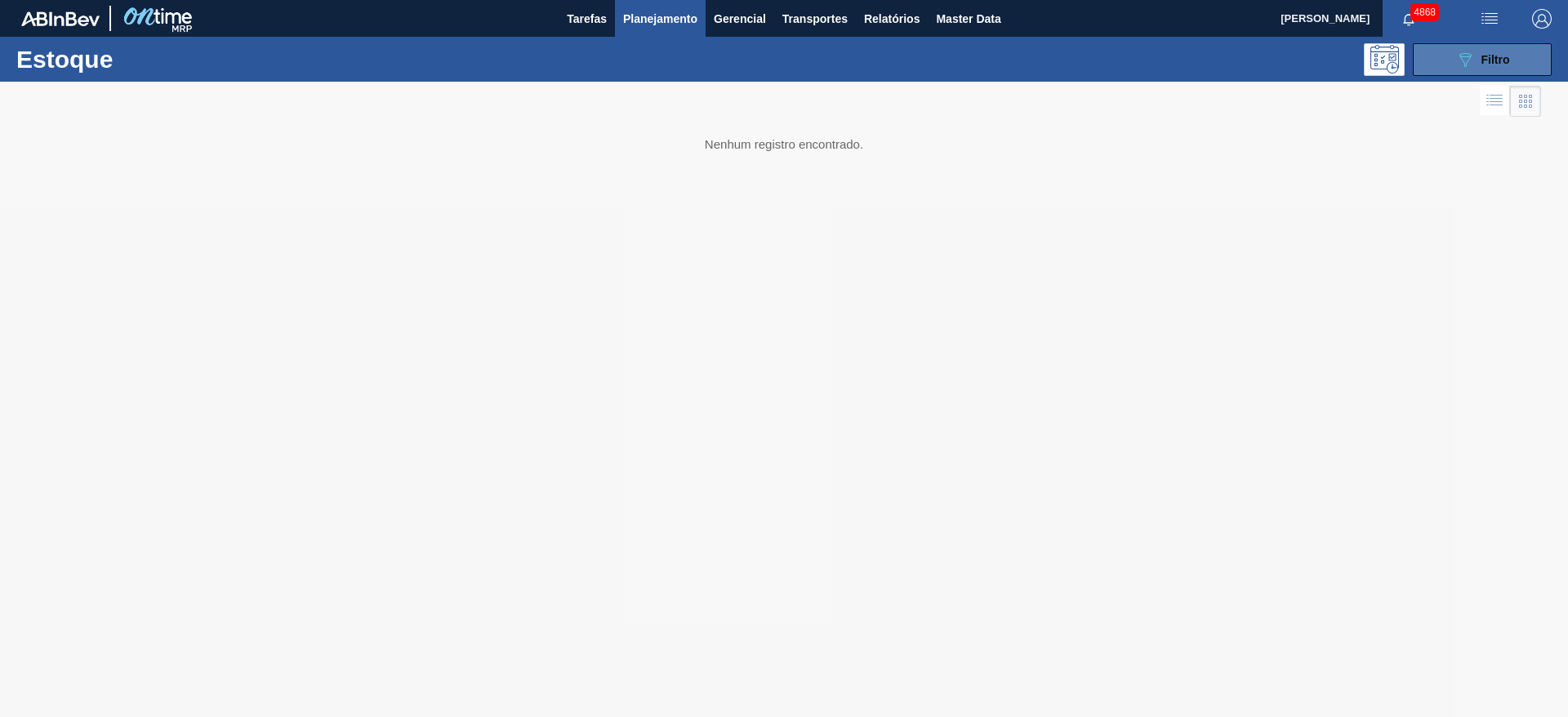
click at [1519, 50] on button "089F7B8B-B2A5-4AFE-B5C0-19BA573D28AC Filtro" at bounding box center [1482, 59] width 138 height 33
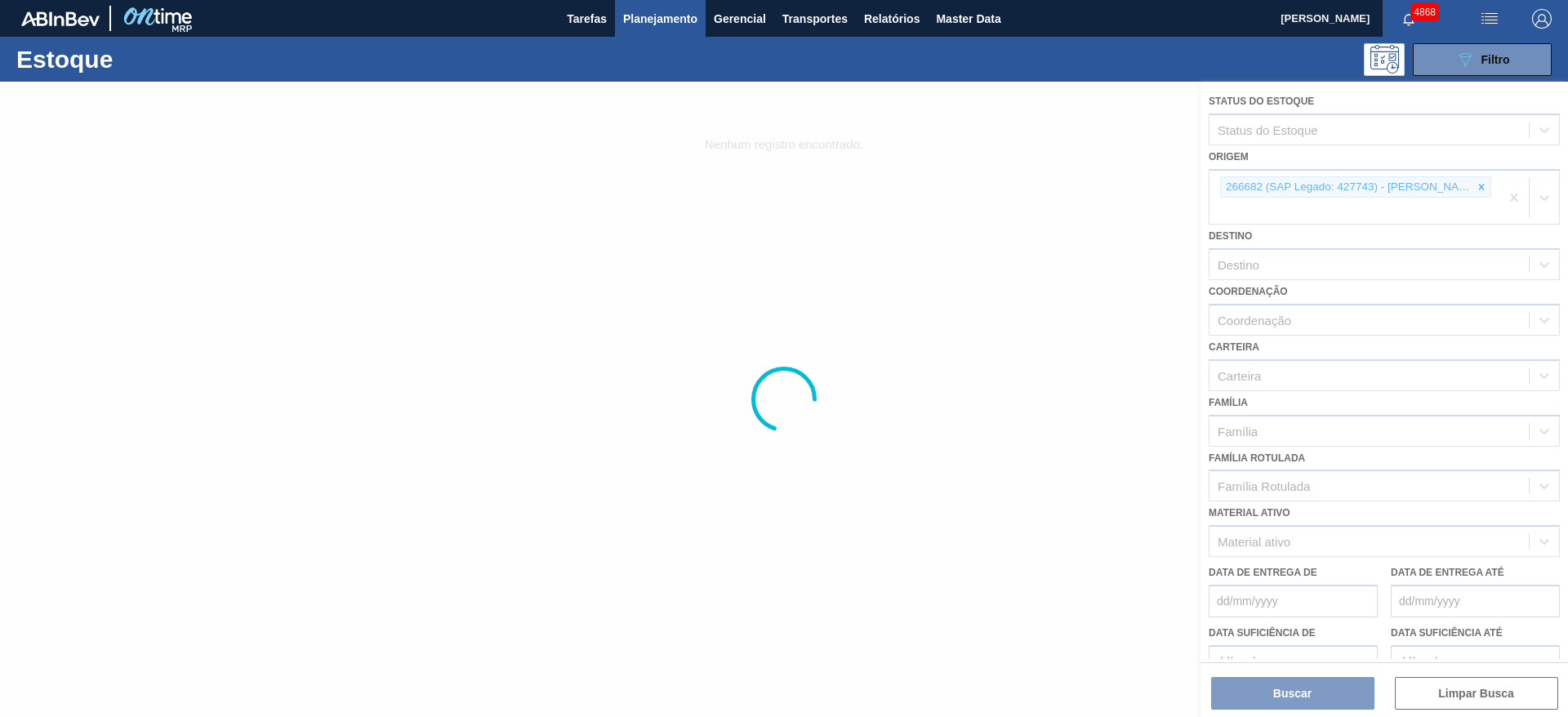
click at [1510, 203] on div at bounding box center [784, 399] width 1568 height 635
drag, startPoint x: 1409, startPoint y: 115, endPoint x: 1311, endPoint y: 95, distance: 100.0
click at [1318, 93] on div at bounding box center [784, 399] width 1568 height 635
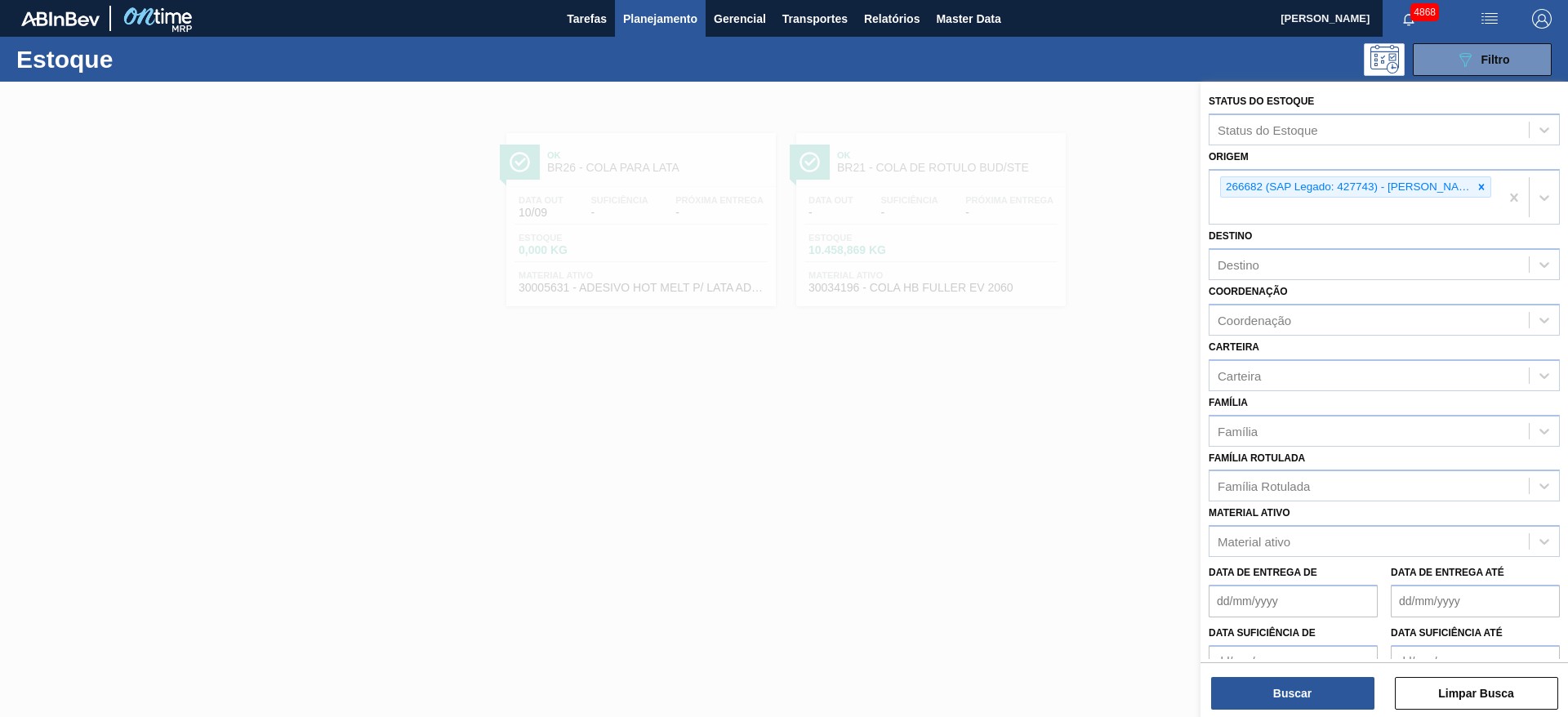
drag, startPoint x: 1101, startPoint y: 408, endPoint x: 1091, endPoint y: 401, distance: 12.2
click at [1099, 408] on div at bounding box center [784, 440] width 1568 height 717
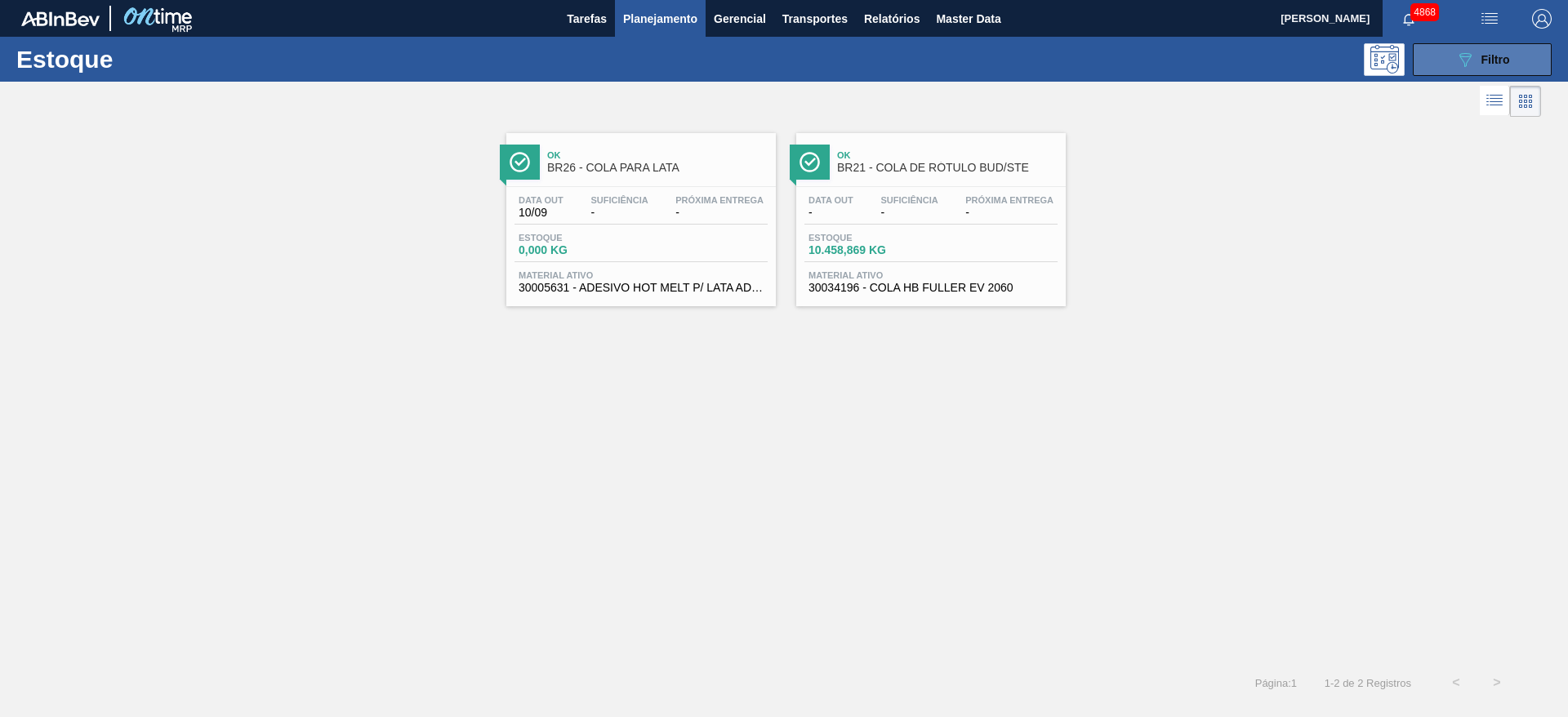
click at [1537, 62] on button "089F7B8B-B2A5-4AFE-B5C0-19BA573D28AC Filtro" at bounding box center [1482, 59] width 138 height 33
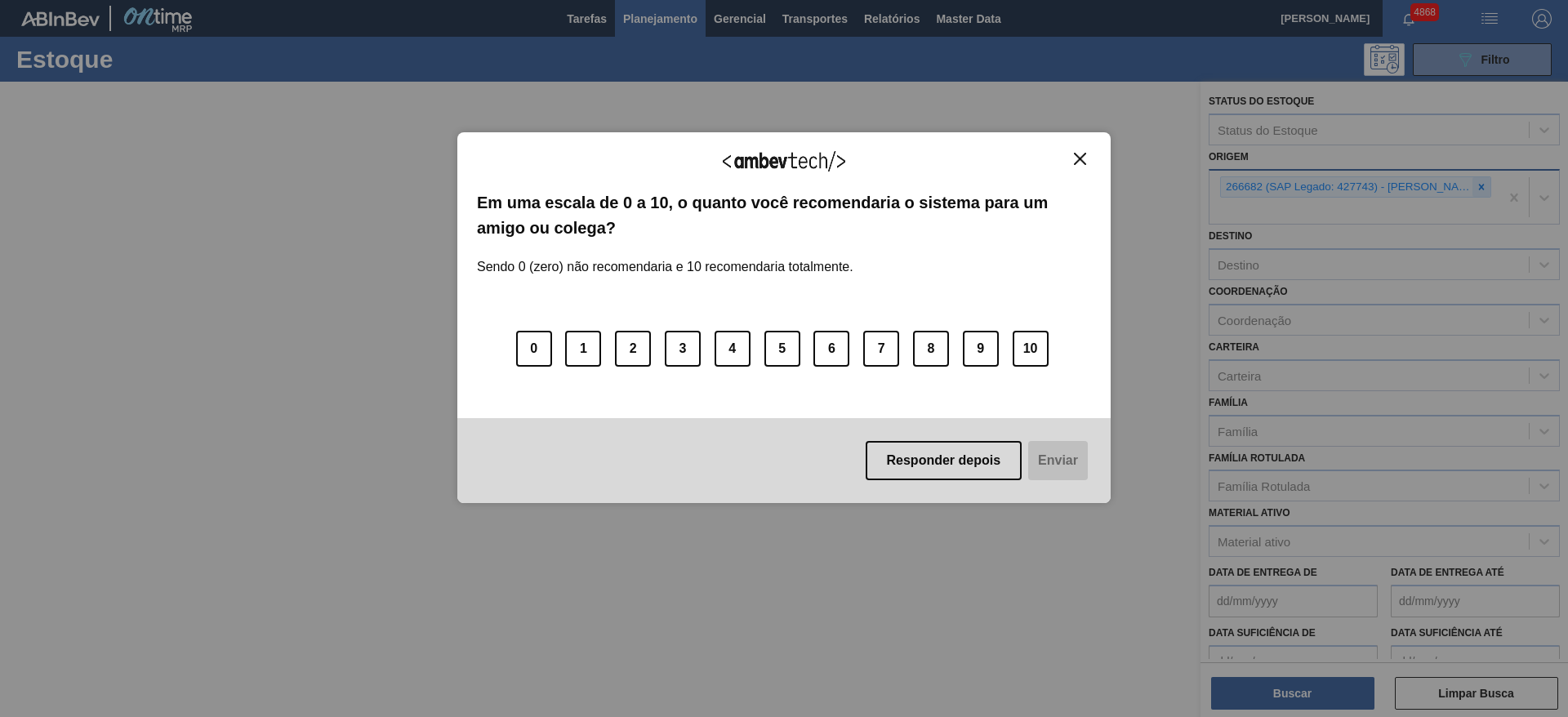
click at [1481, 185] on div "Agradecemos seu feedback! Em uma escala de 0 a 10, o quanto você recomendaria o…" at bounding box center [784, 358] width 1568 height 717
click at [1076, 154] on img "Close" at bounding box center [1080, 159] width 13 height 13
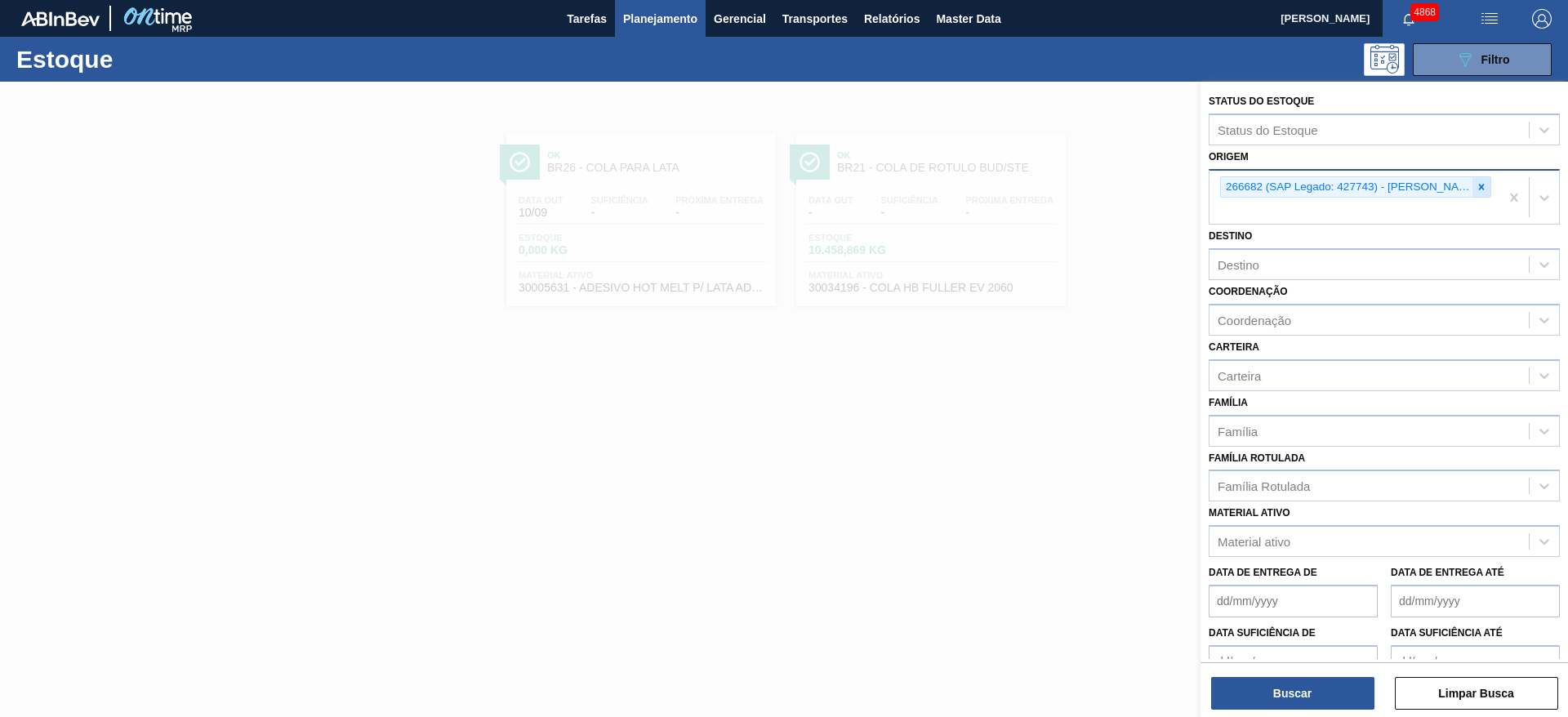
click at [1477, 193] on div at bounding box center [1481, 187] width 18 height 20
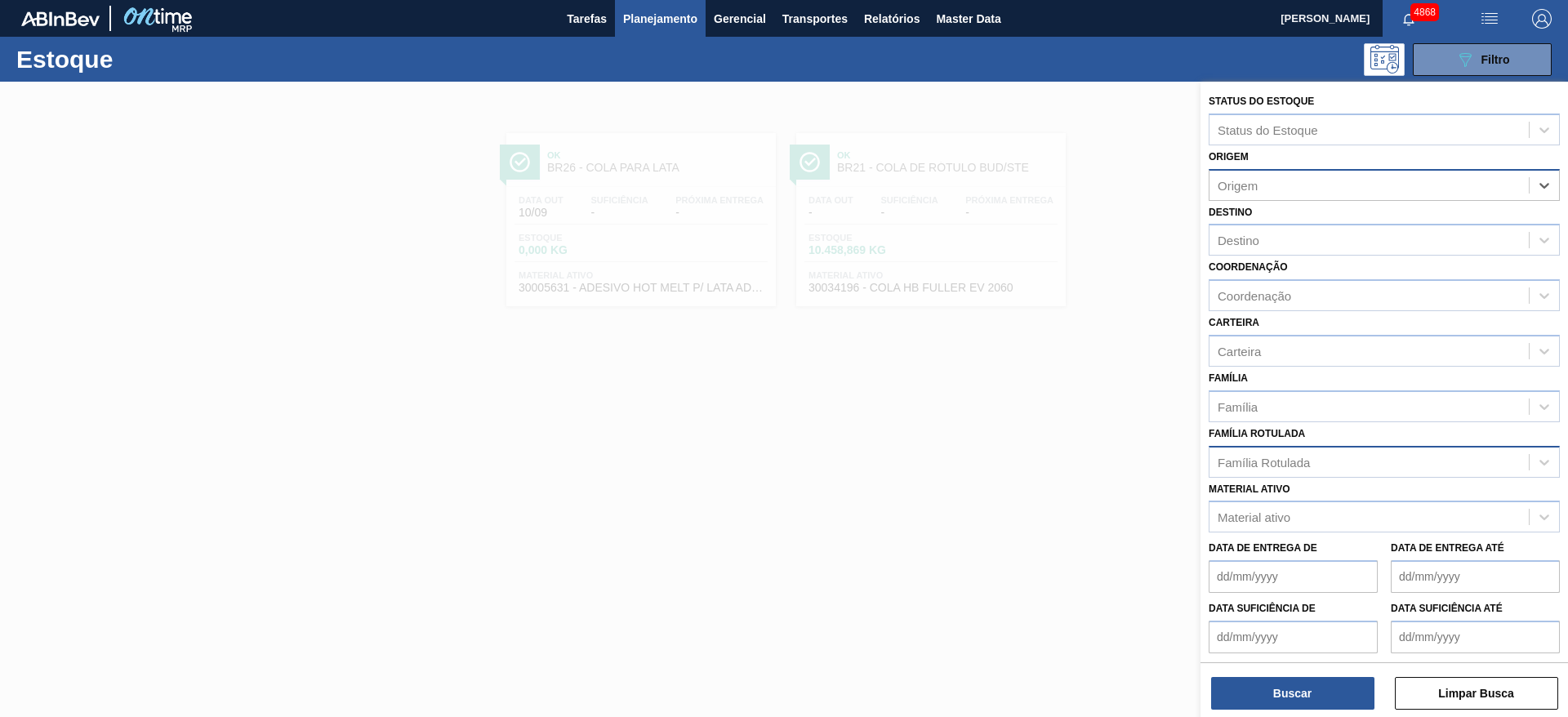
click at [1311, 465] on div "Família Rotulada" at bounding box center [1369, 462] width 319 height 24
type Rotulada "ultraflo"
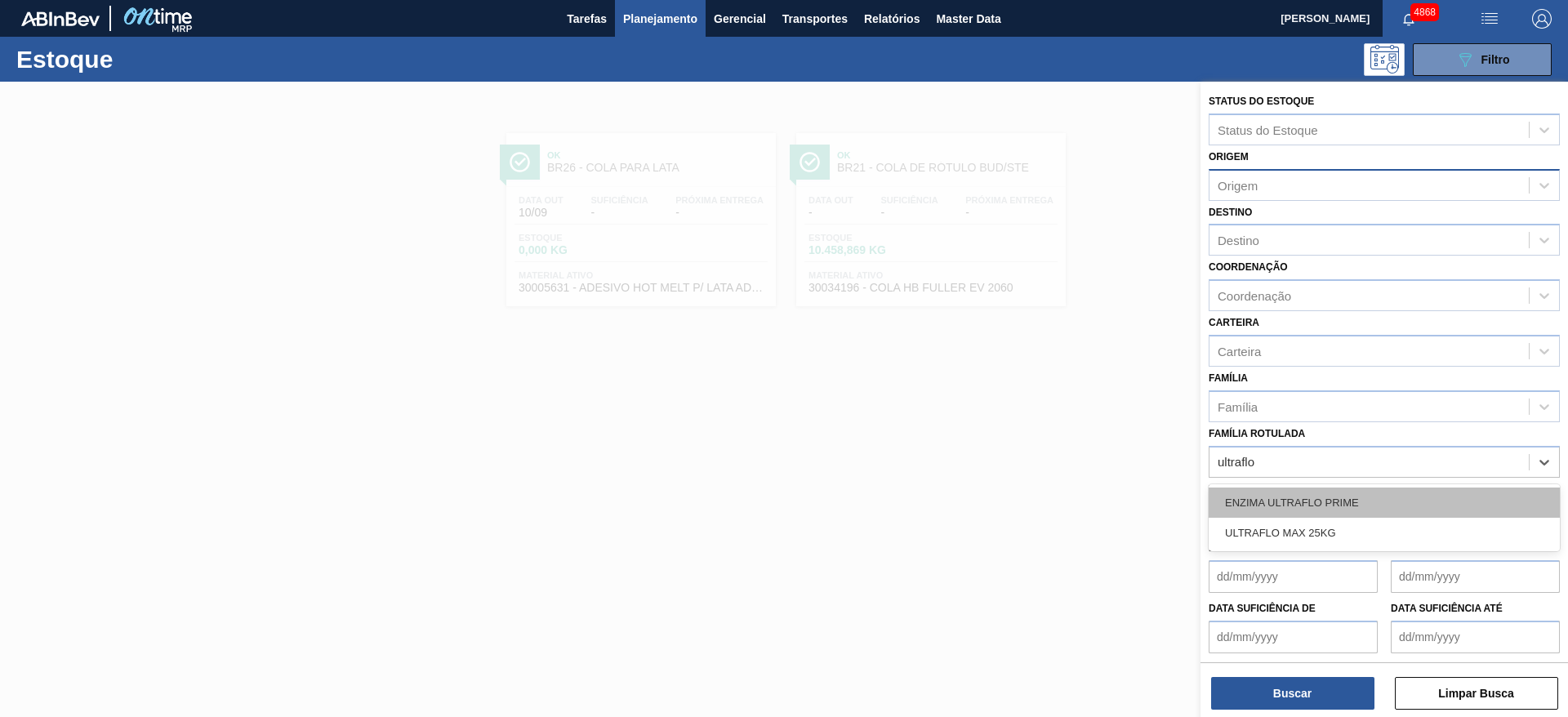
click at [1291, 506] on div "ENZIMA ULTRAFLO PRIME" at bounding box center [1384, 502] width 351 height 30
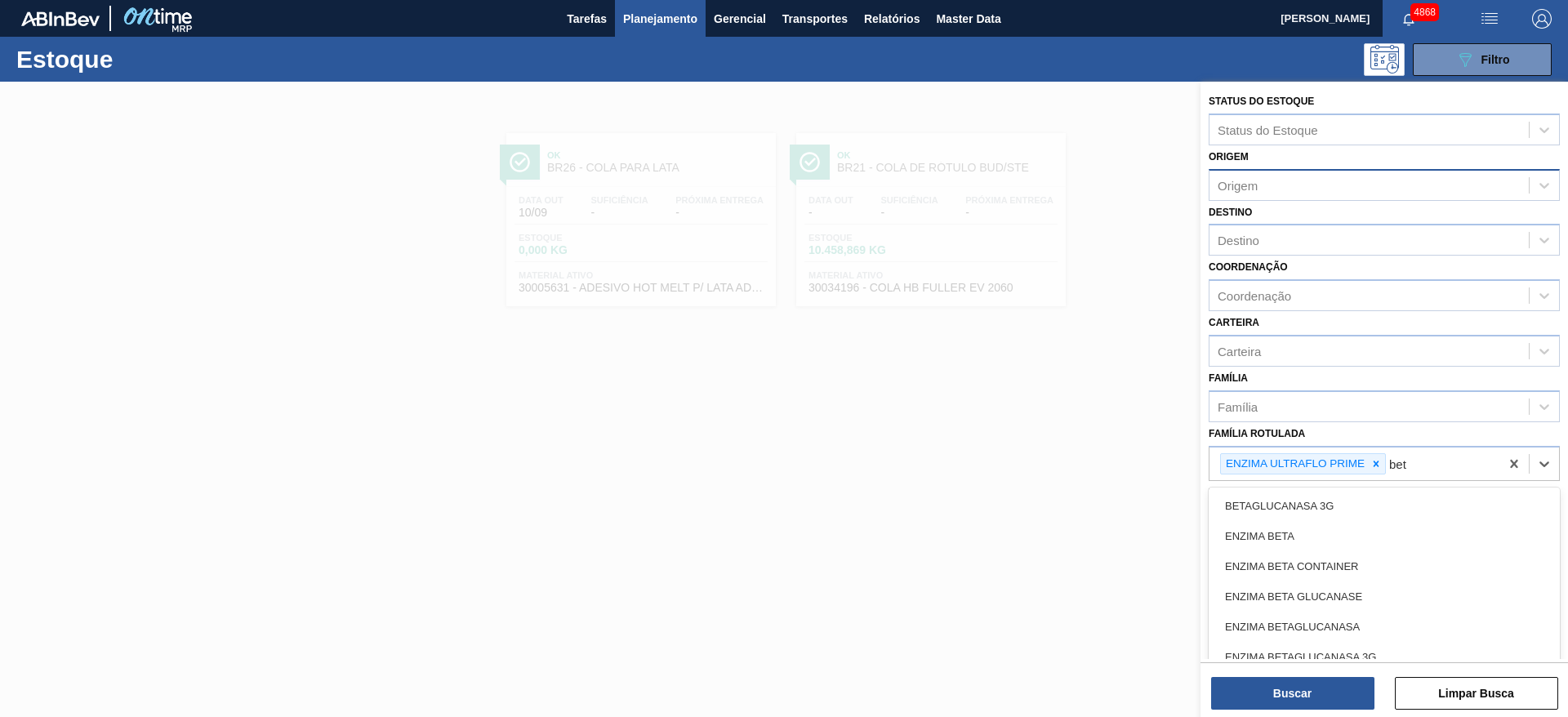
type Rotulada "beta"
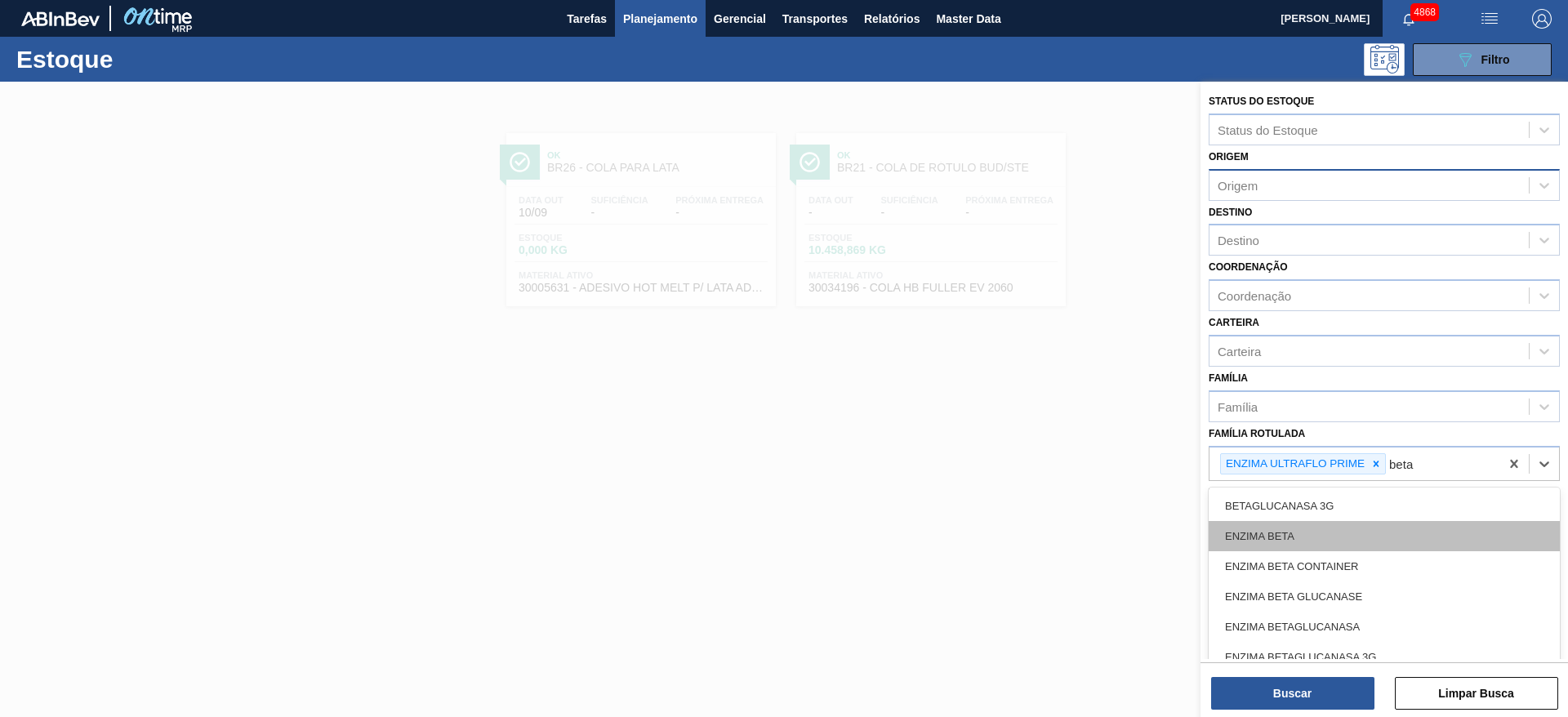
click at [1289, 530] on div "ENZIMA BETA" at bounding box center [1384, 536] width 351 height 30
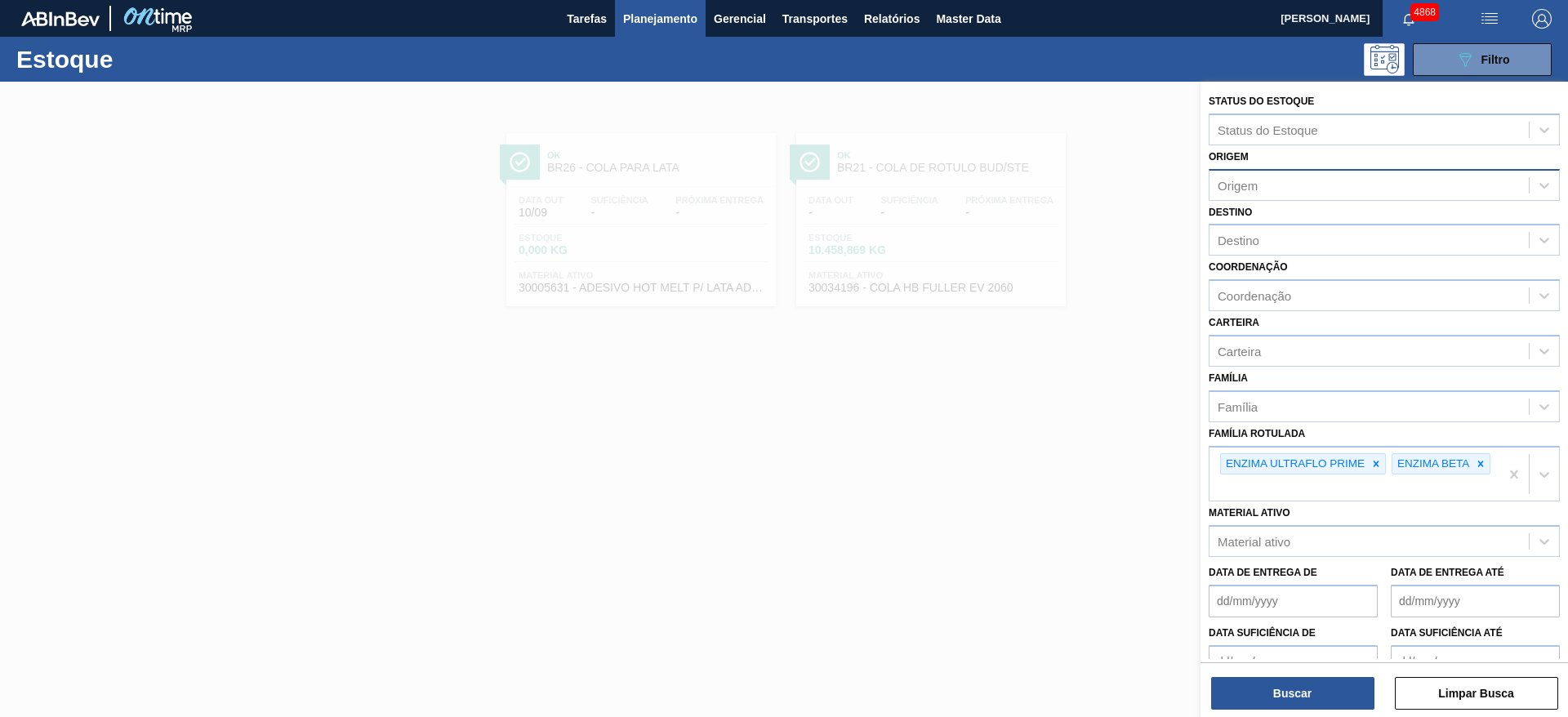
click at [1111, 478] on div at bounding box center [784, 440] width 1568 height 717
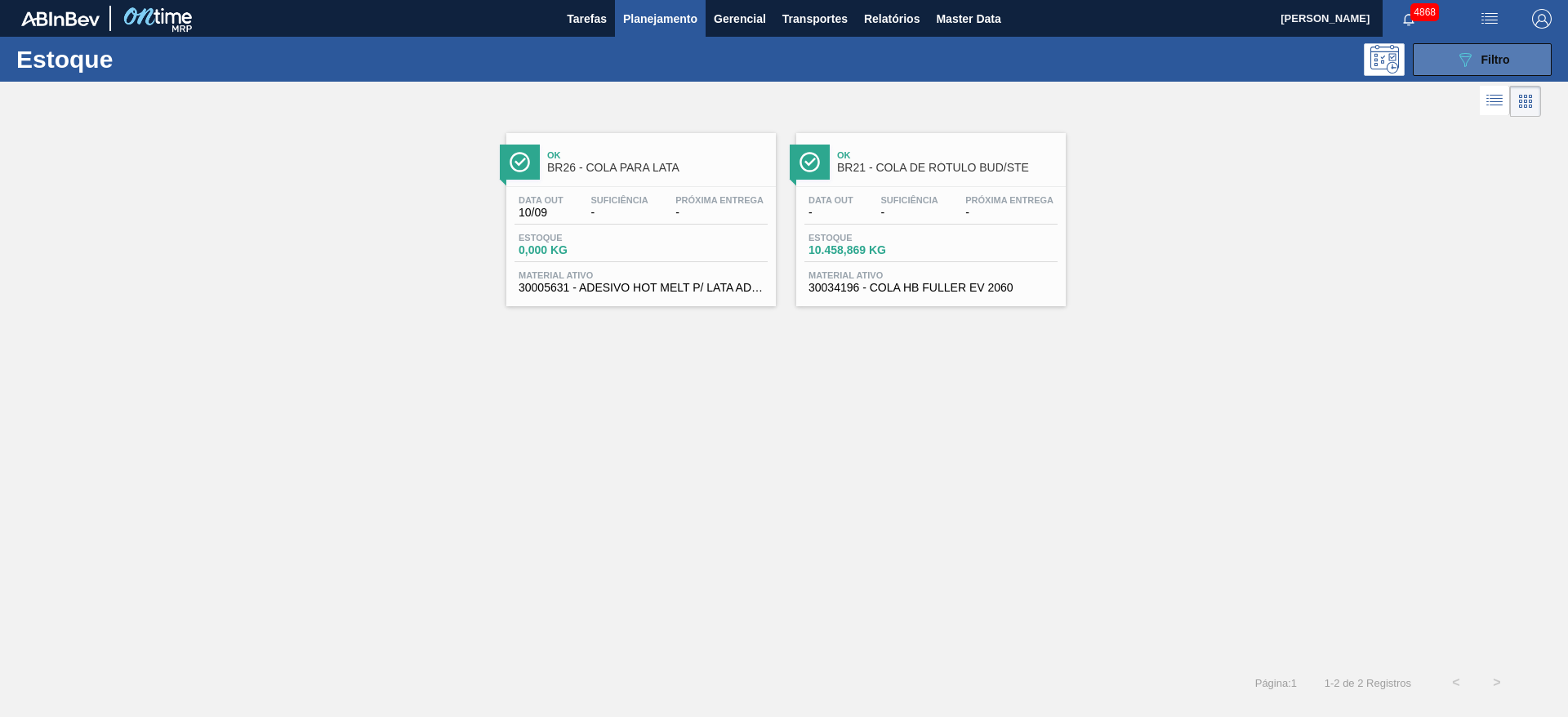
click at [1470, 65] on icon "089F7B8B-B2A5-4AFE-B5C0-19BA573D28AC" at bounding box center [1464, 59] width 19 height 19
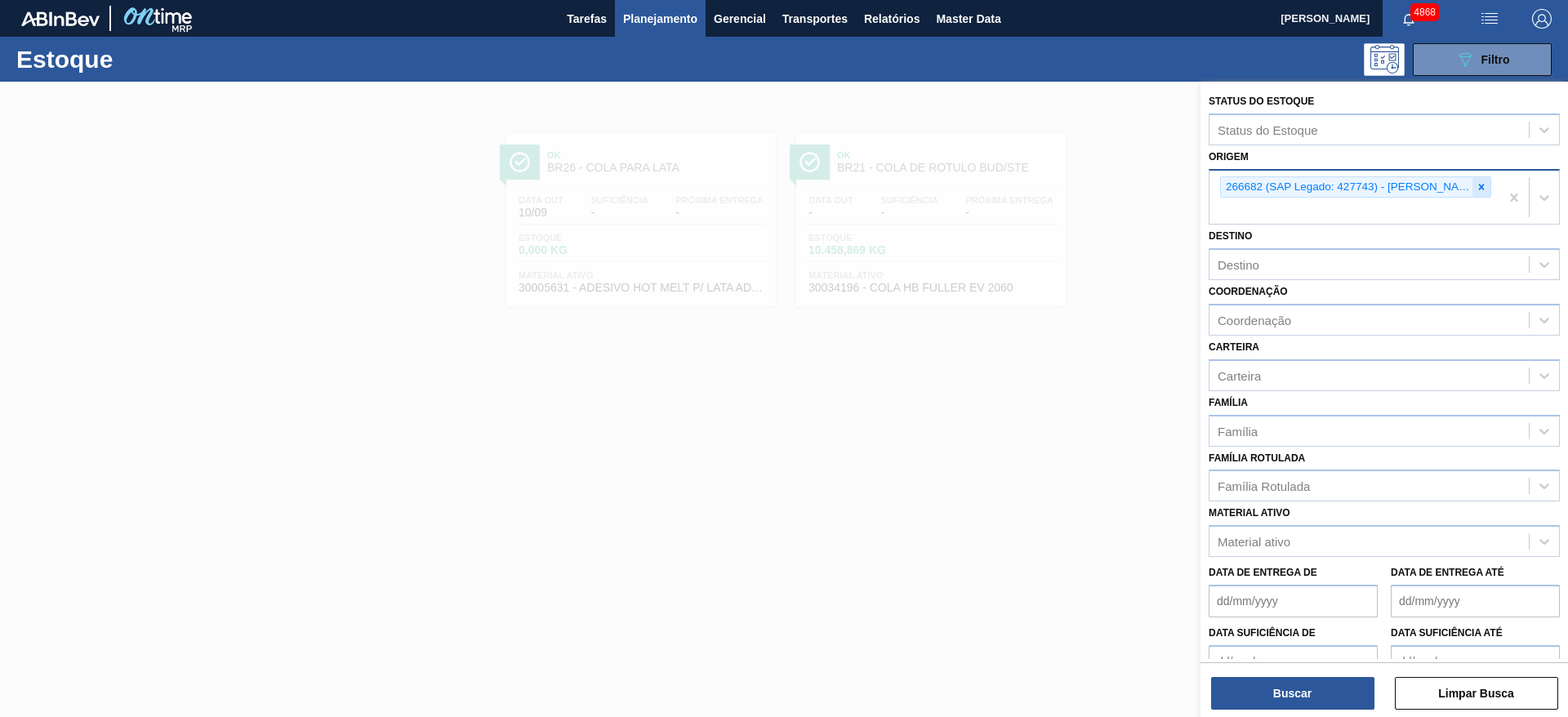
click at [1478, 182] on icon at bounding box center [1482, 187] width 12 height 12
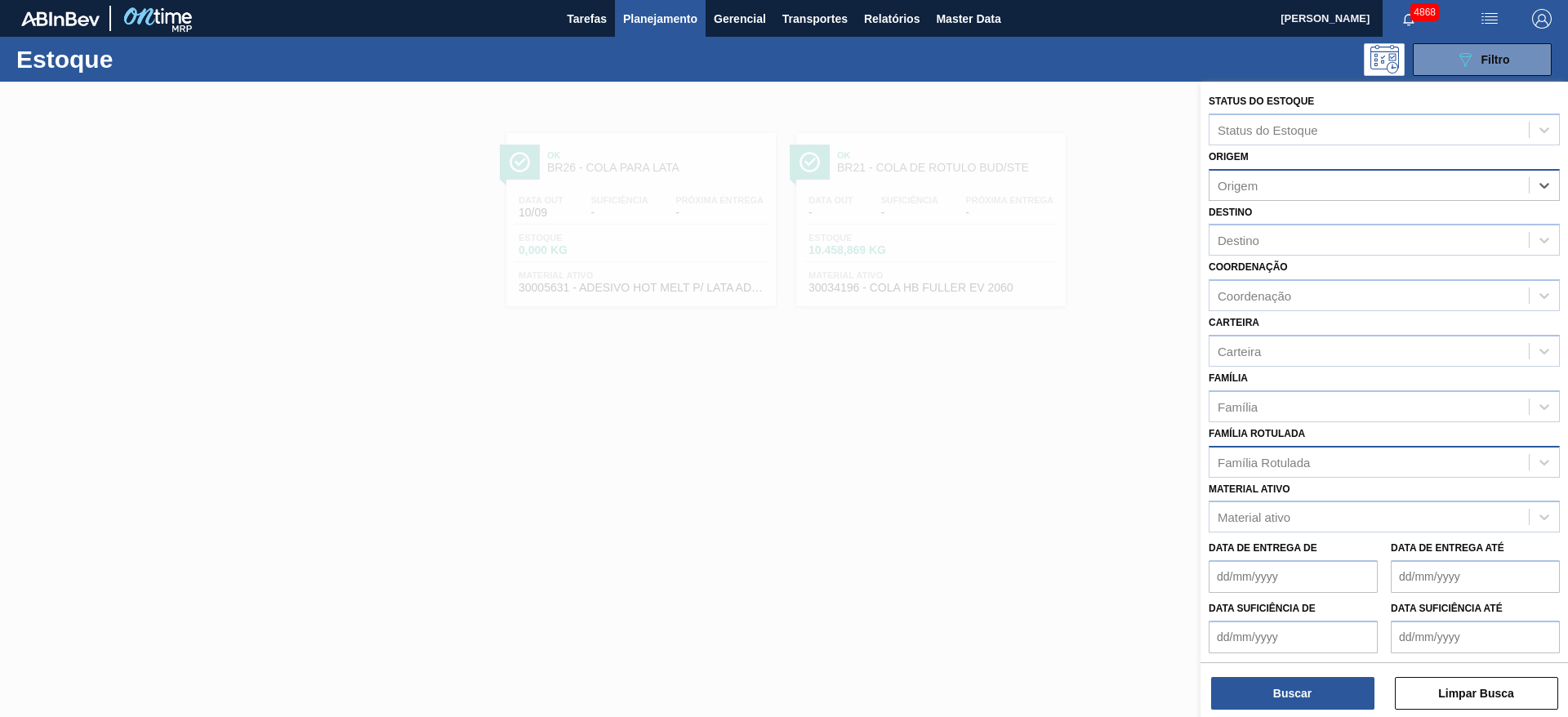
click at [1323, 454] on div "Família Rotulada" at bounding box center [1369, 462] width 319 height 24
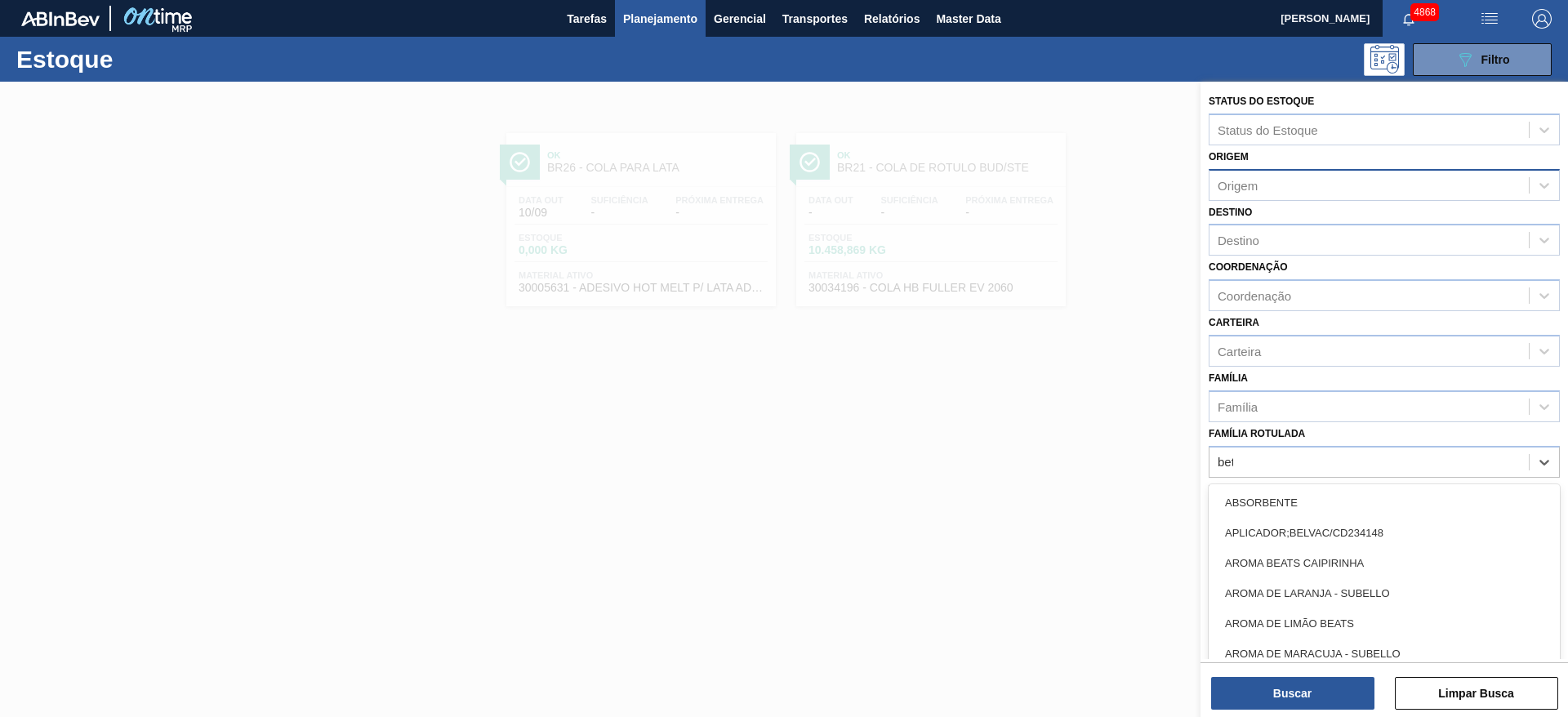
type Rotulada "beta"
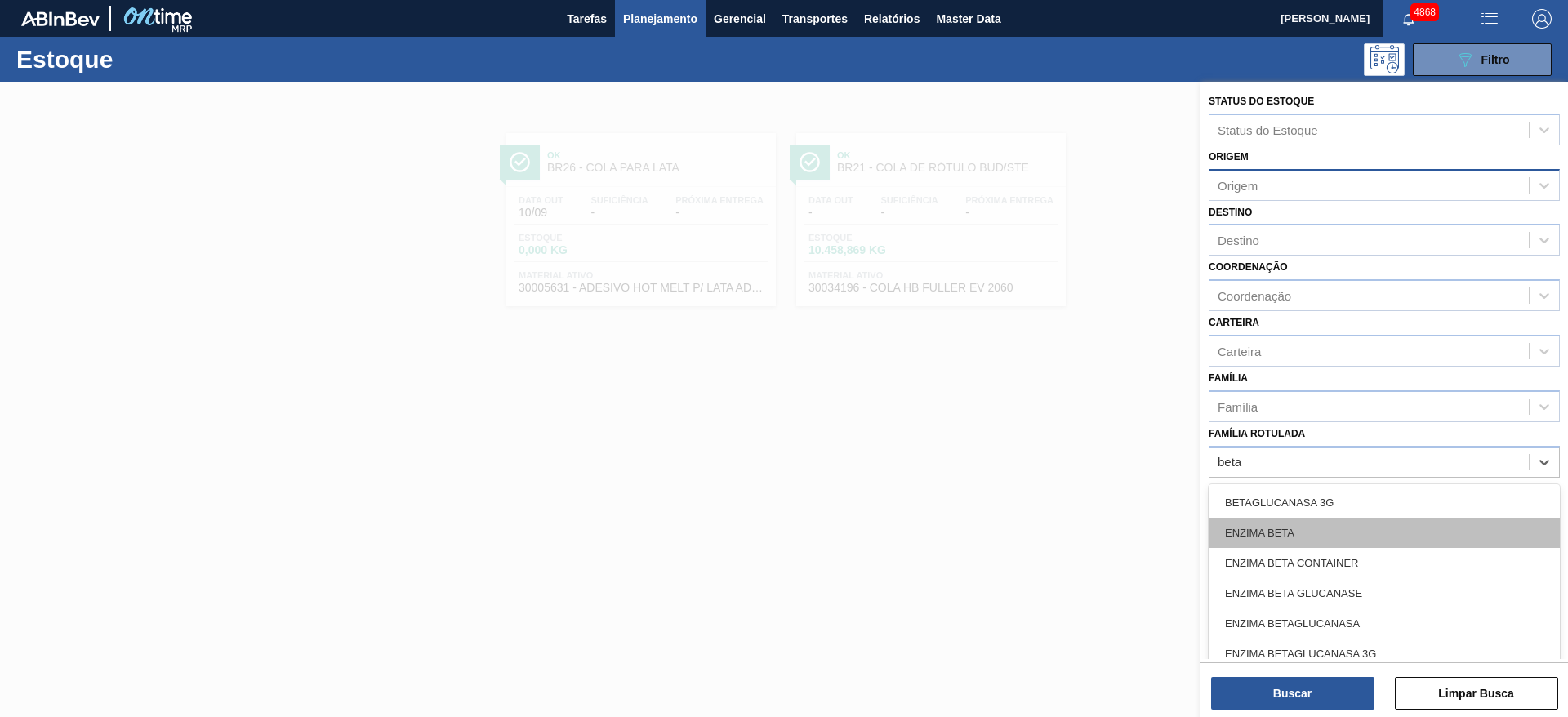
click at [1397, 537] on div "ENZIMA BETA" at bounding box center [1384, 533] width 351 height 30
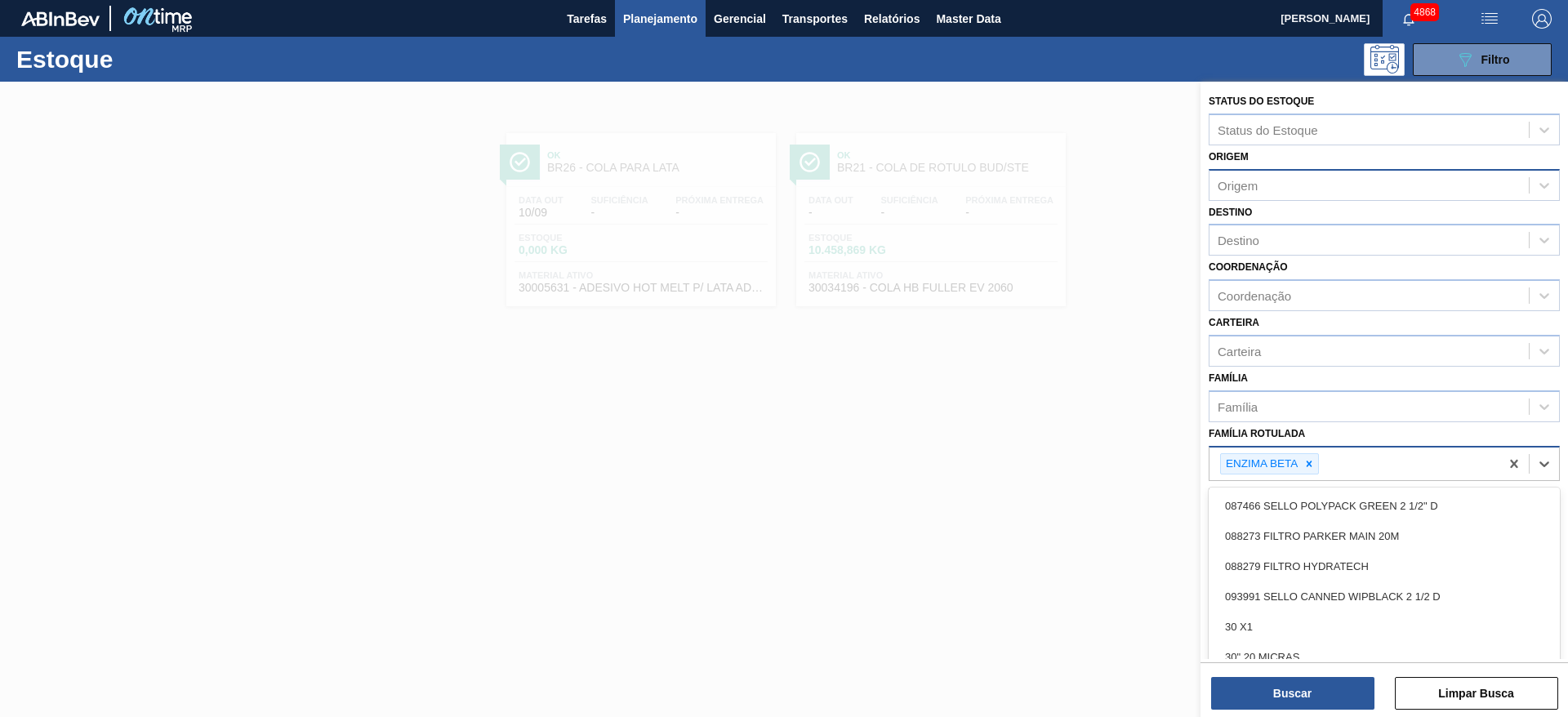
click at [1408, 457] on div "ENZIMA BETA" at bounding box center [1354, 464] width 290 height 34
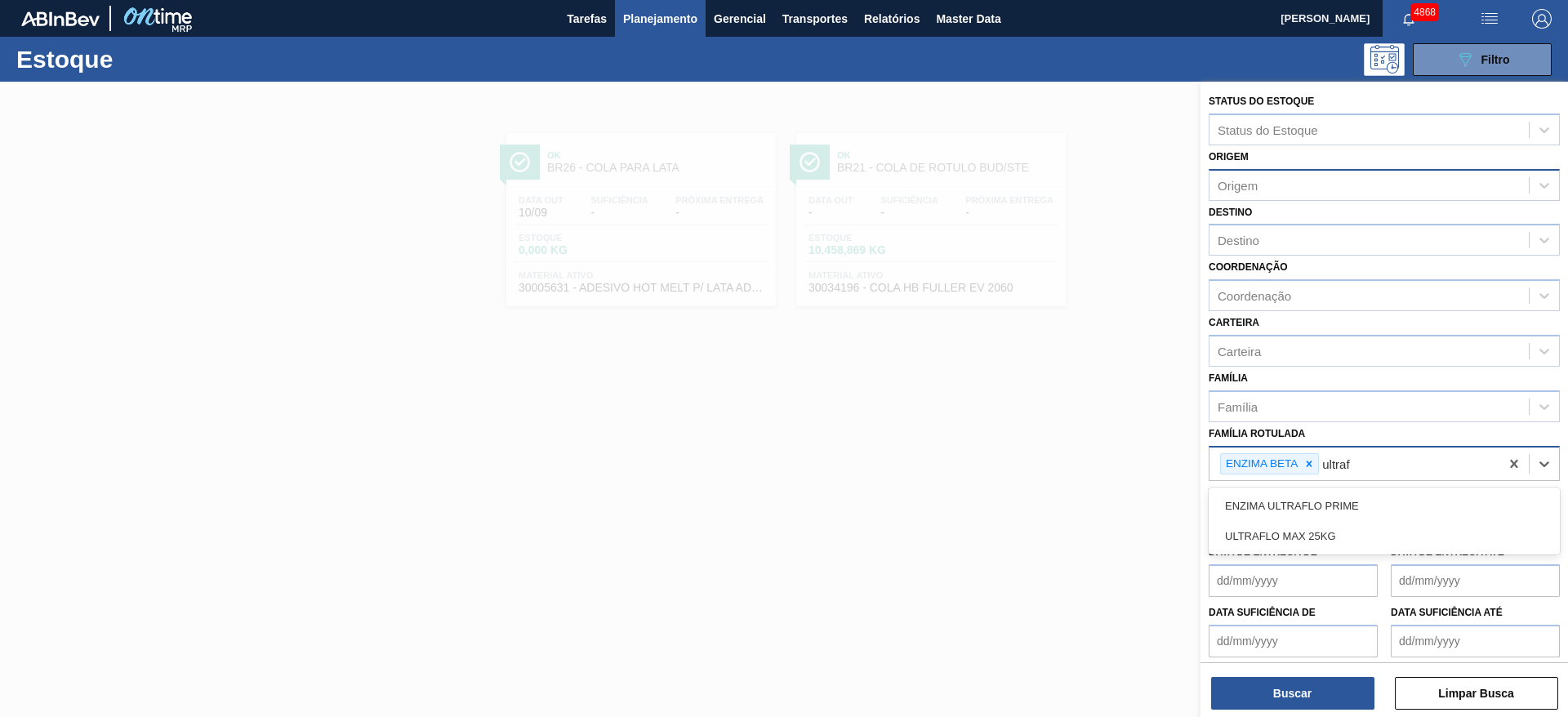
type Rotulada "ultrafl"
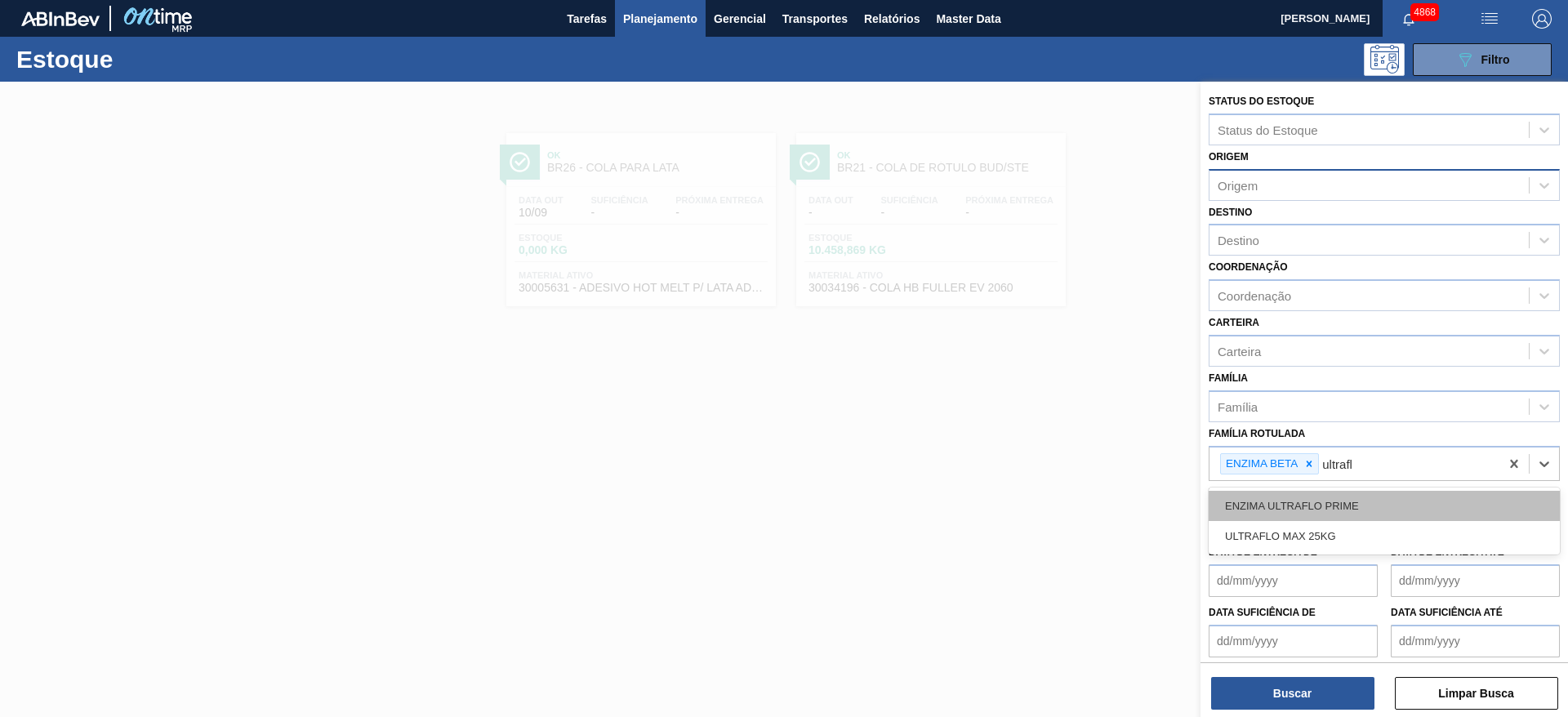
click at [1381, 495] on div "ENZIMA ULTRAFLO PRIME" at bounding box center [1384, 506] width 351 height 30
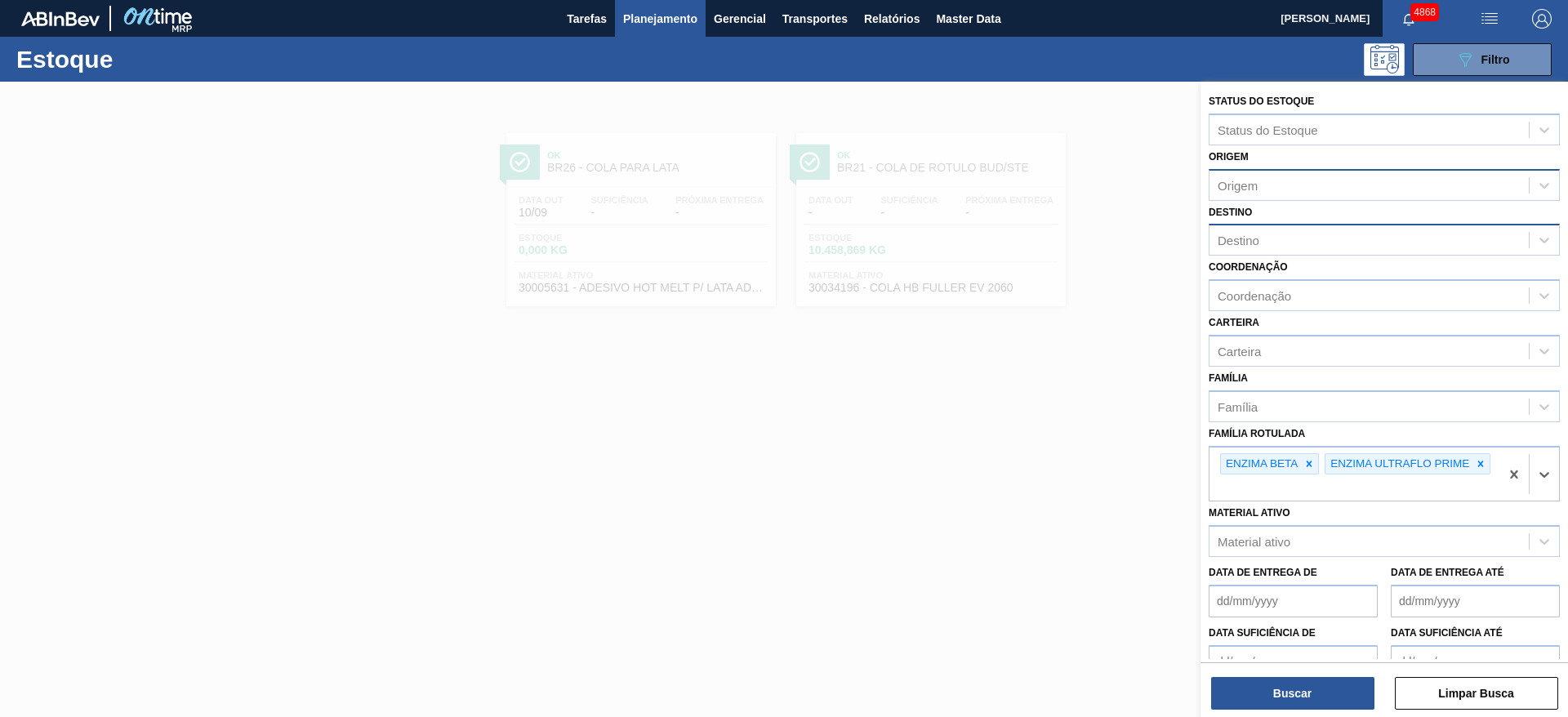
click at [1334, 244] on div "Destino" at bounding box center [1369, 241] width 319 height 24
type input "maca"
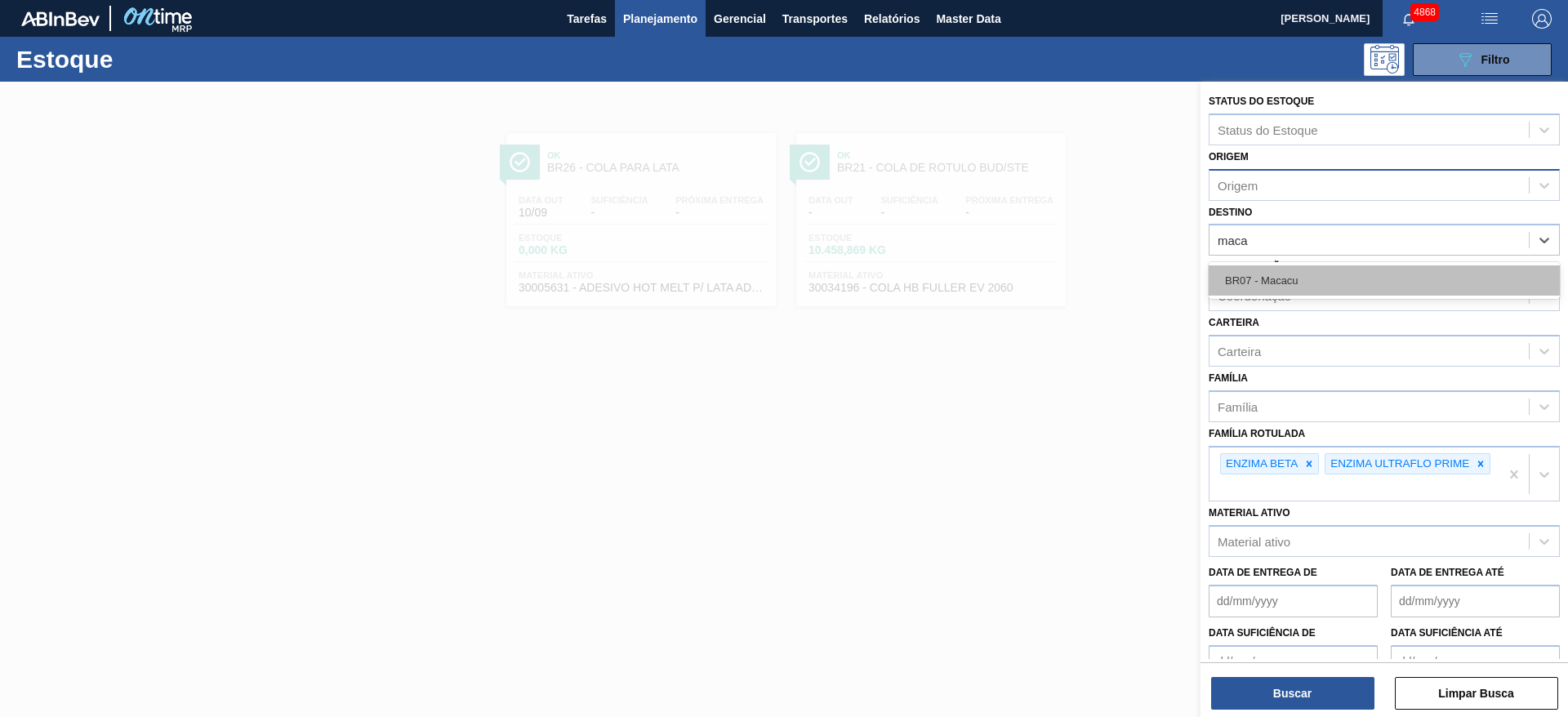
click at [1317, 274] on div "BR07 - Macacu" at bounding box center [1384, 280] width 351 height 30
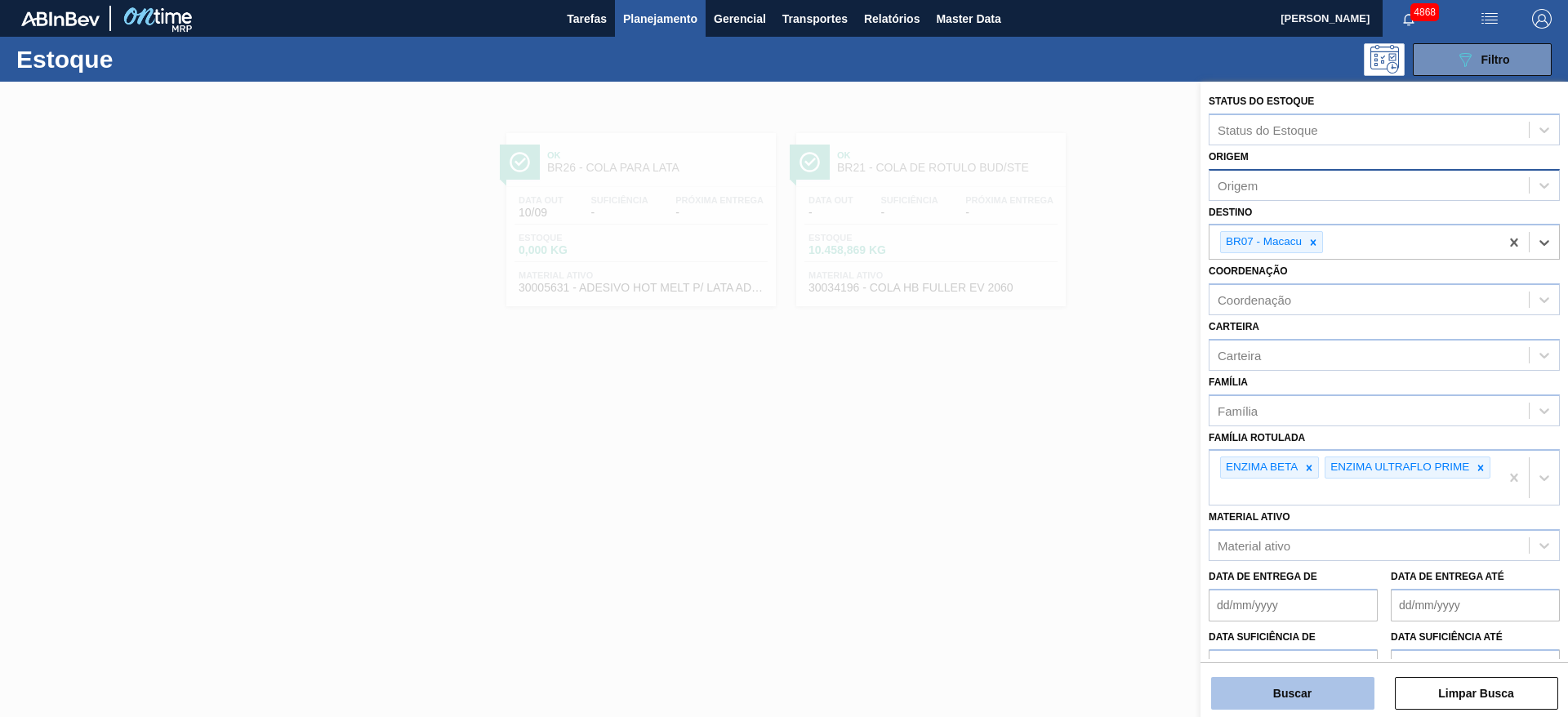
click at [1316, 689] on button "Buscar" at bounding box center [1292, 693] width 163 height 33
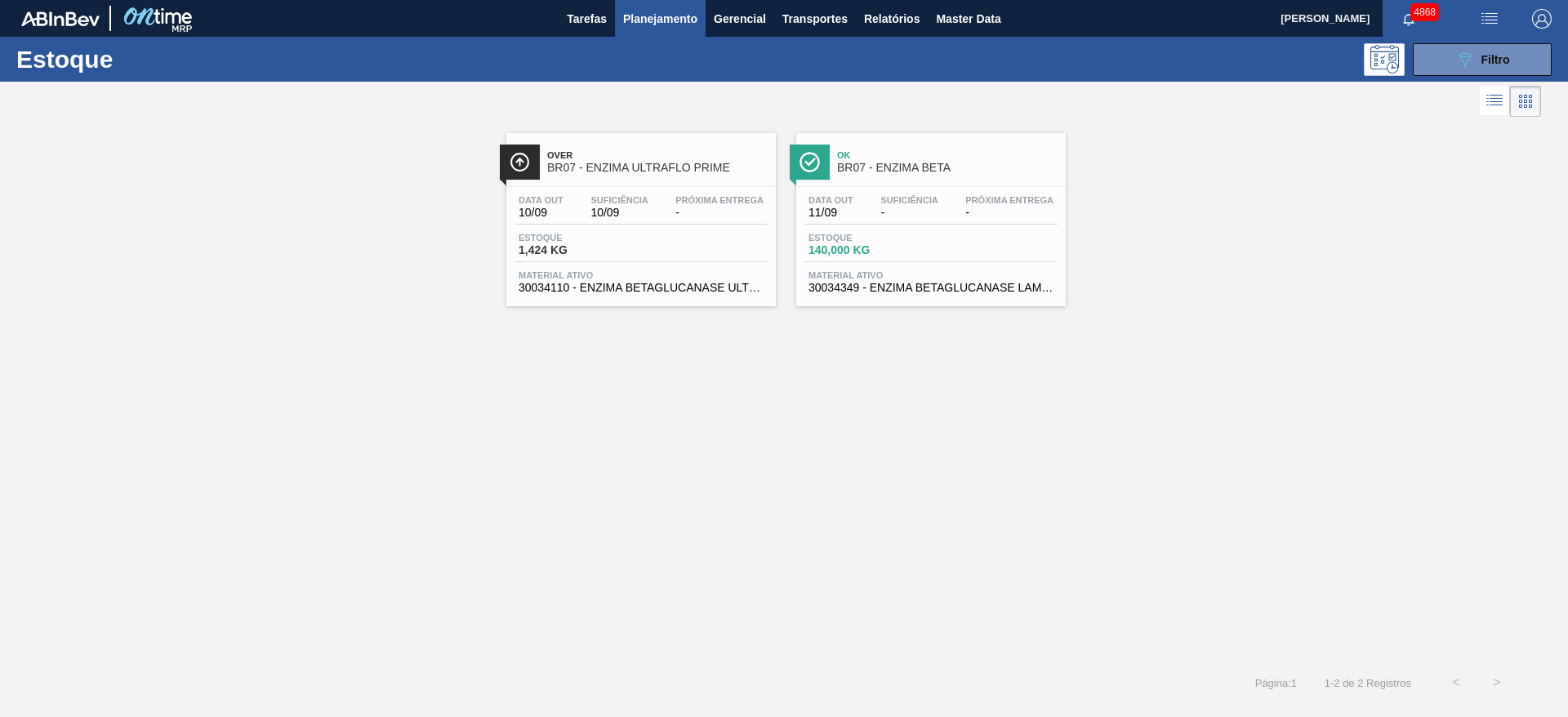
click at [1023, 245] on div "Estoque 140,000 KG" at bounding box center [931, 247] width 253 height 30
click at [1462, 57] on icon "089F7B8B-B2A5-4AFE-B5C0-19BA573D28AC" at bounding box center [1464, 59] width 19 height 19
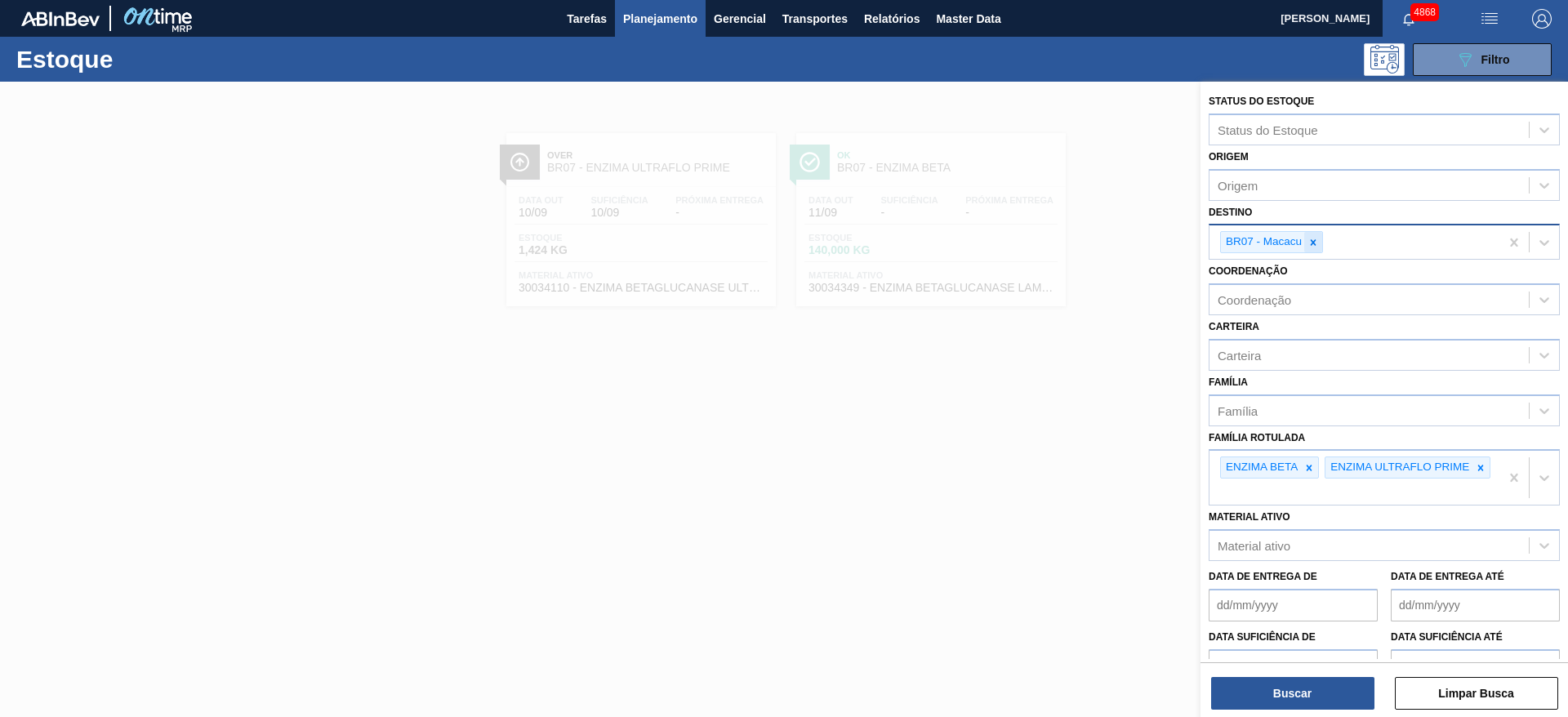
click at [1319, 247] on icon at bounding box center [1313, 242] width 12 height 12
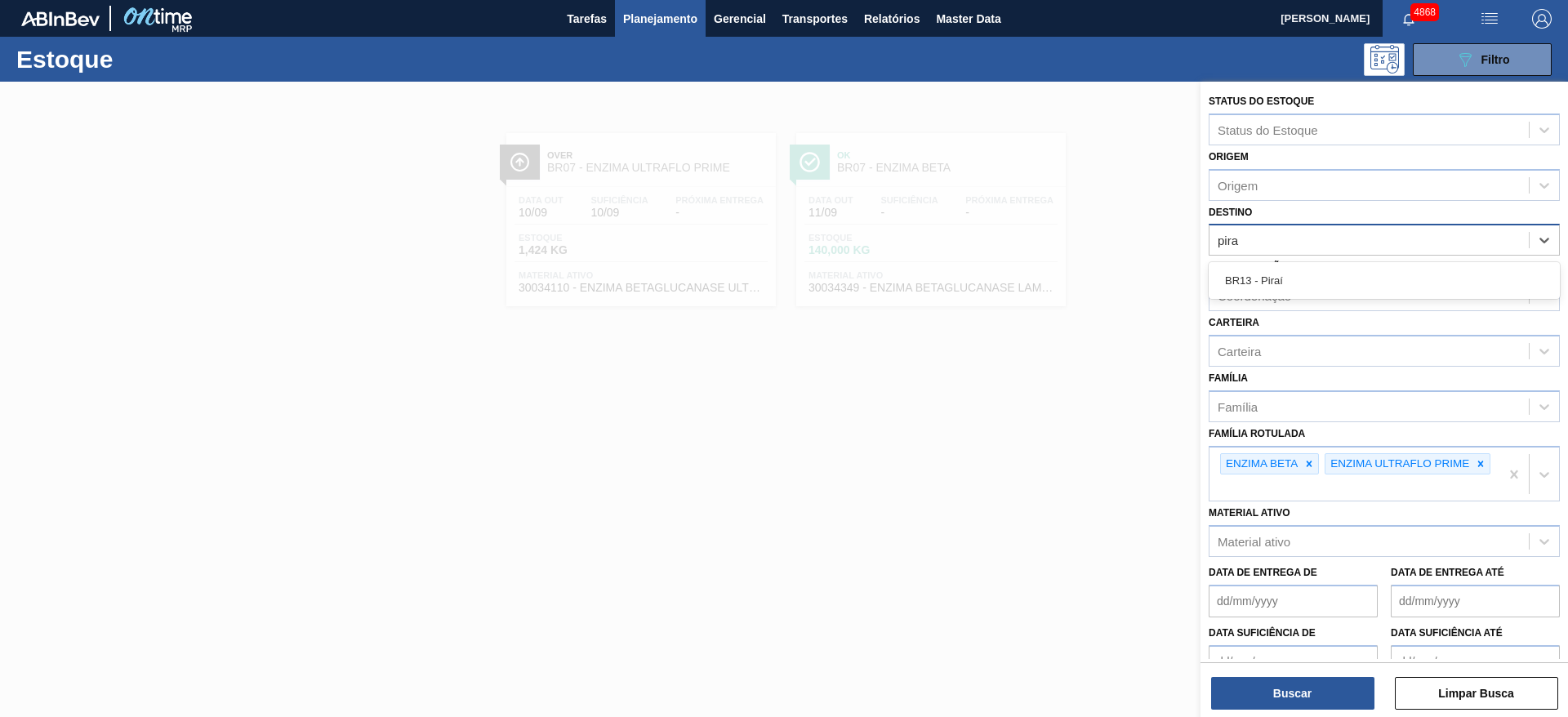
type input "piraí"
click at [1344, 301] on div "Status do Estoque Status do Estoque Origem Origem Destino option BR07 - Macacu,…" at bounding box center [1384, 414] width 367 height 665
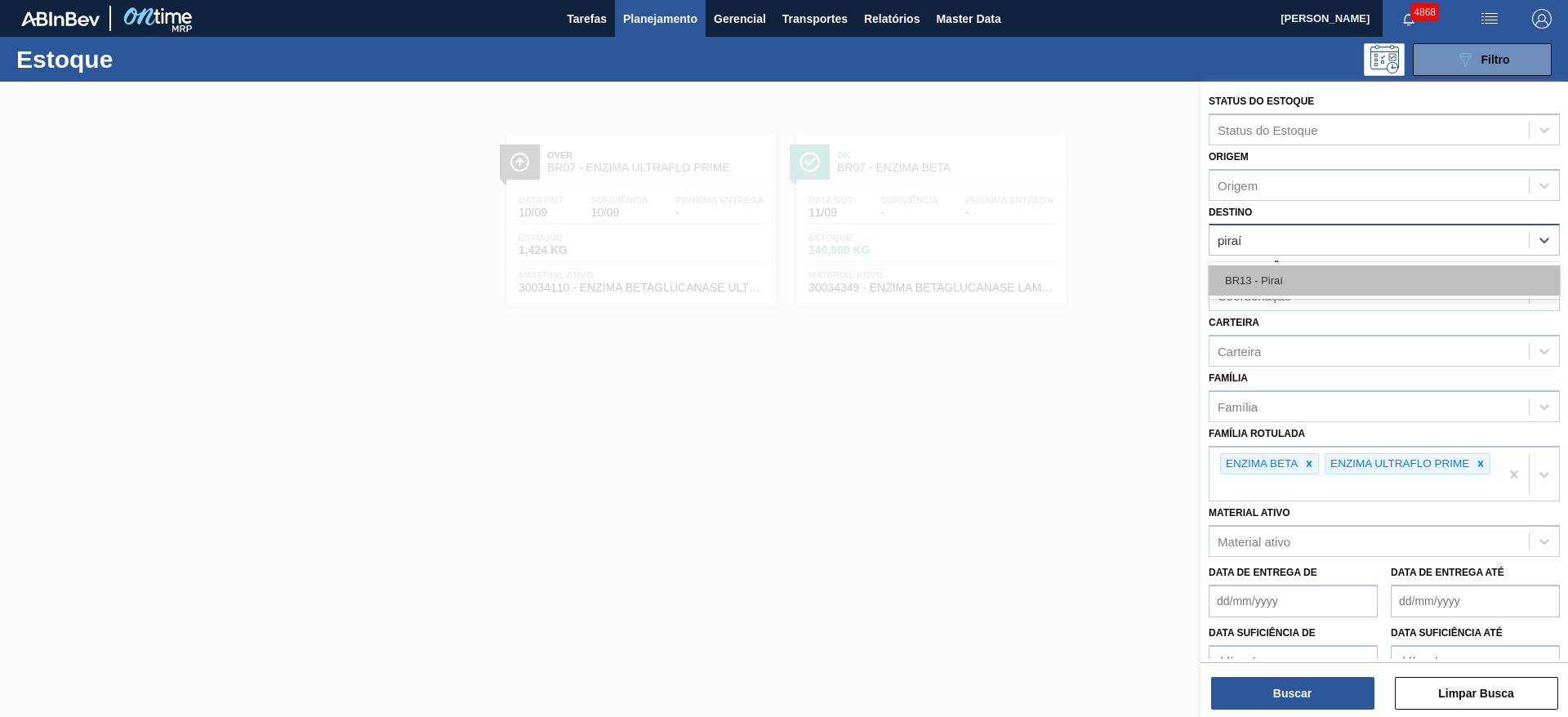
click at [1342, 281] on div "BR13 - Piraí" at bounding box center [1384, 280] width 351 height 30
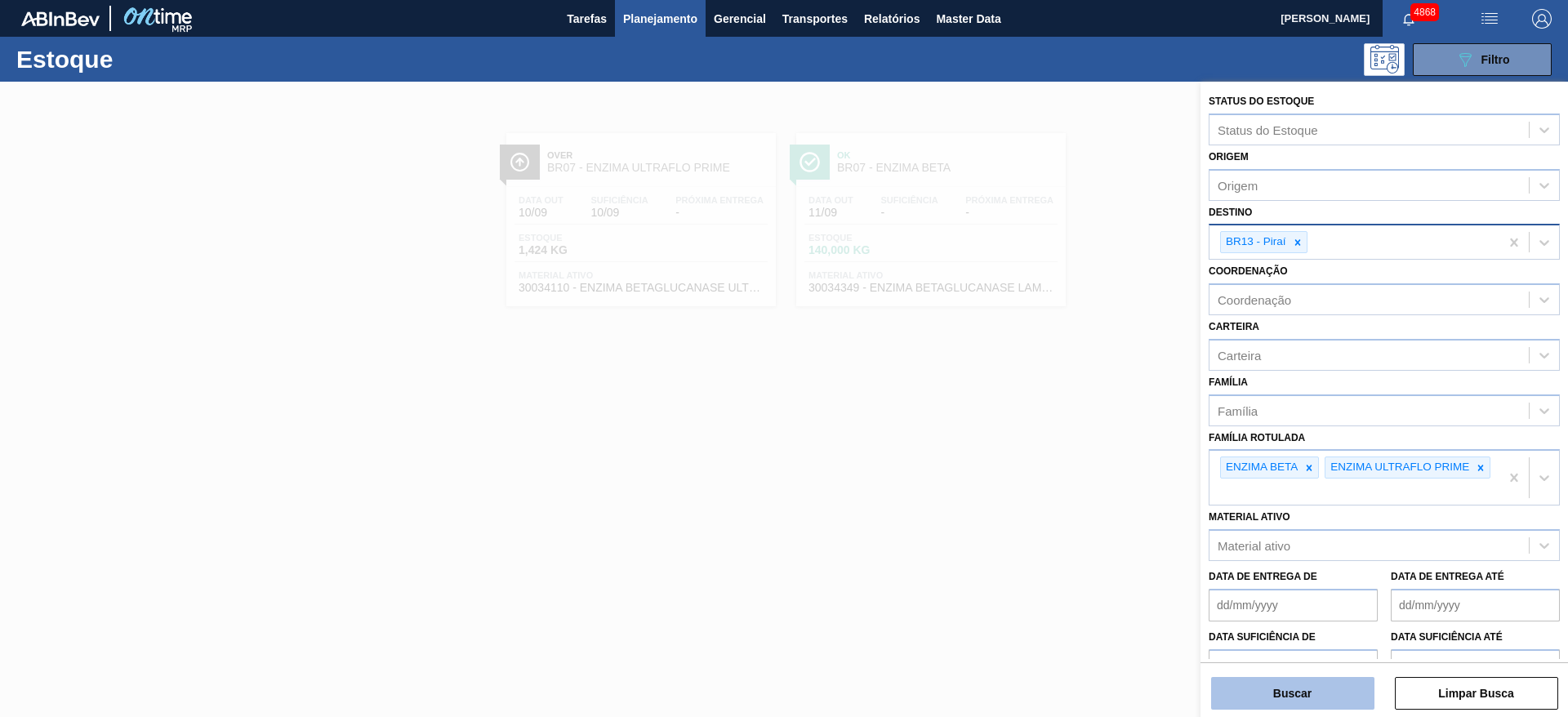
click at [1242, 700] on button "Buscar" at bounding box center [1292, 693] width 163 height 33
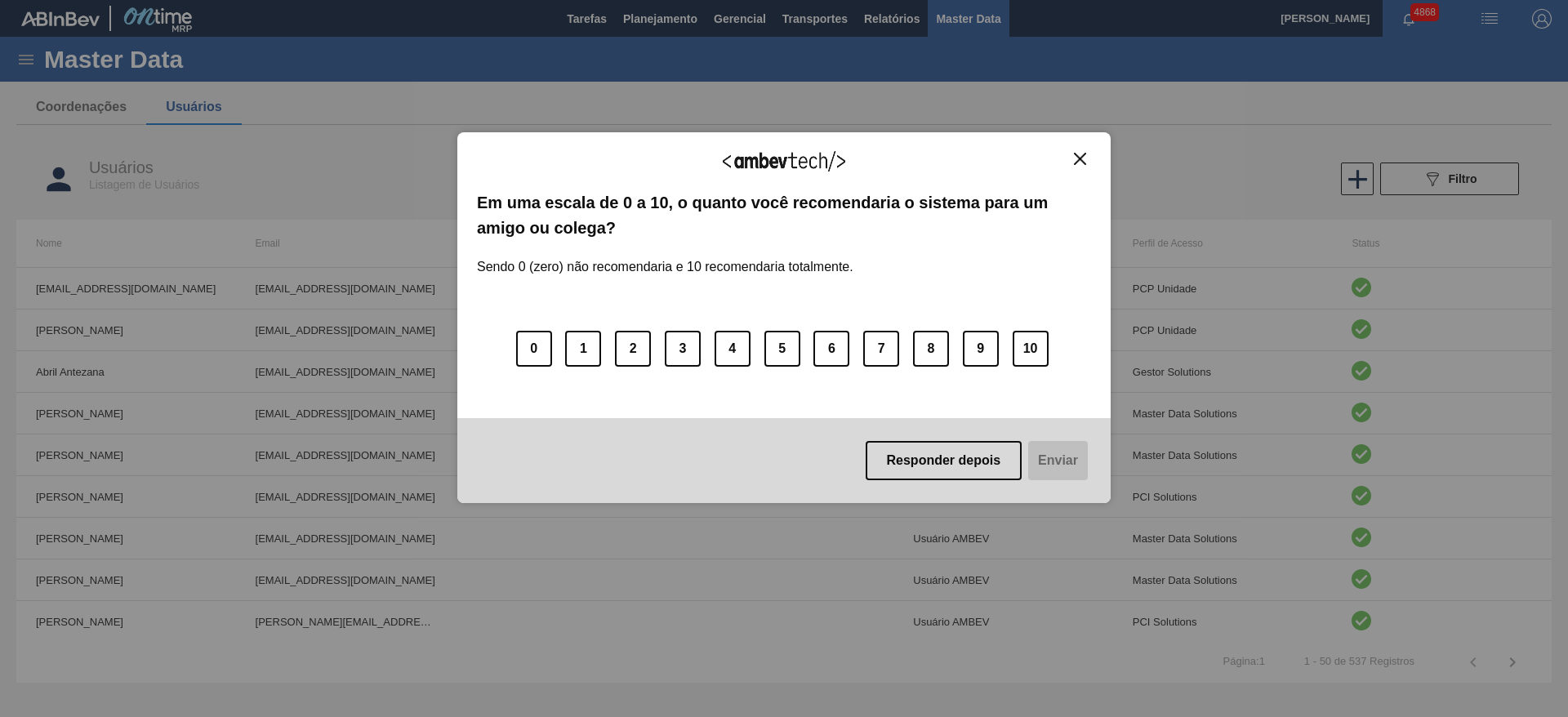
click at [1078, 156] on img "Close" at bounding box center [1080, 159] width 13 height 13
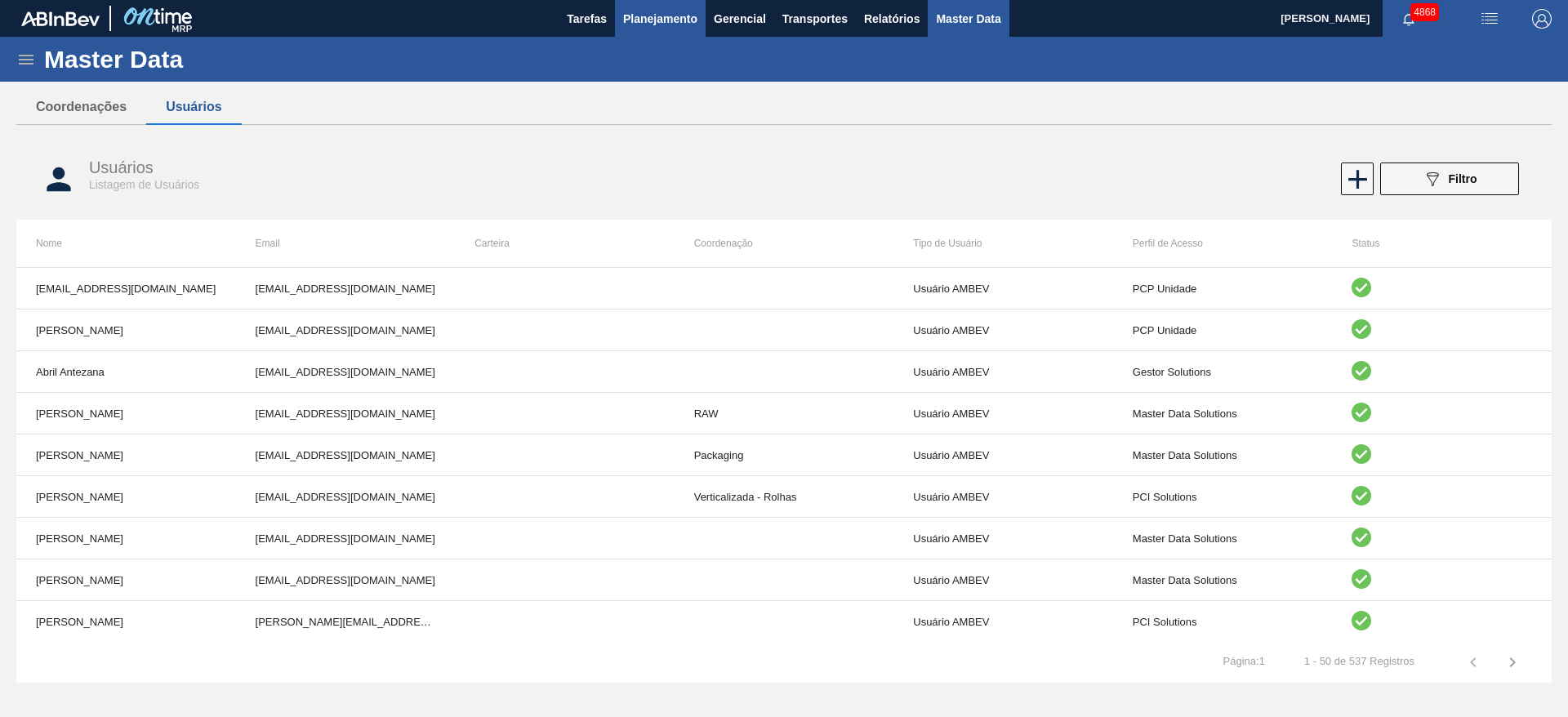
click at [670, 21] on span "Planejamento" at bounding box center [660, 19] width 74 height 19
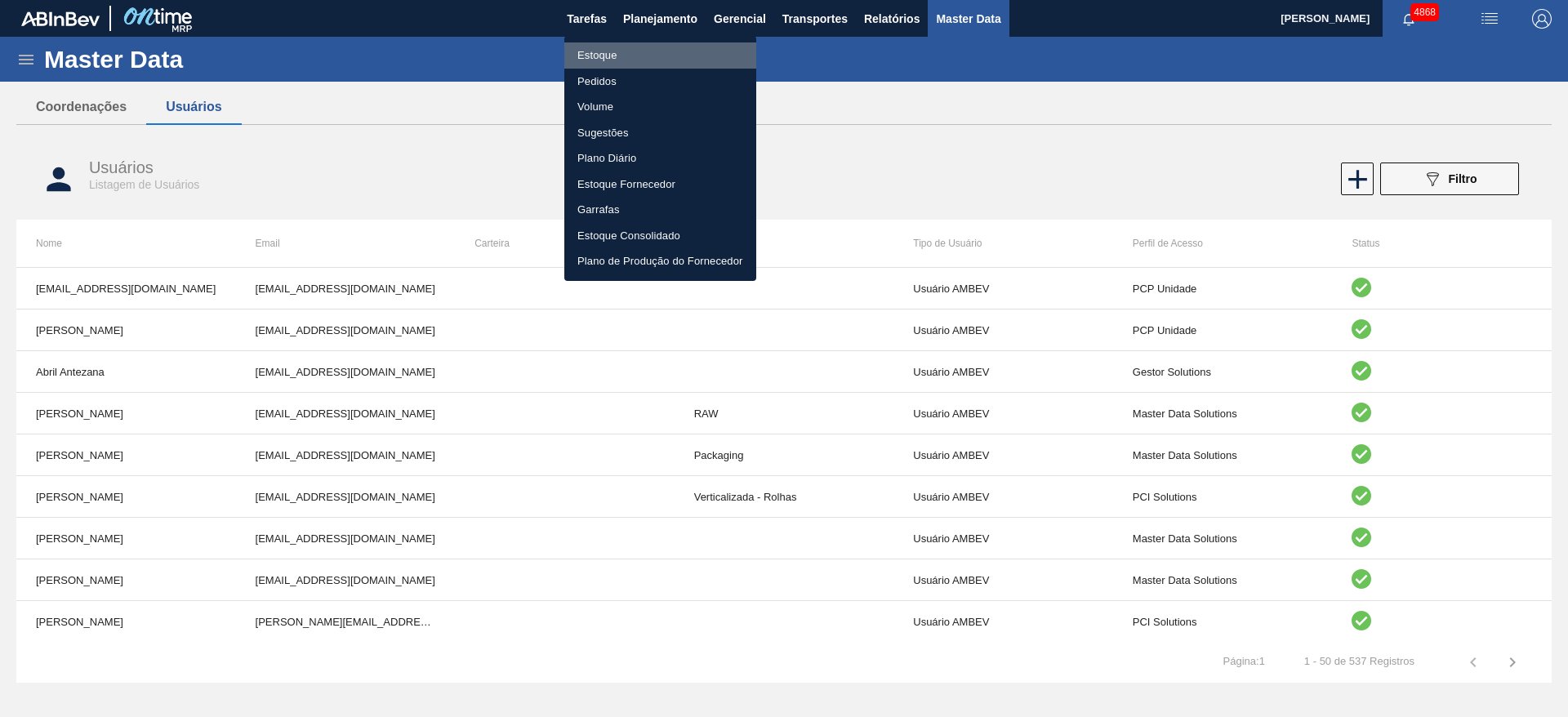
click at [641, 59] on li "Estoque" at bounding box center [659, 55] width 192 height 26
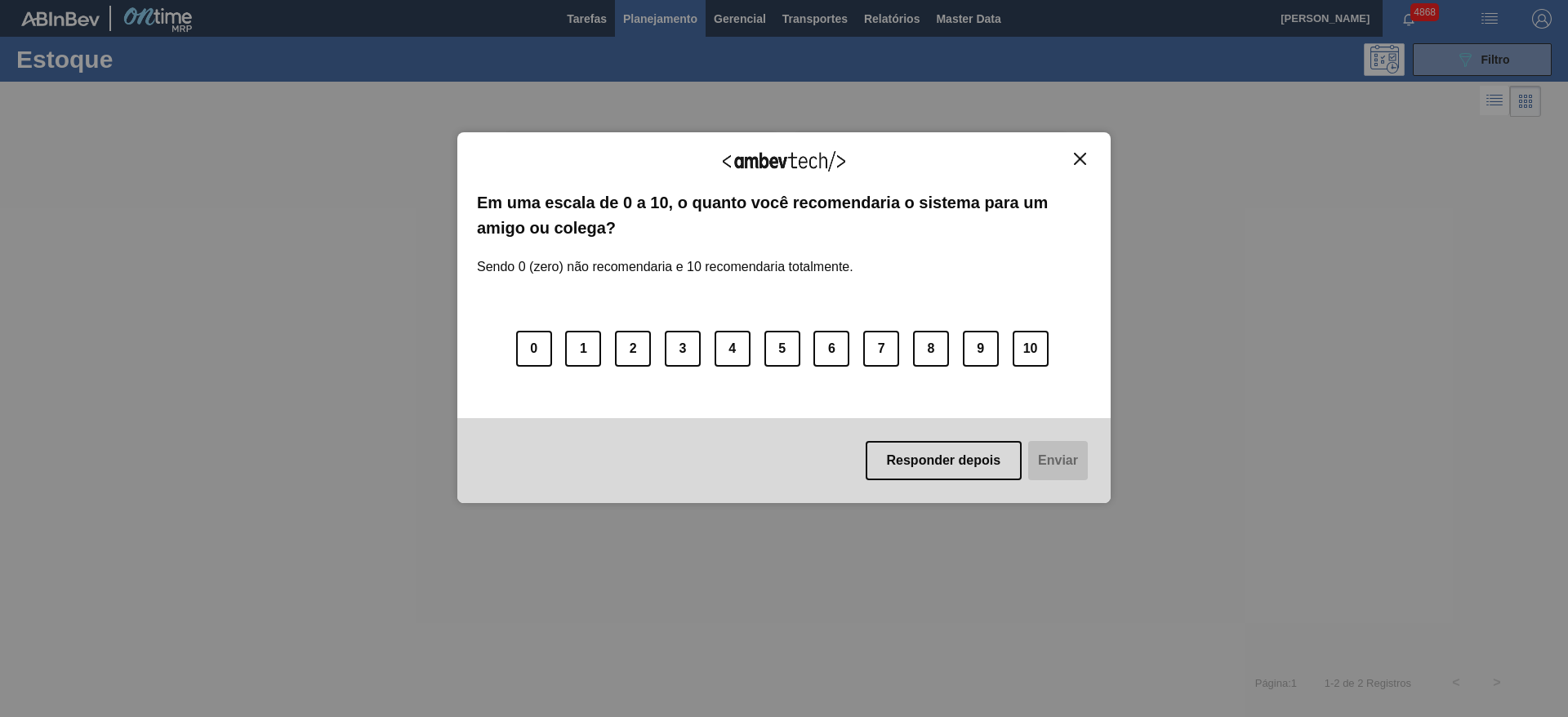
drag, startPoint x: 1297, startPoint y: 257, endPoint x: 1289, endPoint y: 247, distance: 12.8
click at [1289, 247] on div "Agradecemos seu feedback! Em uma escala de 0 a 10, o quanto você recomendaria o…" at bounding box center [784, 358] width 1568 height 717
click at [1088, 161] on button "Close" at bounding box center [1080, 159] width 22 height 14
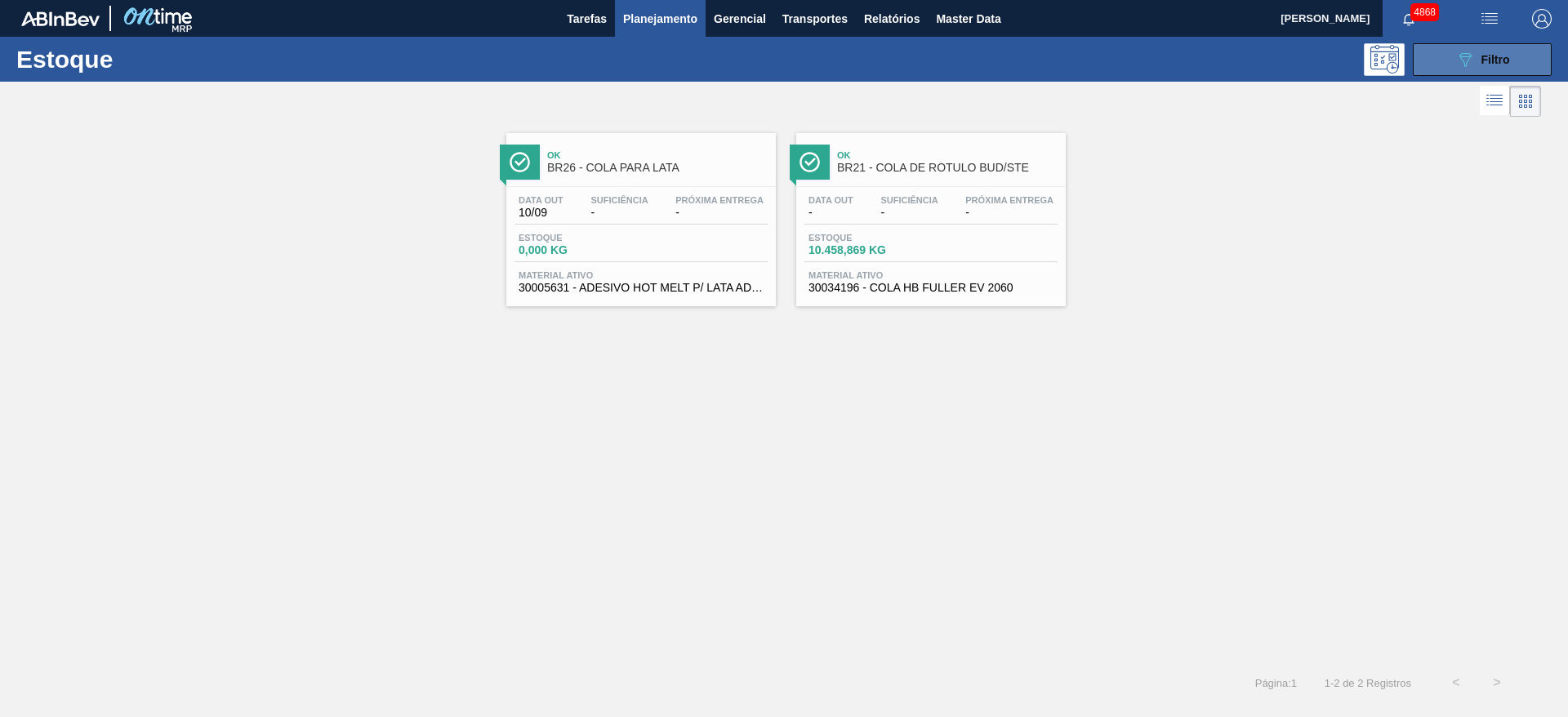
click at [1467, 70] on button "089F7B8B-B2A5-4AFE-B5C0-19BA573D28AC Filtro" at bounding box center [1482, 59] width 138 height 33
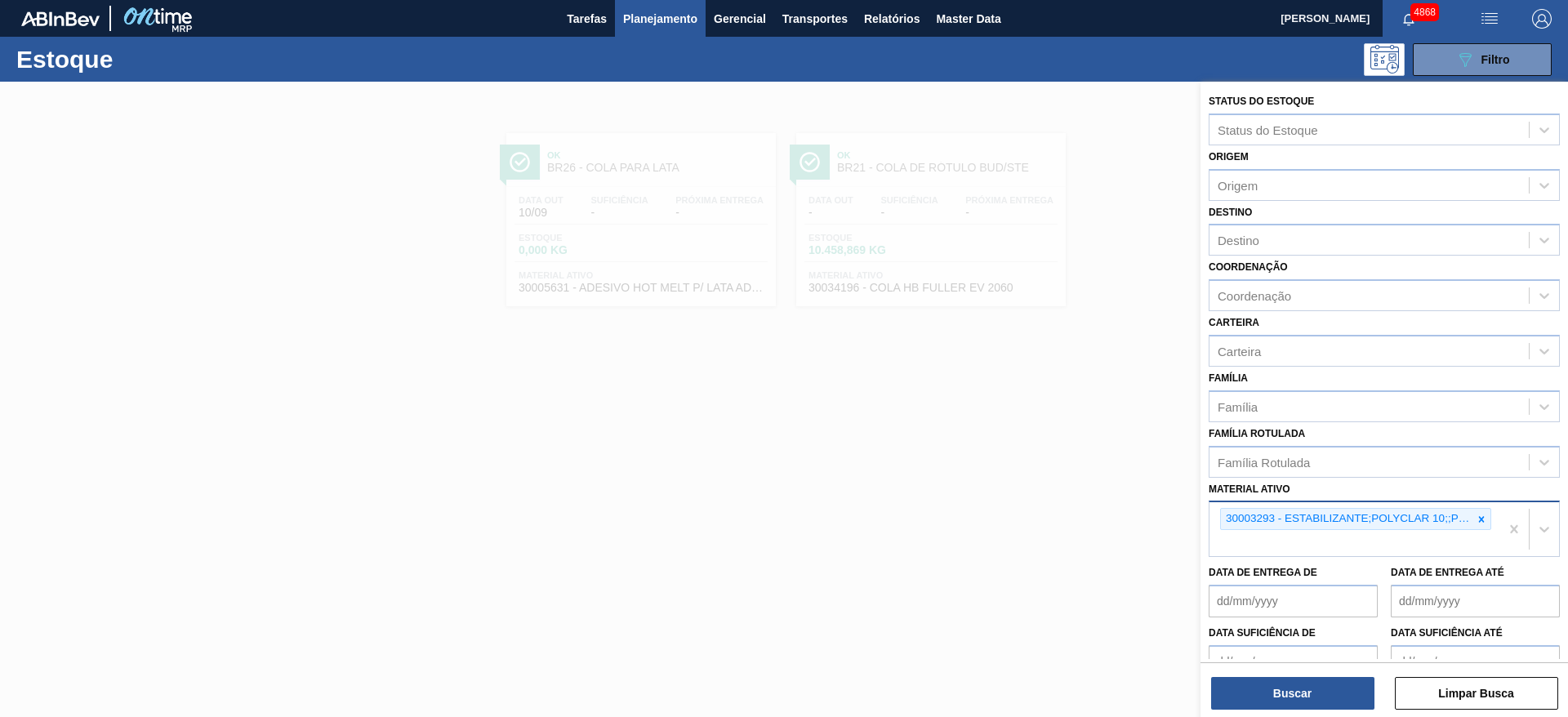
click at [1484, 523] on icon at bounding box center [1482, 519] width 12 height 12
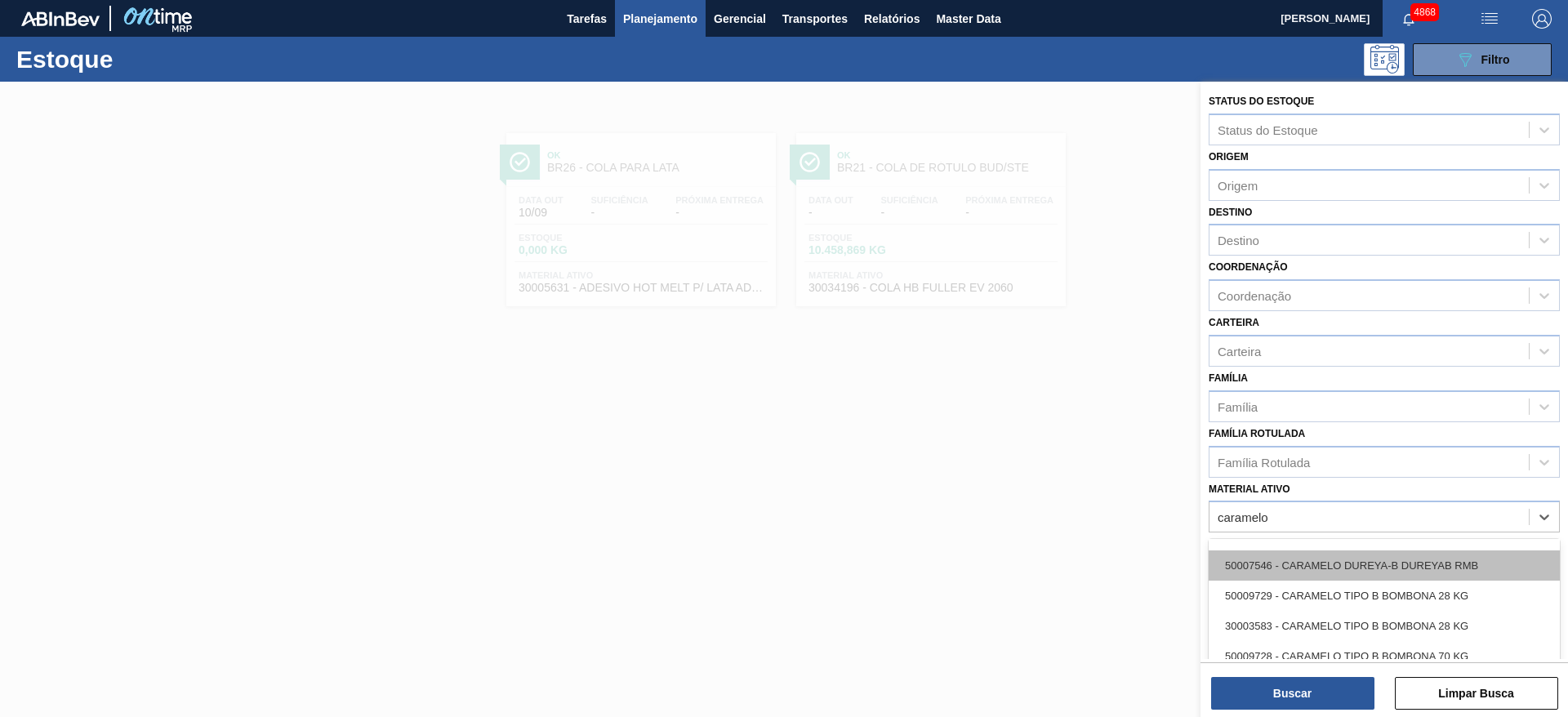
scroll to position [122, 0]
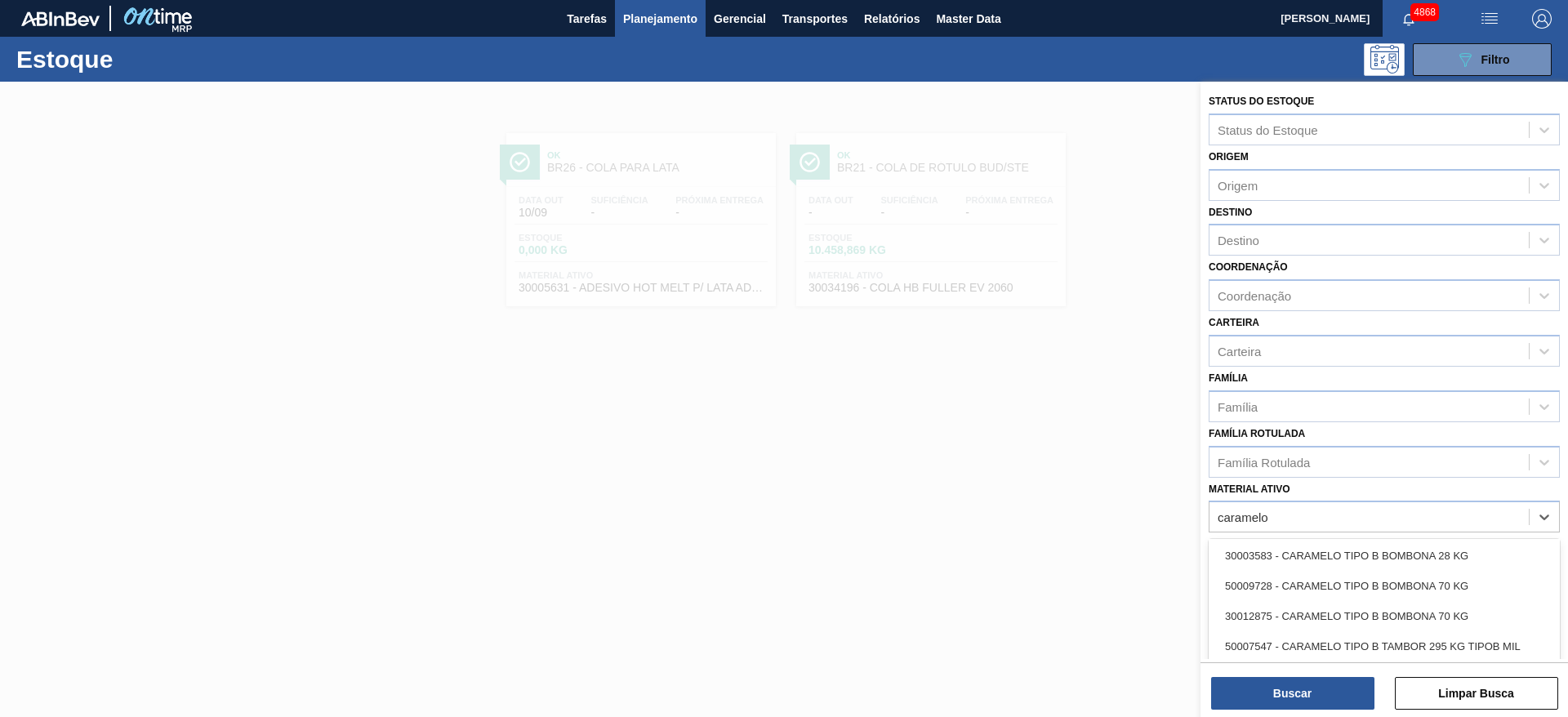
type ativo "caramelo"
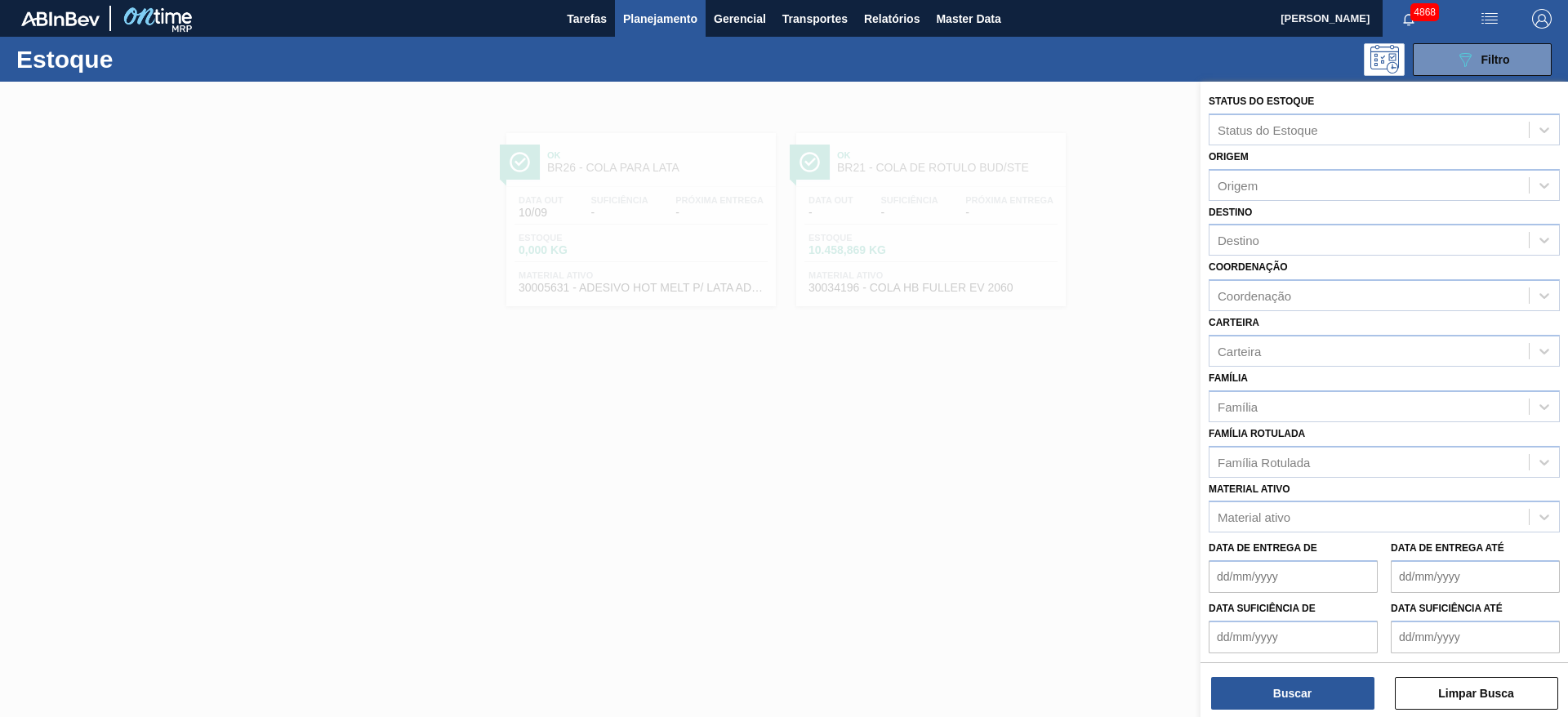
click at [1403, 442] on div "Família Rotulada Família Rotulada" at bounding box center [1384, 450] width 351 height 56
click at [1410, 459] on div "Família Rotulada" at bounding box center [1369, 462] width 319 height 24
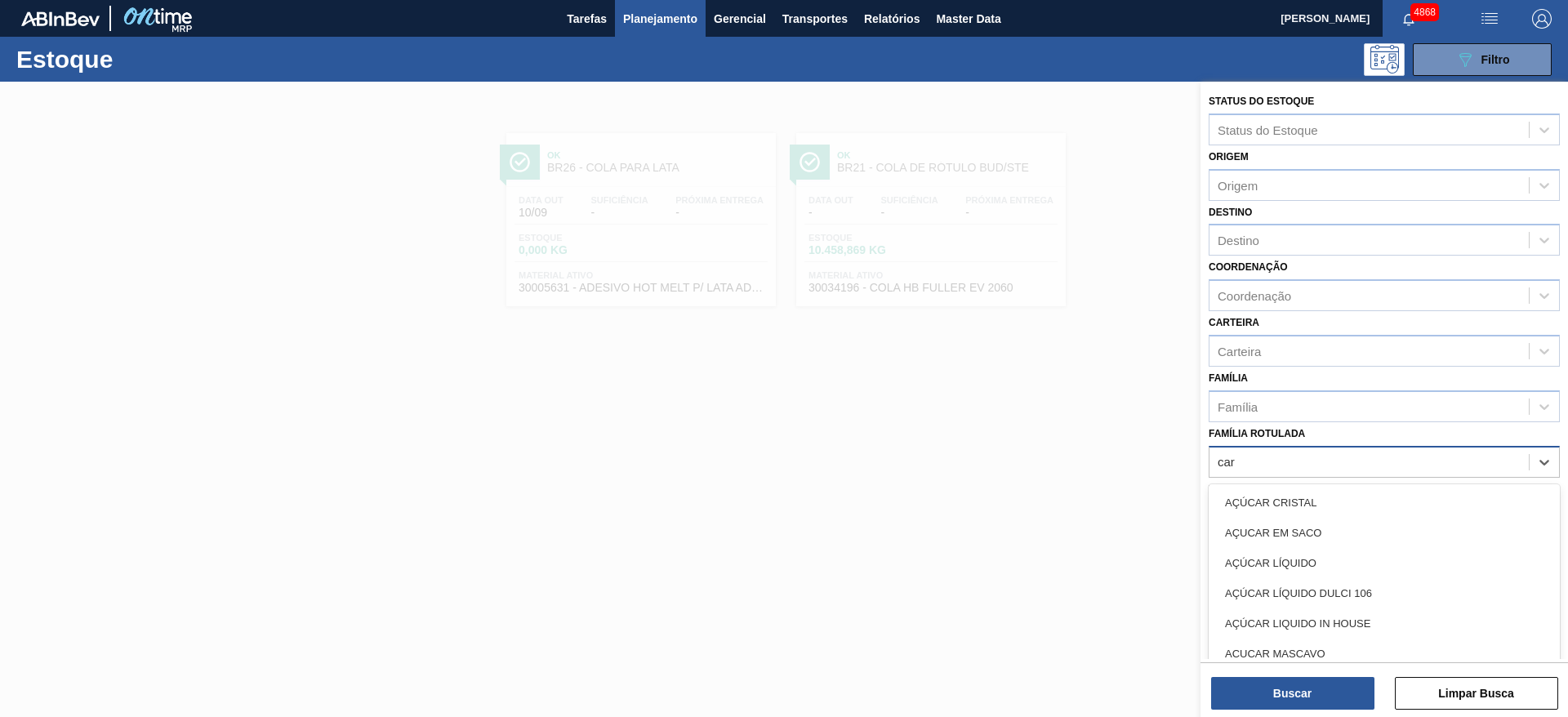
type Rotulada "cara"
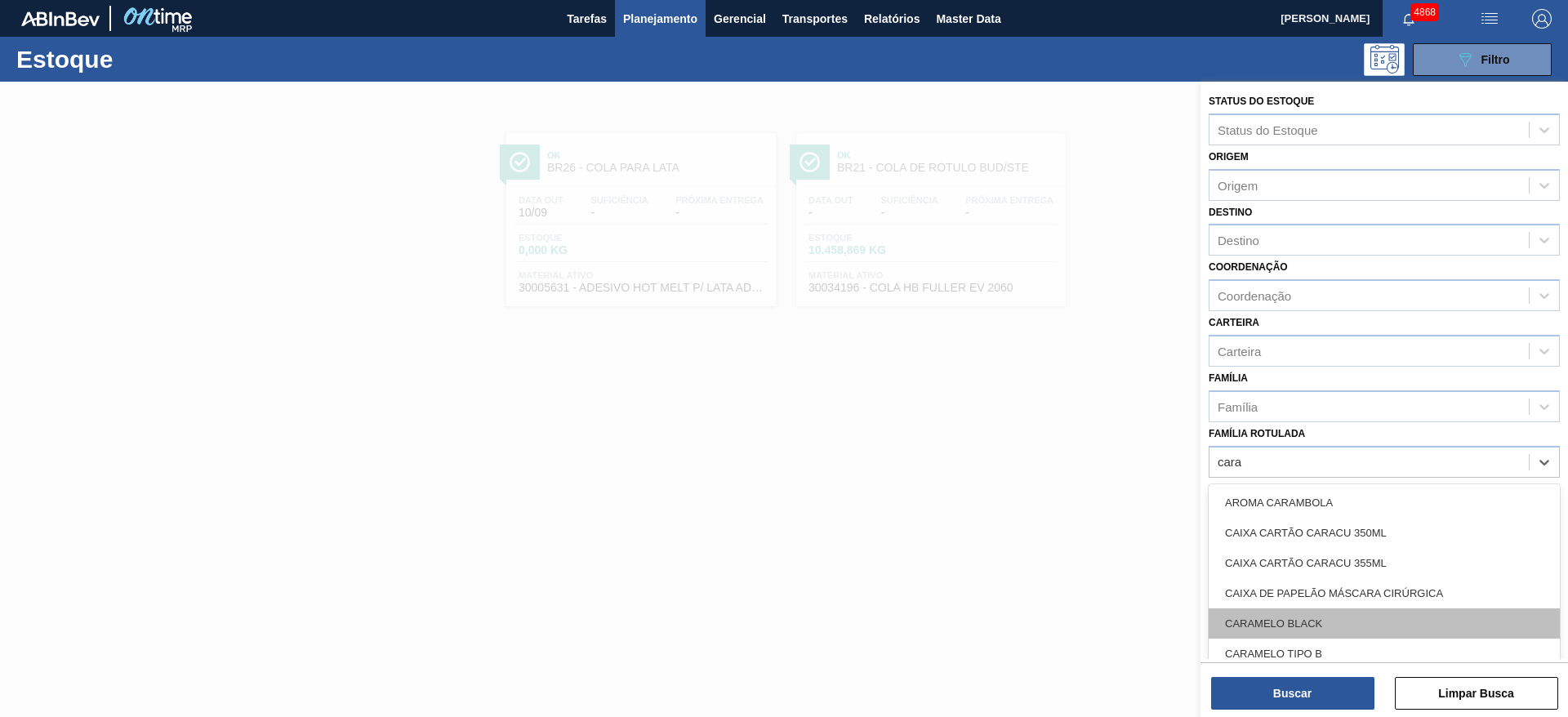
click at [1327, 627] on div "CARAMELO BLACK" at bounding box center [1384, 624] width 351 height 30
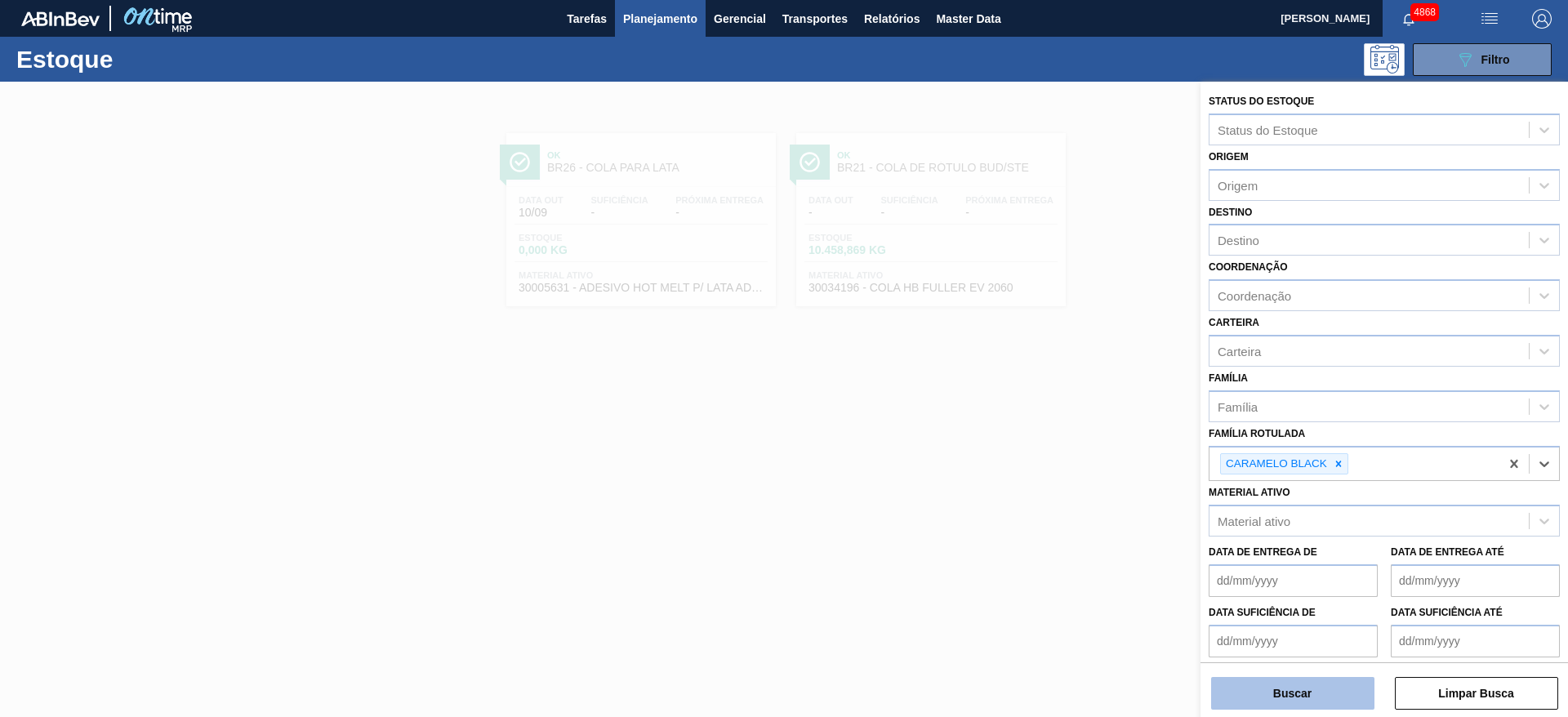
click at [1341, 693] on button "Buscar" at bounding box center [1292, 693] width 163 height 33
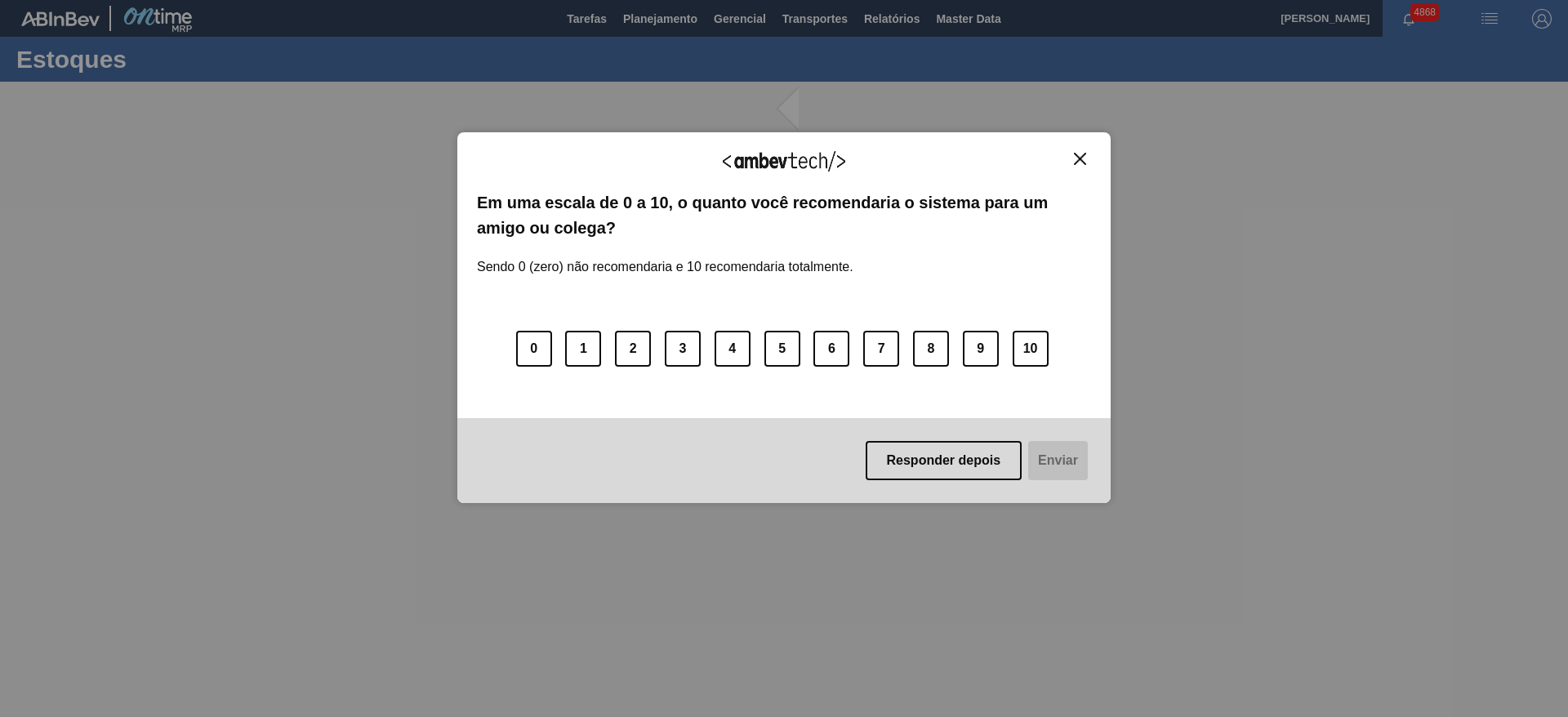
click at [1078, 160] on img "Close" at bounding box center [1080, 159] width 13 height 13
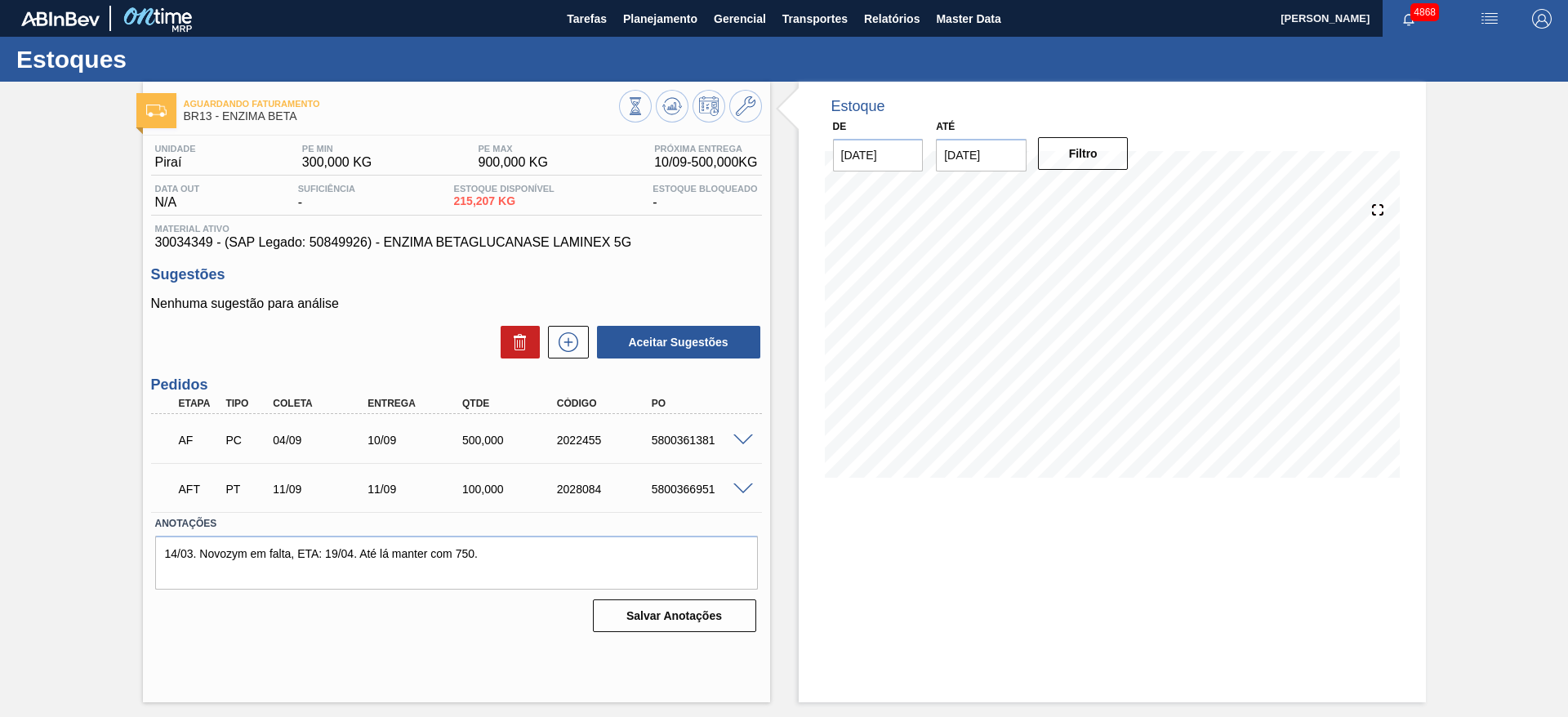
drag, startPoint x: 748, startPoint y: 439, endPoint x: 741, endPoint y: 435, distance: 8.1
click at [741, 435] on span at bounding box center [742, 441] width 19 height 13
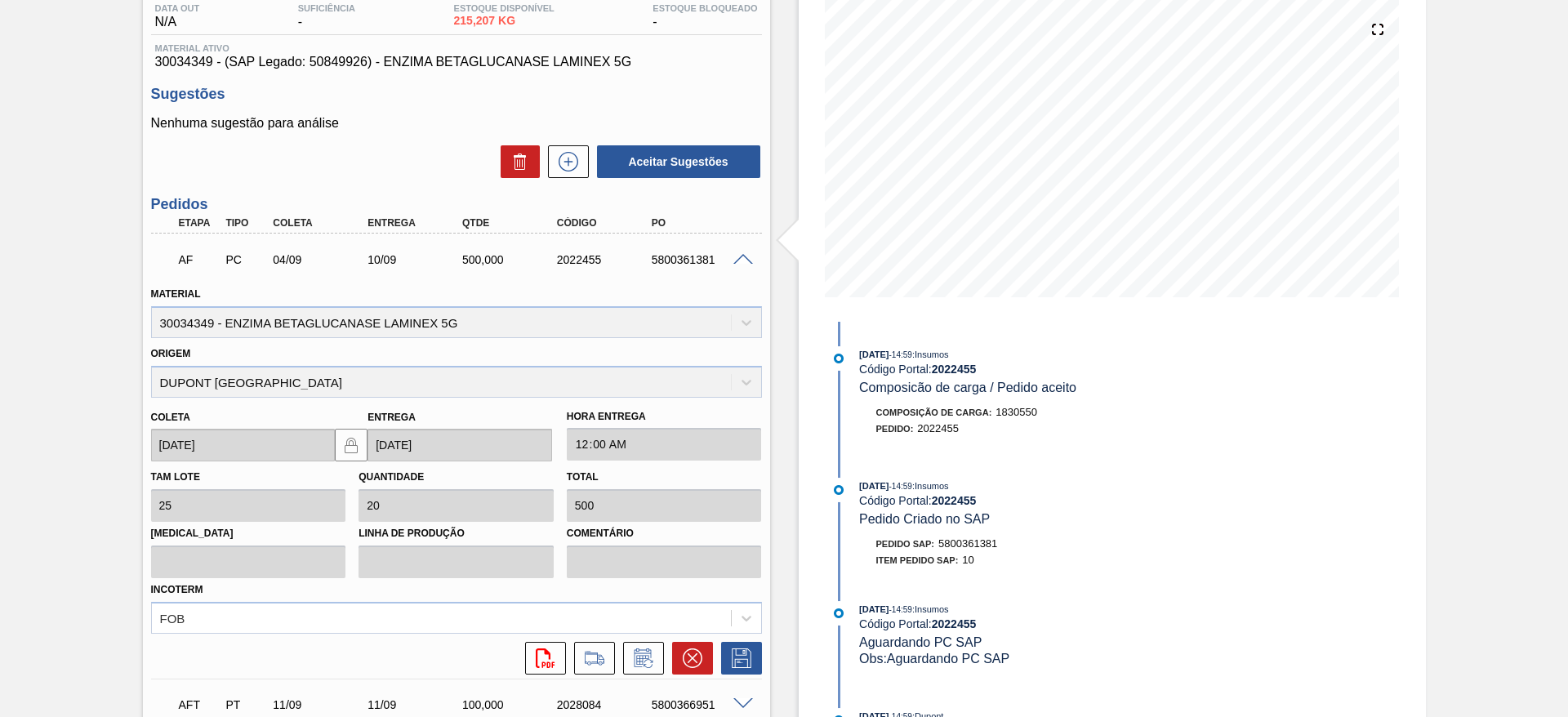
scroll to position [325, 0]
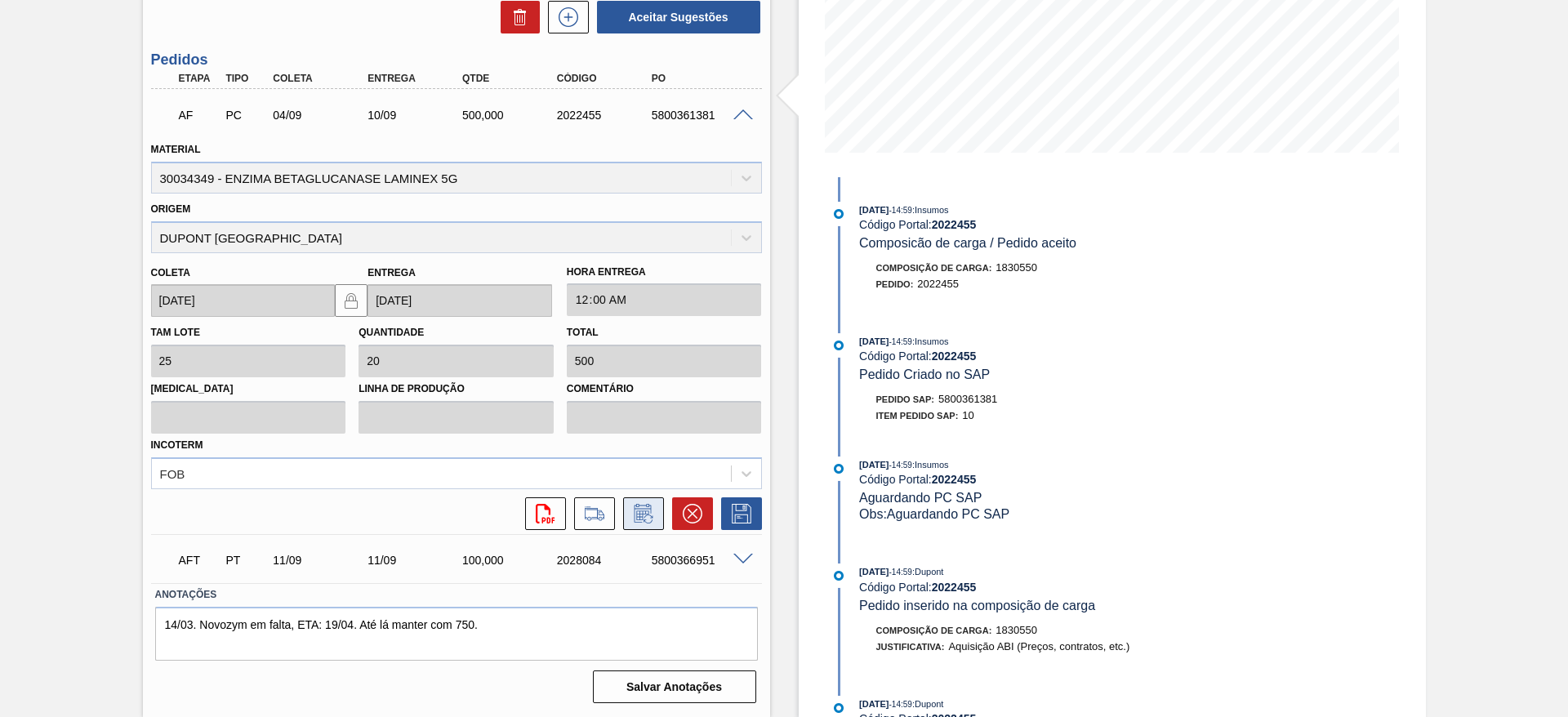
click at [655, 524] on button at bounding box center [643, 513] width 41 height 33
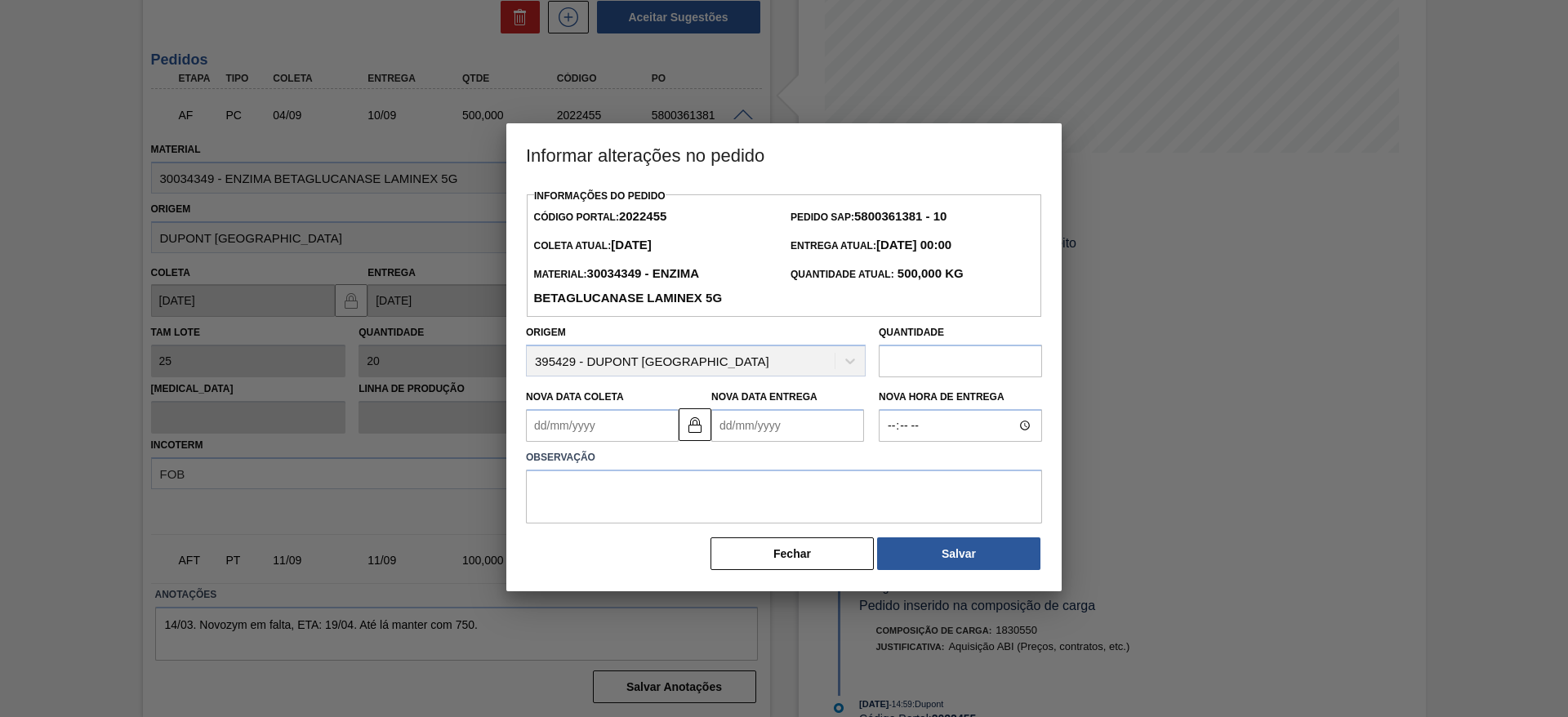
click at [883, 367] on input "text" at bounding box center [960, 361] width 163 height 33
click at [856, 557] on button "Fechar" at bounding box center [791, 553] width 163 height 33
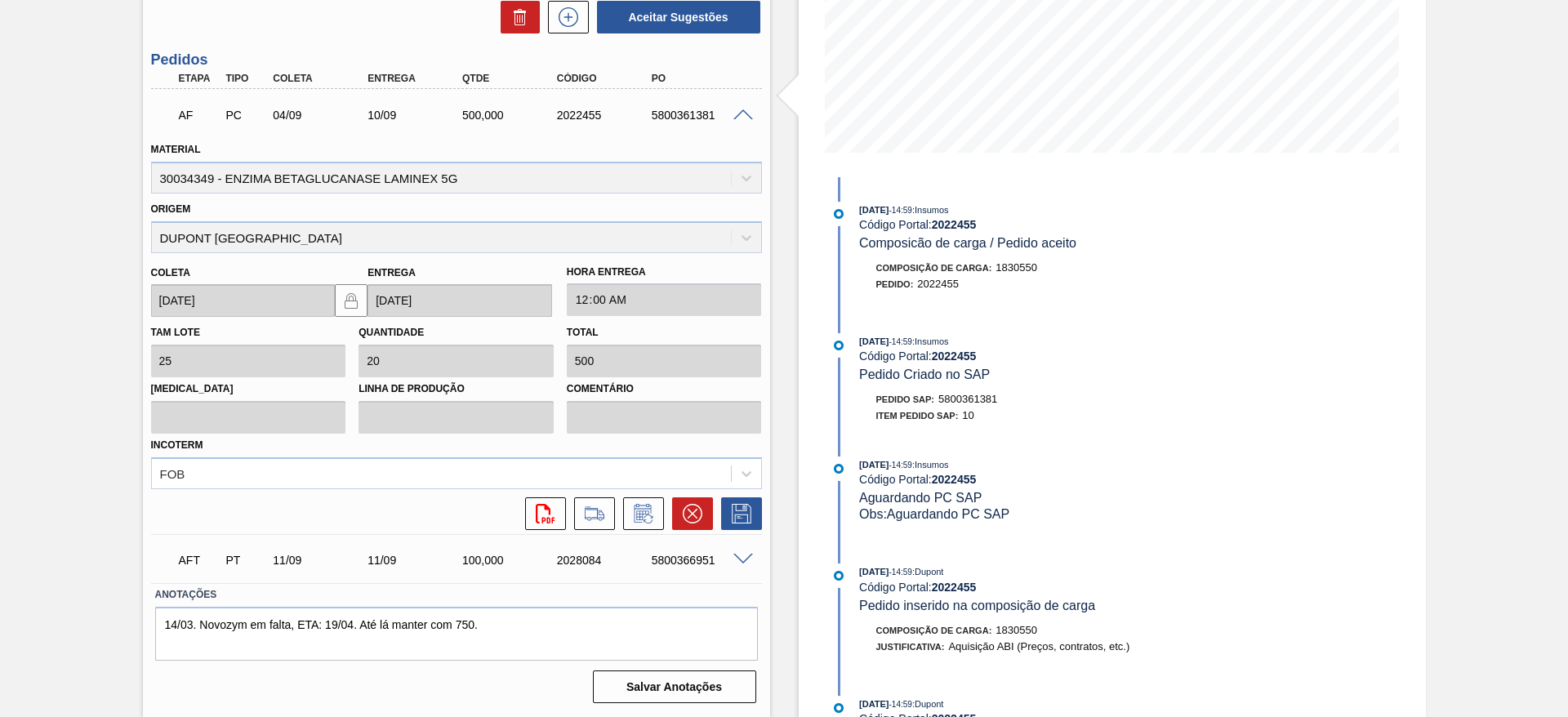
click at [743, 563] on span at bounding box center [742, 560] width 19 height 13
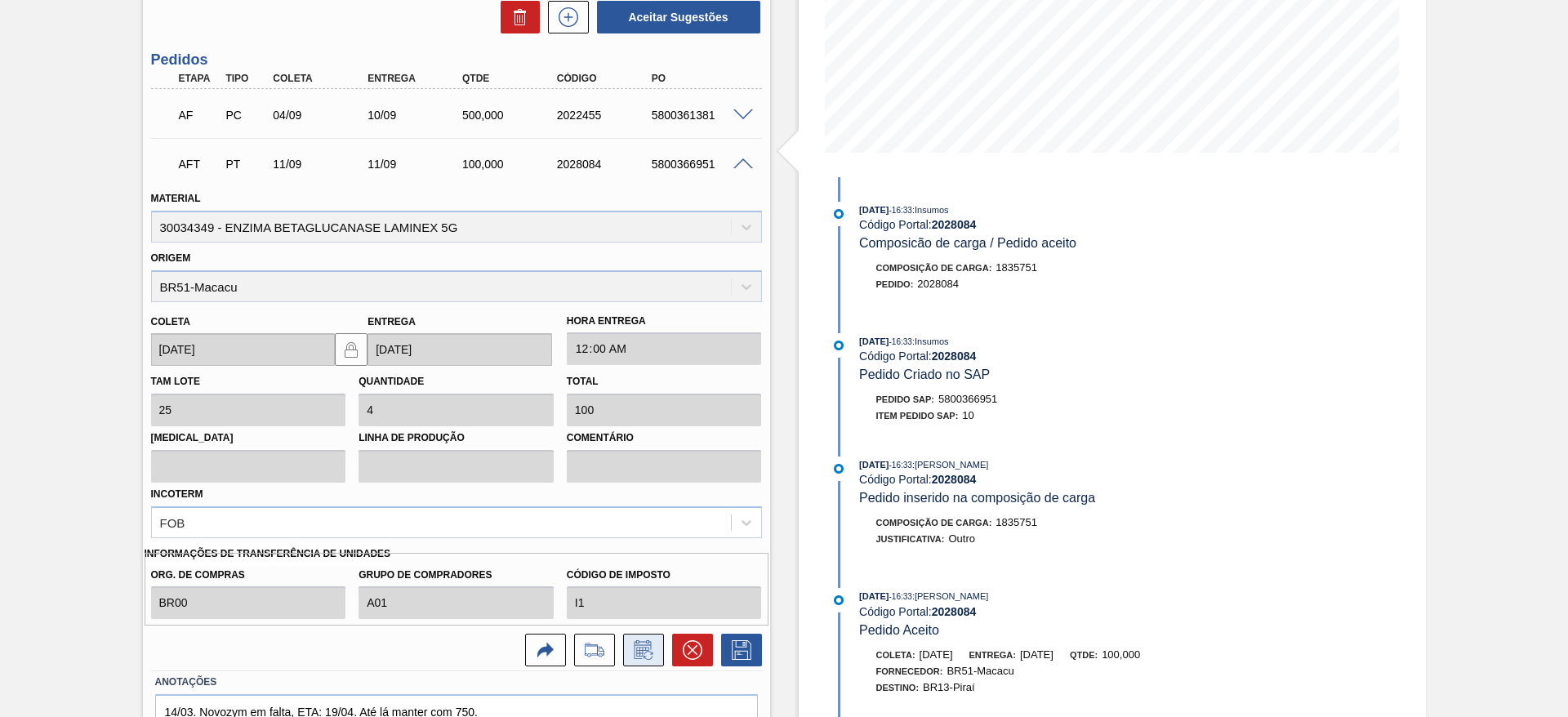
click at [633, 649] on icon at bounding box center [643, 649] width 26 height 19
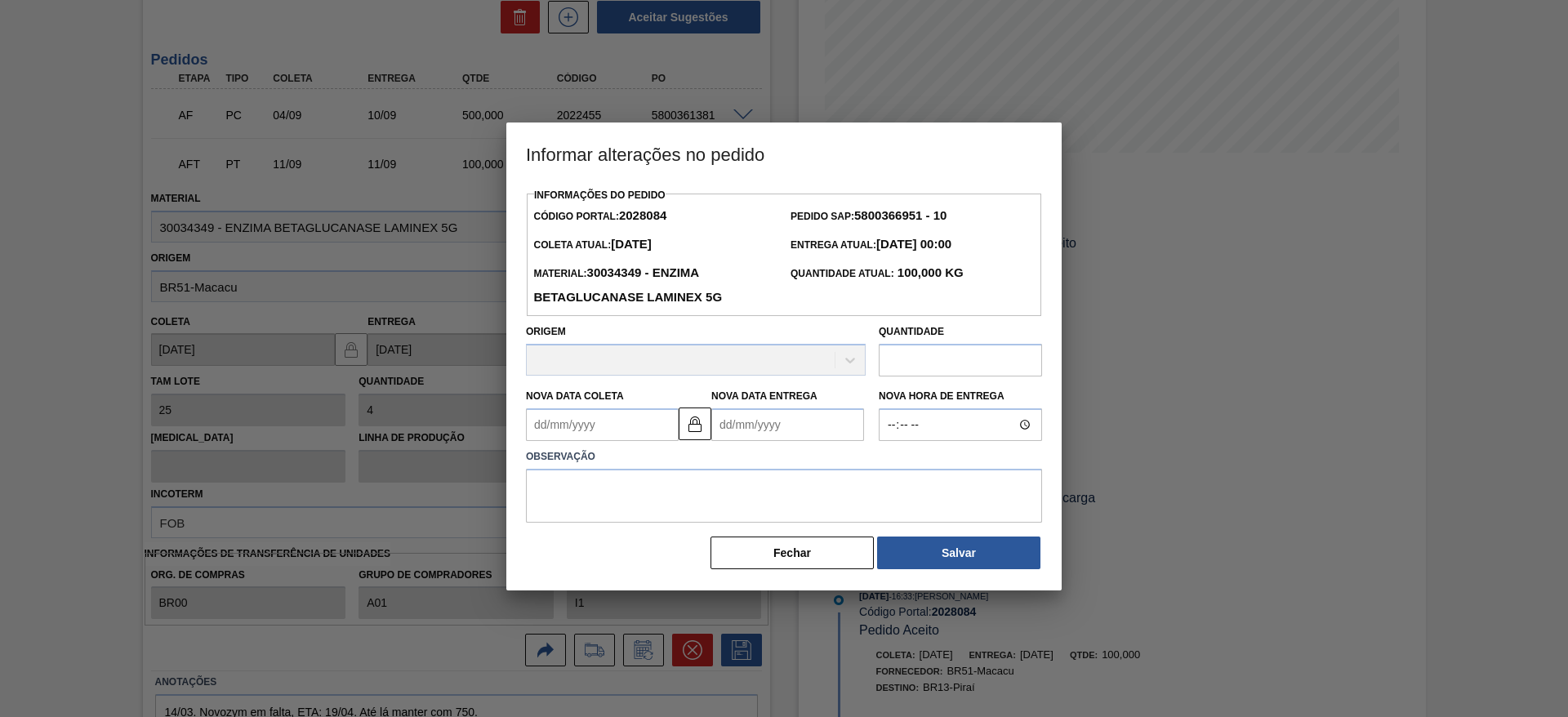
click at [940, 356] on input "text" at bounding box center [960, 360] width 163 height 33
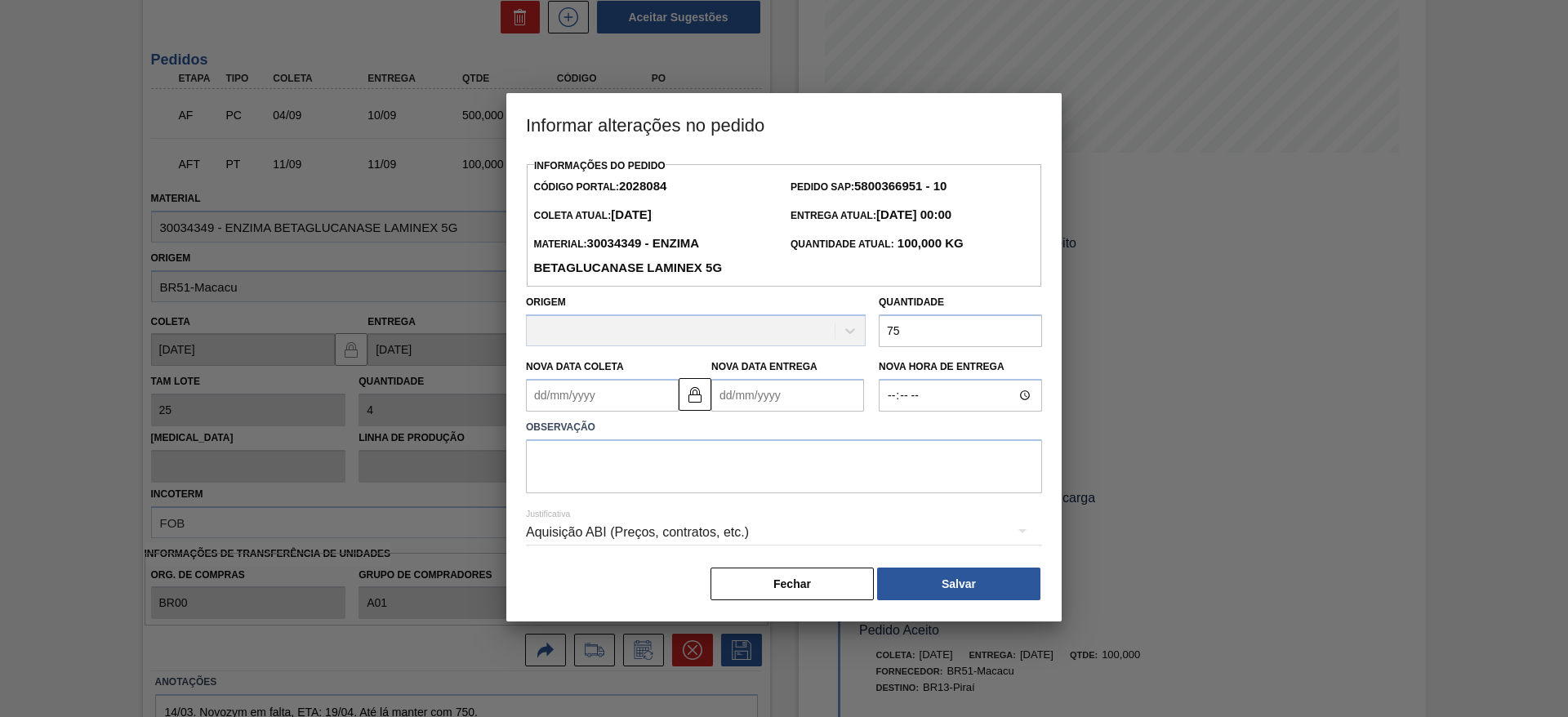
type input "75"
click at [929, 480] on textarea at bounding box center [784, 466] width 516 height 54
type textarea "qtde"
click at [927, 586] on button "Salvar" at bounding box center [958, 584] width 163 height 33
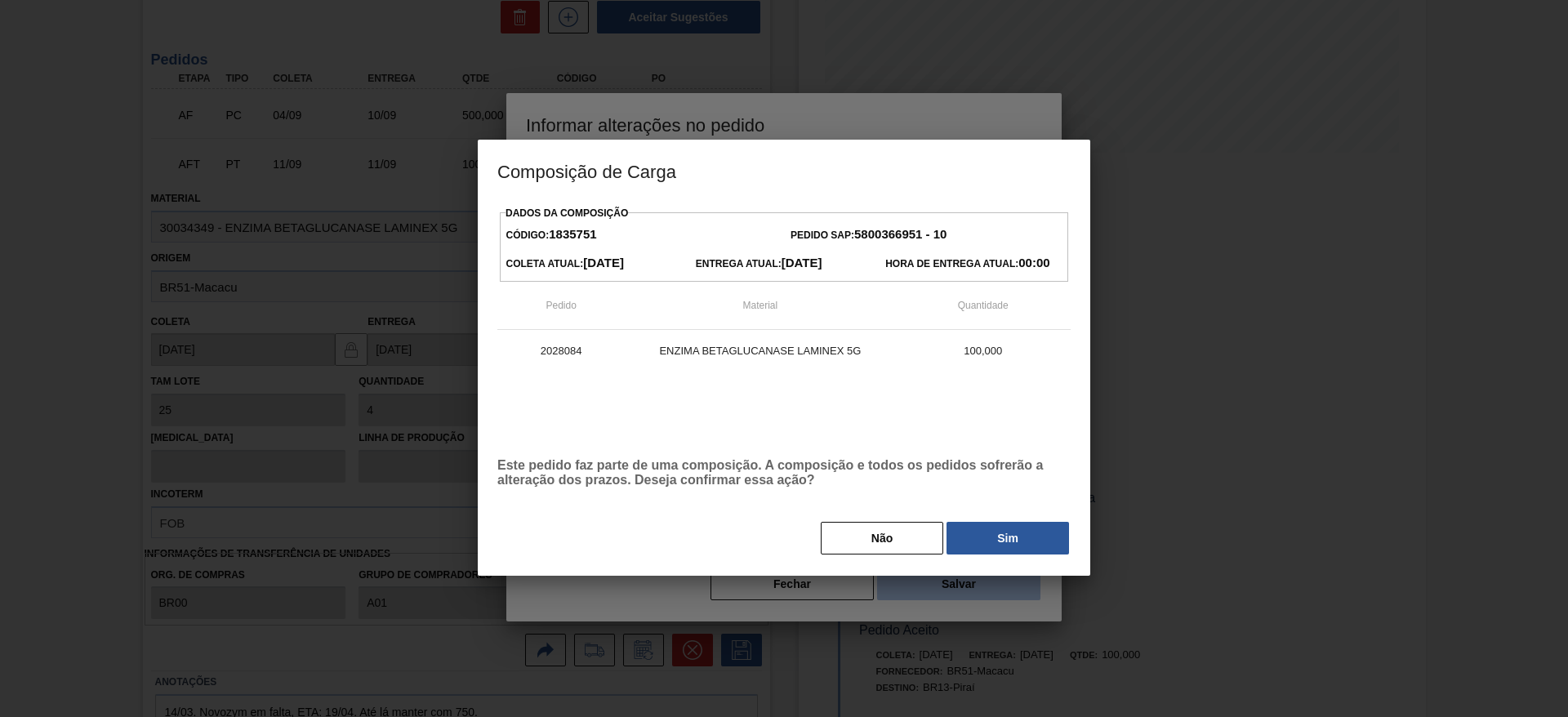
click at [955, 578] on div at bounding box center [784, 358] width 1568 height 717
click at [996, 530] on button "Sim" at bounding box center [1007, 538] width 122 height 33
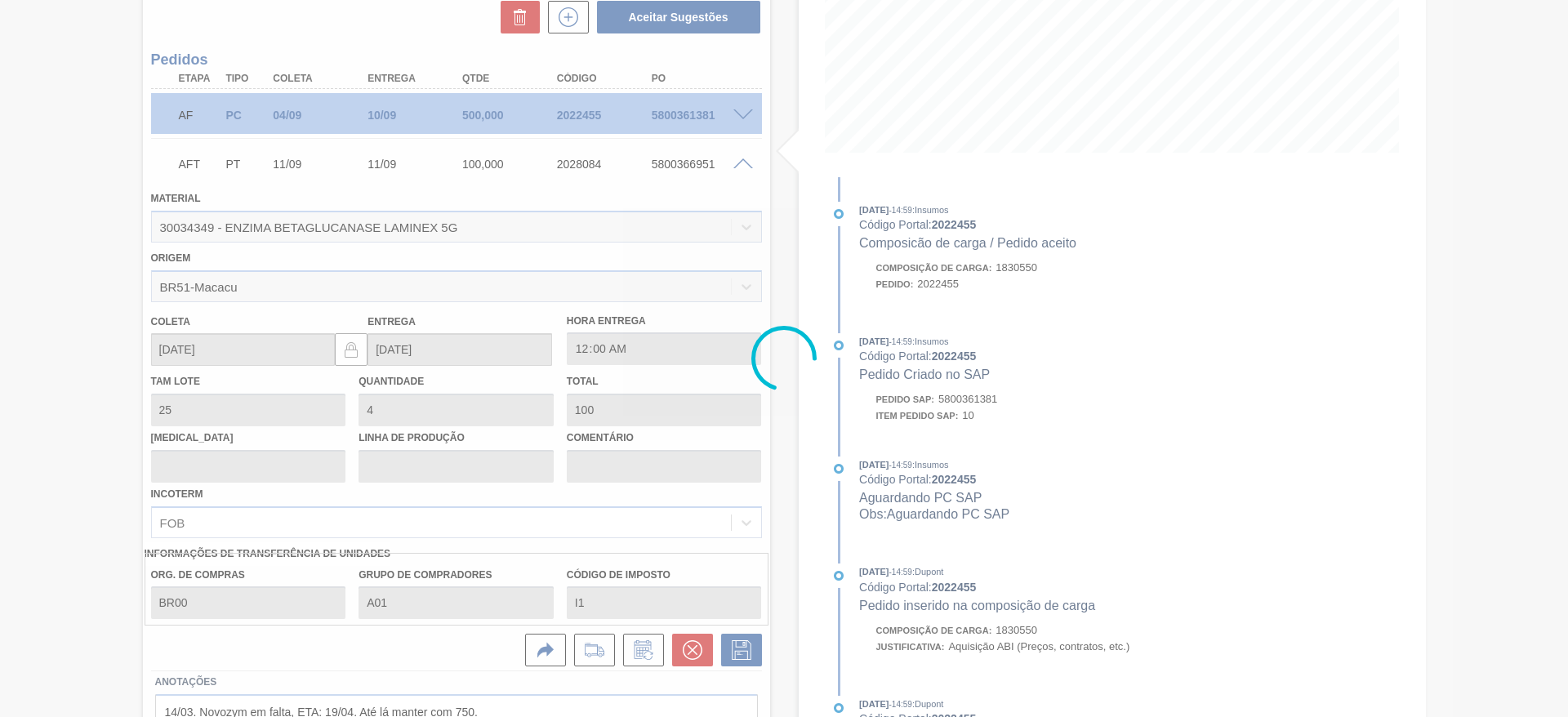
type input "3"
type input "75"
type input "qtde"
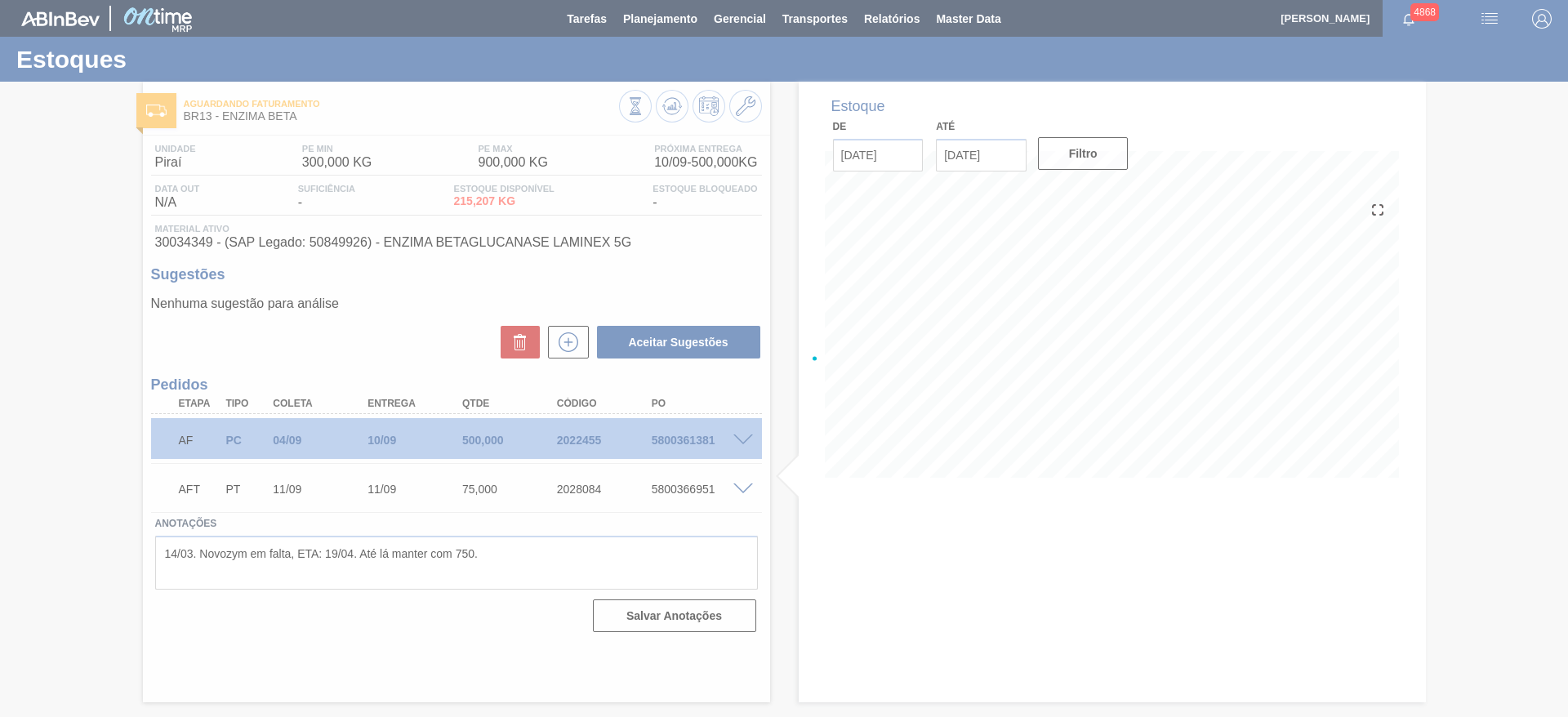
scroll to position [0, 0]
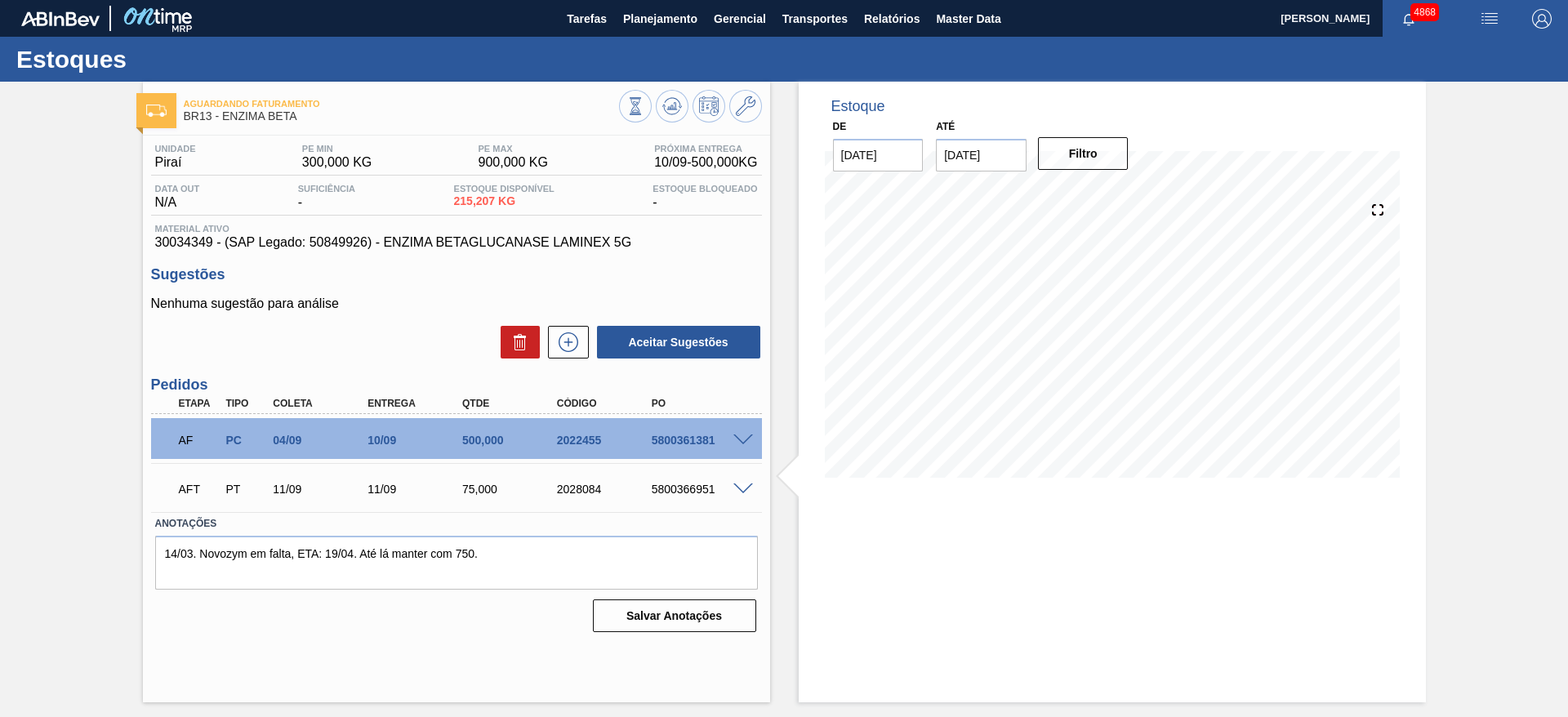
click at [1461, 149] on div "Aguardando Faturamento BR13 - ENZIMA BETA Unidade Piraí PE MIN 300,000 KG PE MA…" at bounding box center [784, 392] width 1568 height 621
click at [635, 13] on span "Planejamento" at bounding box center [660, 19] width 74 height 19
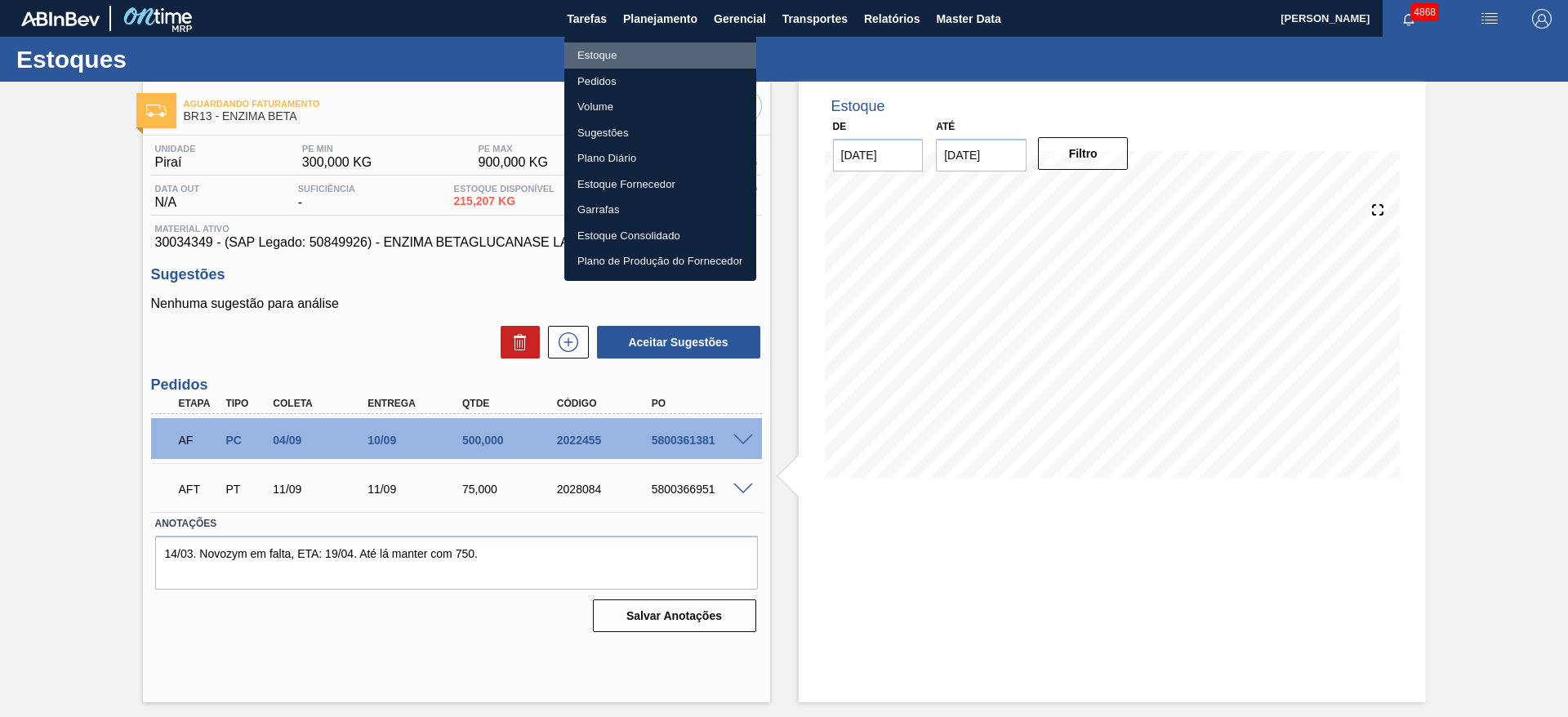
click at [642, 50] on li "Estoque" at bounding box center [659, 55] width 192 height 26
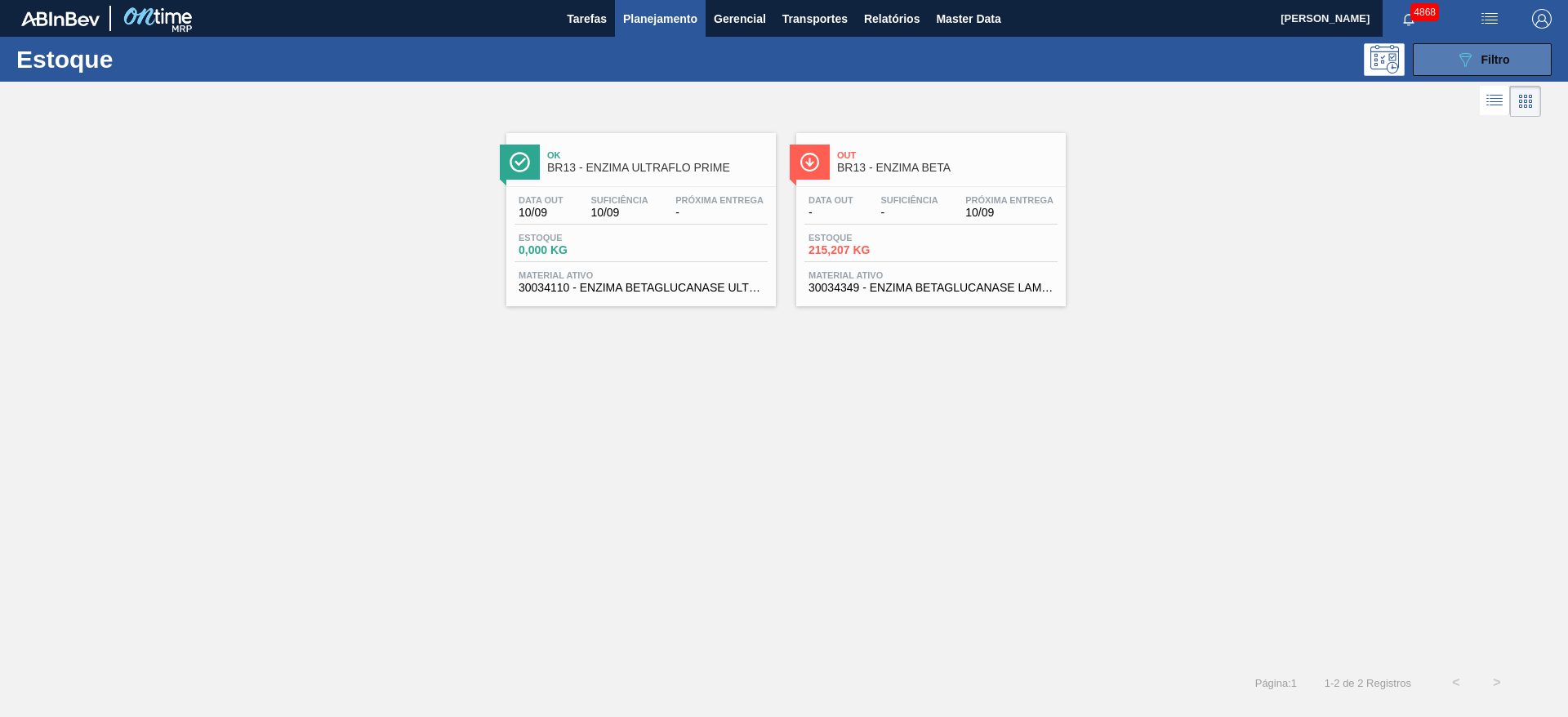
click at [1446, 63] on button "089F7B8B-B2A5-4AFE-B5C0-19BA573D28AC Filtro" at bounding box center [1482, 59] width 138 height 33
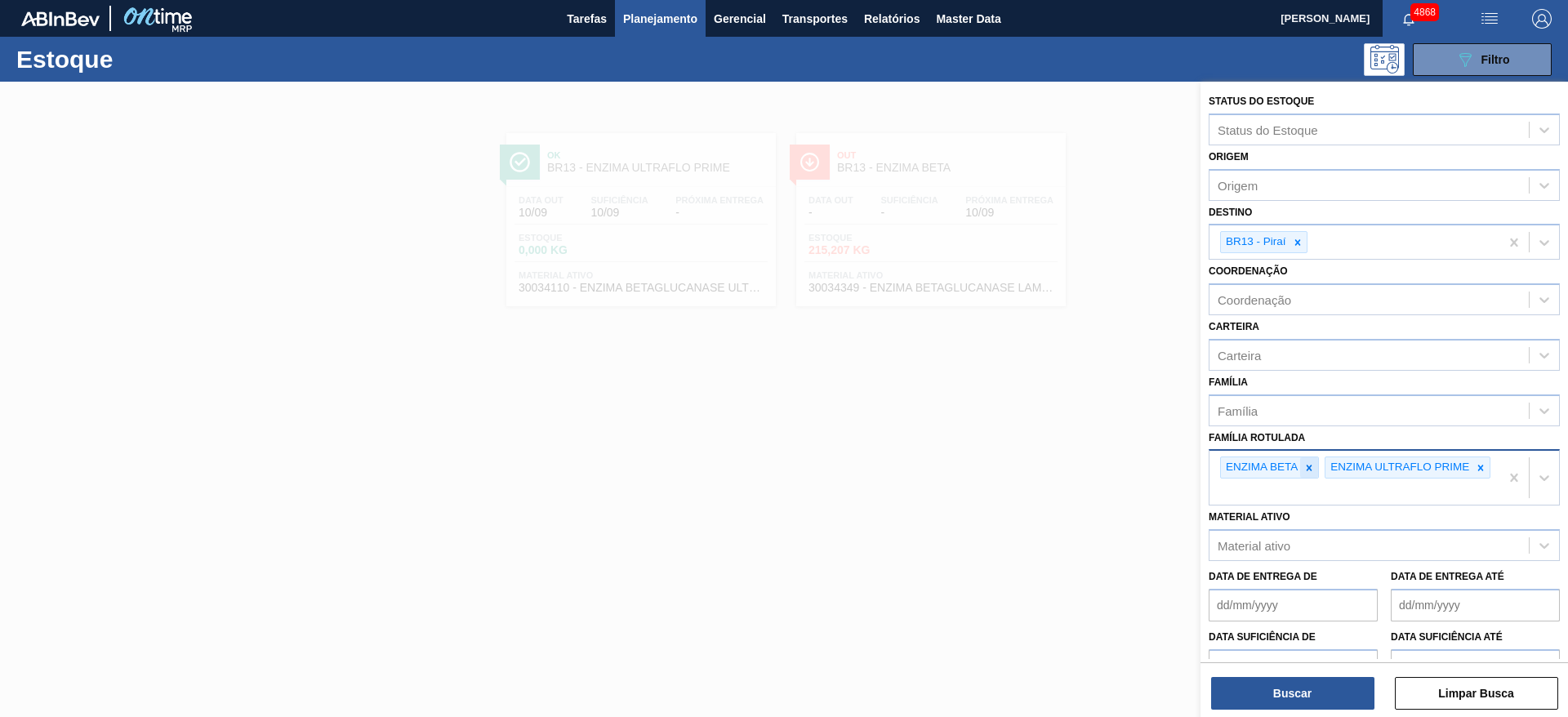
click at [1314, 459] on div at bounding box center [1309, 468] width 18 height 20
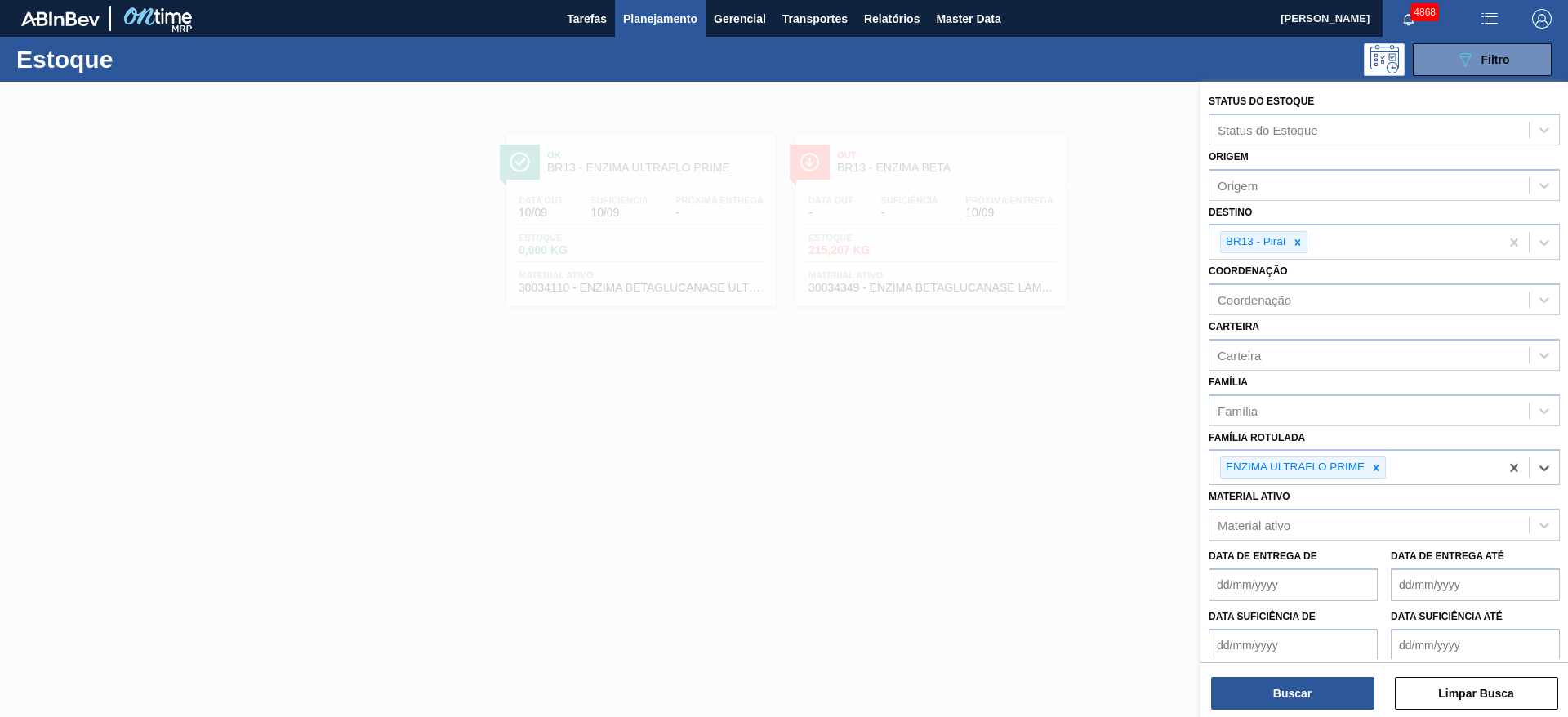
drag, startPoint x: 1379, startPoint y: 464, endPoint x: 1349, endPoint y: 435, distance: 41.7
click at [1379, 464] on icon at bounding box center [1376, 468] width 12 height 12
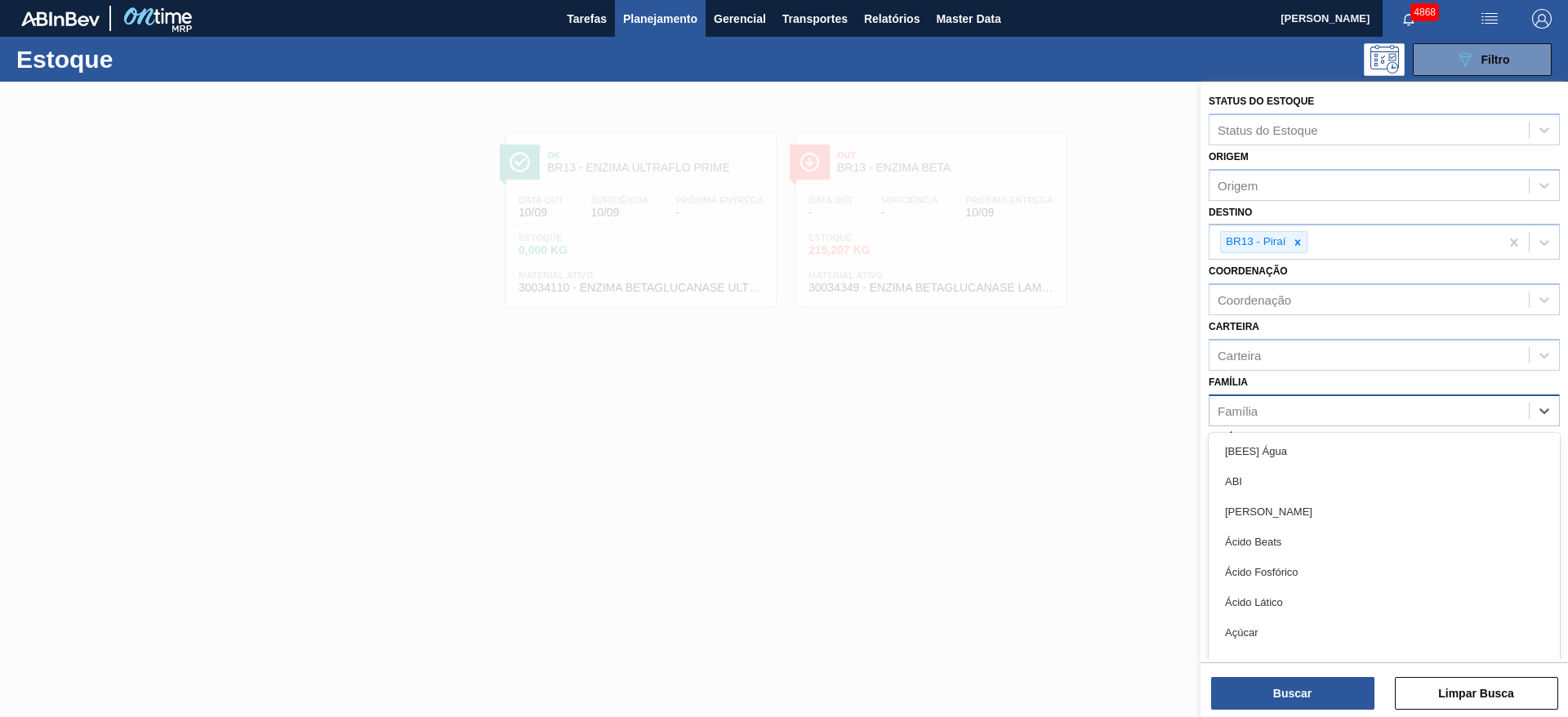
click at [1321, 399] on div "Família" at bounding box center [1369, 410] width 319 height 24
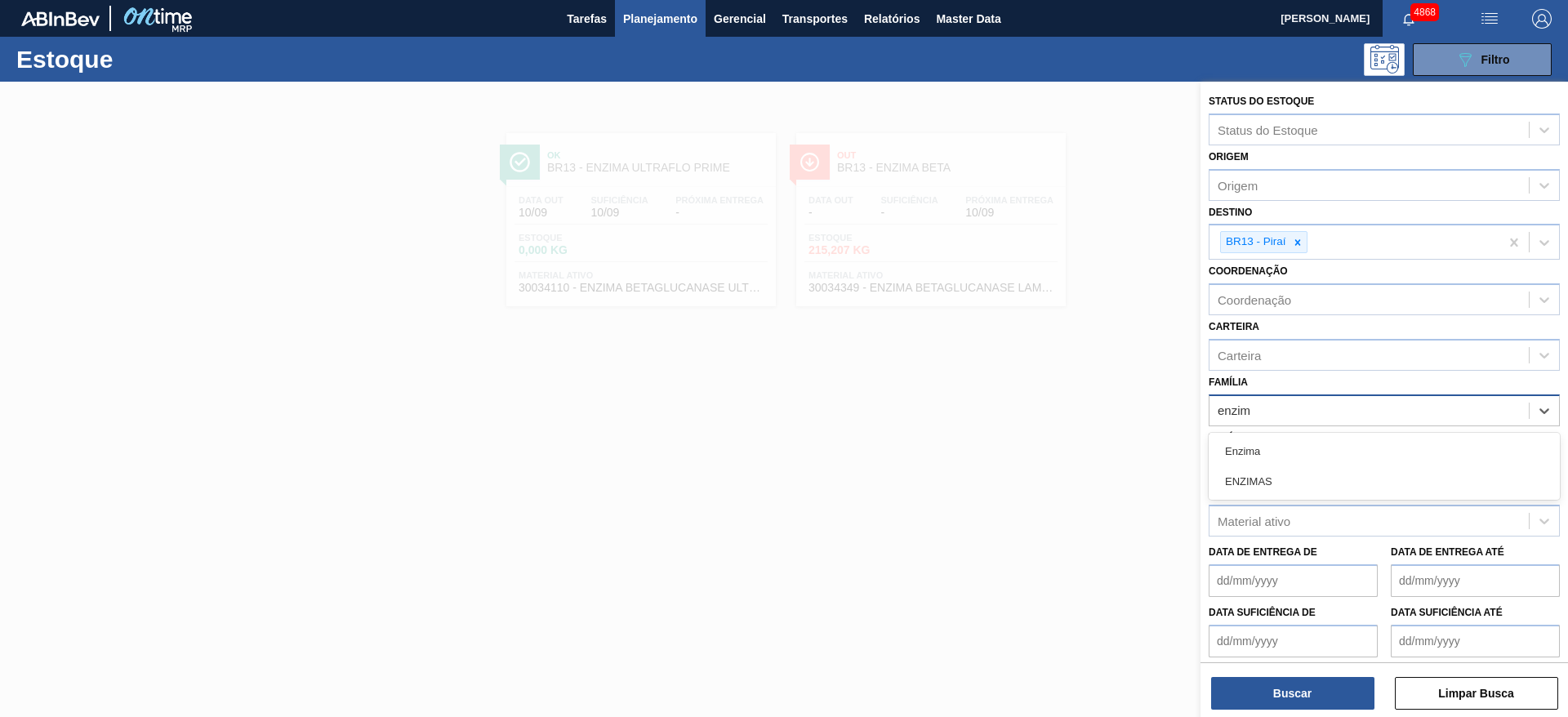
type input "enzima"
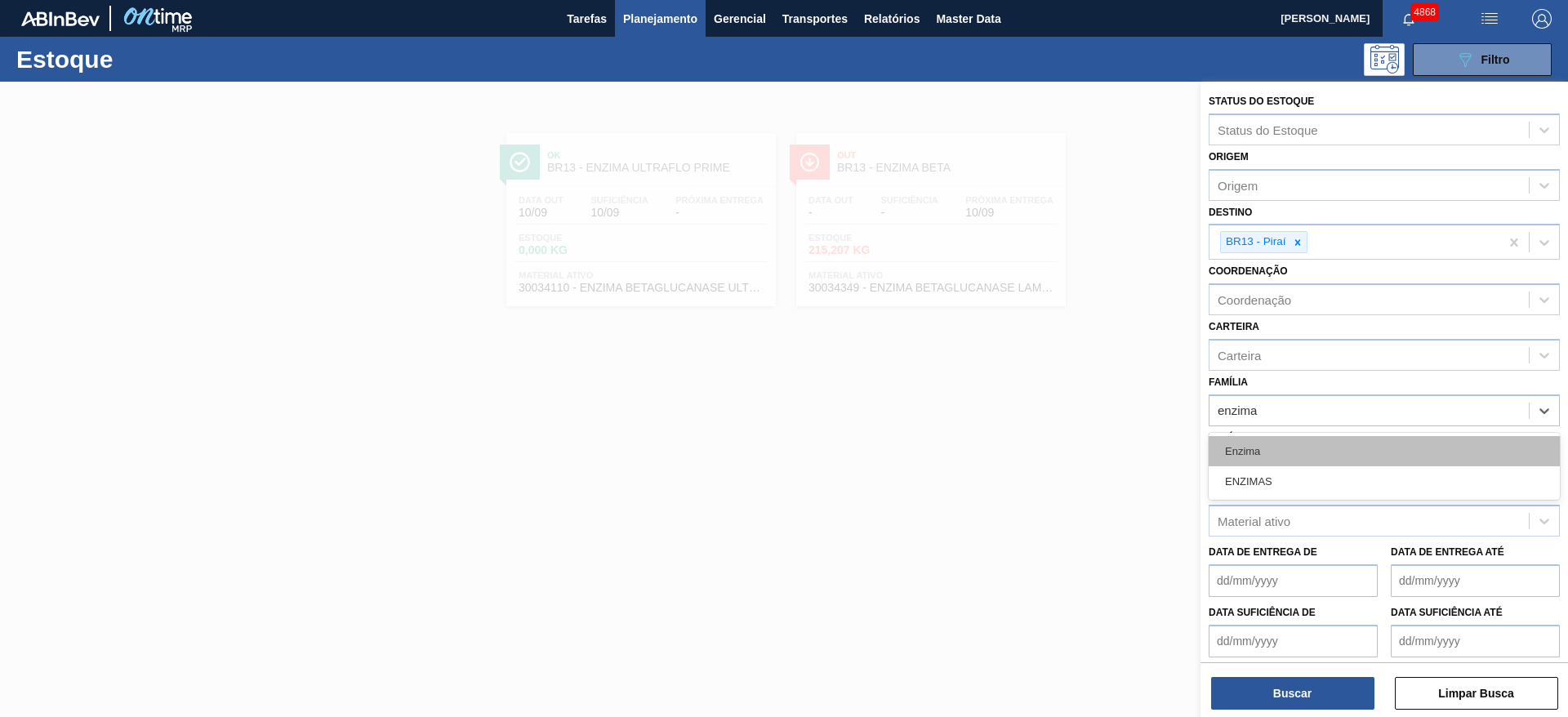
click at [1290, 454] on div "Enzima" at bounding box center [1384, 451] width 351 height 30
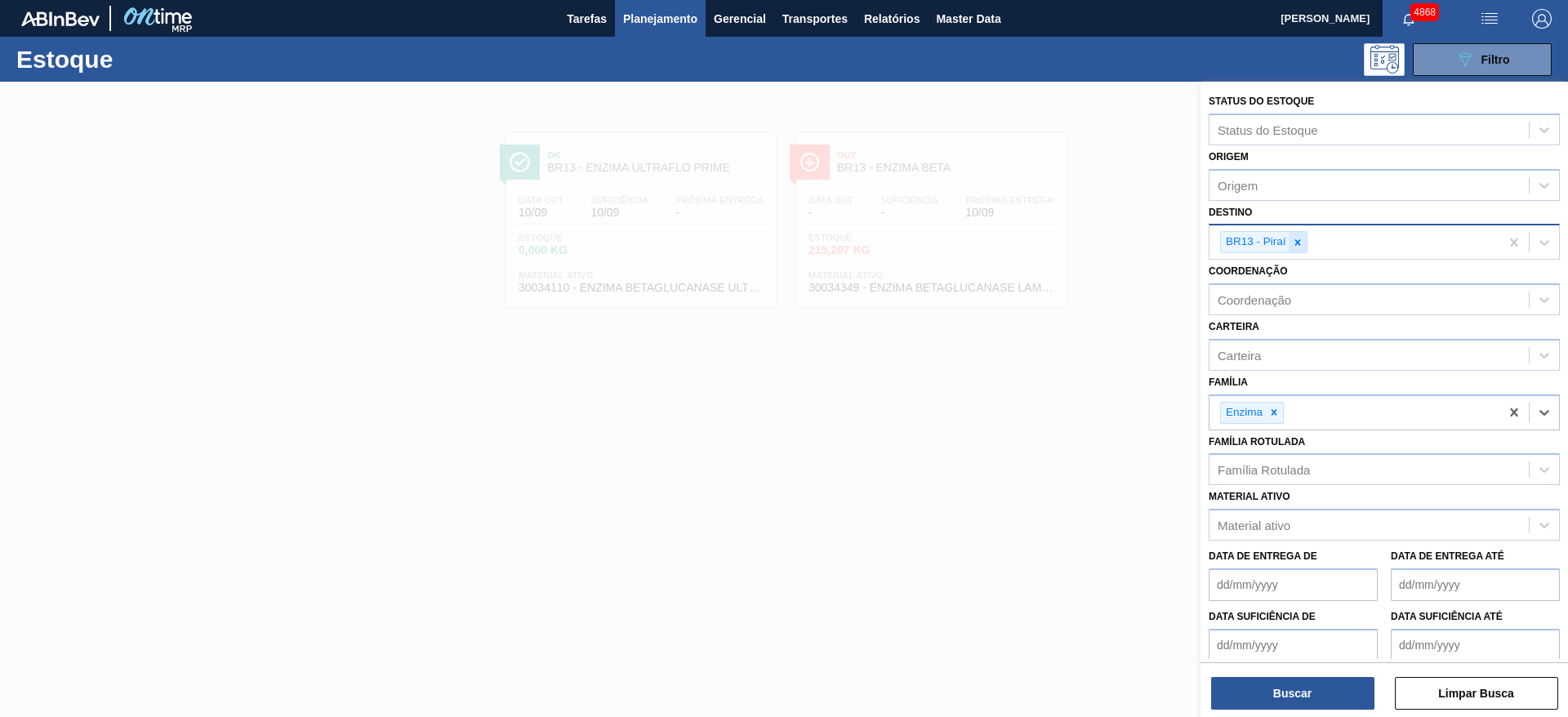
click at [1294, 233] on div at bounding box center [1297, 242] width 18 height 20
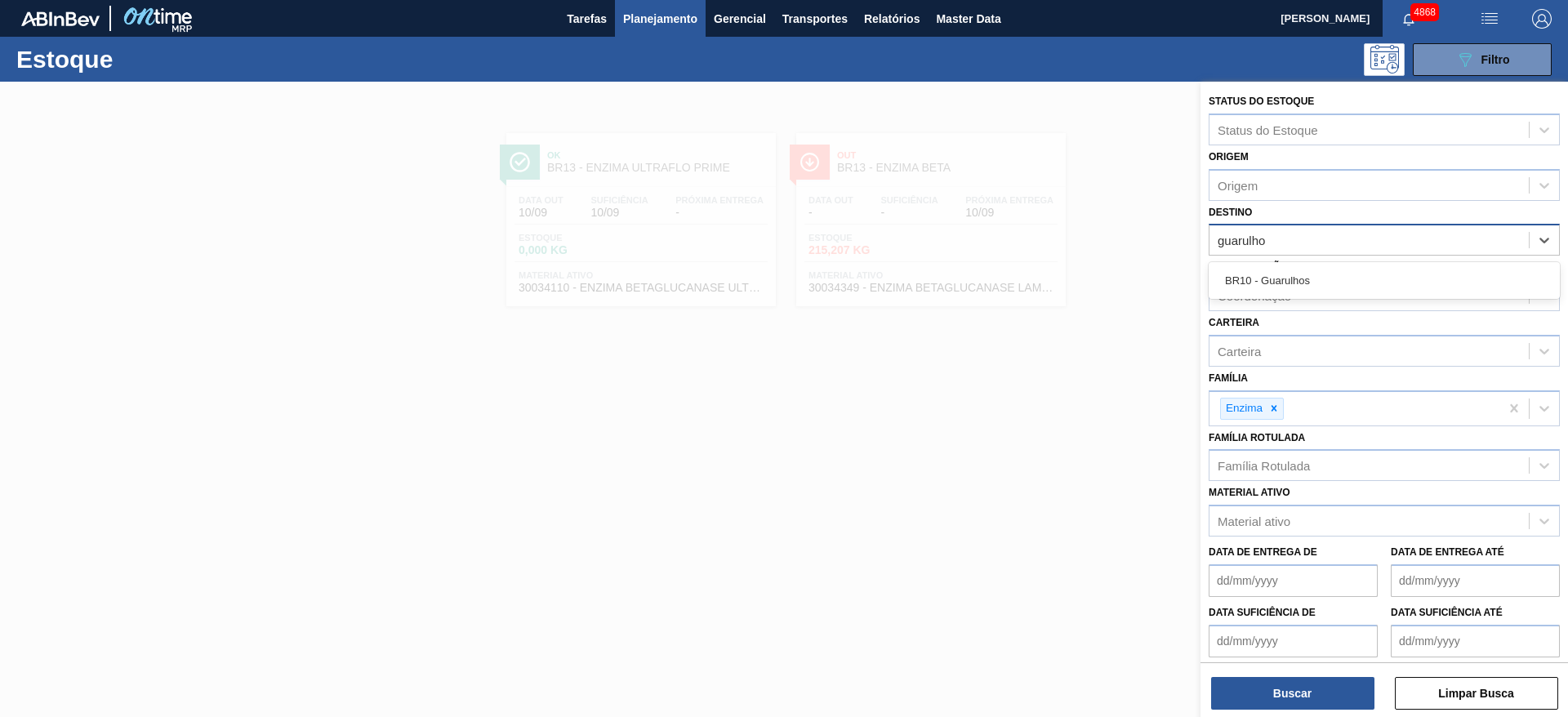
type input "guarulhos"
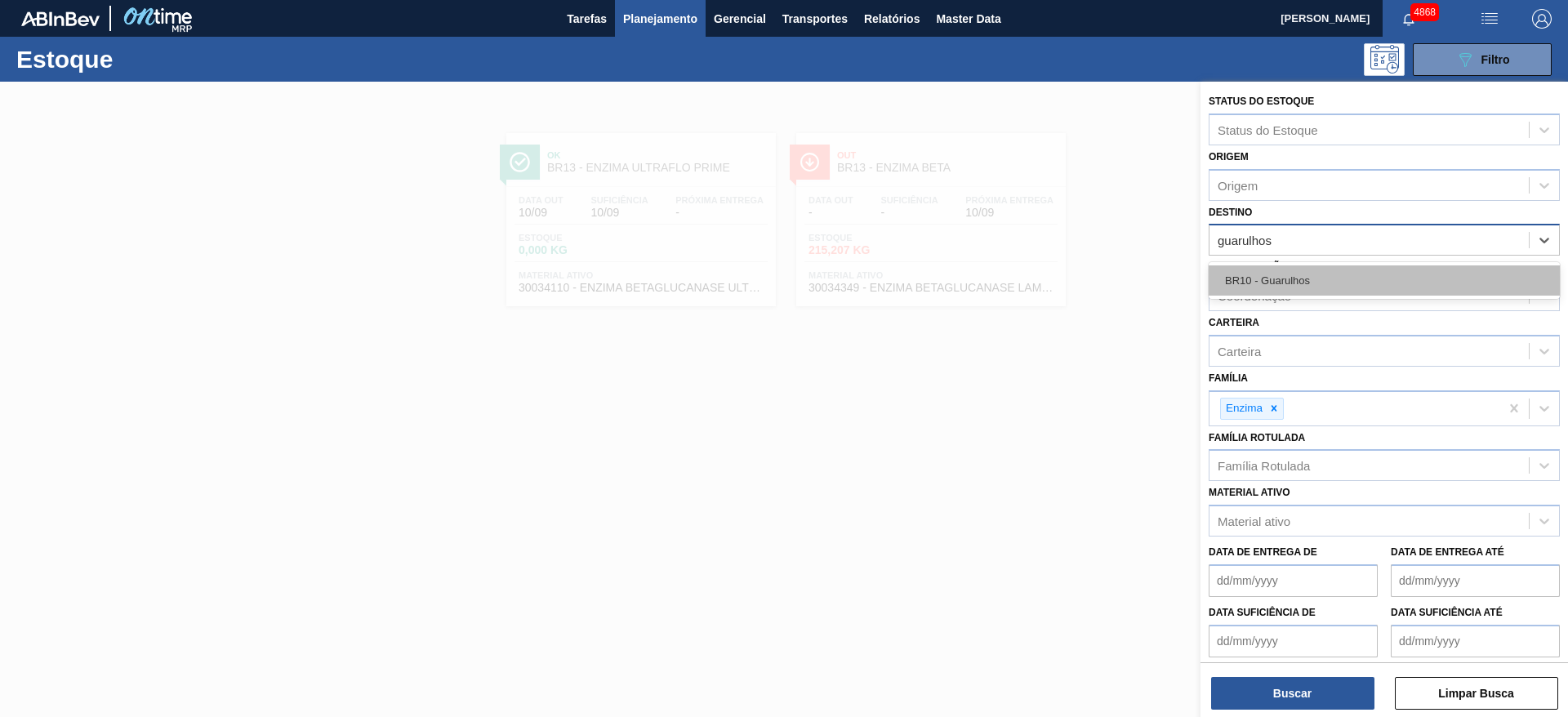
click at [1300, 273] on div "BR10 - Guarulhos" at bounding box center [1384, 280] width 351 height 30
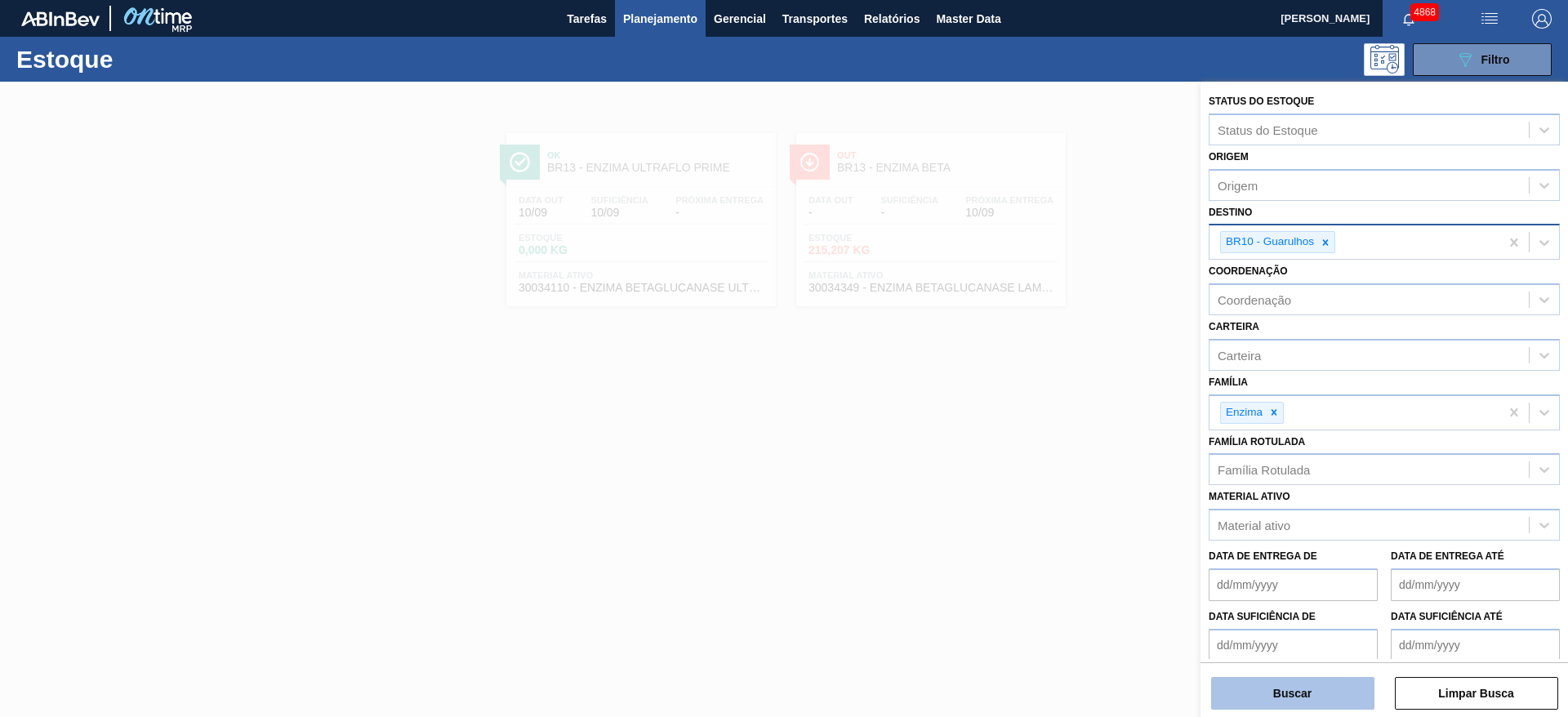
click at [1316, 691] on button "Buscar" at bounding box center [1292, 693] width 163 height 33
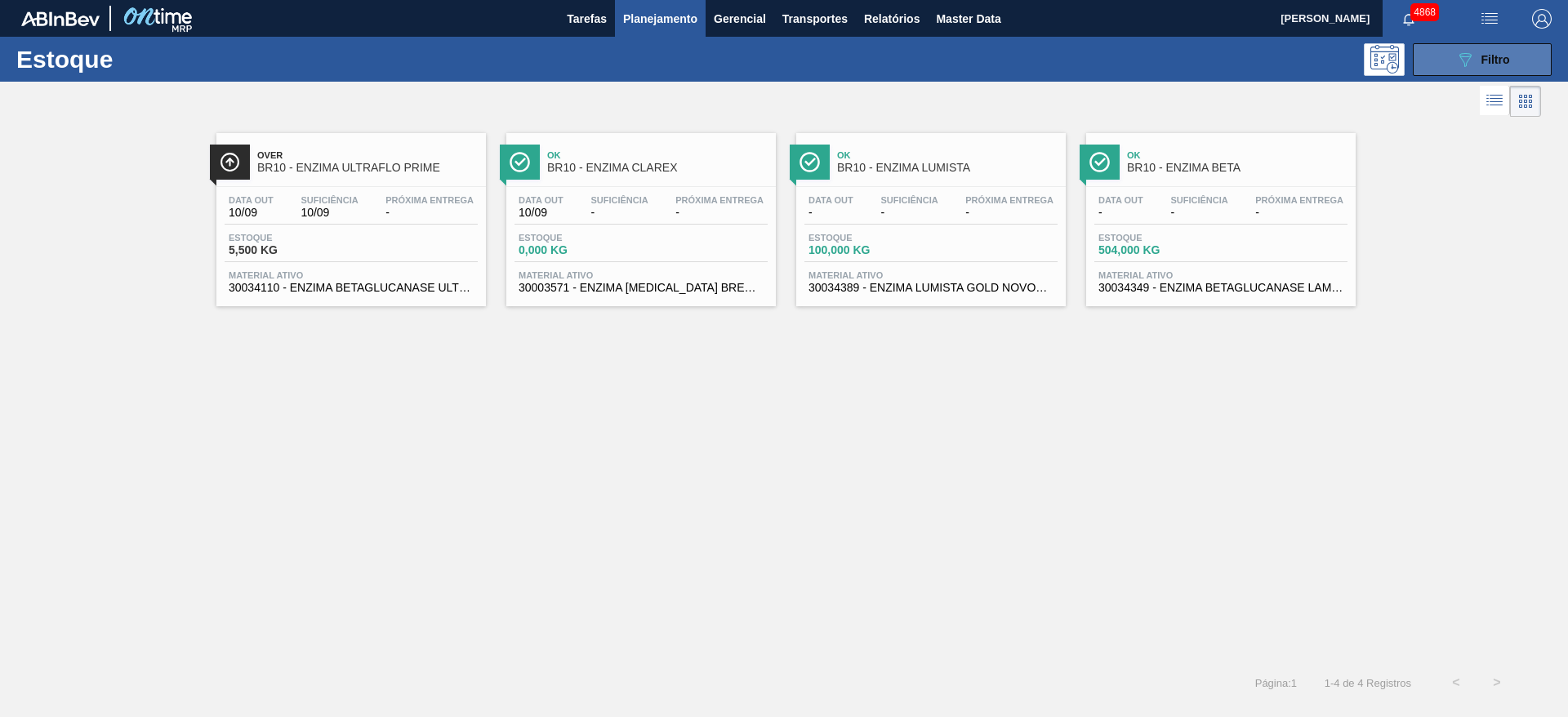
click at [1466, 58] on icon "089F7B8B-B2A5-4AFE-B5C0-19BA573D28AC" at bounding box center [1464, 59] width 19 height 19
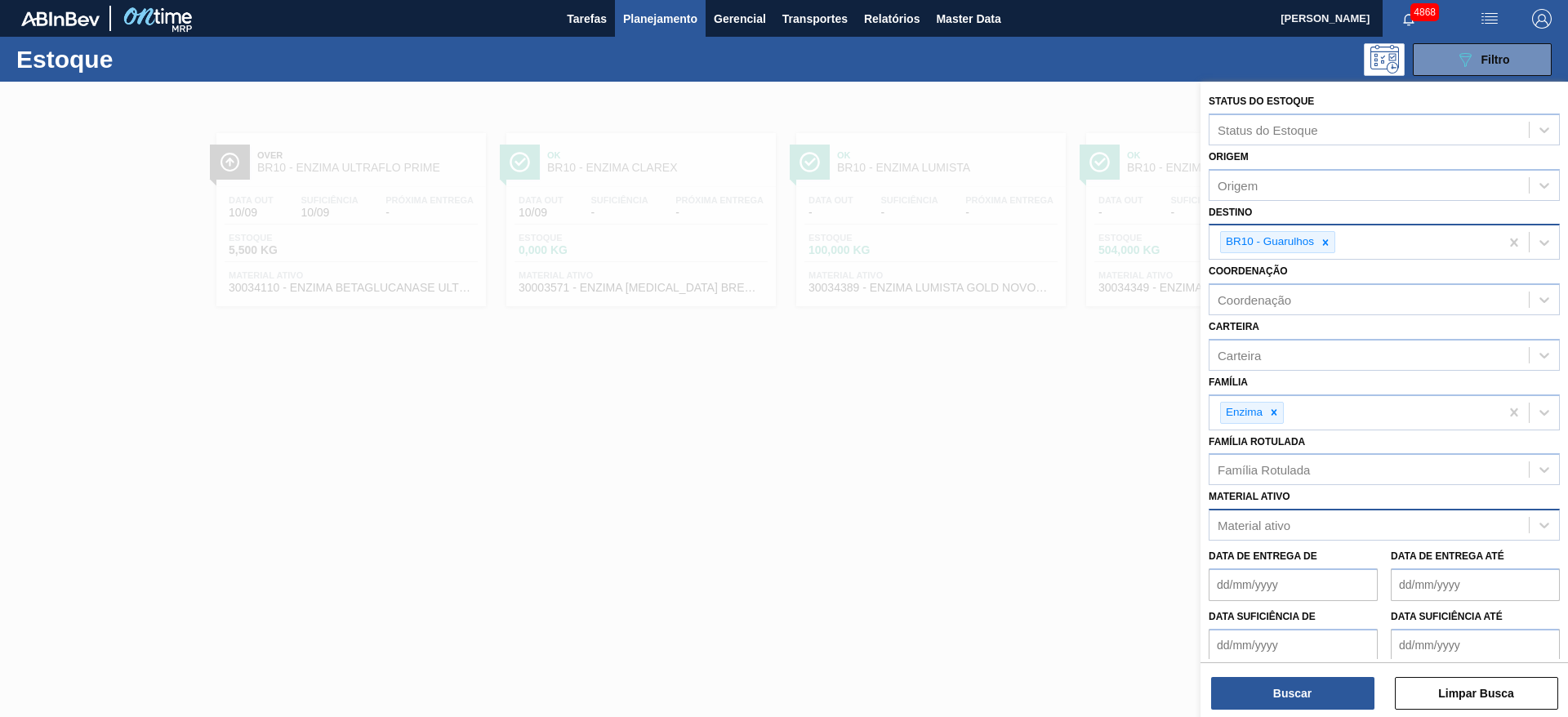
click at [1284, 527] on div "Material ativo" at bounding box center [1254, 525] width 73 height 14
type ativo "polyc"
type ativo "polyclar"
click at [1321, 584] on div "30003293 - ESTABILIZANTE;POLYCLAR 10;;POLYCLAR 10 I" at bounding box center [1384, 596] width 351 height 30
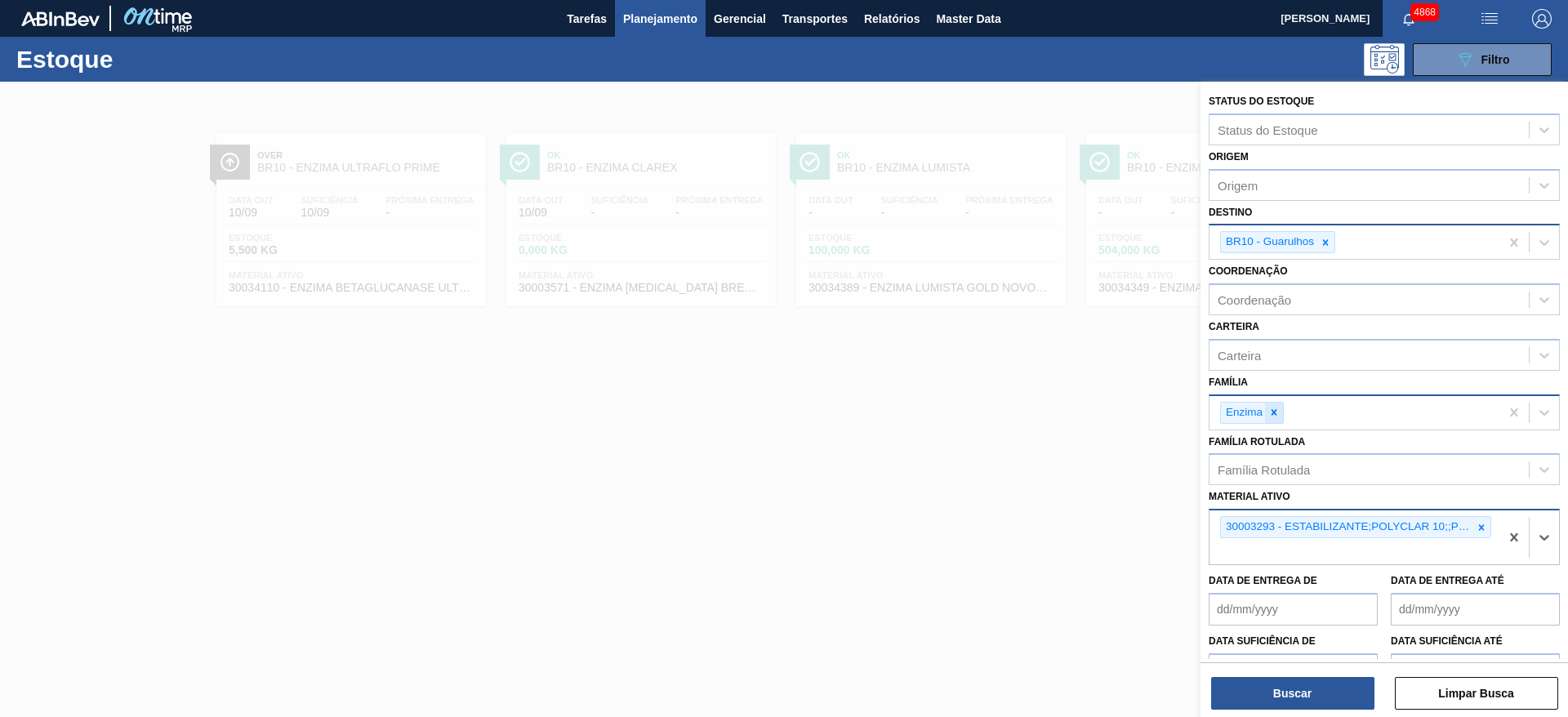
drag, startPoint x: 1271, startPoint y: 416, endPoint x: 1335, endPoint y: 305, distance: 128.1
click at [1272, 414] on icon at bounding box center [1274, 413] width 12 height 12
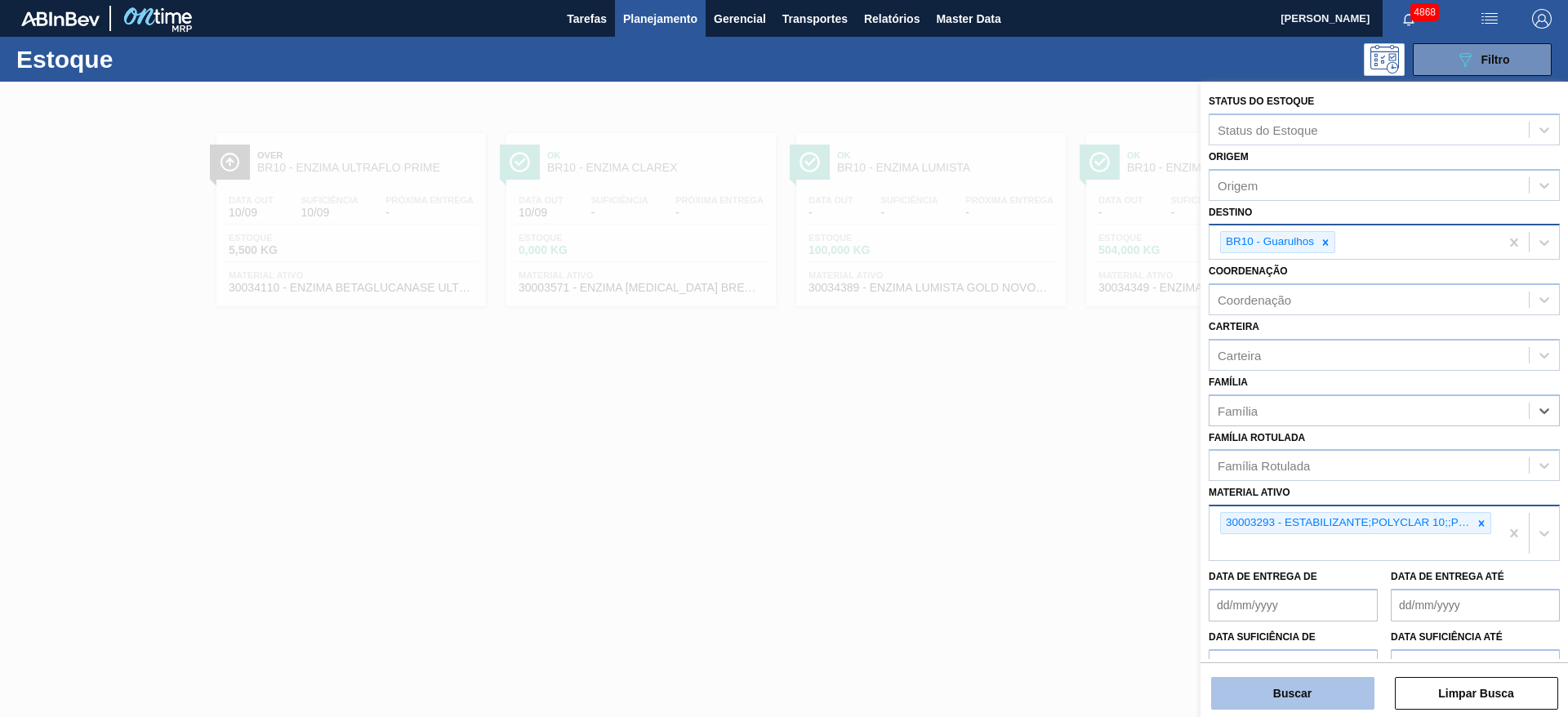
click at [1305, 687] on button "Buscar" at bounding box center [1292, 693] width 163 height 33
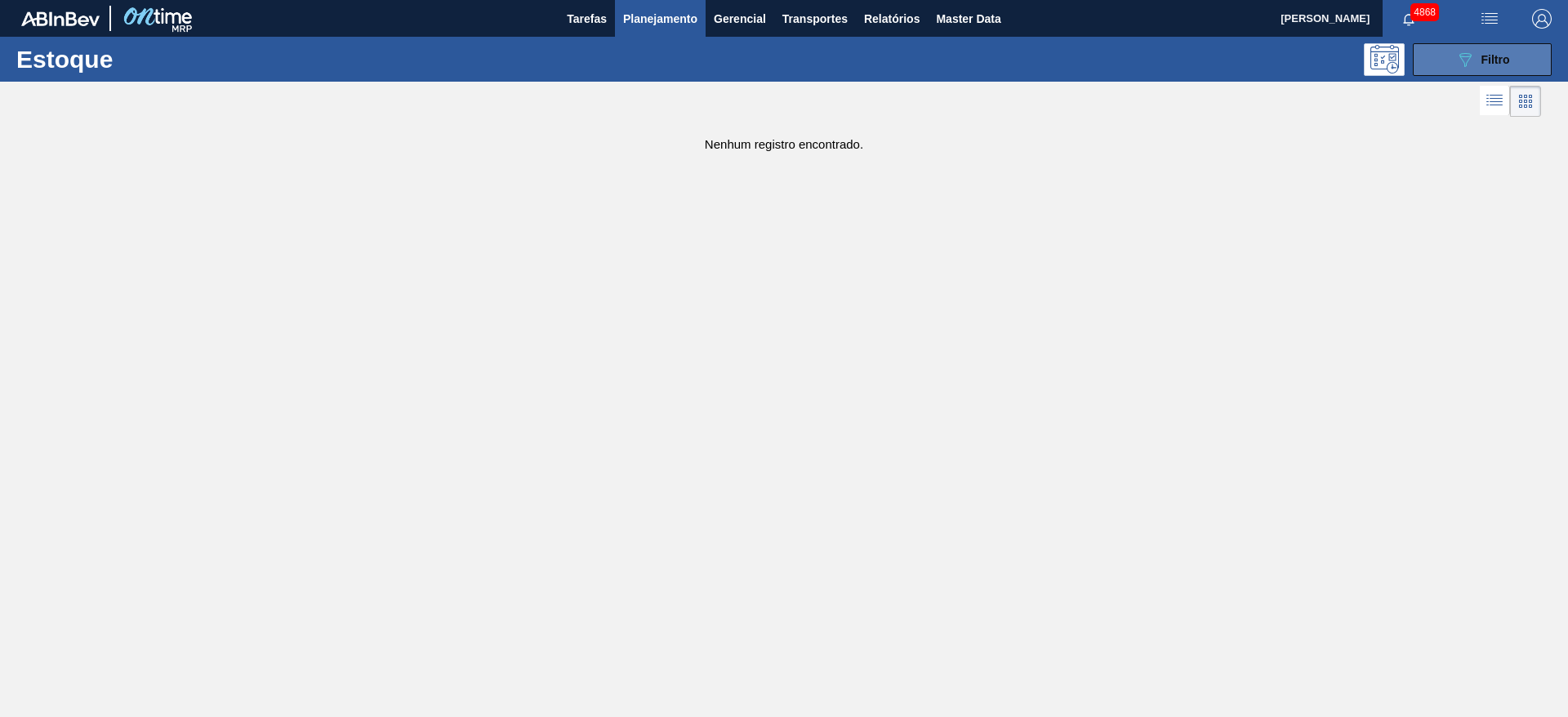
click at [1436, 67] on button "089F7B8B-B2A5-4AFE-B5C0-19BA573D28AC Filtro" at bounding box center [1482, 59] width 138 height 33
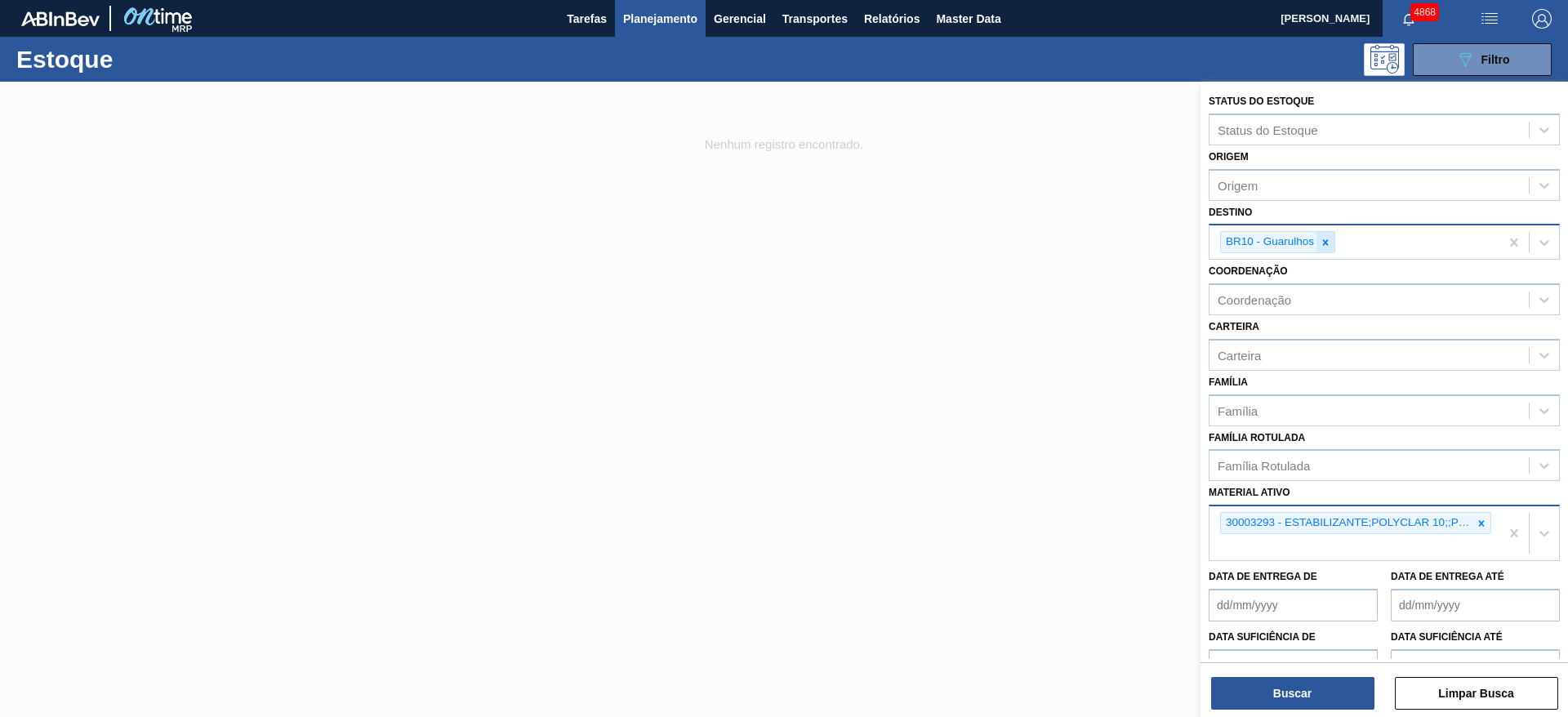
click at [1325, 234] on div at bounding box center [1325, 242] width 18 height 20
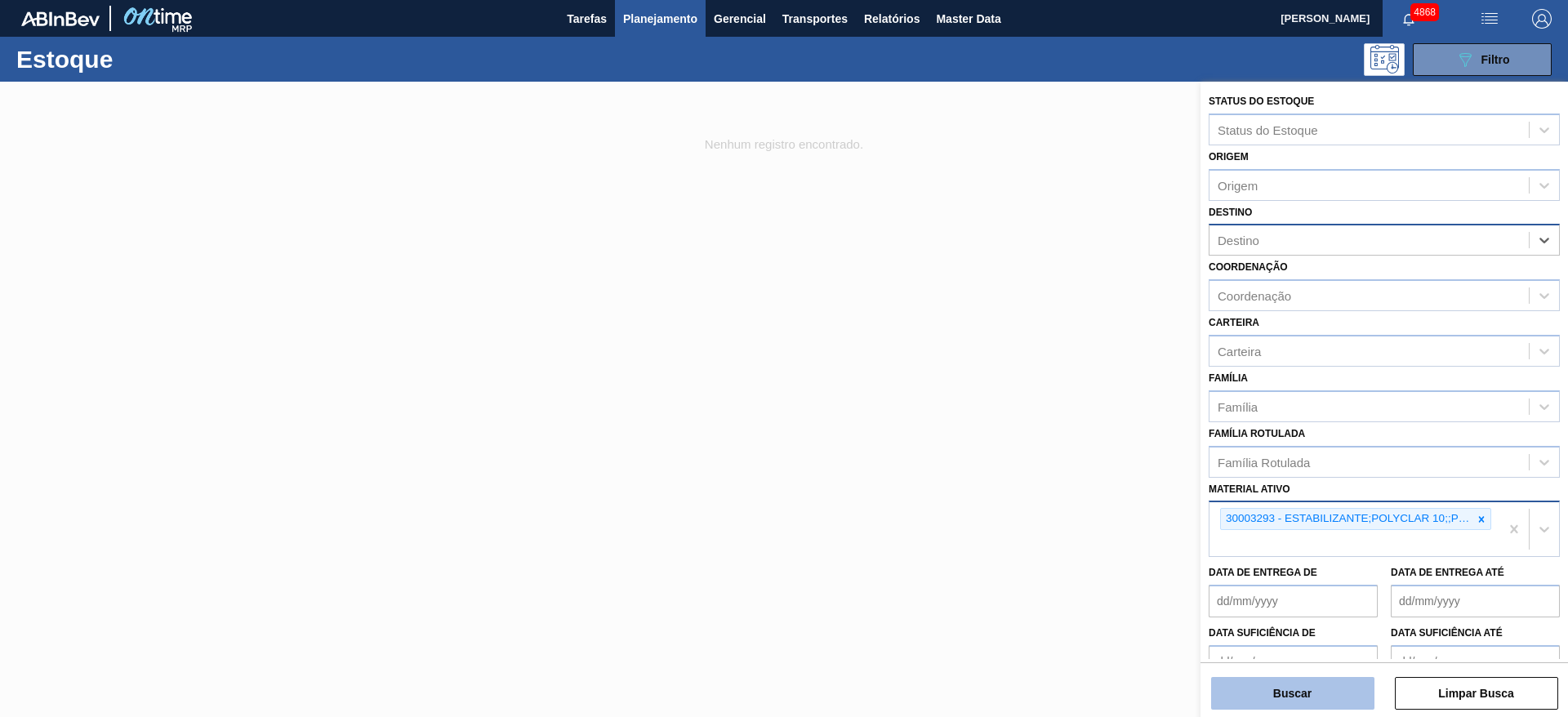
click at [1236, 709] on button "Buscar" at bounding box center [1292, 693] width 163 height 33
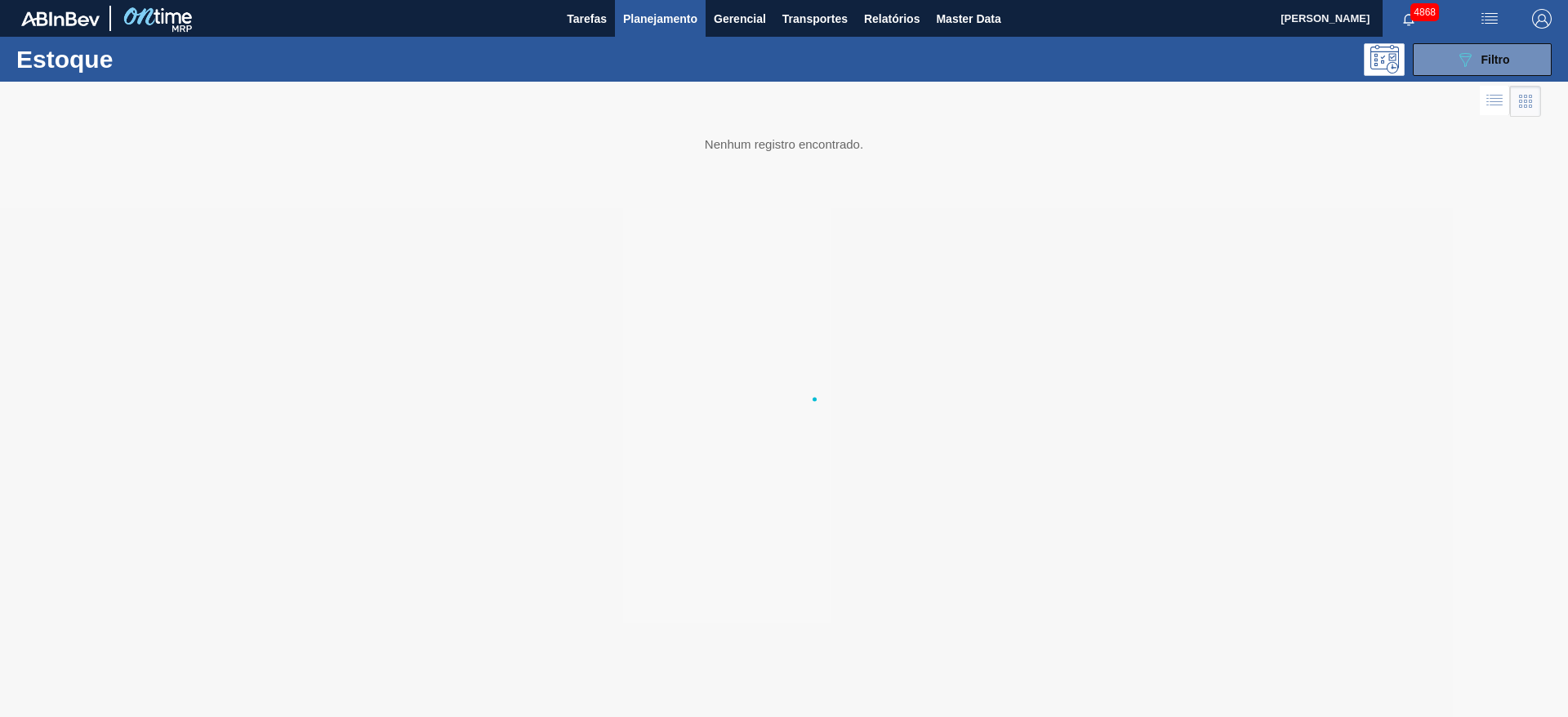
click at [1234, 701] on div at bounding box center [784, 399] width 1568 height 635
click at [1516, 55] on button "089F7B8B-B2A5-4AFE-B5C0-19BA573D28AC Filtro" at bounding box center [1482, 59] width 138 height 33
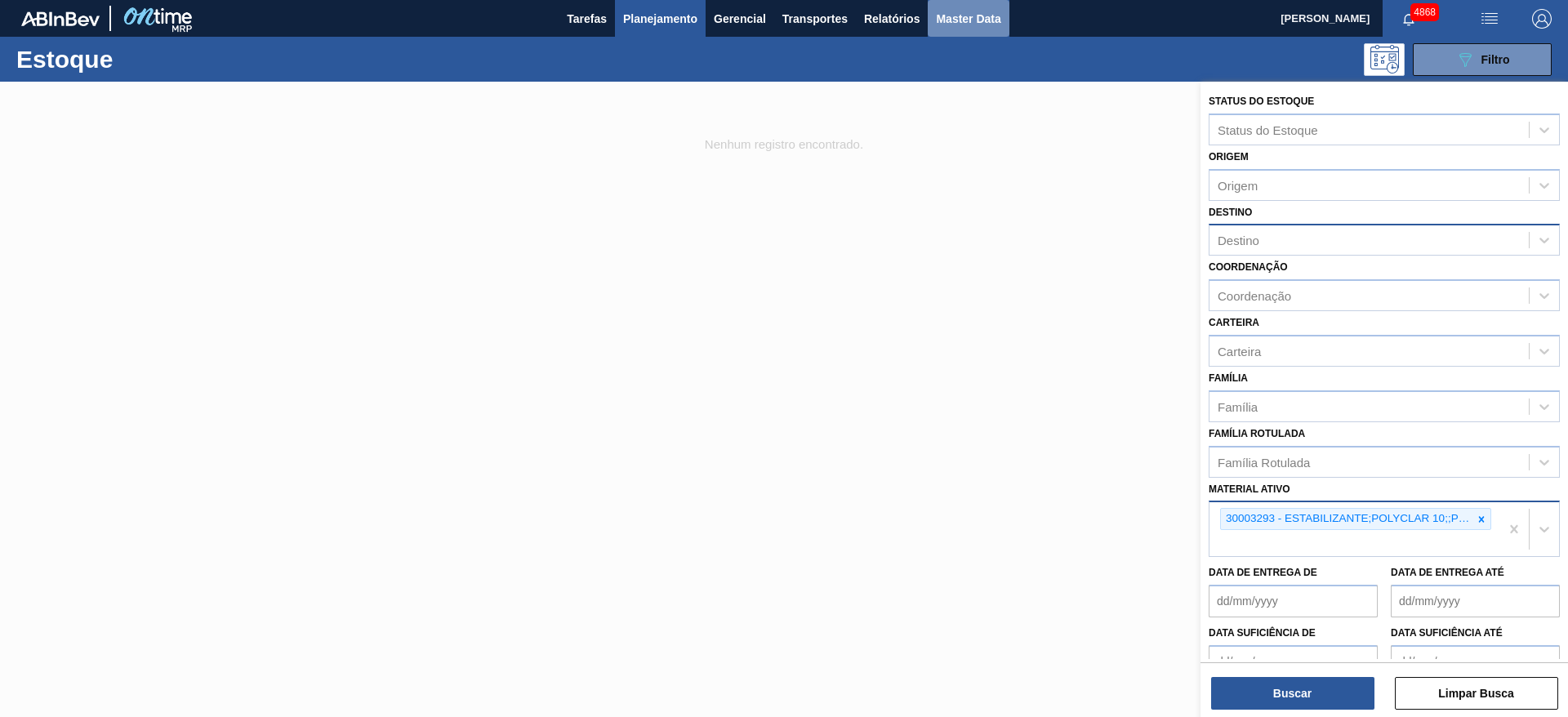
click at [953, 34] on button "Master Data" at bounding box center [968, 19] width 81 height 37
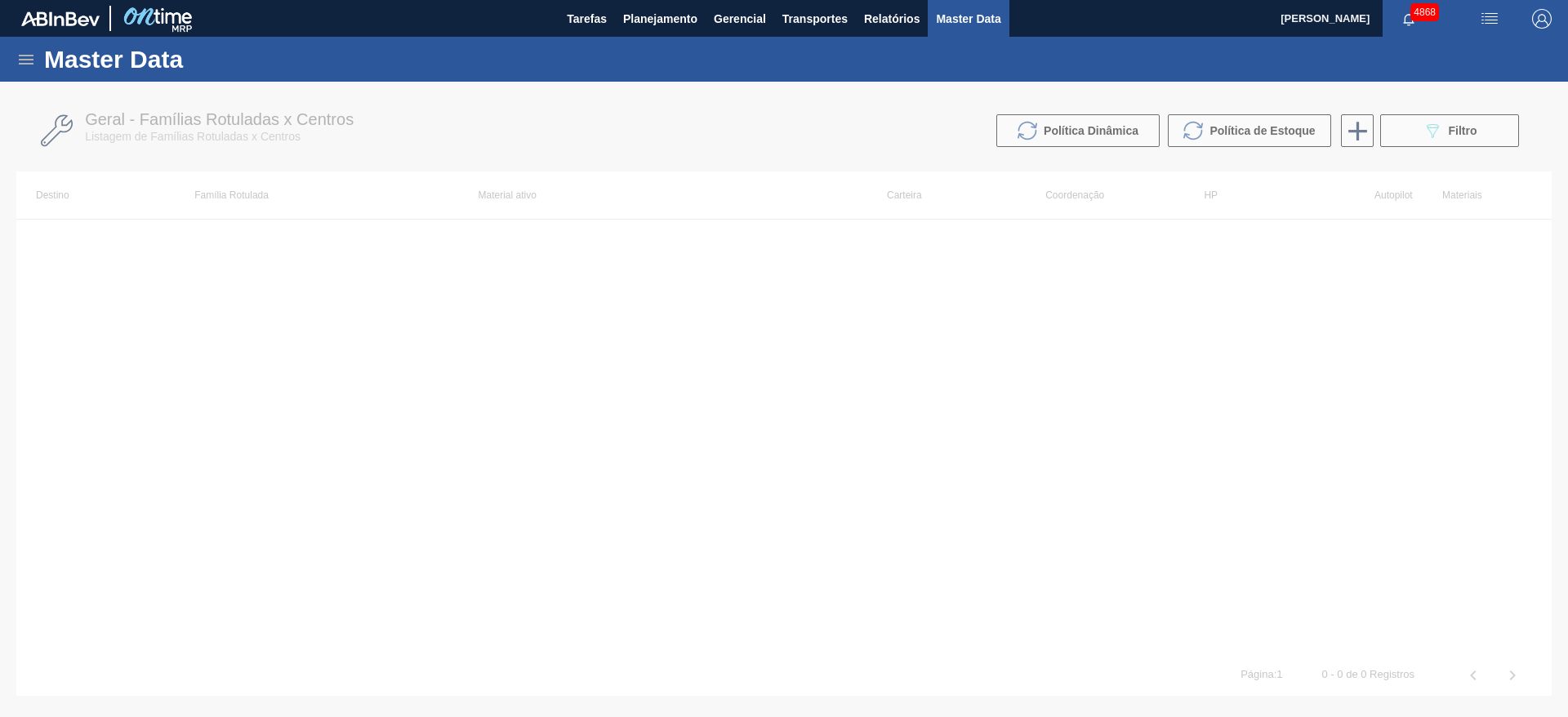
click at [33, 69] on div "Master Data" at bounding box center [784, 59] width 1568 height 45
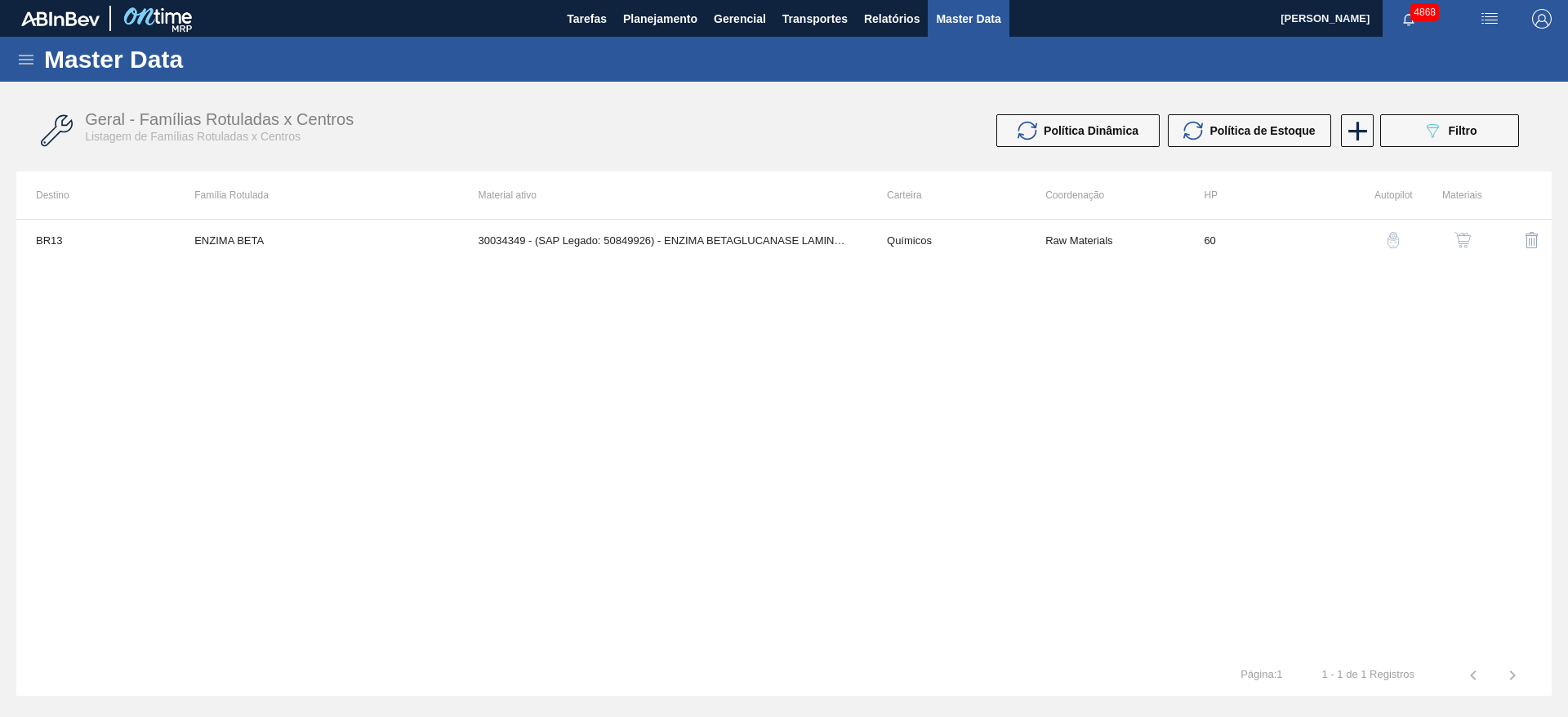
click at [33, 65] on icon at bounding box center [25, 59] width 19 height 19
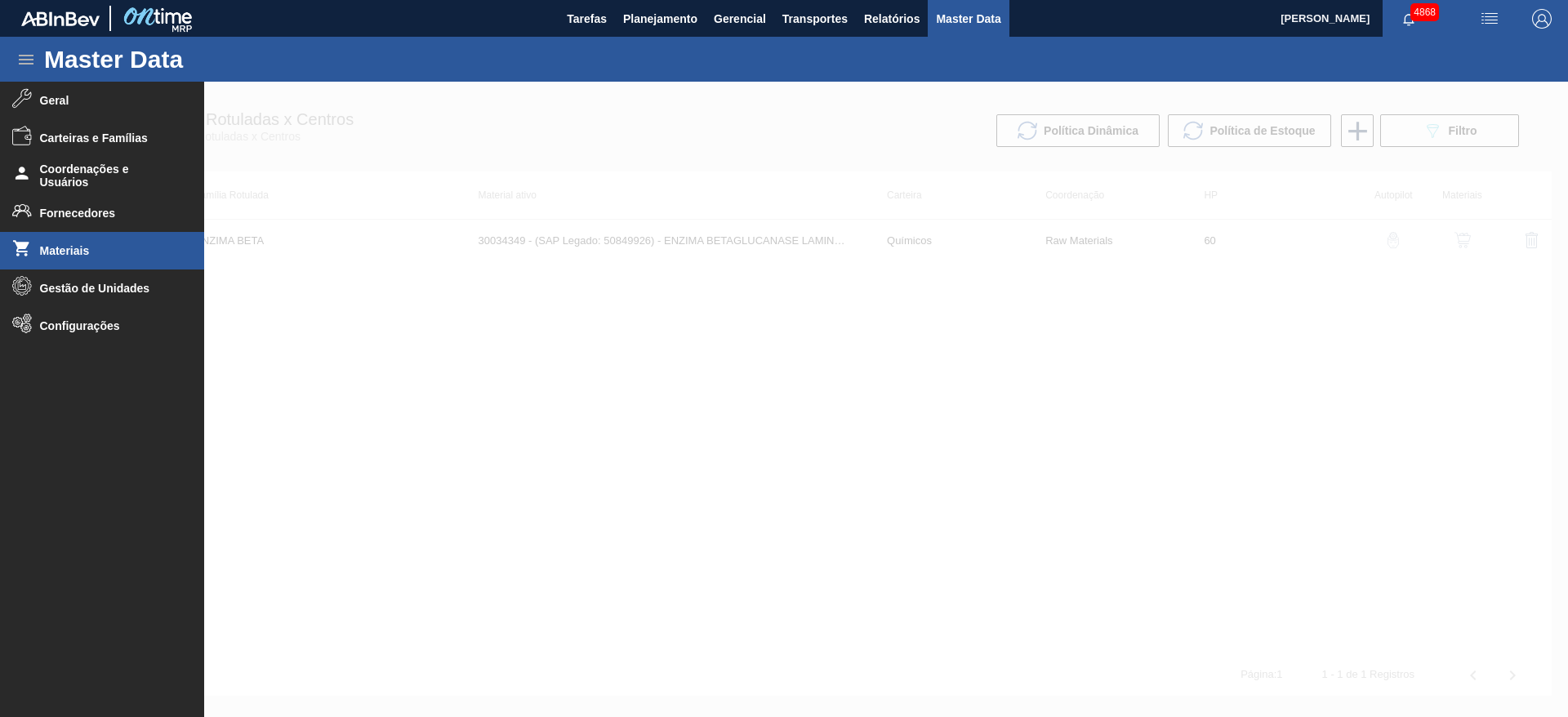
click at [107, 254] on span "Materiais" at bounding box center [107, 250] width 135 height 13
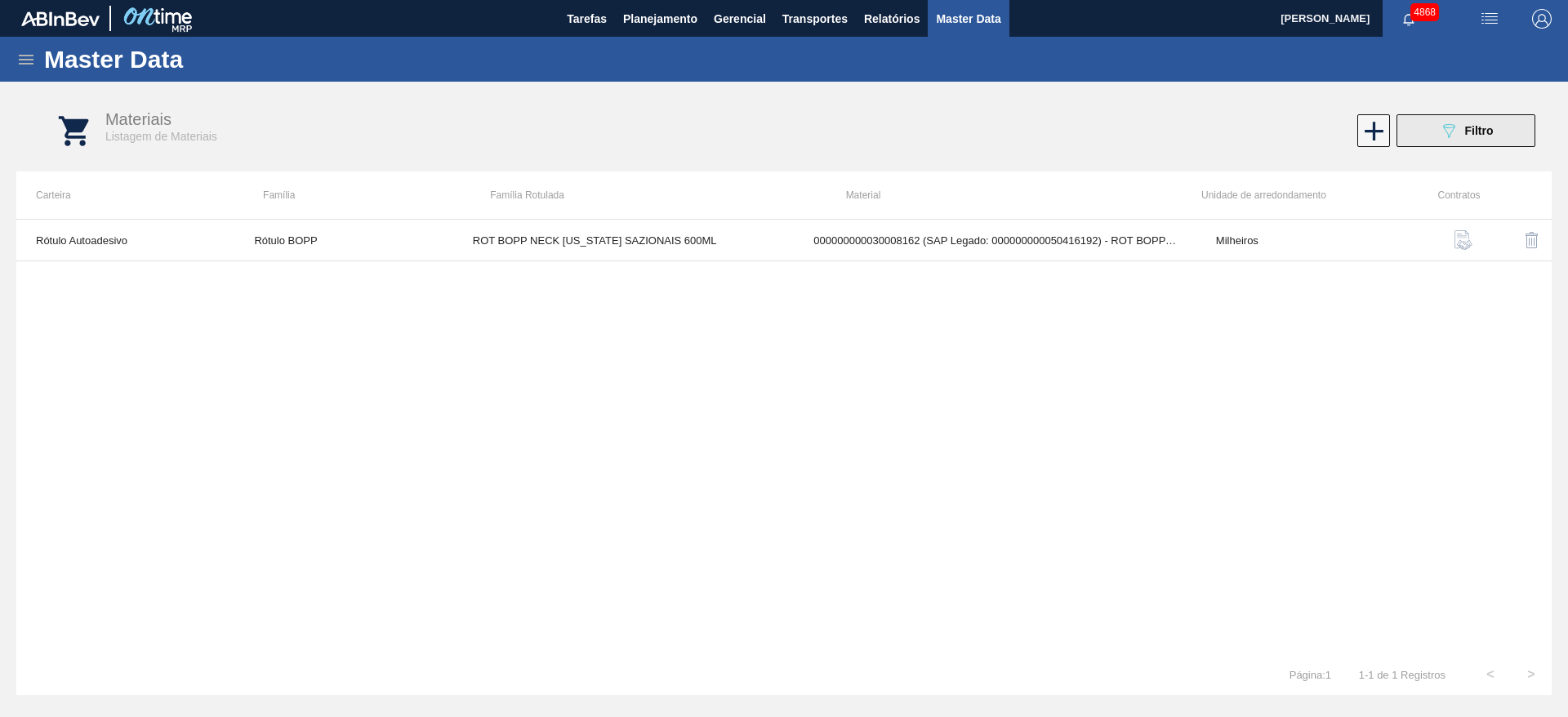
click at [1436, 128] on button "089F7B8B-B2A5-4AFE-B5C0-19BA573D28AC Filtro" at bounding box center [1466, 130] width 138 height 33
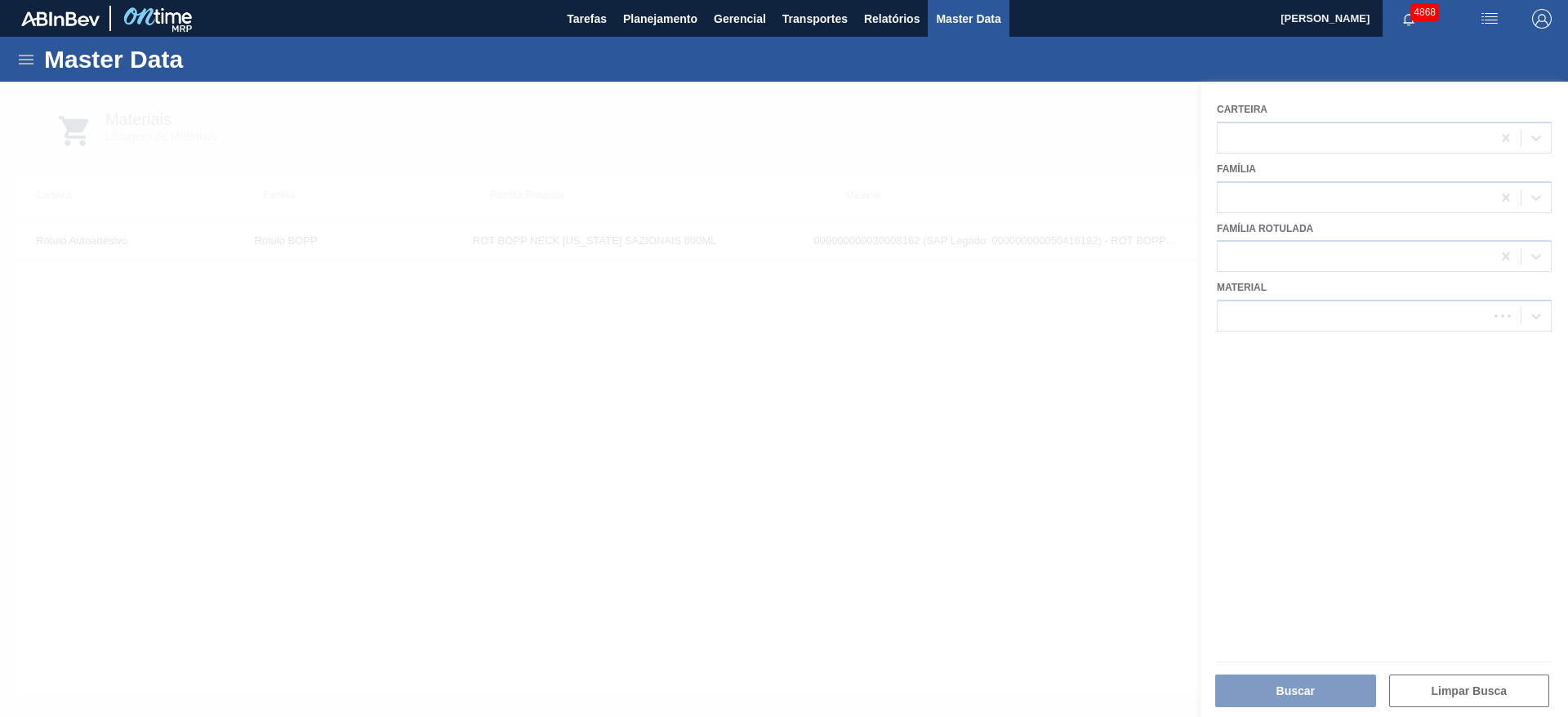
click at [1291, 246] on div at bounding box center [784, 399] width 1568 height 635
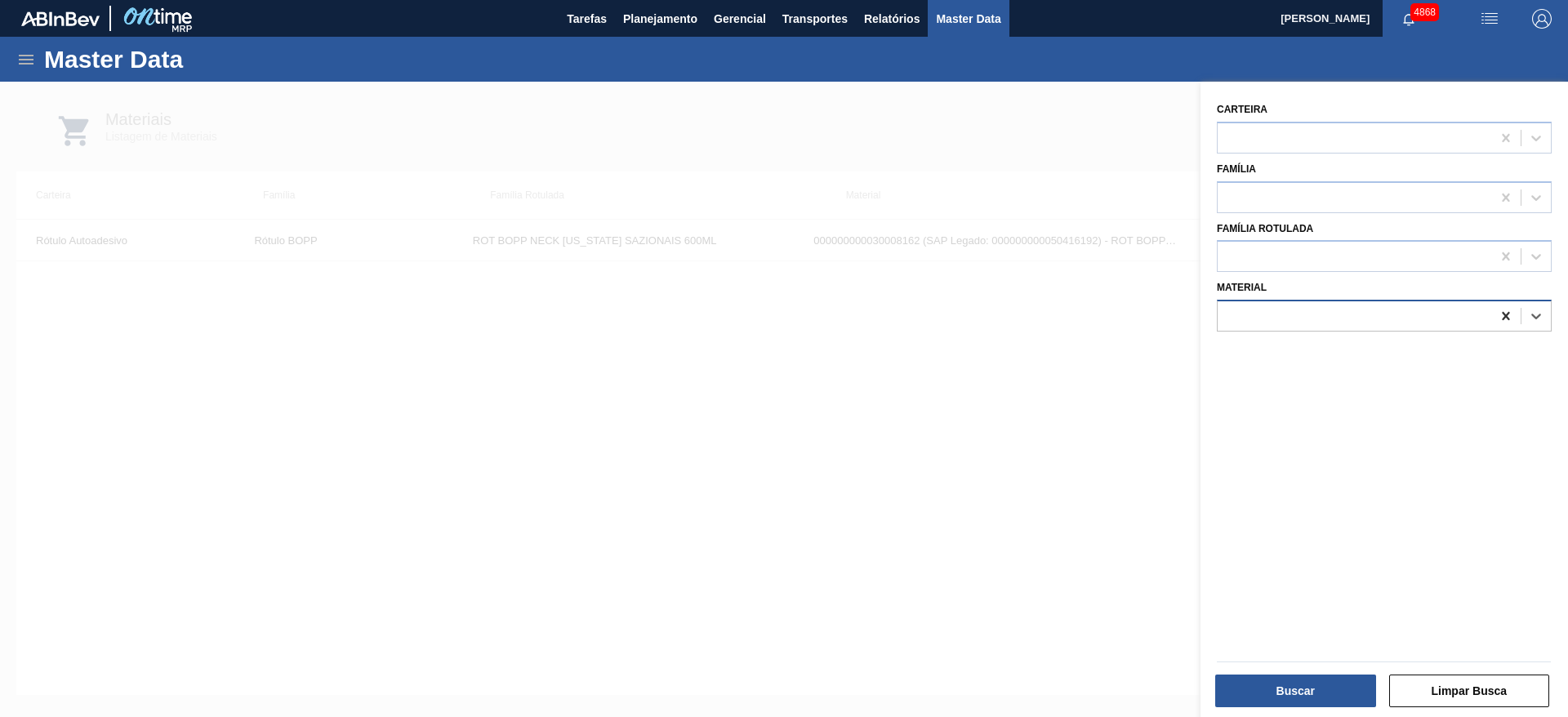
click at [1500, 325] on div at bounding box center [1506, 316] width 30 height 30
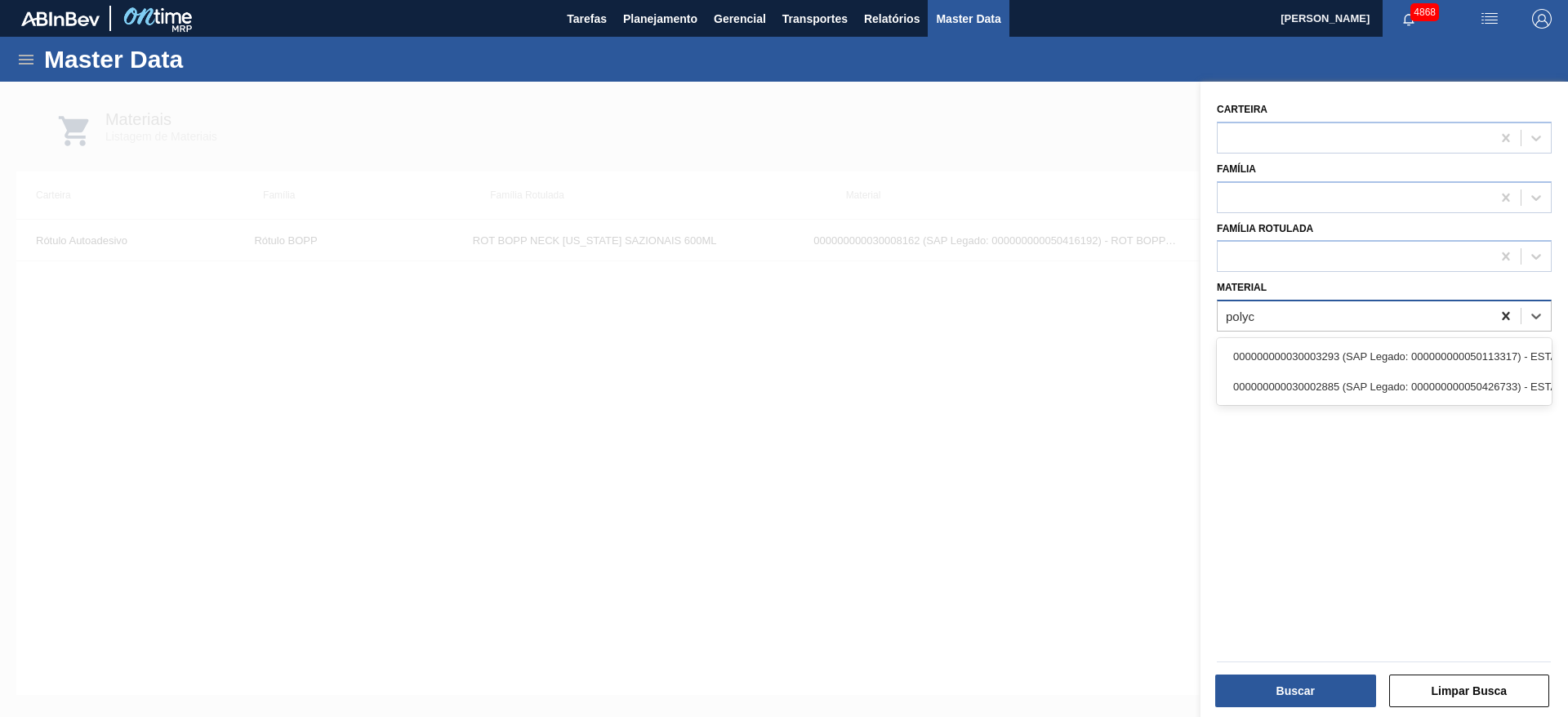
type input "polycl"
click at [1472, 348] on div "000000000030003293 (SAP Legado: 000000000050113317) - ESTABILIZANTE;POLYCLAR 10…" at bounding box center [1384, 371] width 335 height 67
click at [1443, 351] on div "000000000030003293 (SAP Legado: 000000000050113317) - ESTABILIZANTE;POLYCLAR 10…" at bounding box center [1384, 371] width 335 height 67
click at [1251, 345] on div "000000000030003293 (SAP Legado: 000000000050113317) - ESTABILIZANTE;POLYCLAR 10…" at bounding box center [1163, 356] width 335 height 30
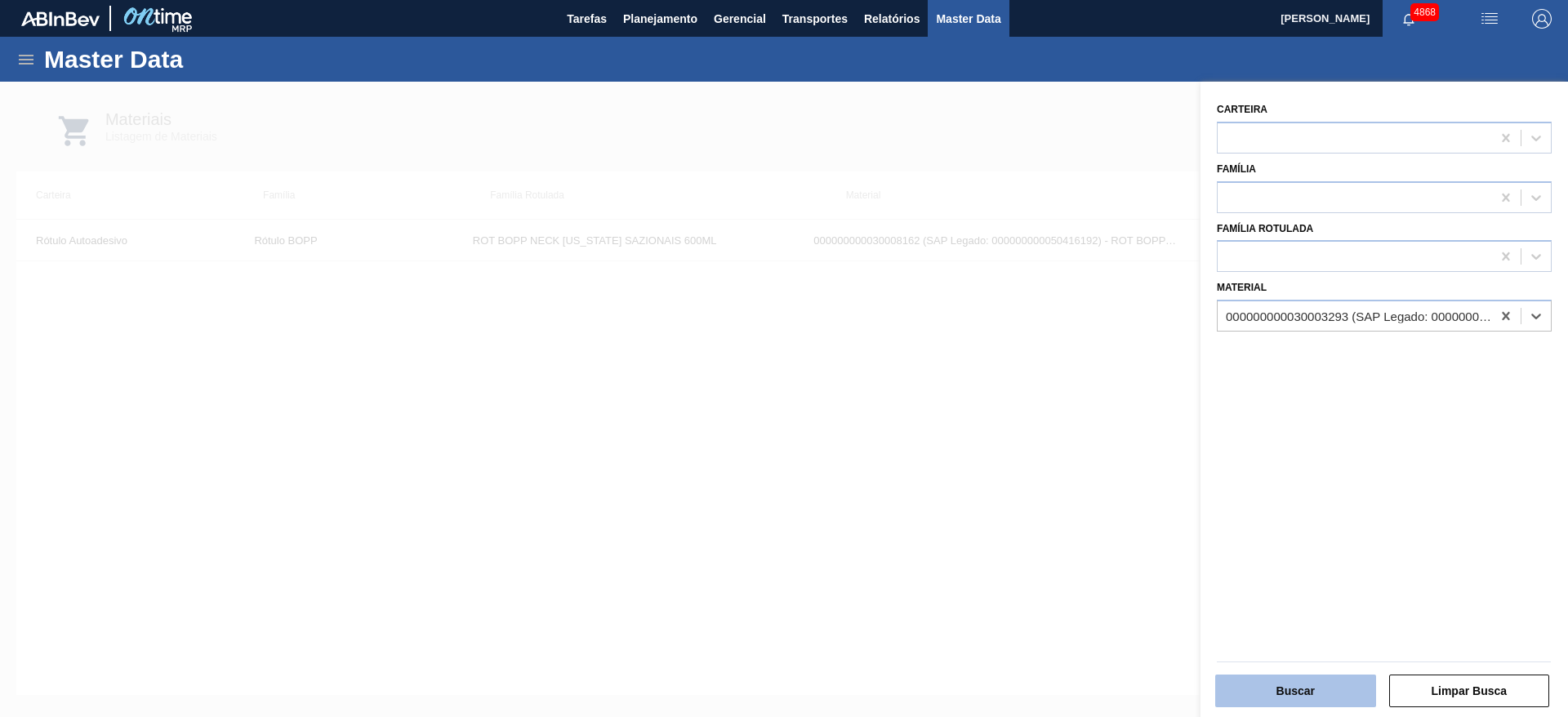
click at [1312, 682] on button "Buscar" at bounding box center [1295, 691] width 161 height 33
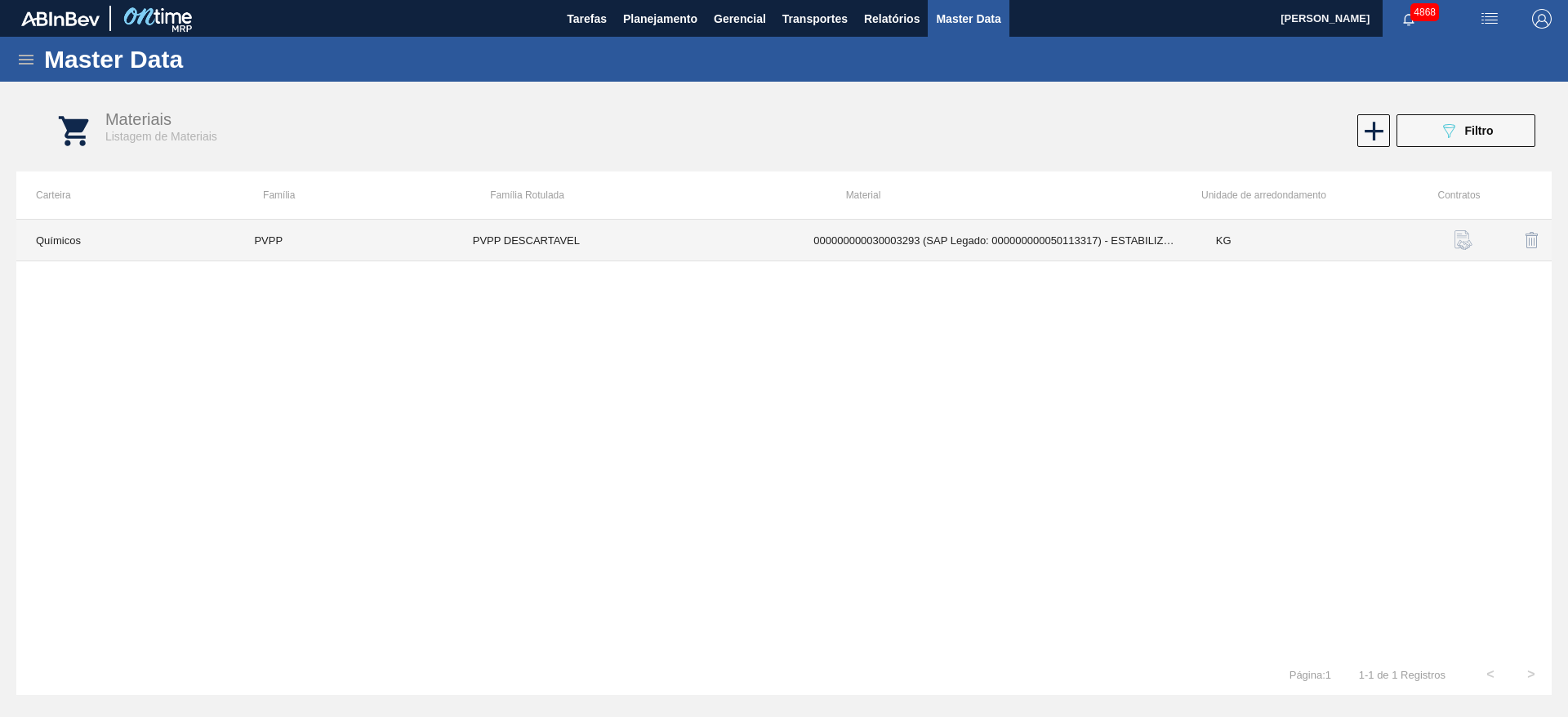
click at [580, 253] on td "PVPP DESCARTAVEL" at bounding box center [624, 240] width 341 height 41
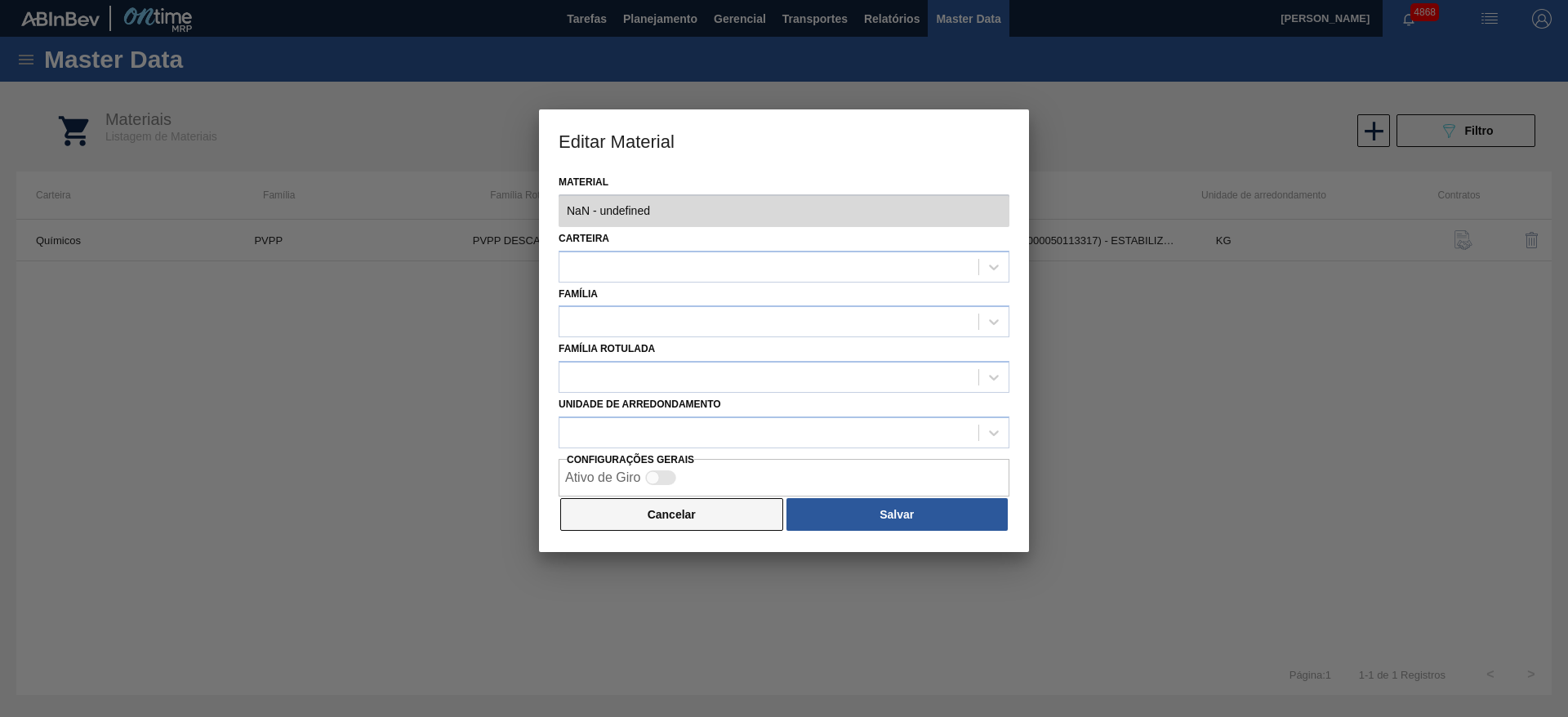
click at [713, 515] on button "Cancelar" at bounding box center [671, 514] width 223 height 33
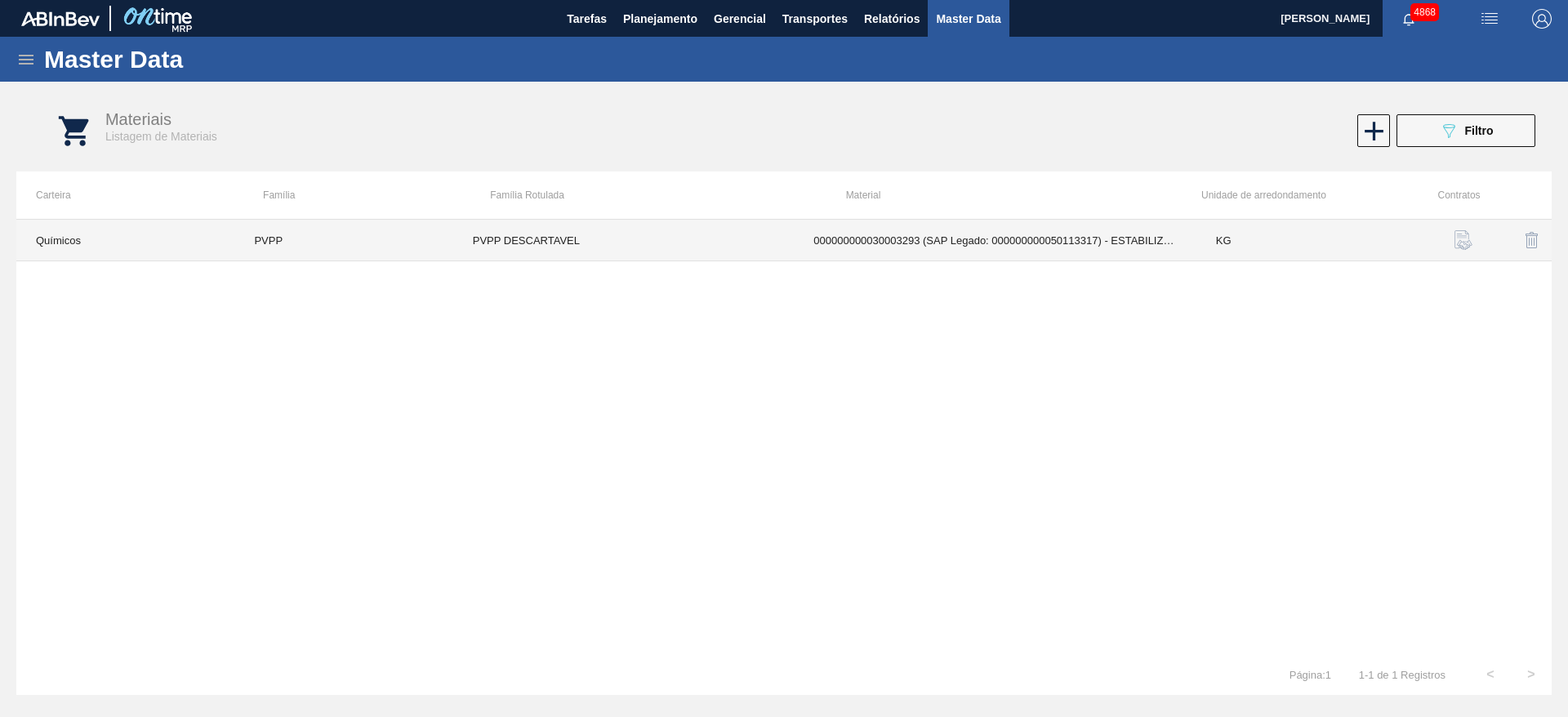
click at [1328, 242] on td "KG" at bounding box center [1305, 240] width 218 height 41
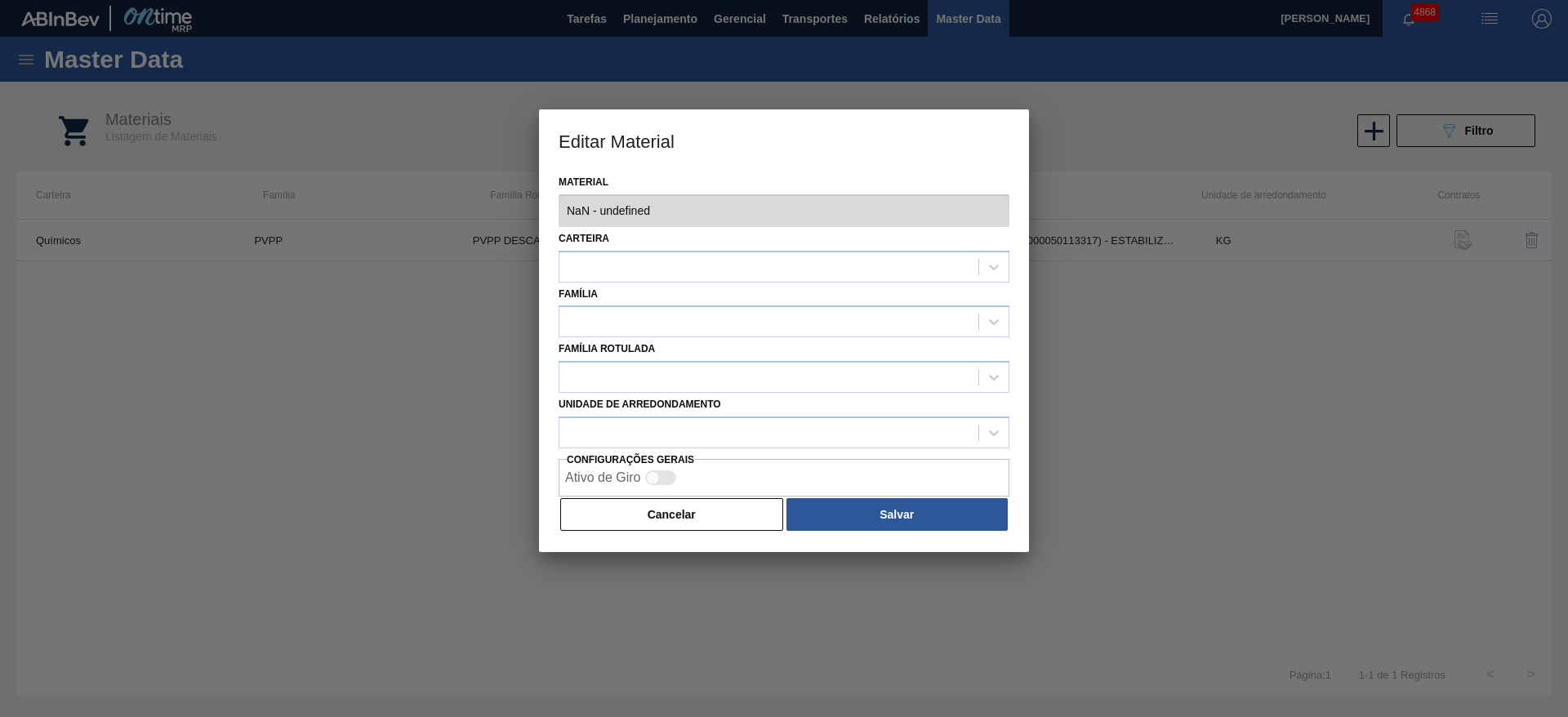
type input "30003293 - 000000000030003293 (SAP Legado: 000000000050113317) - ESTABILIZANTE;…"
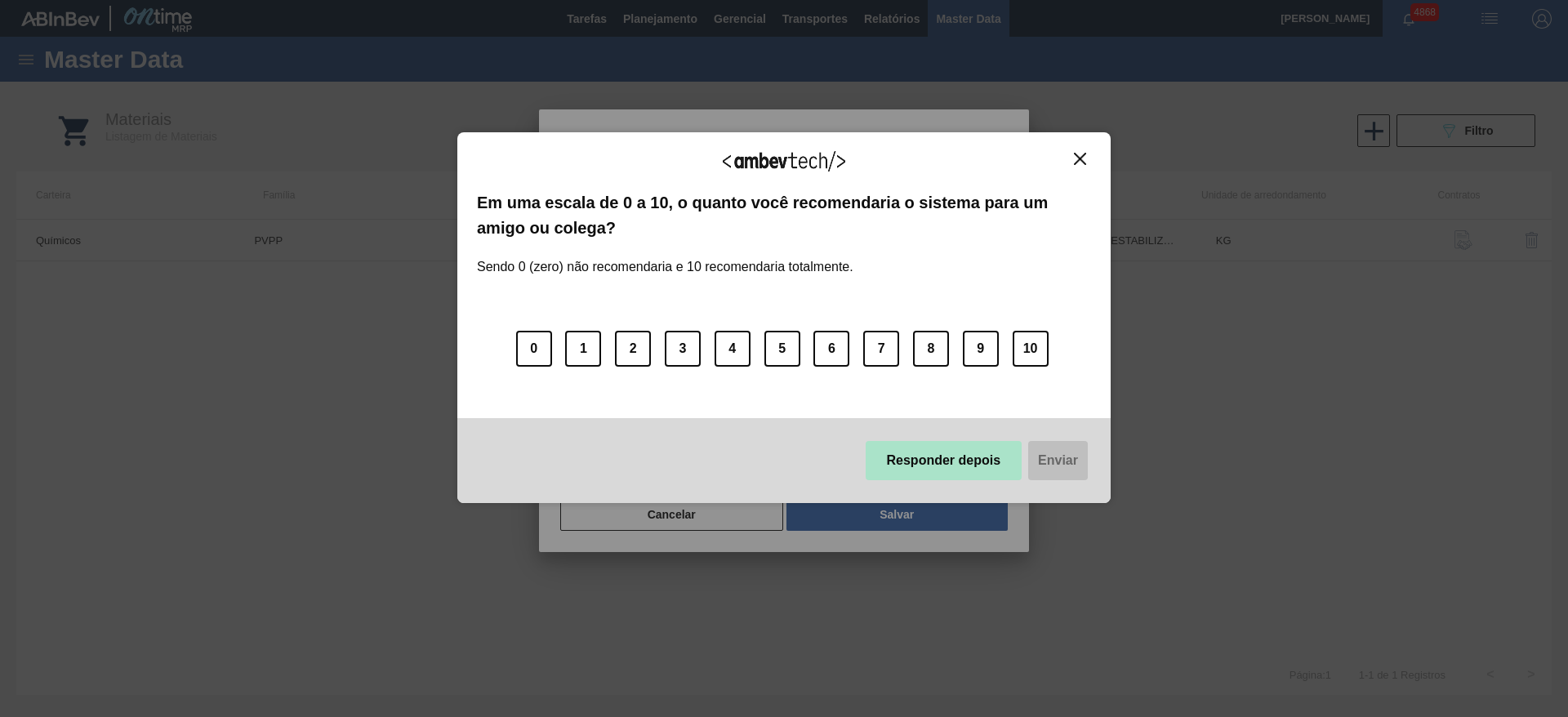
click at [977, 459] on button "Responder depois" at bounding box center [944, 460] width 157 height 39
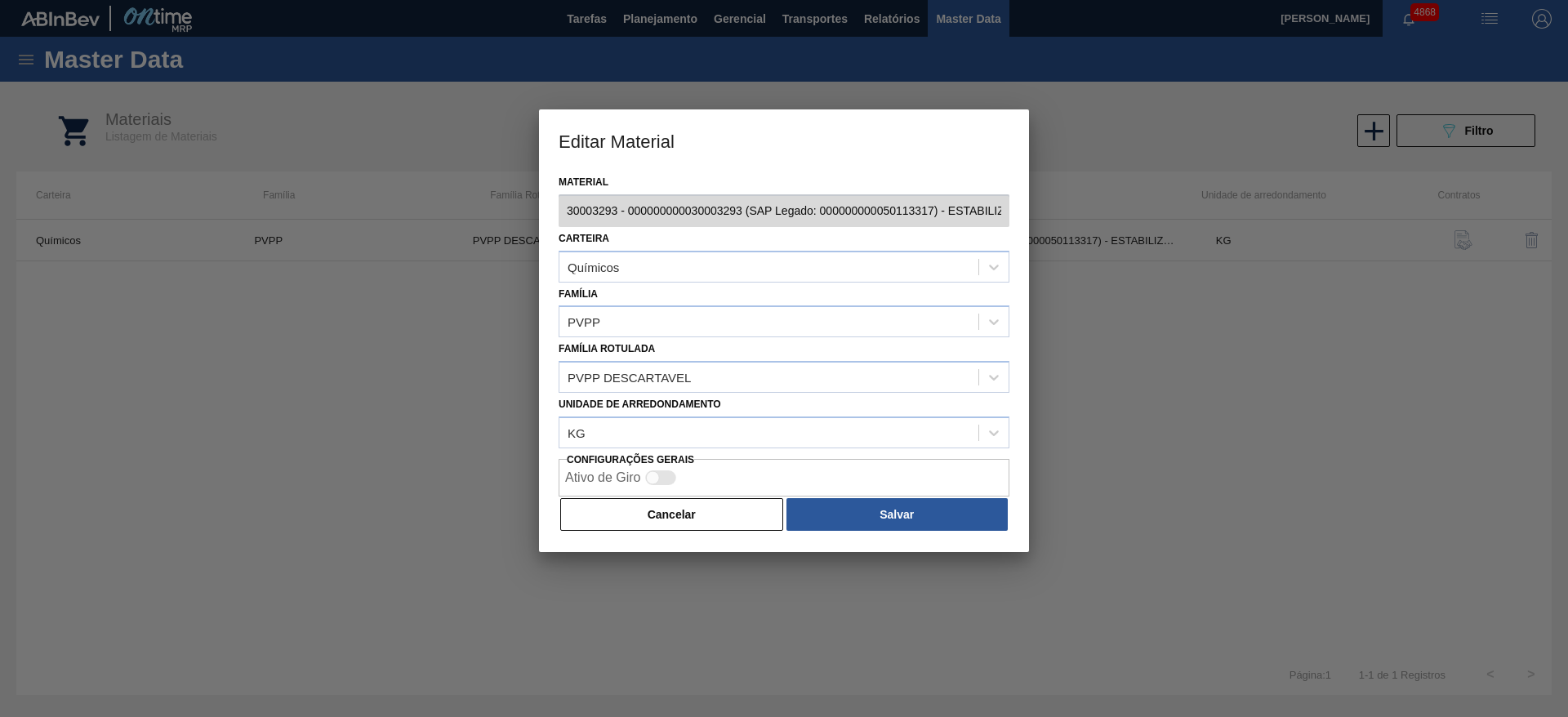
click at [557, 217] on div "Material 30003293 - 000000000030003293 (SAP Legado: 000000000050113317) - ESTAB…" at bounding box center [784, 361] width 490 height 382
